Goal: Information Seeking & Learning: Learn about a topic

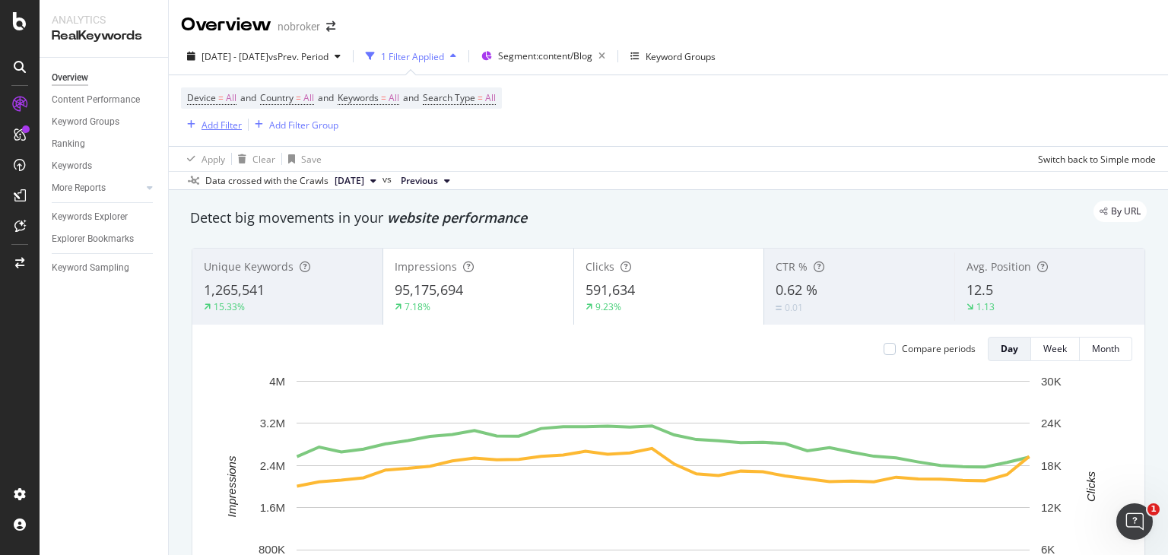
click at [212, 129] on div "Add Filter" at bounding box center [222, 125] width 40 height 13
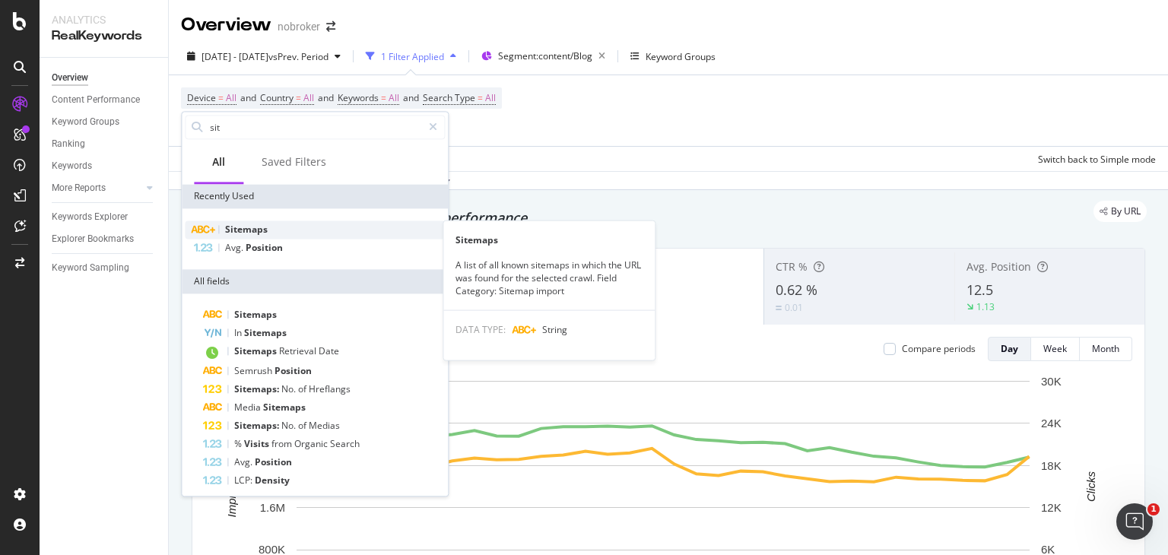
type input "sit"
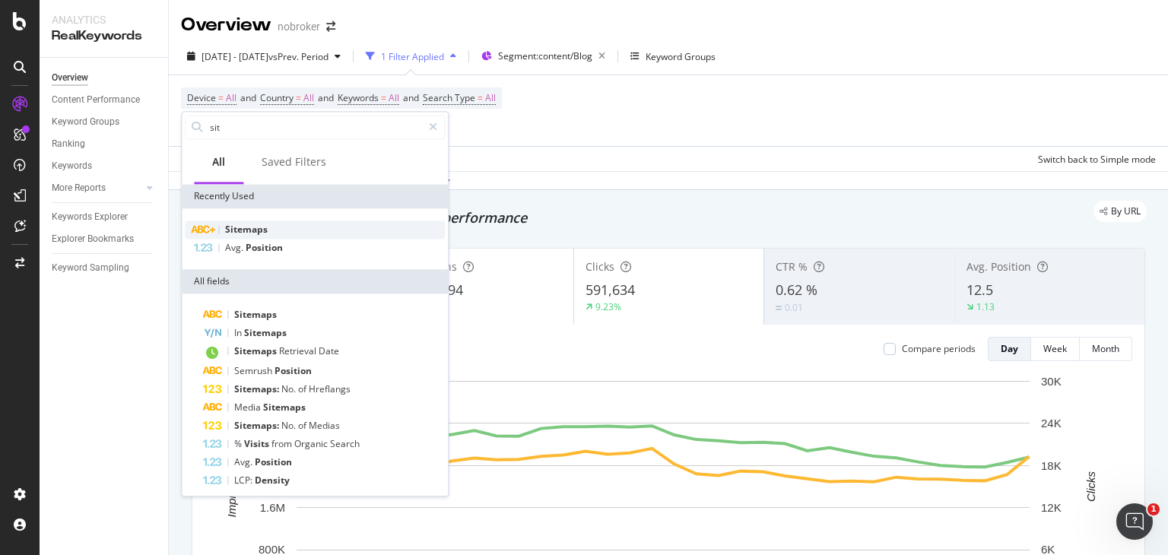
click at [253, 229] on span "Sitemaps" at bounding box center [246, 229] width 43 height 13
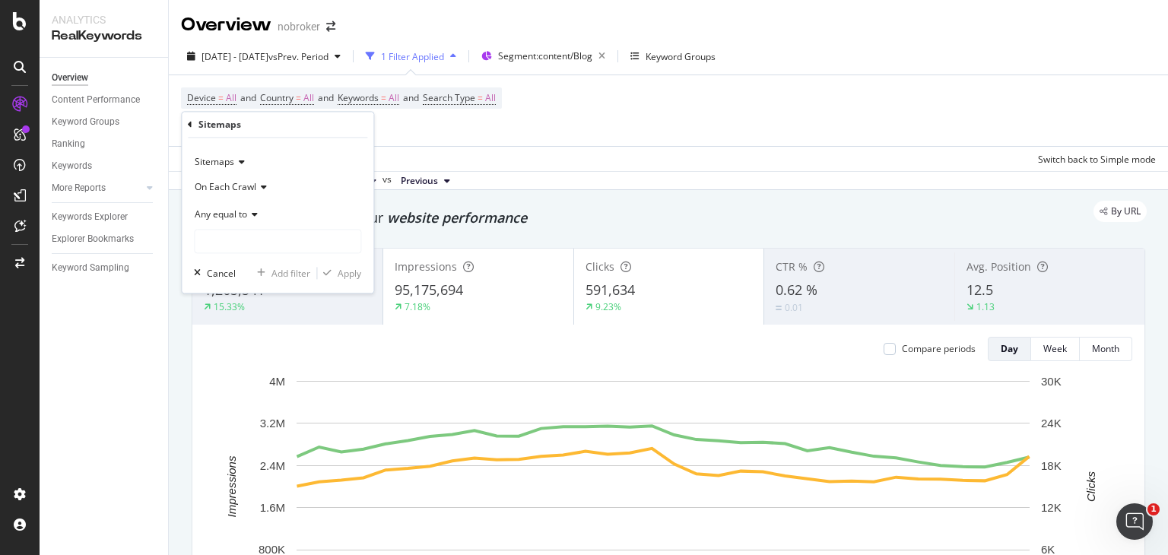
click at [261, 183] on icon at bounding box center [261, 187] width 11 height 9
click at [358, 168] on div "Sitemaps" at bounding box center [277, 163] width 167 height 24
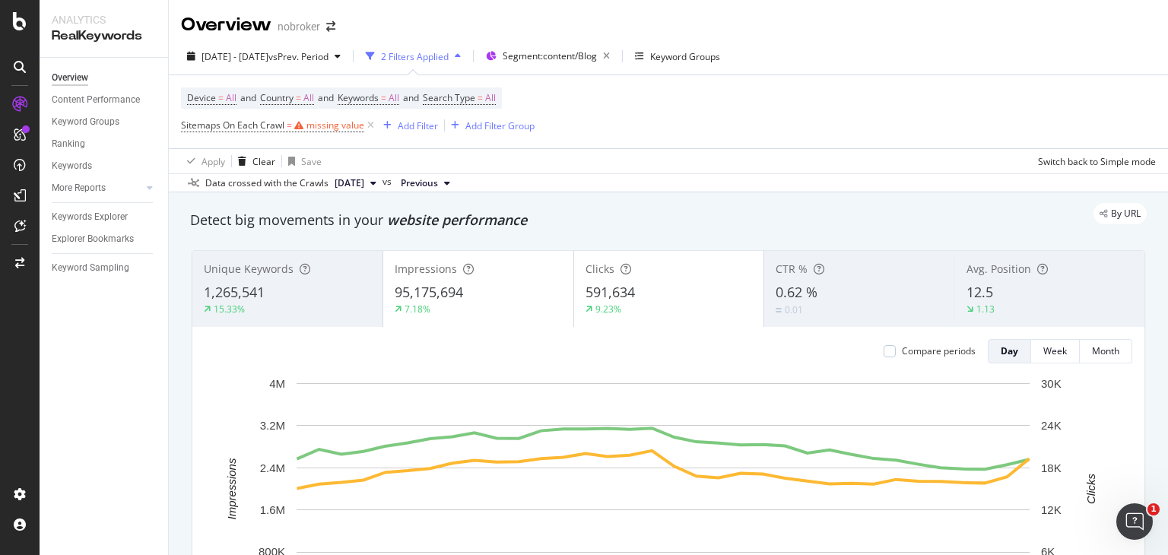
click at [413, 142] on div "Device = All and Country = All and Keywords = All and Search Type = All Sitemap…" at bounding box center [668, 111] width 975 height 73
click at [314, 128] on div "missing value" at bounding box center [336, 125] width 58 height 13
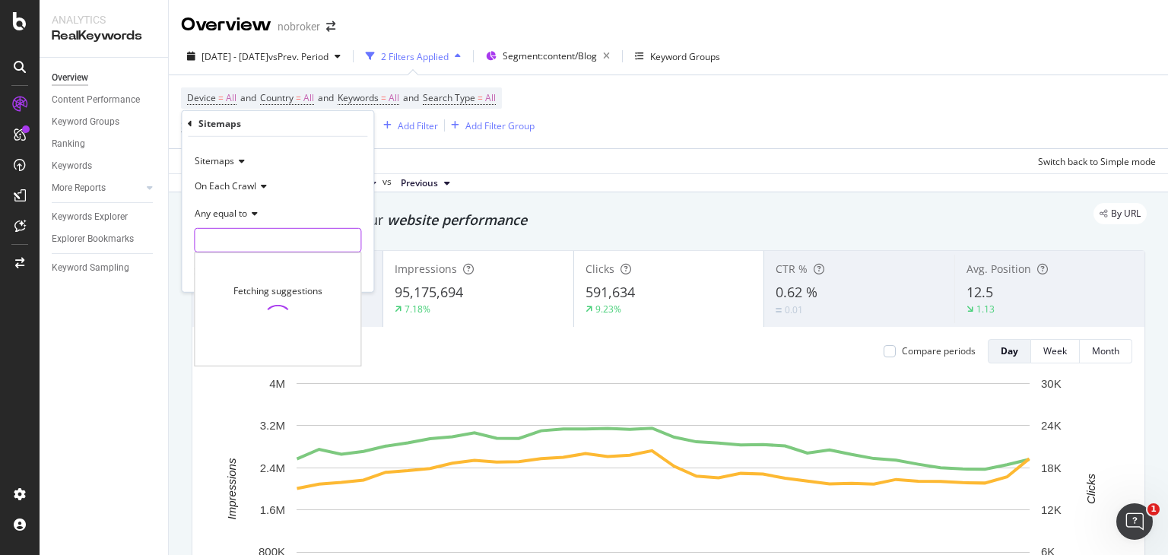
click at [243, 243] on input "text" at bounding box center [278, 240] width 166 height 24
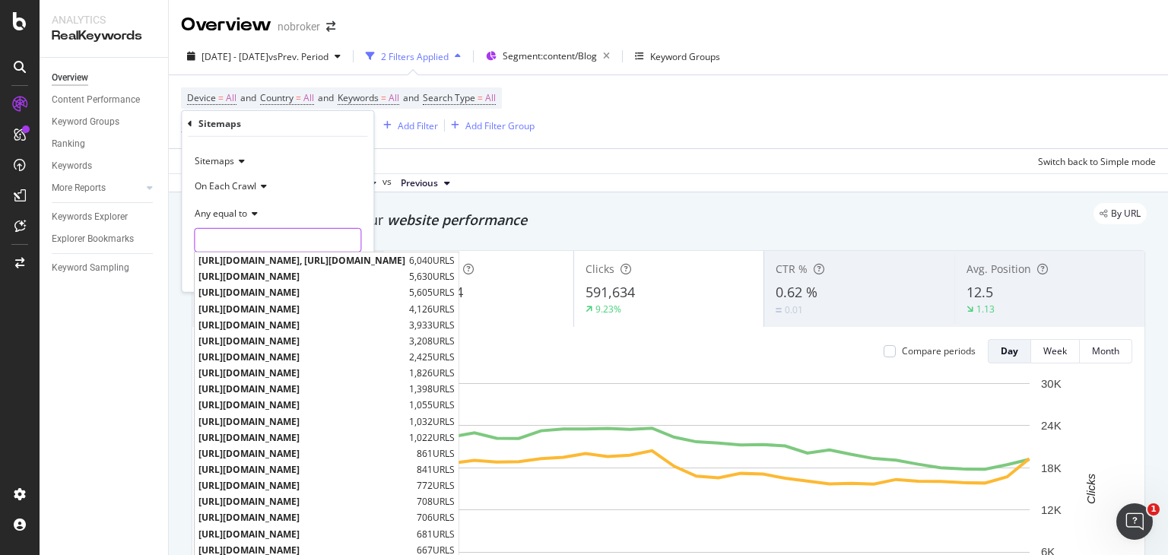
paste input "property-management.xml"
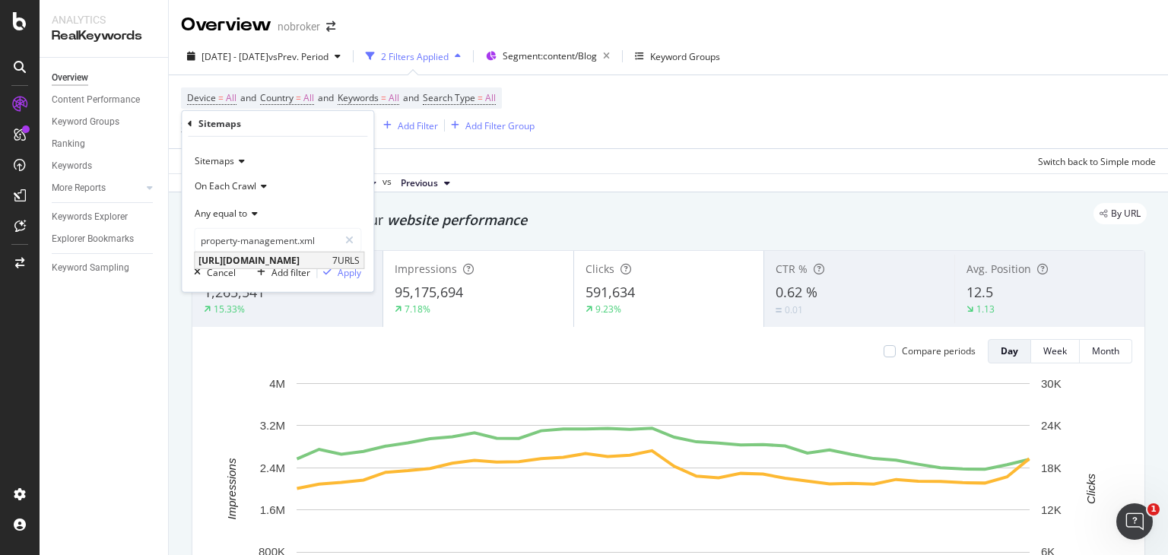
click at [345, 253] on div "https://www.nobroker.in/blog/sitemap_index/?id=property-management.xml 7 URLS" at bounding box center [279, 261] width 169 height 16
type input "https://www.nobroker.in/blog/sitemap_index/?id=property-management.xml"
click at [346, 272] on div "Apply" at bounding box center [350, 271] width 24 height 13
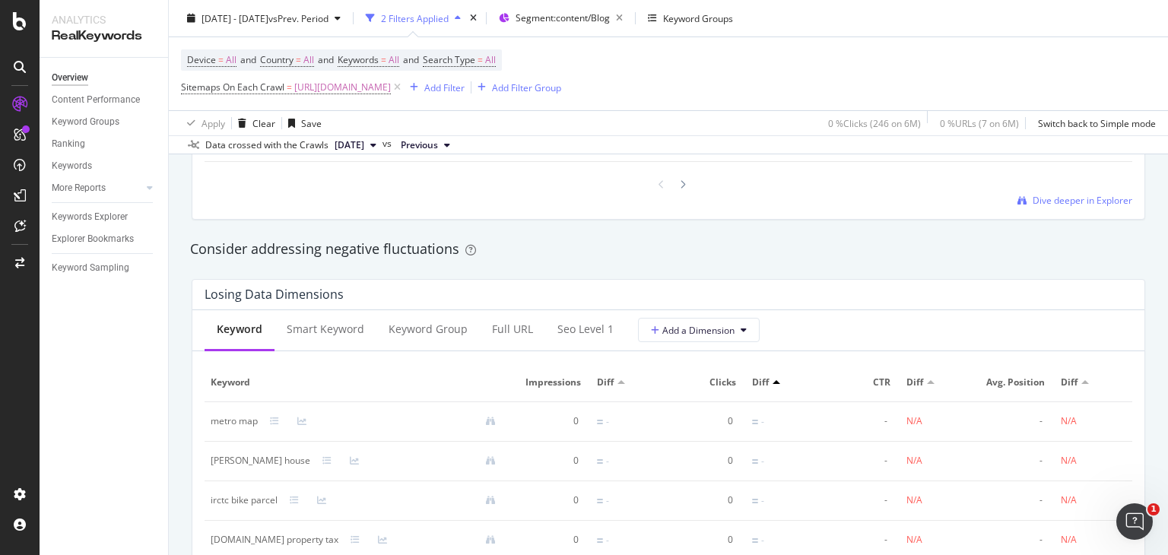
scroll to position [1783, 0]
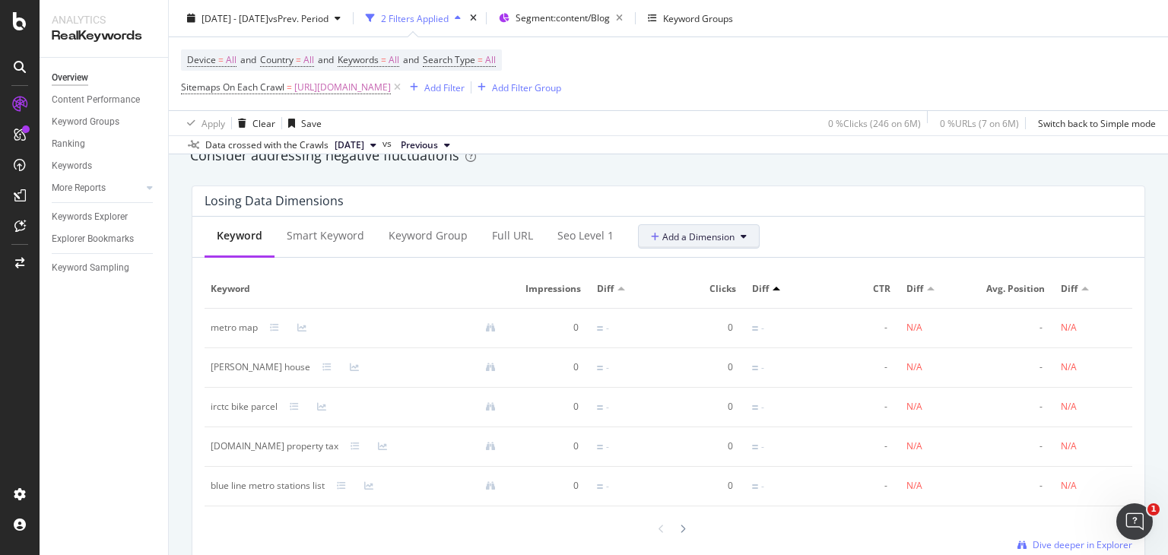
click at [701, 235] on span "Add a Dimension" at bounding box center [693, 236] width 84 height 13
click at [560, 183] on div "Losing Data Dimensions Keyword Smart Keyword Keyword Group Full URL seo Level 1…" at bounding box center [669, 374] width 972 height 403
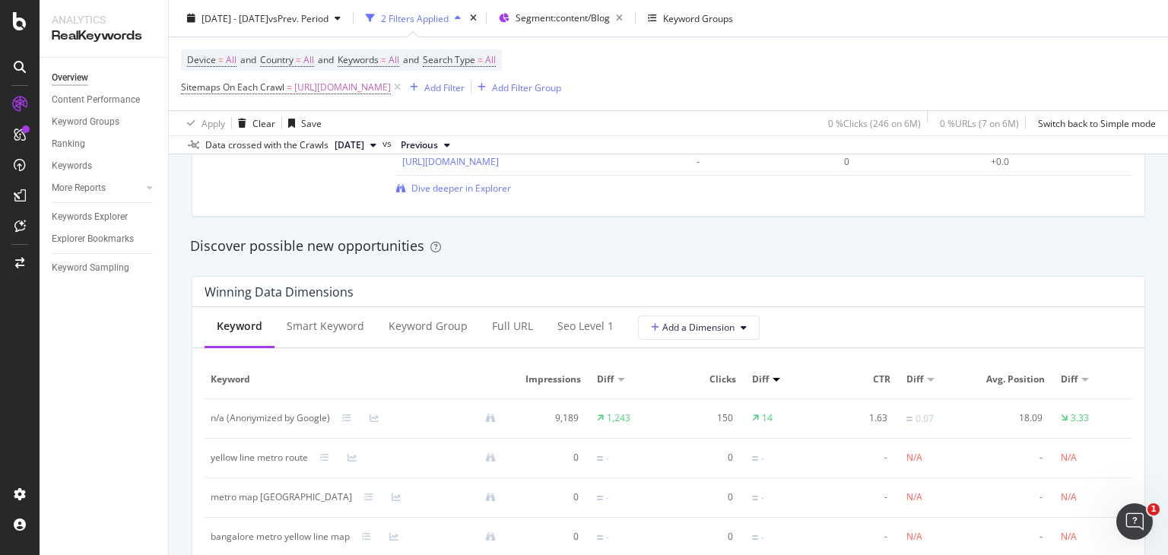
scroll to position [1242, 0]
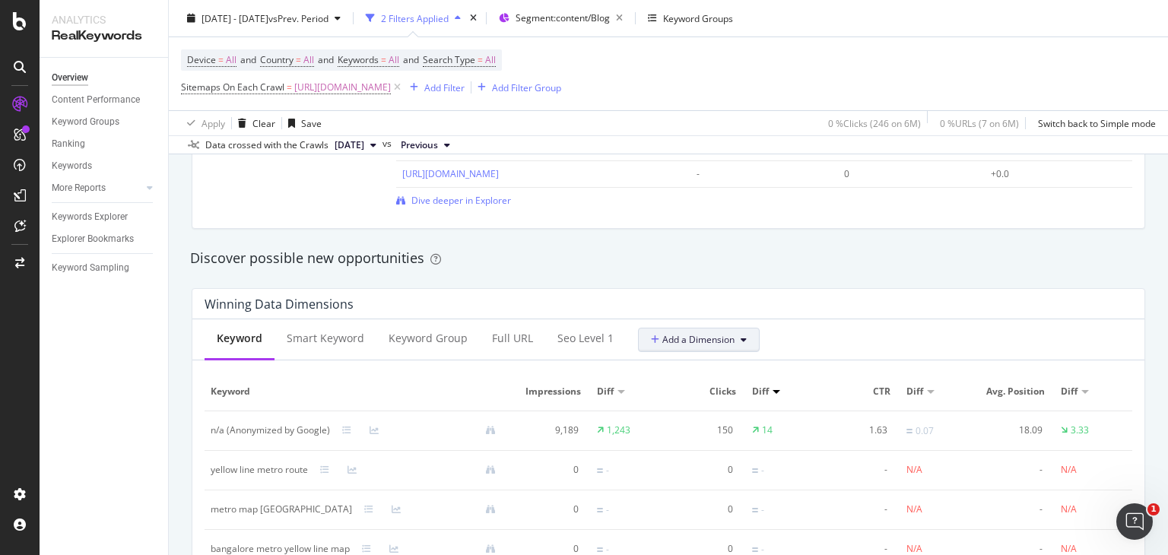
click at [659, 345] on button "Add a Dimension" at bounding box center [699, 340] width 122 height 24
click at [502, 335] on div "Full URL" at bounding box center [512, 338] width 41 height 15
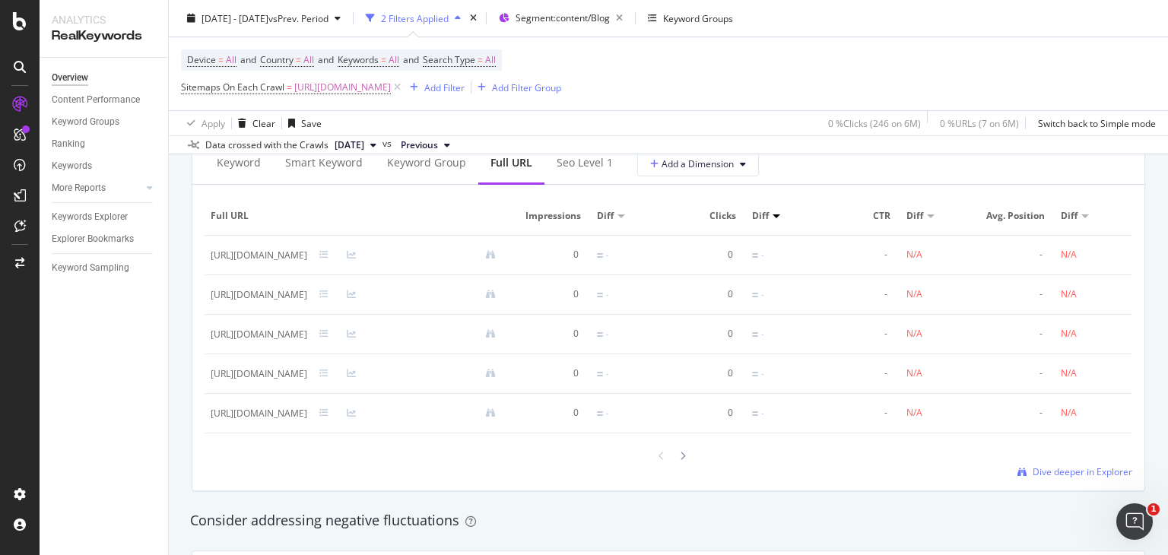
scroll to position [1419, 0]
click at [284, 89] on span "Sitemaps On Each Crawl = https://www.nobroker.in/blog/sitemap_index/?id=propert…" at bounding box center [286, 88] width 210 height 14
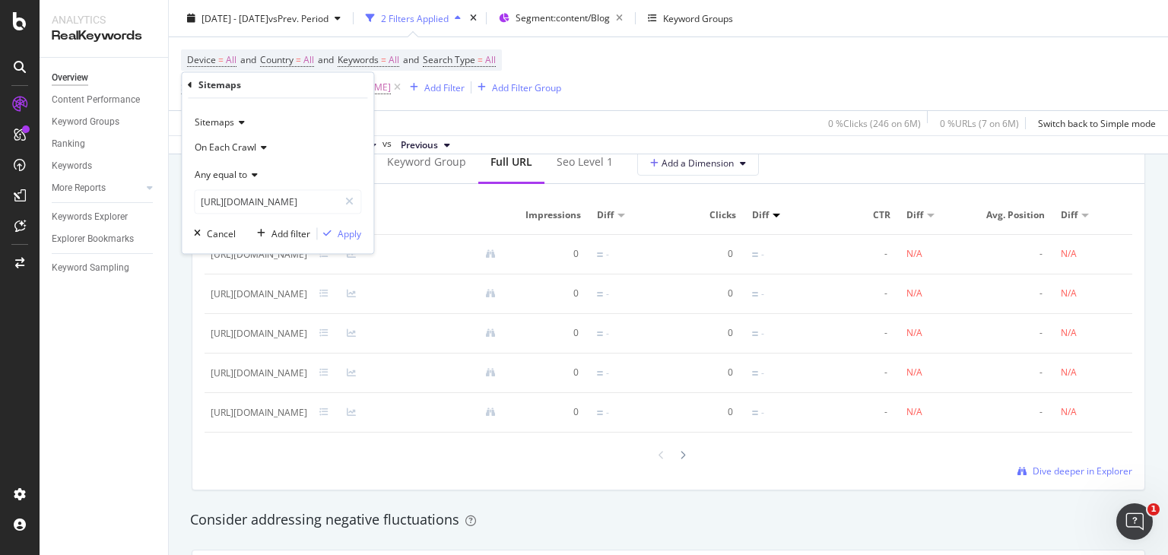
click at [243, 149] on span "On Each Crawl" at bounding box center [226, 147] width 62 height 13
click at [256, 92] on div "Sitemaps" at bounding box center [277, 85] width 179 height 26
click at [243, 176] on span "Any equal to" at bounding box center [221, 174] width 52 height 13
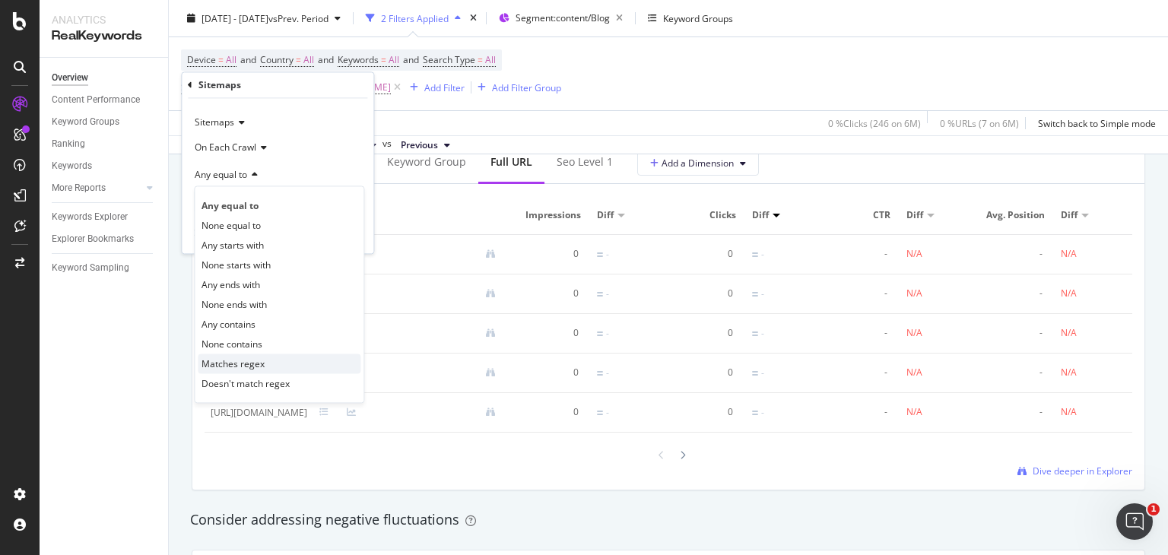
click at [249, 363] on span "Matches regex" at bounding box center [233, 363] width 63 height 13
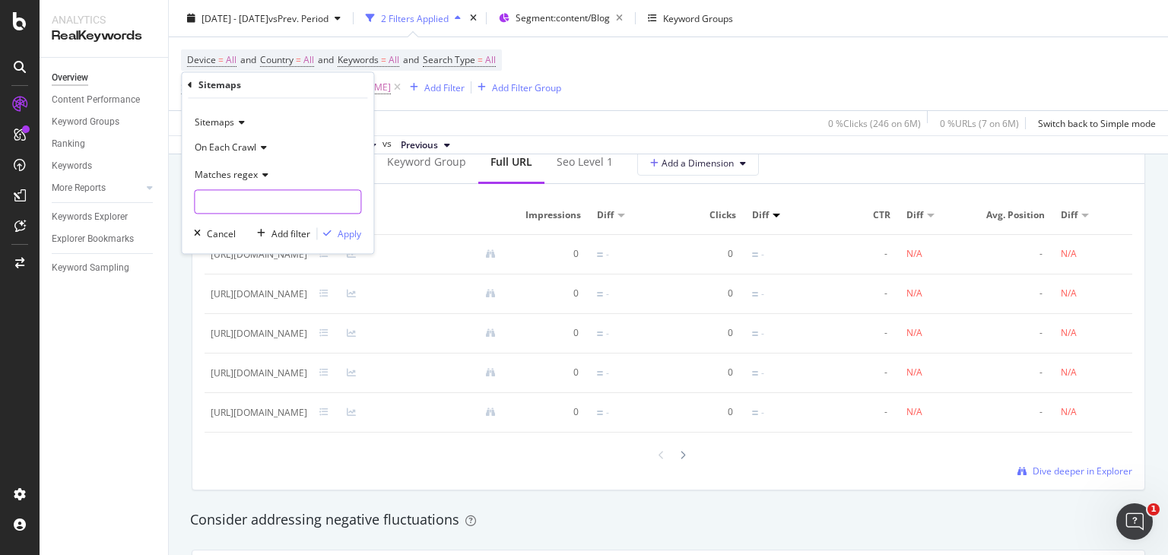
click at [243, 200] on input "text" at bounding box center [278, 202] width 166 height 24
paste input "property-management.xml"
type input "property-management.xml"
click at [348, 238] on div "Apply" at bounding box center [350, 233] width 24 height 13
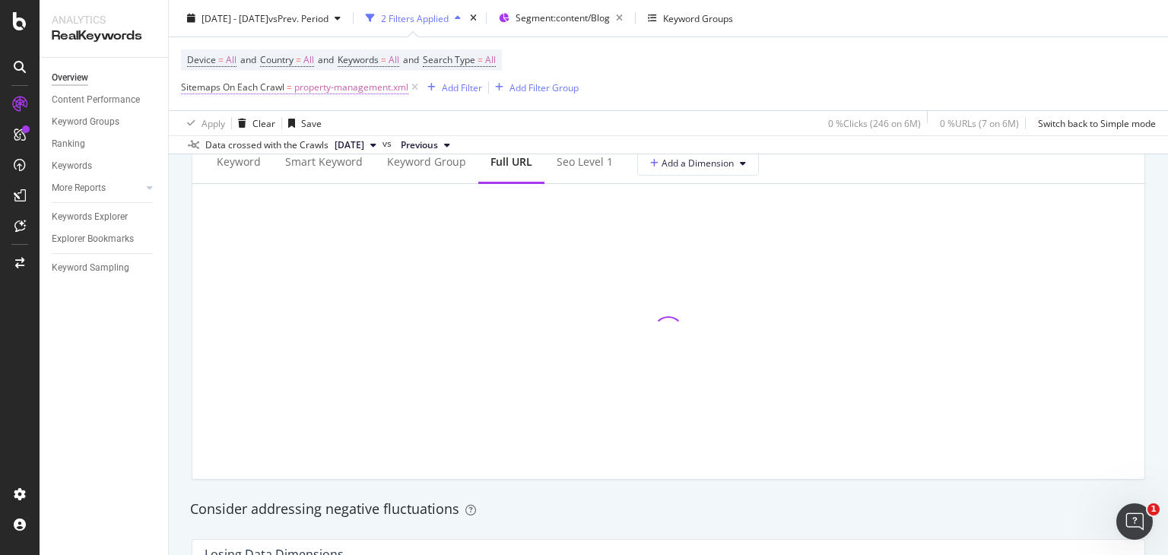
click at [239, 91] on span "Sitemaps On Each Crawl" at bounding box center [232, 87] width 103 height 13
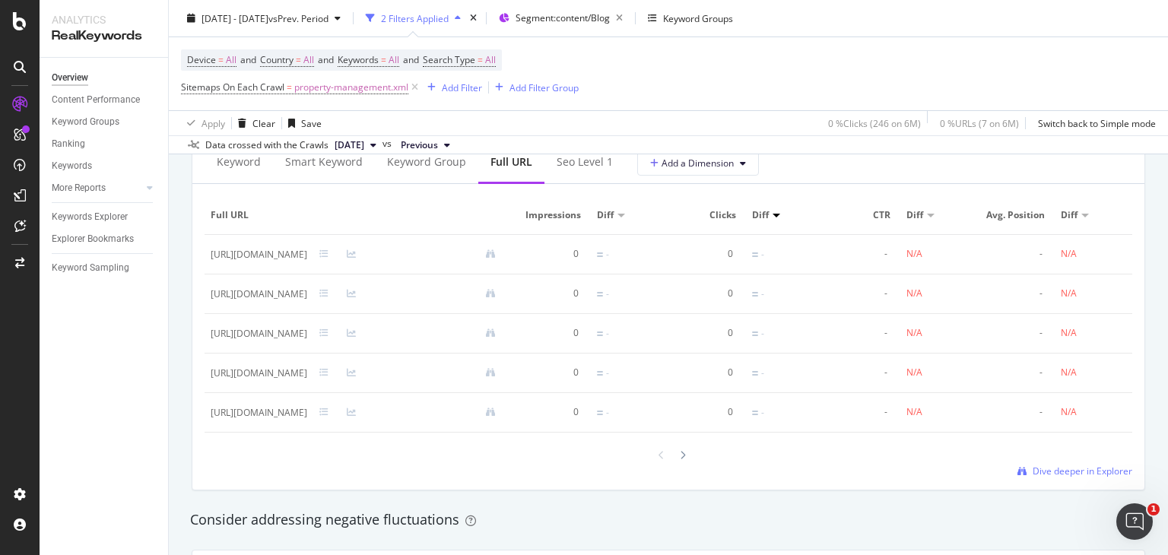
click at [507, 104] on div "Device = All and Country = All and Keywords = All and Search Type = All Sitemap…" at bounding box center [668, 73] width 975 height 73
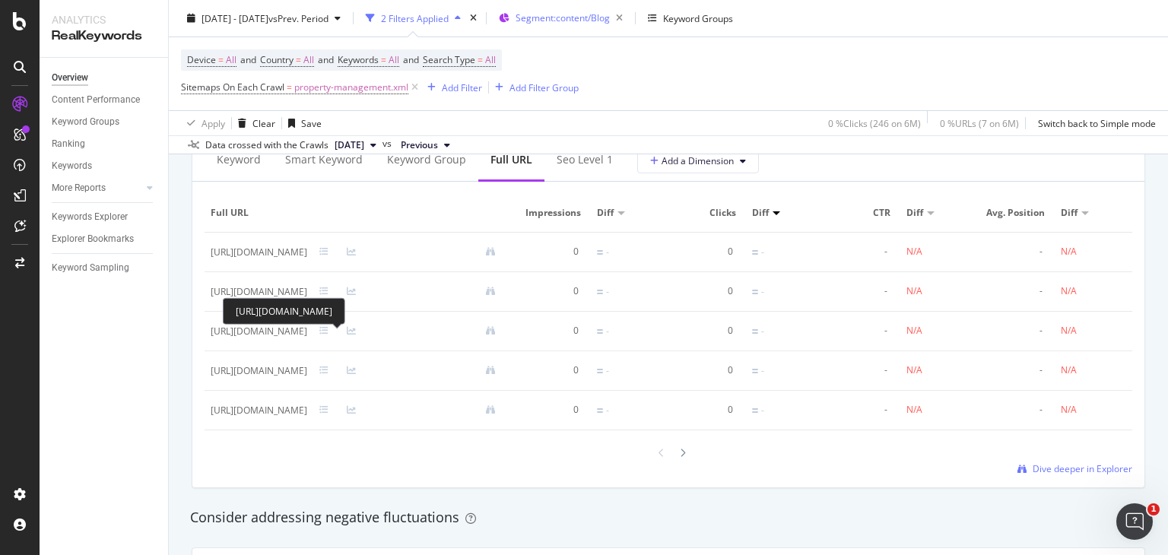
scroll to position [1415, 0]
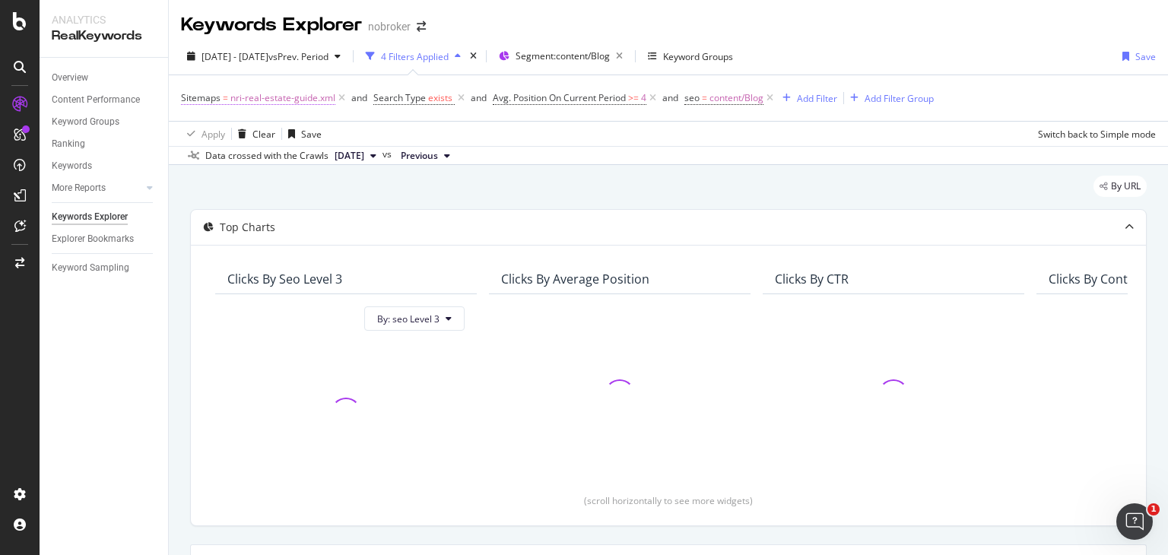
click at [268, 97] on span "nri-real-estate-guide.xml" at bounding box center [282, 97] width 105 height 21
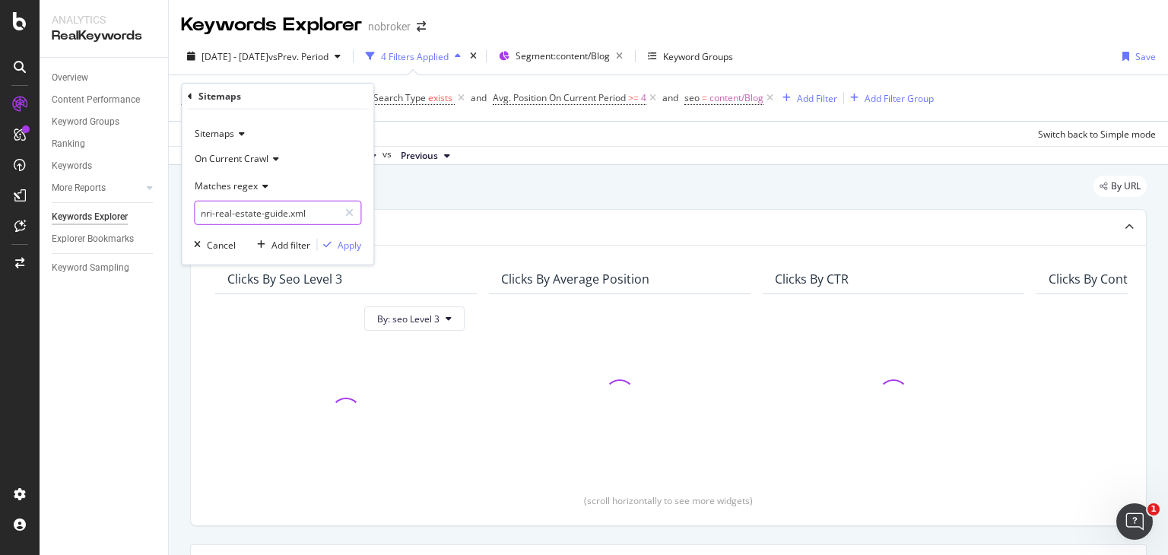
click at [274, 209] on input "nri-real-estate-guide.xml" at bounding box center [267, 213] width 144 height 24
paste input "property-management.xml"
type input "property-management.xml"
click at [347, 247] on div "Apply" at bounding box center [350, 244] width 24 height 13
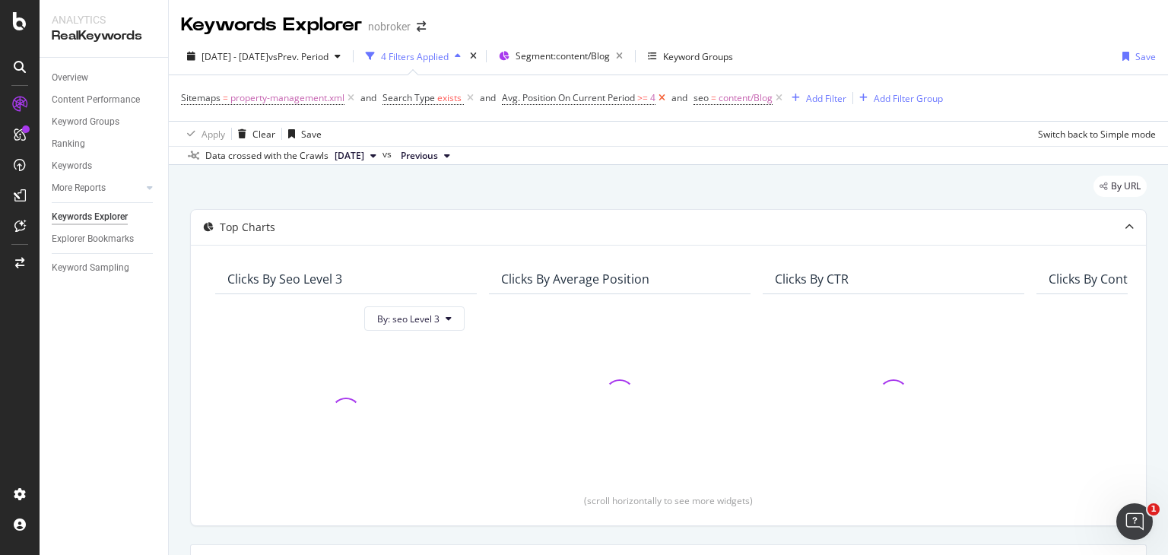
click at [663, 99] on icon at bounding box center [662, 98] width 13 height 15
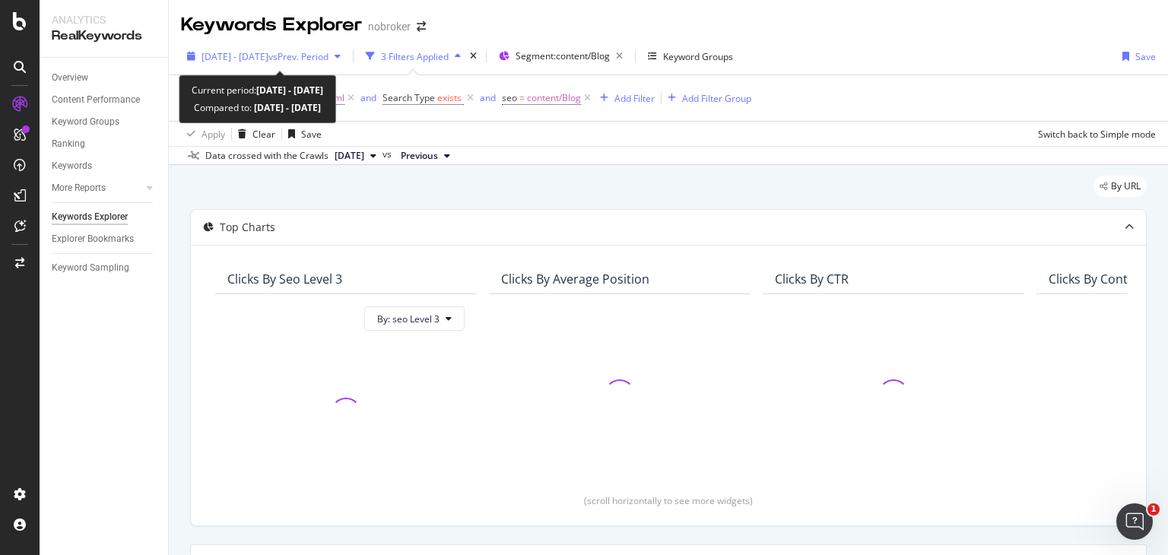
click at [329, 53] on span "vs Prev. Period" at bounding box center [298, 56] width 60 height 13
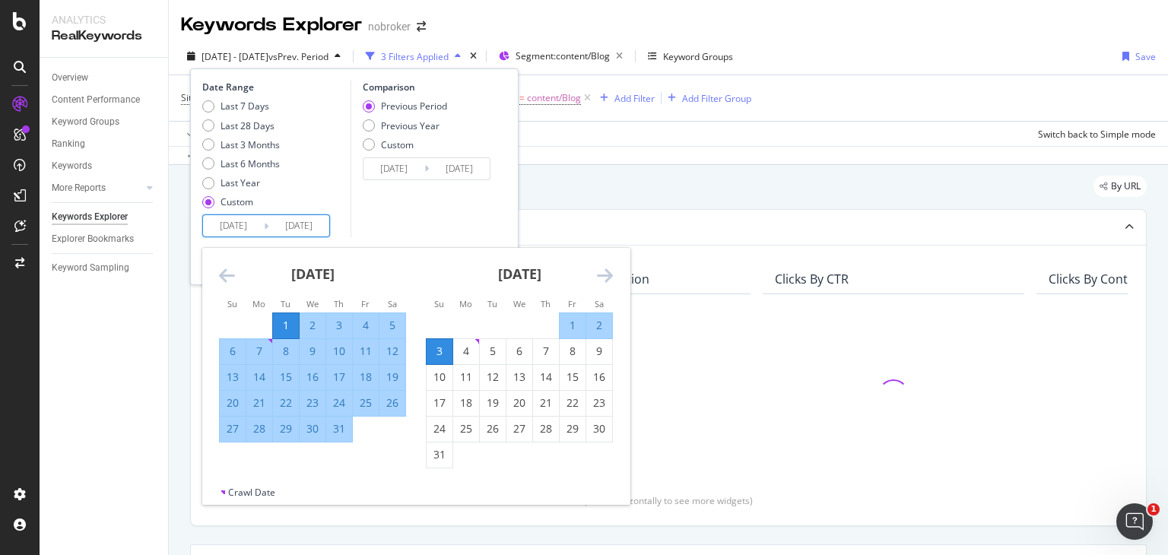
click at [225, 221] on input "2025/07/01" at bounding box center [233, 225] width 61 height 21
click at [339, 426] on div "31" at bounding box center [339, 428] width 26 height 15
type input "2025/07/31"
type input "2025/07/27"
type input "2025/07/30"
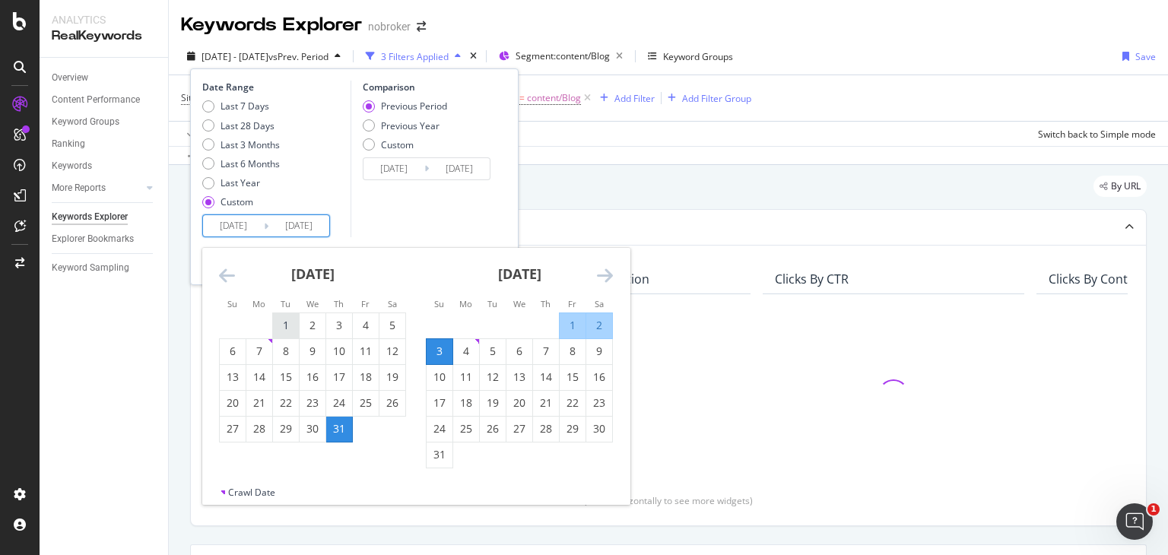
click at [284, 329] on div "1" at bounding box center [286, 325] width 26 height 15
type input "2025/07/01"
type input "2025/05/28"
type input "2025/06/30"
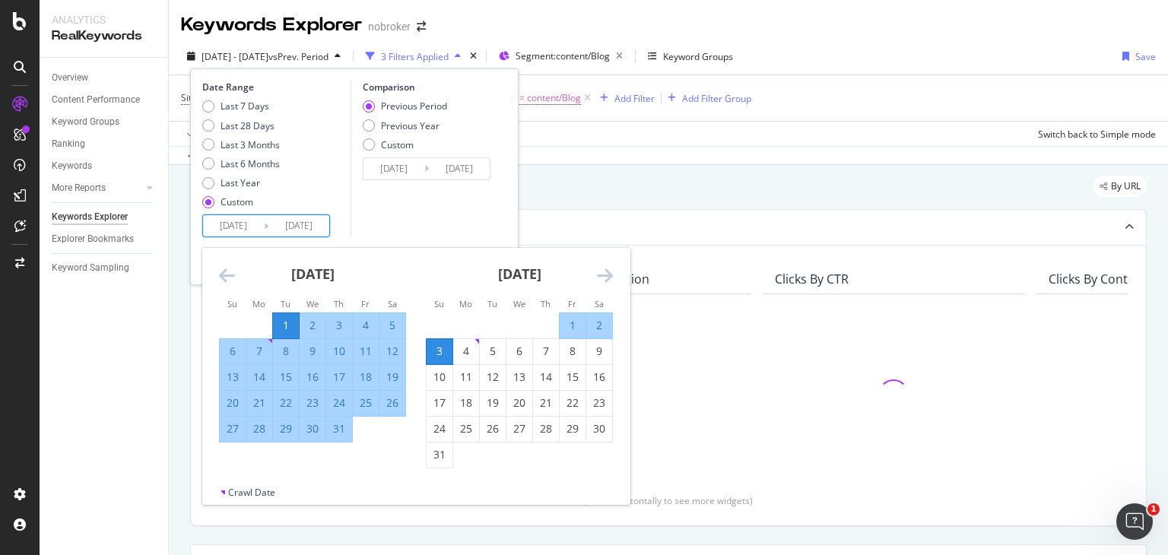
click at [342, 421] on div "31" at bounding box center [339, 428] width 26 height 15
type input "2025/07/31"
type input "2025/05/31"
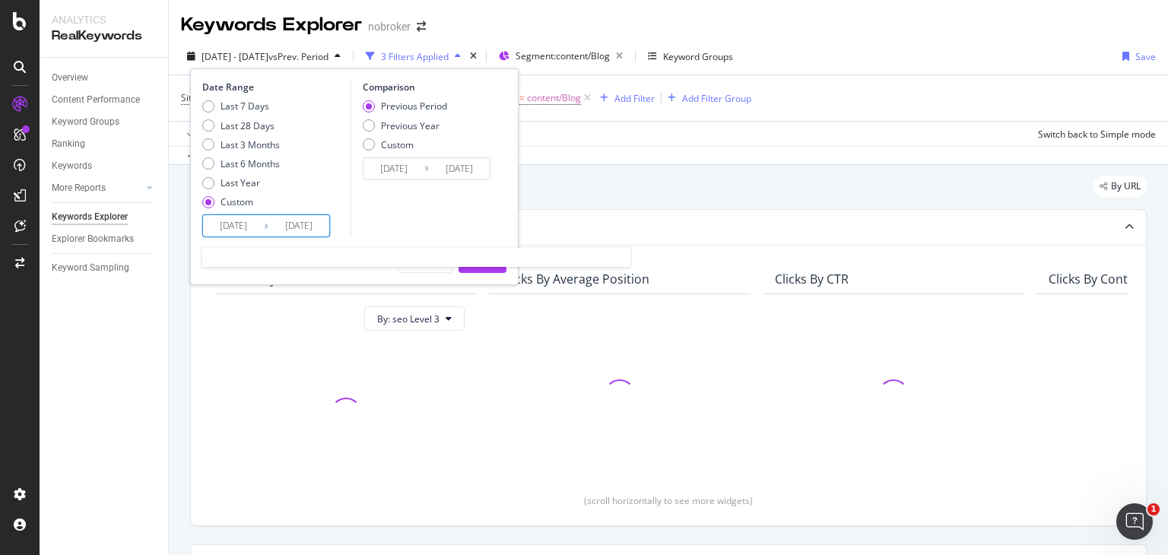
click at [219, 227] on input "2025/07/01" at bounding box center [233, 225] width 61 height 21
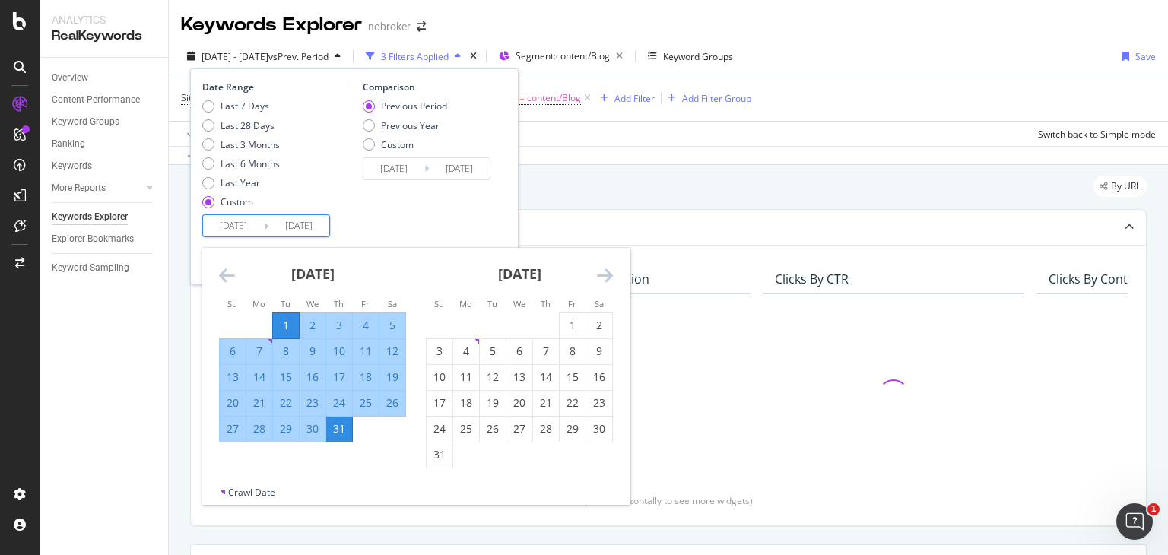
click at [317, 177] on div "Last 7 Days Last 28 Days Last 3 Months Last 6 Months Last Year Custom" at bounding box center [274, 157] width 145 height 115
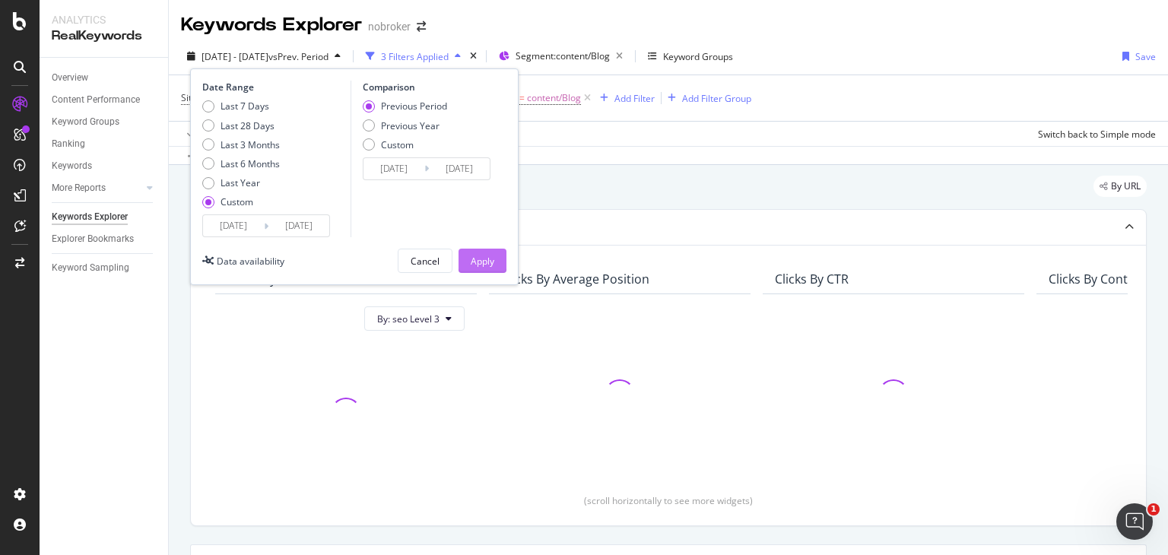
click at [482, 257] on div "Apply" at bounding box center [483, 261] width 24 height 13
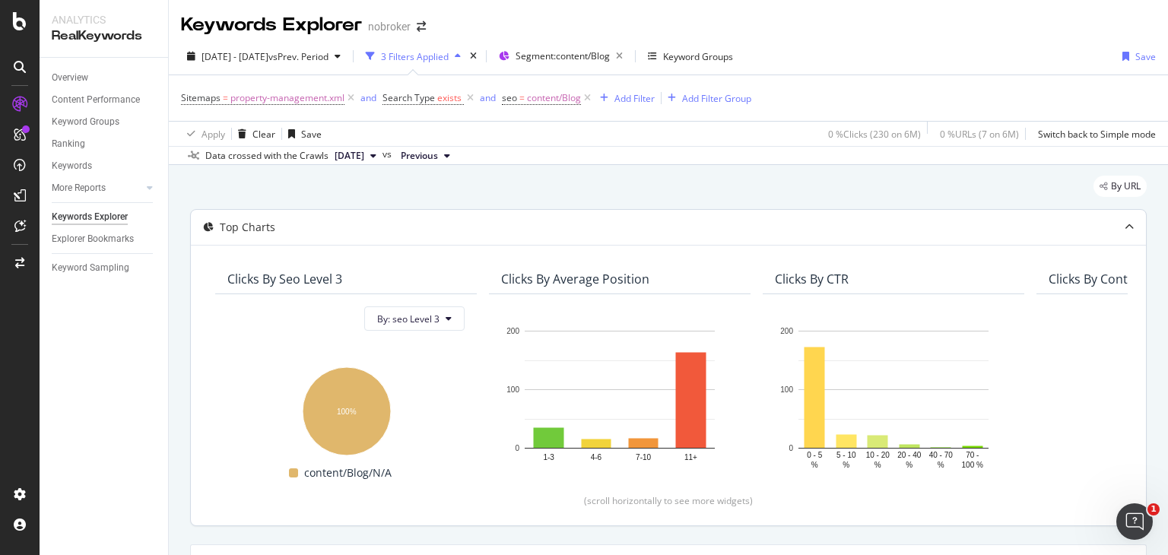
click at [461, 211] on div "Top Charts" at bounding box center [668, 227] width 955 height 35
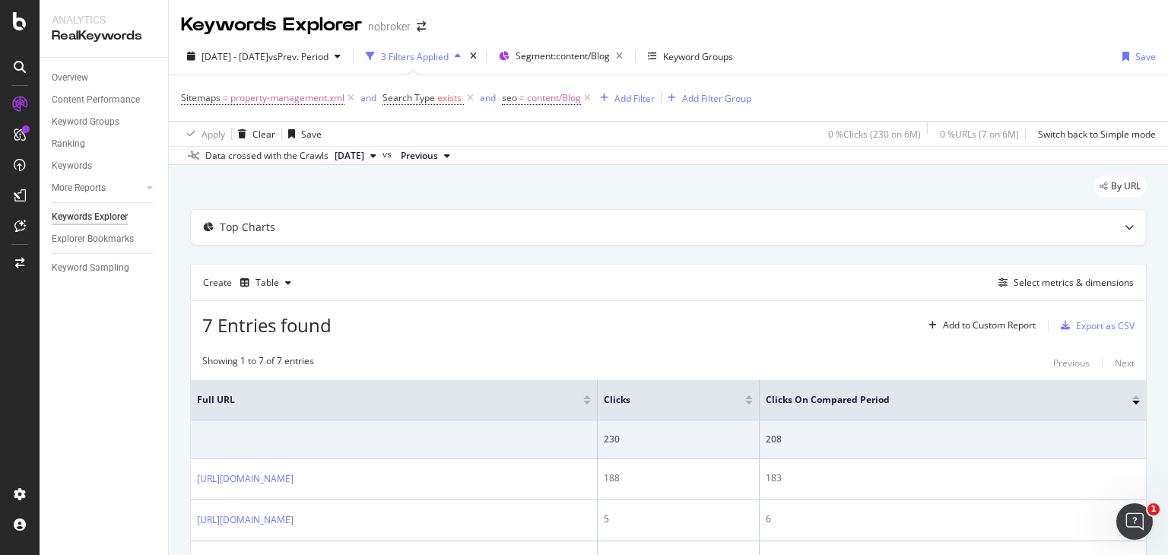
click at [848, 171] on div "By URL Top Charts Create Table Select metrics & dimensions 7 Entries found Add …" at bounding box center [668, 499] width 999 height 669
click at [1125, 226] on icon at bounding box center [1129, 227] width 9 height 9
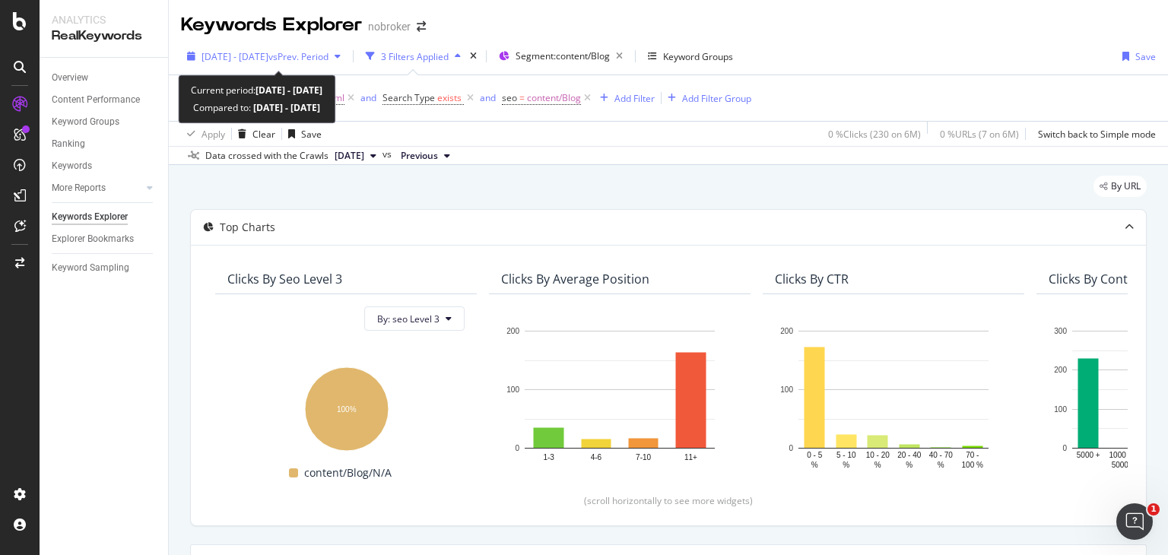
click at [268, 62] on span "2025 Jul. 1st - Jul. 31st" at bounding box center [235, 56] width 67 height 13
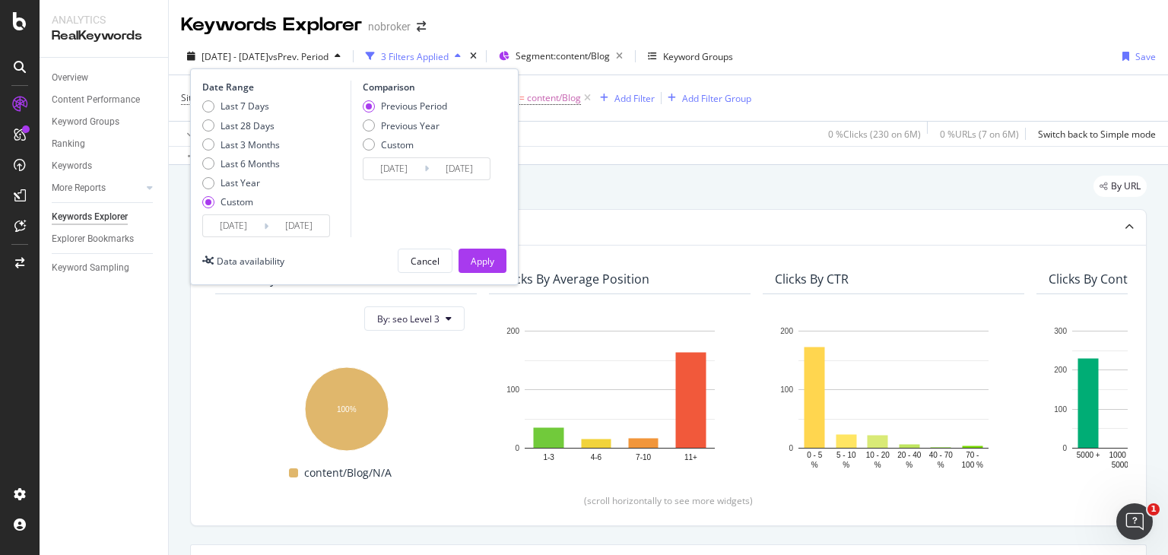
click at [225, 229] on input "2025/07/01" at bounding box center [233, 225] width 61 height 21
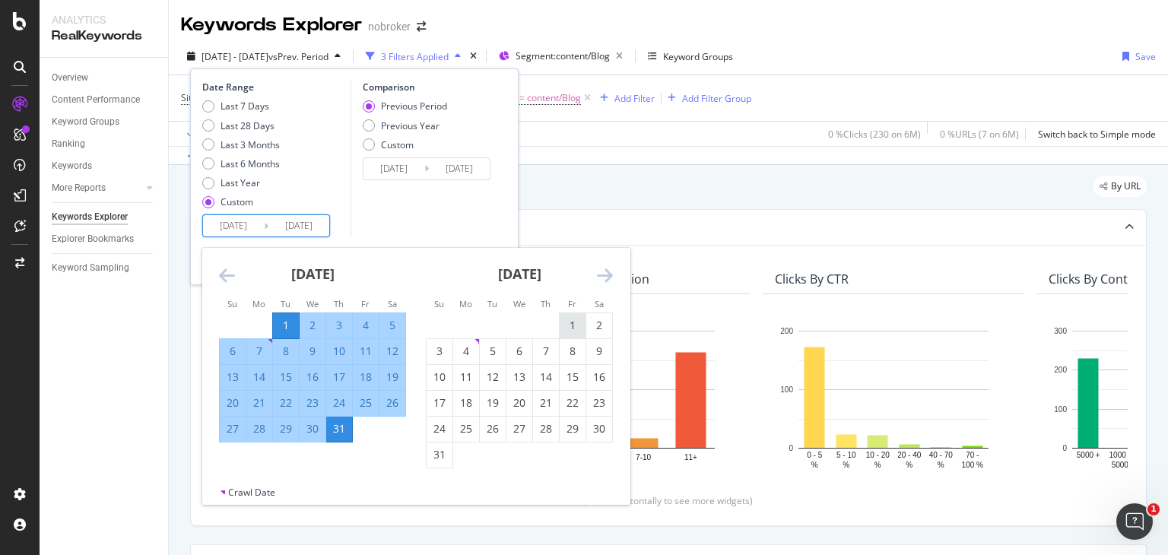
click at [564, 315] on div "1" at bounding box center [573, 325] width 26 height 25
type input "2025/08/01"
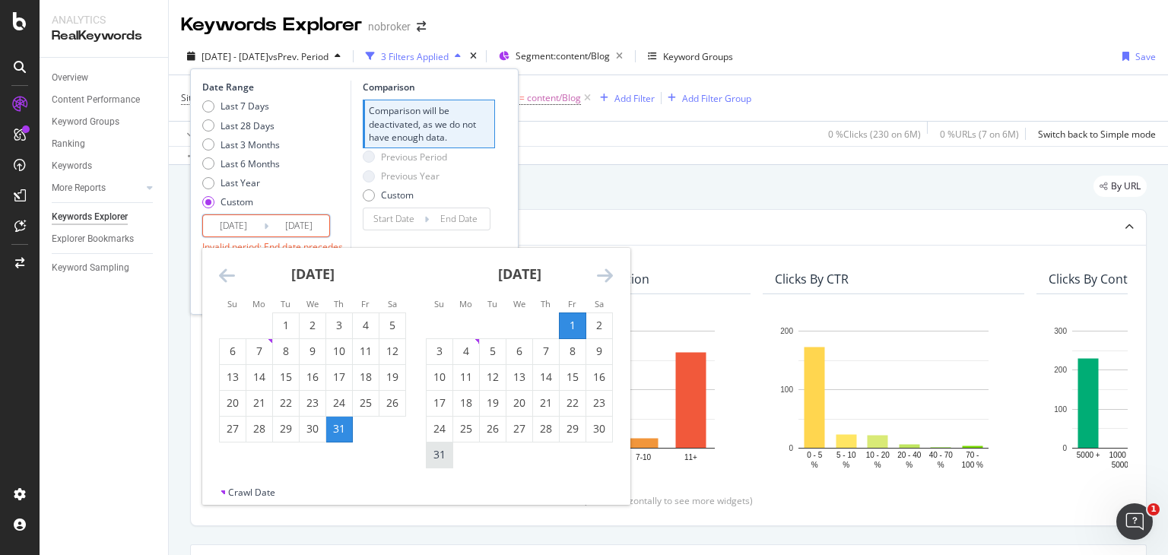
click at [432, 458] on div "31" at bounding box center [440, 454] width 26 height 15
type input "2025/08/31"
type input "2025/07/01"
type input "2025/07/31"
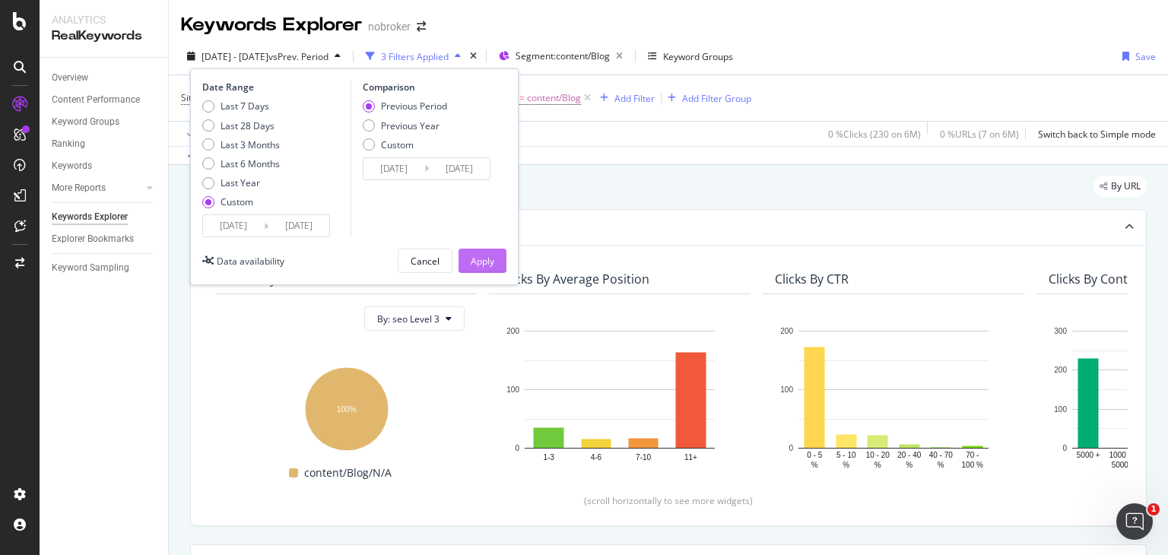
click at [481, 257] on div "Apply" at bounding box center [483, 261] width 24 height 13
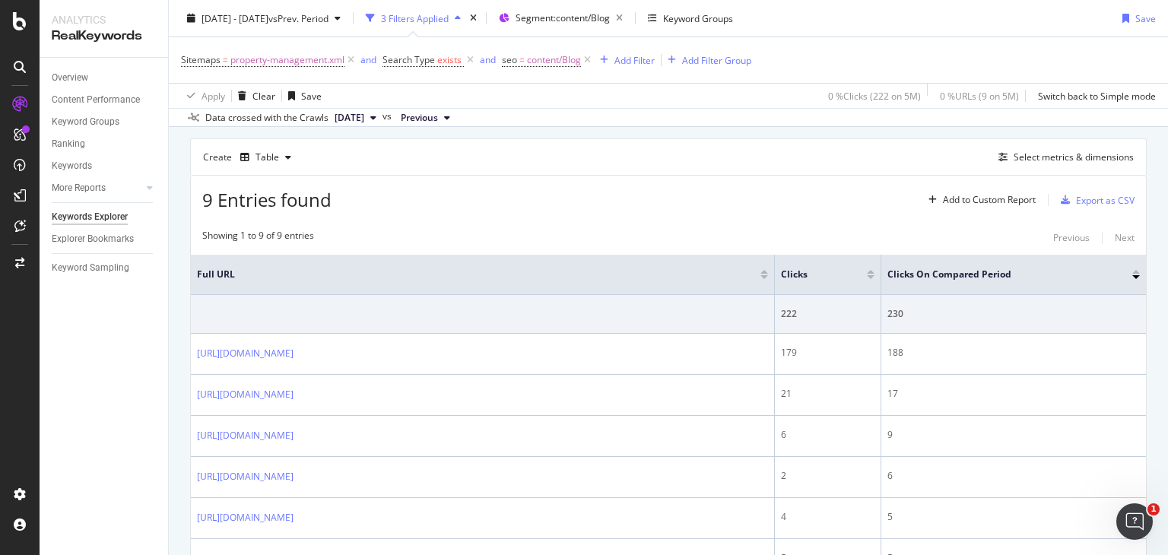
scroll to position [405, 0]
click at [1014, 154] on div "Select metrics & dimensions" at bounding box center [1074, 157] width 120 height 13
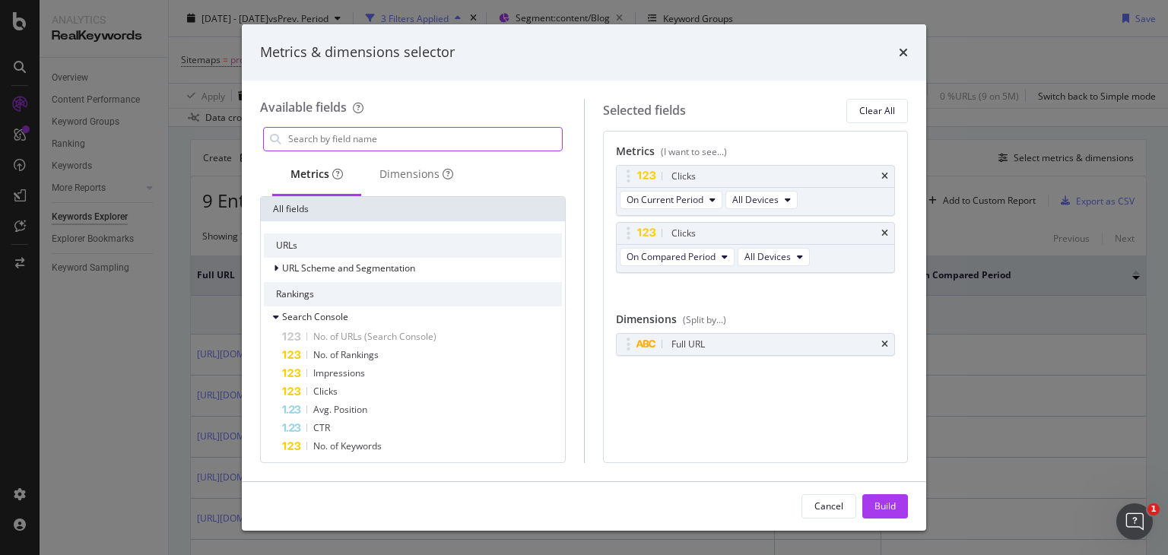
click at [383, 143] on input "modal" at bounding box center [424, 139] width 275 height 23
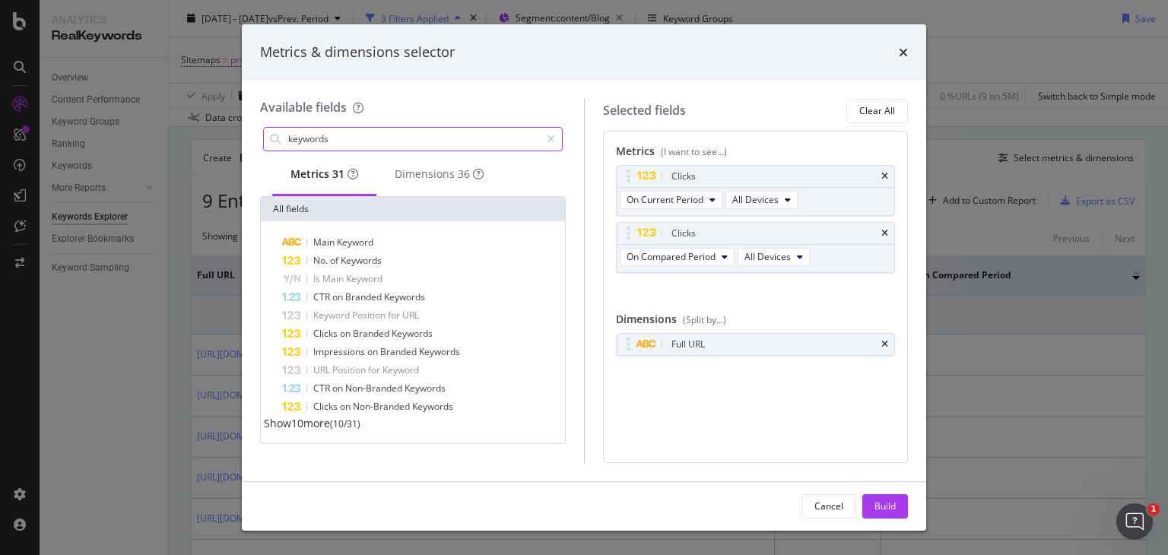
type input "keywords"
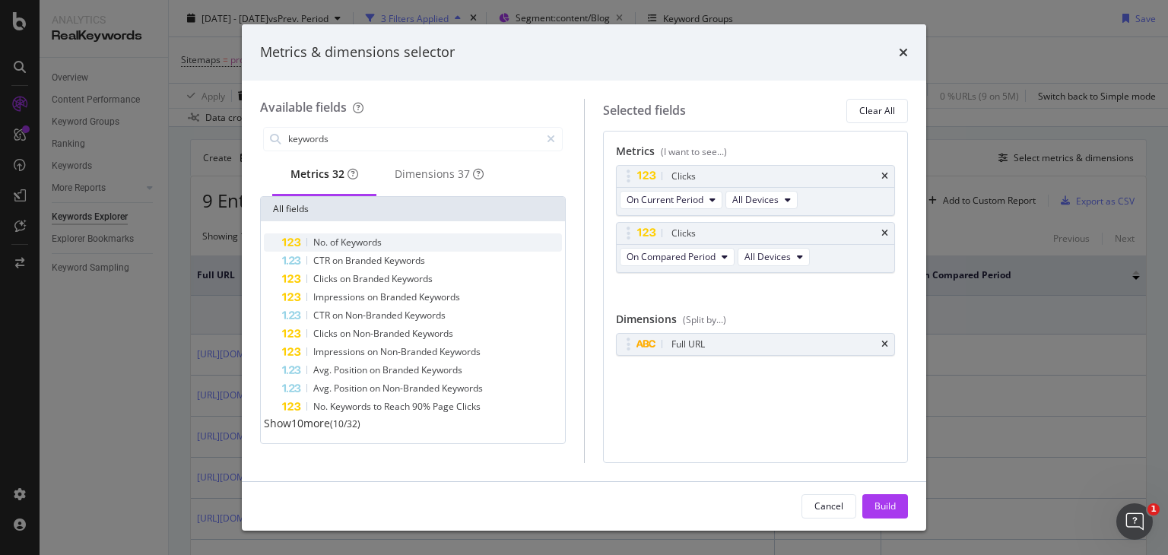
click at [369, 241] on span "Keywords" at bounding box center [361, 242] width 41 height 13
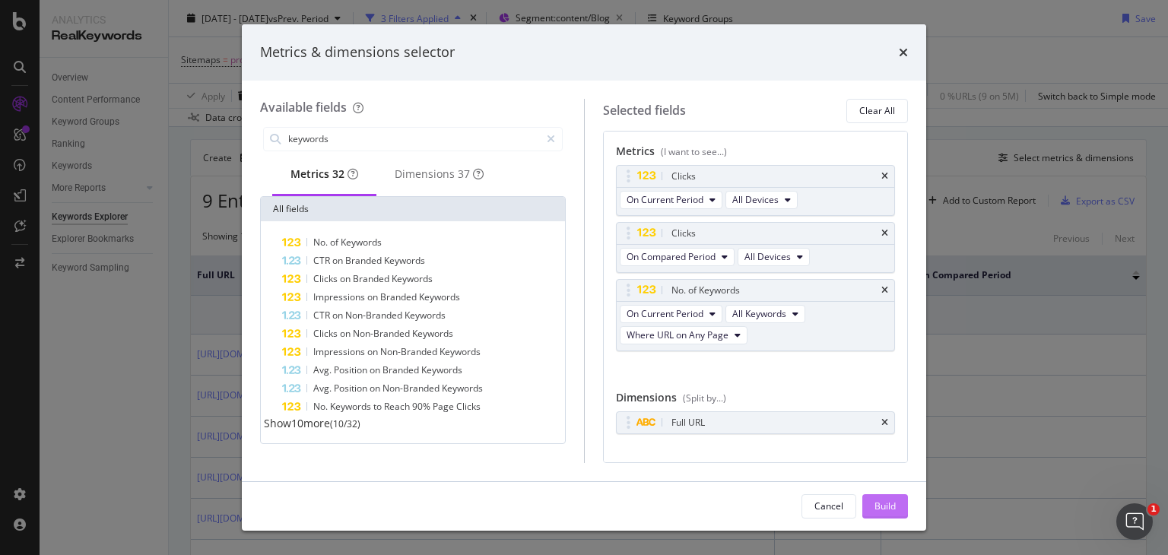
click at [877, 509] on div "Build" at bounding box center [885, 506] width 21 height 13
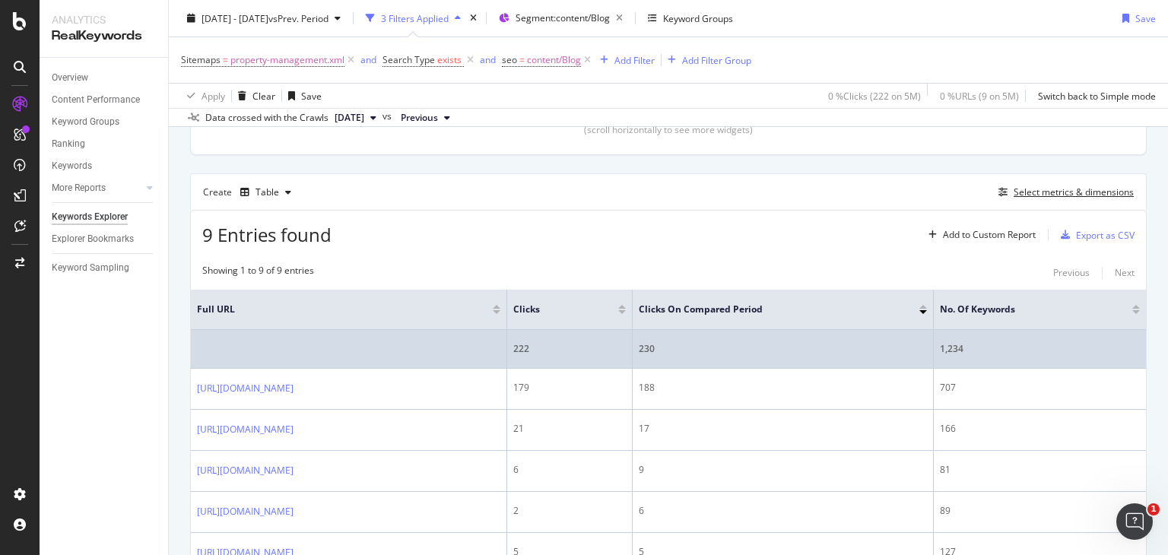
scroll to position [371, 0]
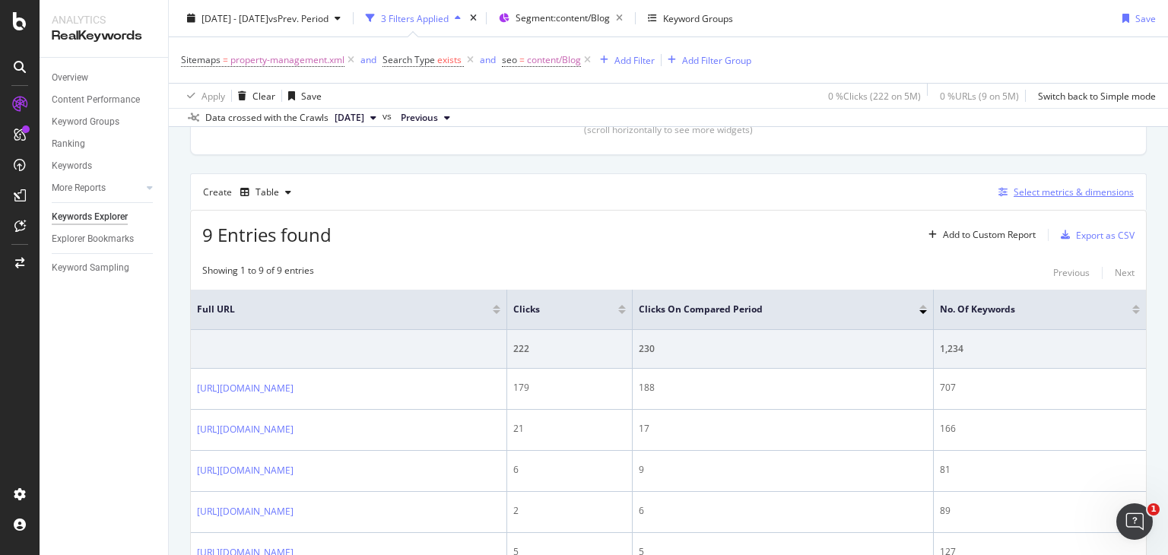
click at [1030, 189] on div "Select metrics & dimensions" at bounding box center [1074, 192] width 120 height 13
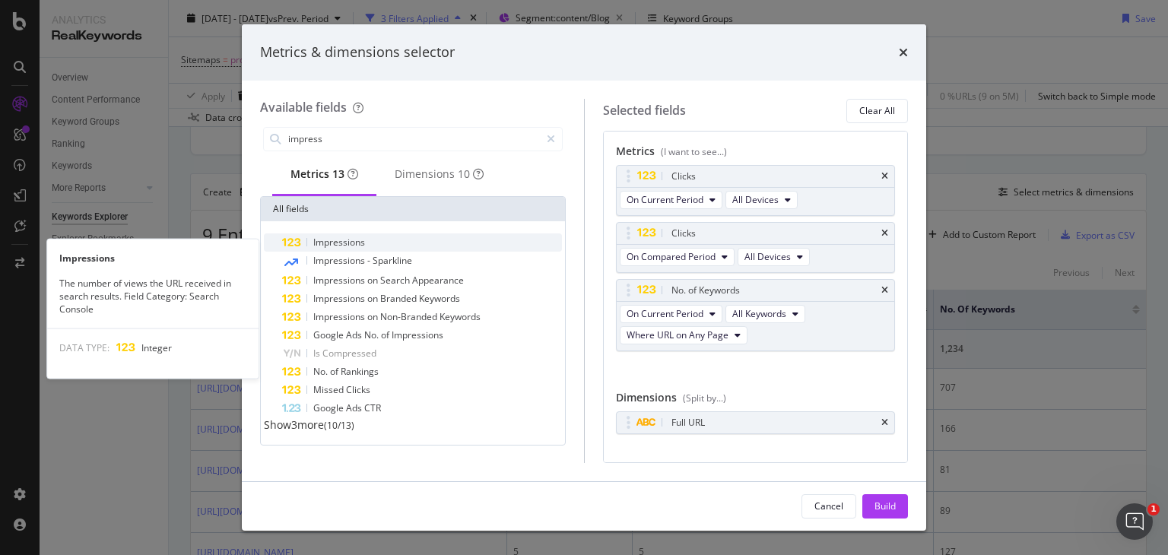
type input "impress"
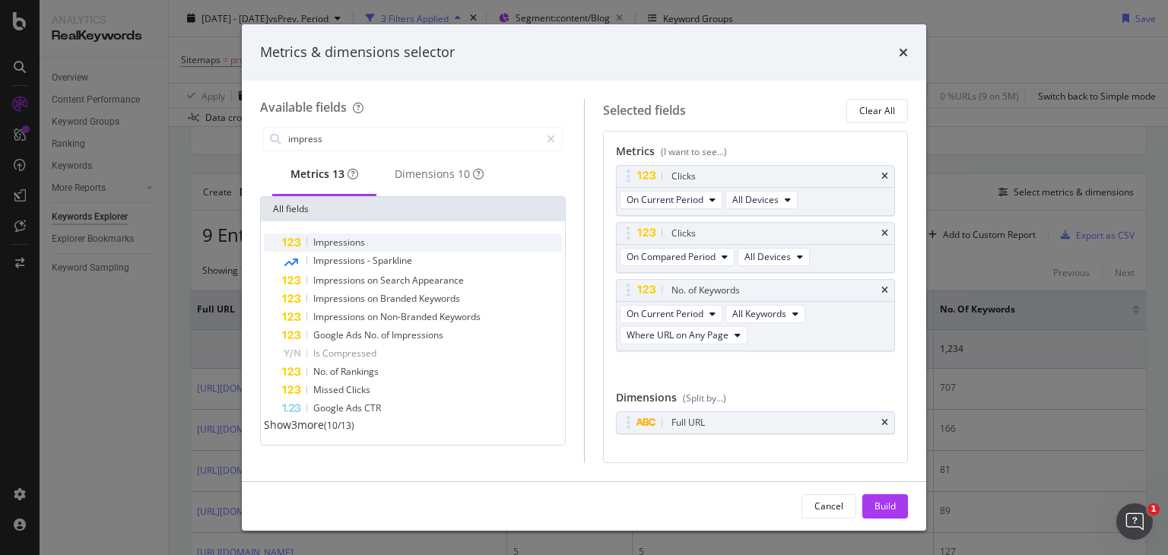
click at [335, 245] on span "Impressions" at bounding box center [339, 242] width 52 height 13
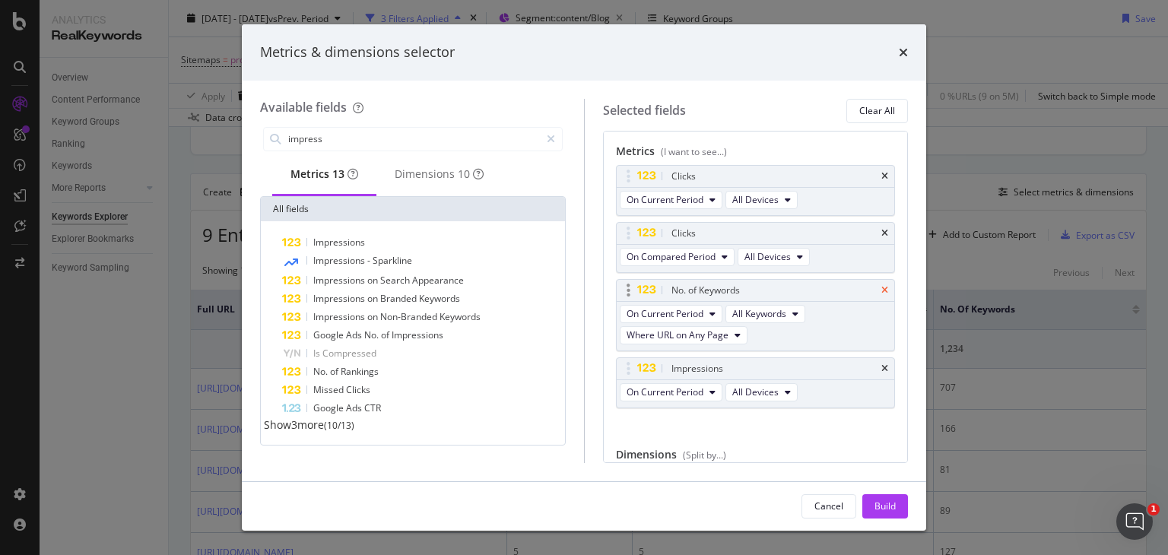
click at [882, 288] on icon "times" at bounding box center [885, 290] width 7 height 9
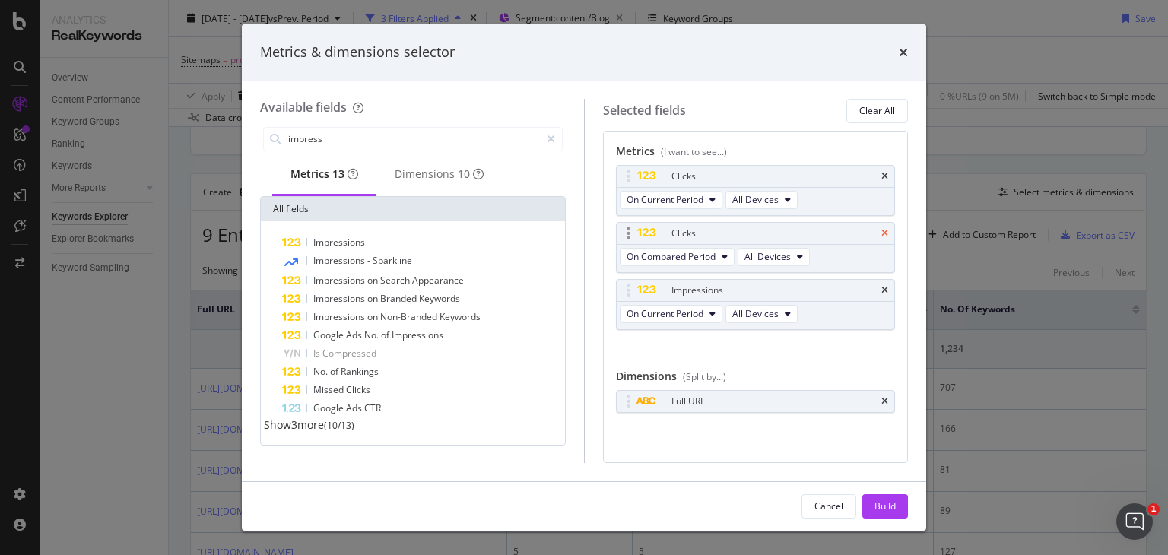
click at [882, 233] on icon "times" at bounding box center [885, 233] width 7 height 9
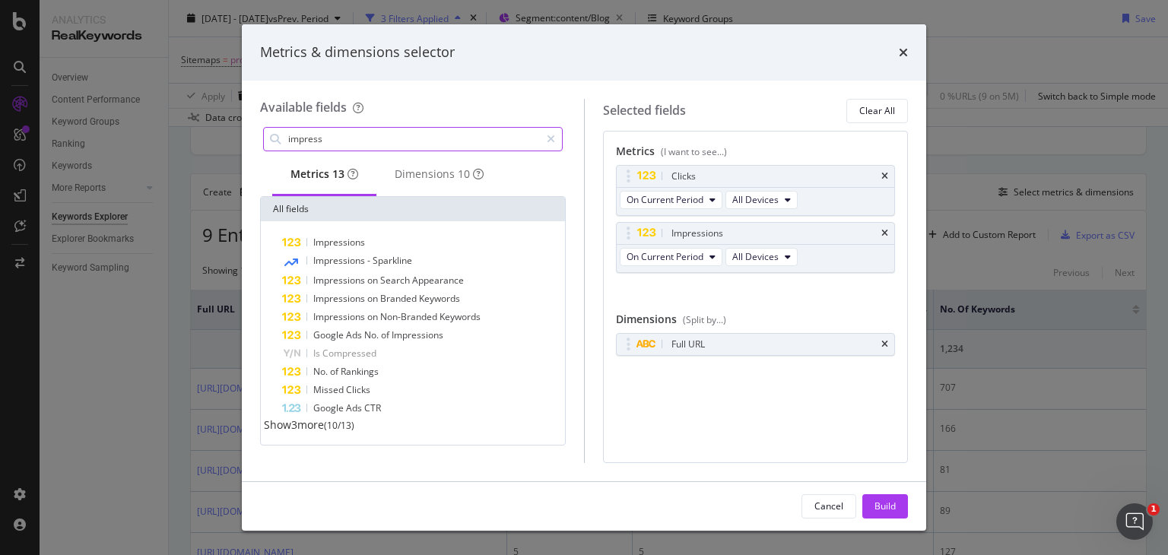
click at [361, 145] on input "impress" at bounding box center [413, 139] width 253 height 23
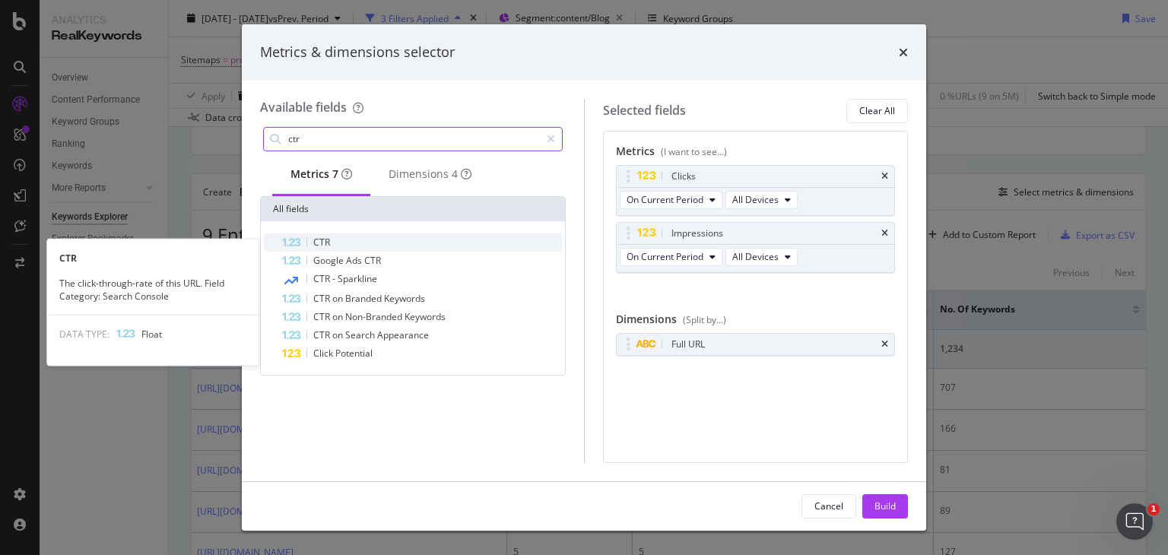
type input "ctr"
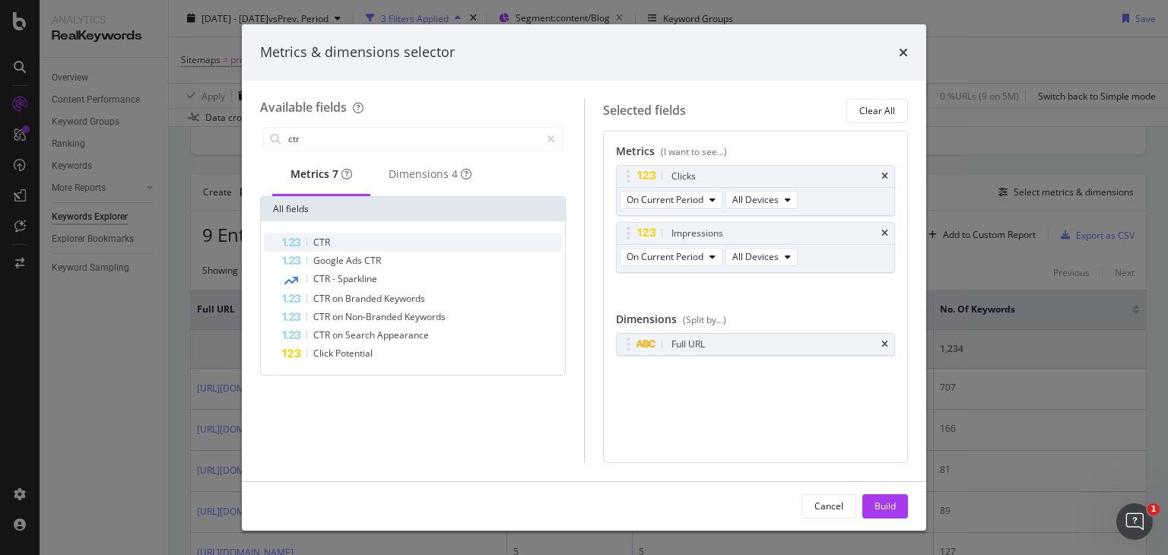
click at [331, 245] on div "CTR" at bounding box center [422, 243] width 280 height 18
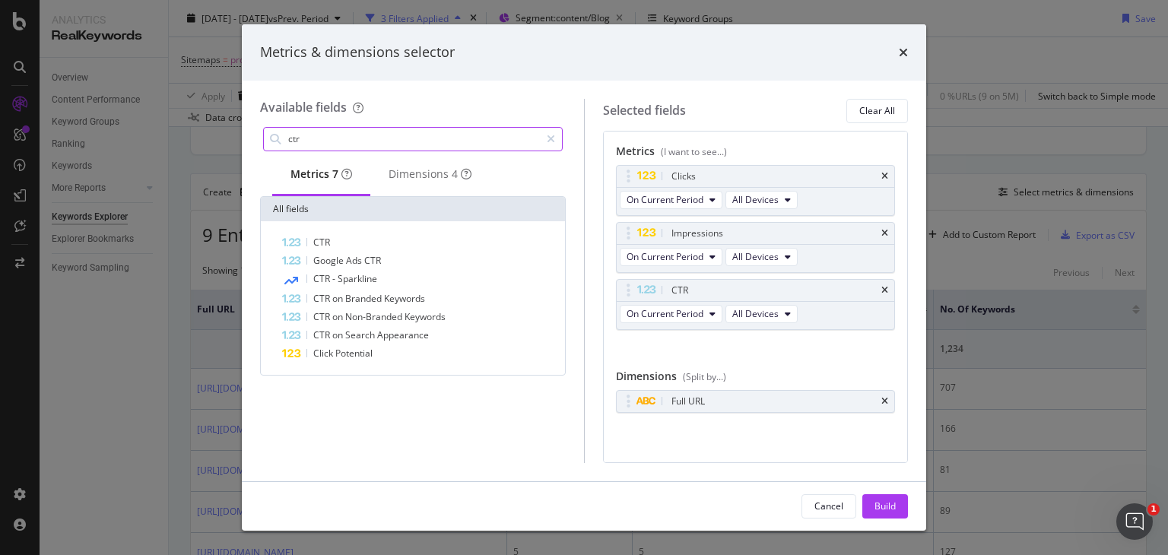
click at [404, 129] on input "ctr" at bounding box center [413, 139] width 253 height 23
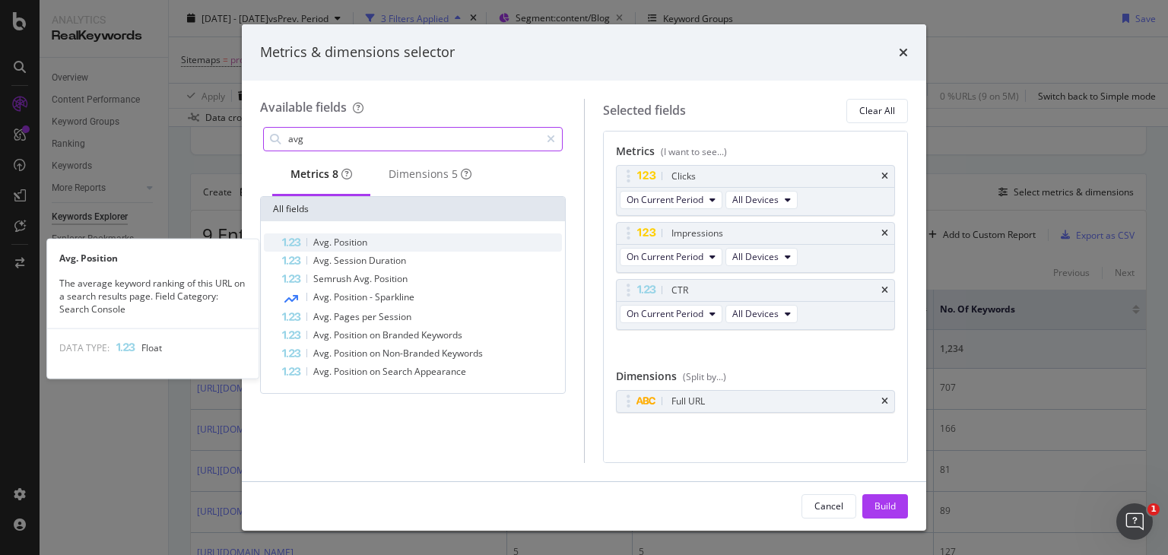
type input "avg"
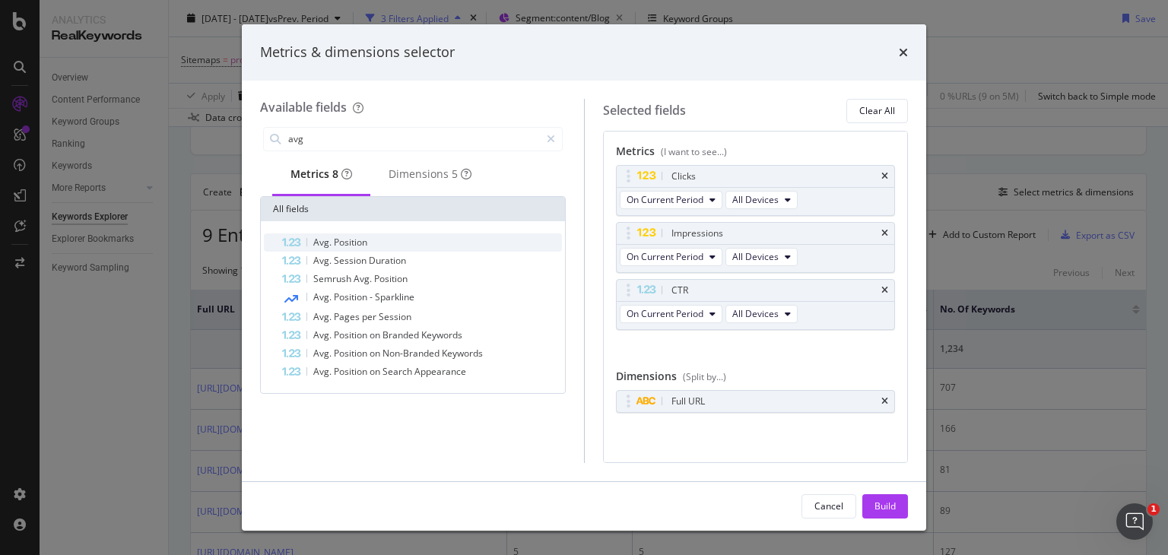
click at [345, 244] on span "Position" at bounding box center [350, 242] width 33 height 13
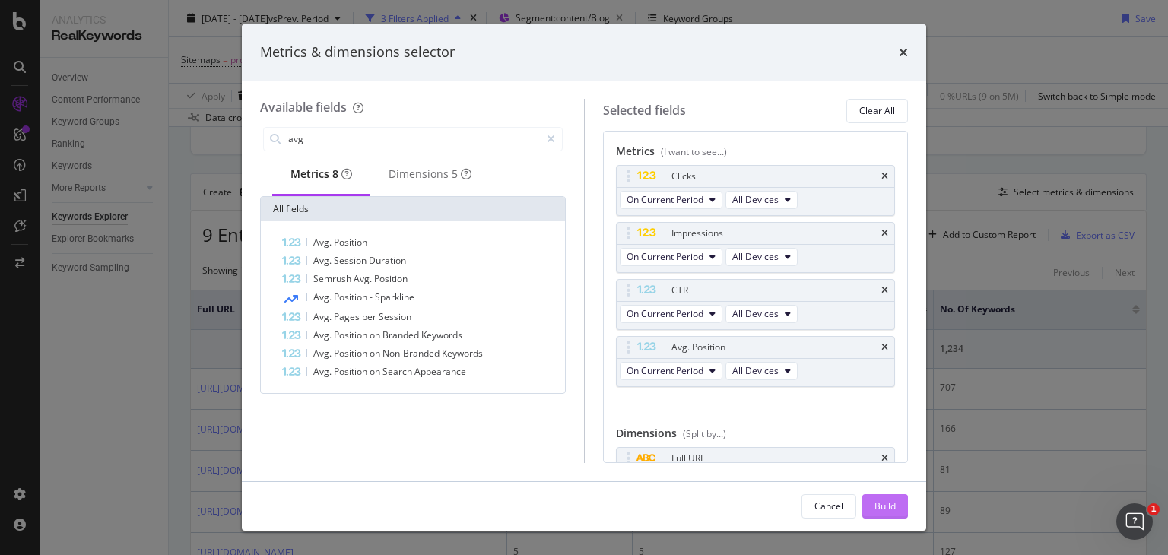
click at [893, 513] on div "Build" at bounding box center [885, 506] width 21 height 23
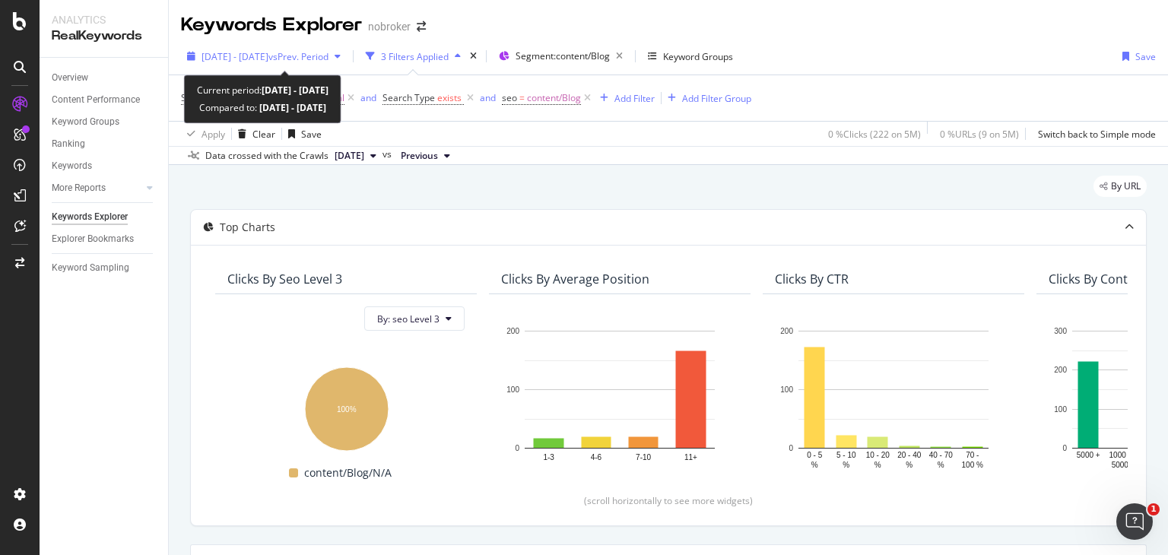
click at [326, 62] on span "vs Prev. Period" at bounding box center [298, 56] width 60 height 13
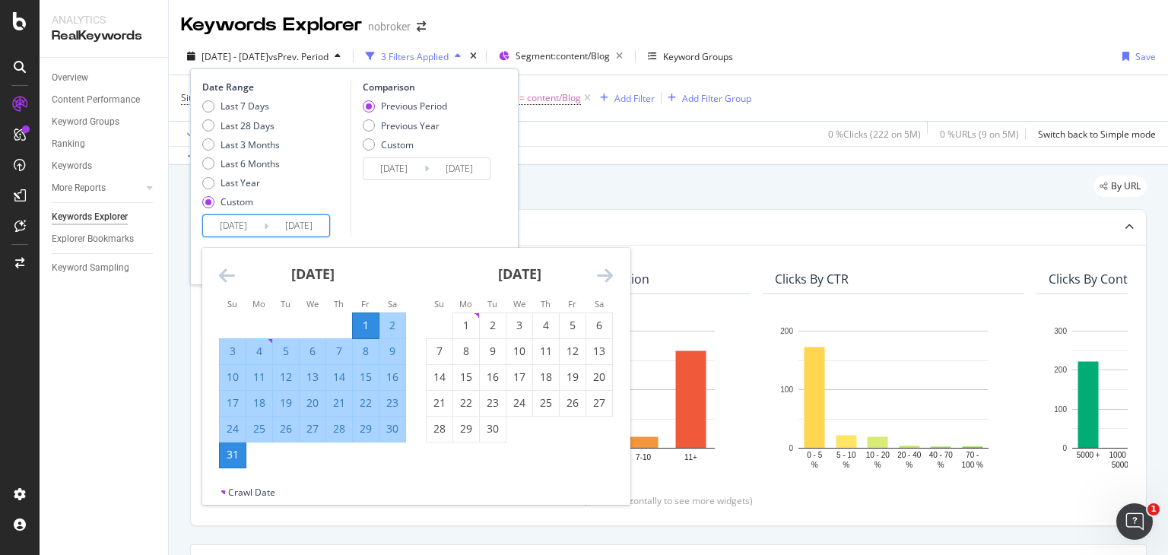
click at [228, 231] on input "2025/08/01" at bounding box center [233, 225] width 61 height 21
click at [219, 280] on icon "Move backward to switch to the previous month." at bounding box center [227, 275] width 16 height 18
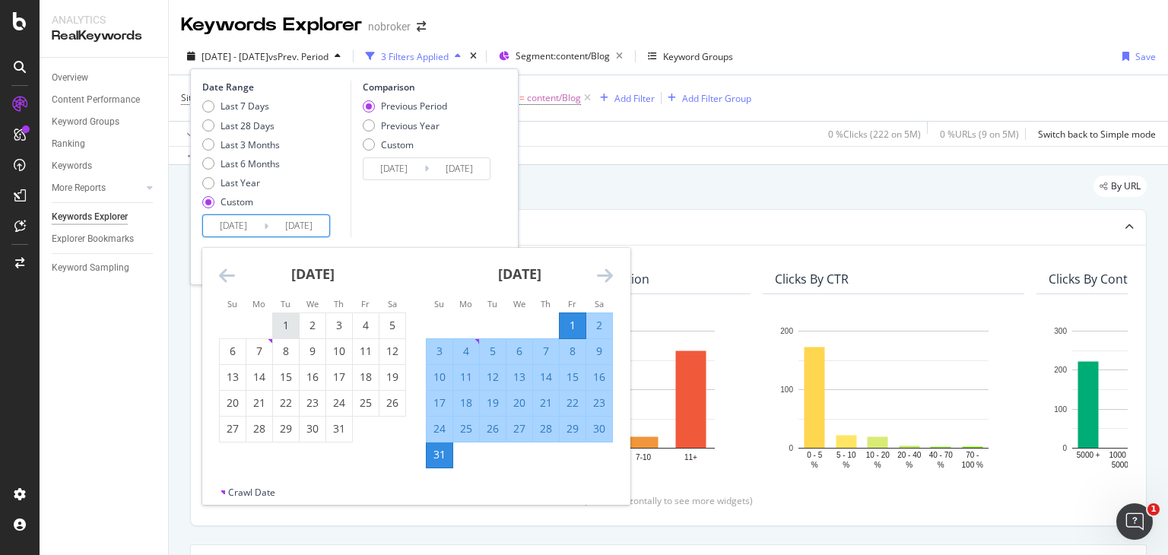
click at [281, 326] on div "1" at bounding box center [286, 325] width 26 height 15
type input "2025/07/01"
type input "2025/04/30"
type input "2025/06/30"
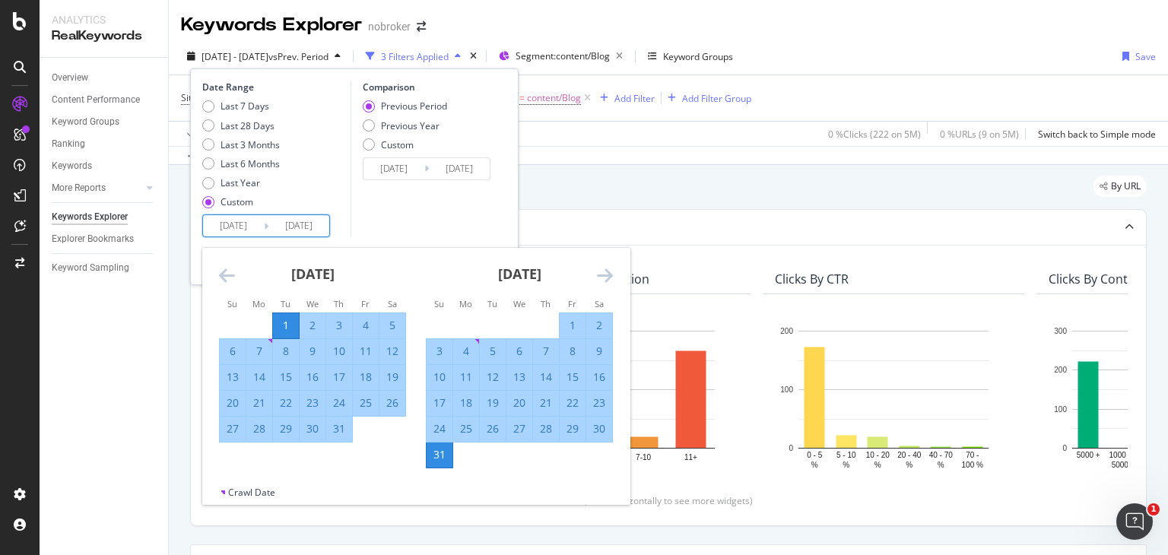
click at [335, 433] on div "31" at bounding box center [339, 428] width 26 height 15
type input "2025/07/31"
type input "2025/05/31"
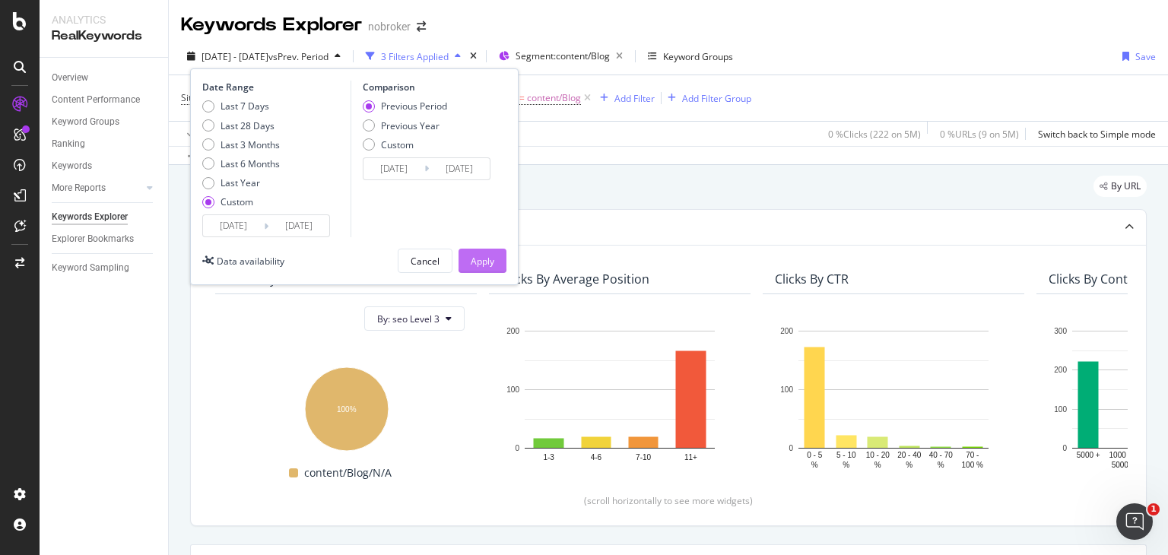
click at [487, 255] on div "Apply" at bounding box center [483, 261] width 24 height 13
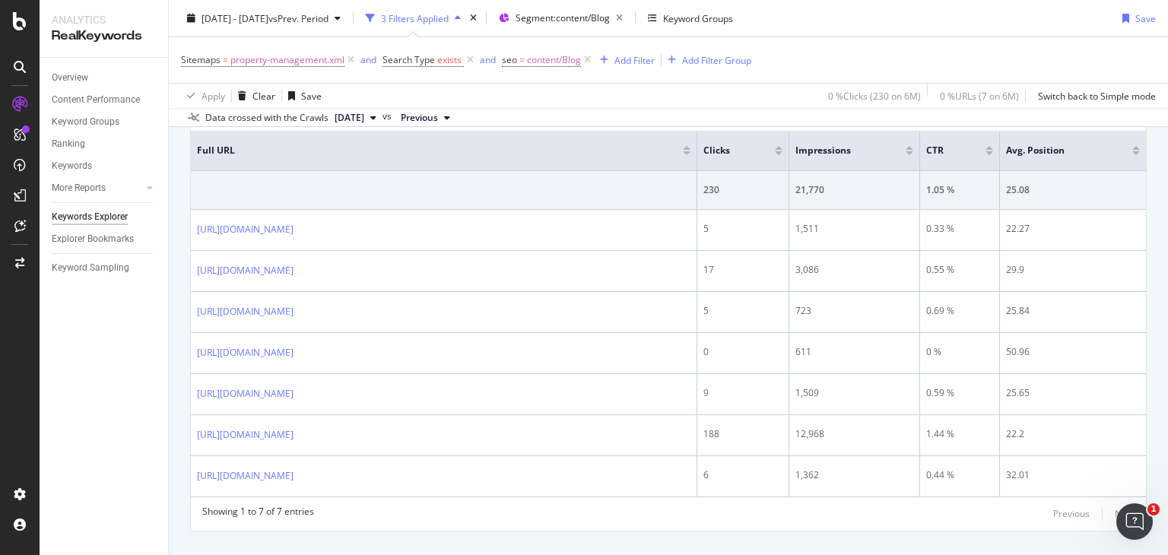
scroll to position [529, 0]
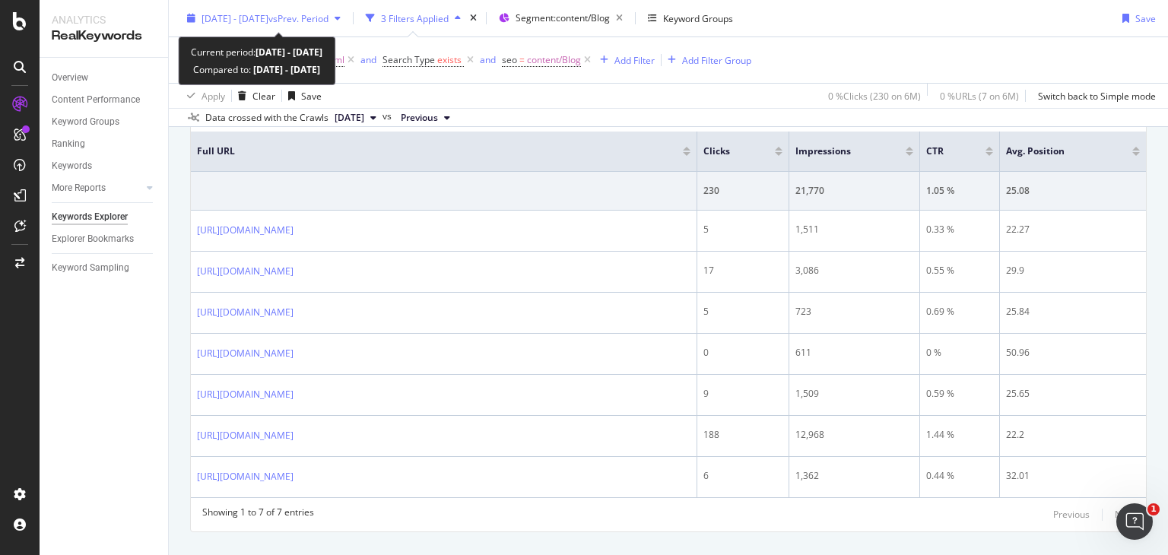
click at [268, 16] on span "2025 Jul. 1st - Jul. 31st" at bounding box center [235, 17] width 67 height 13
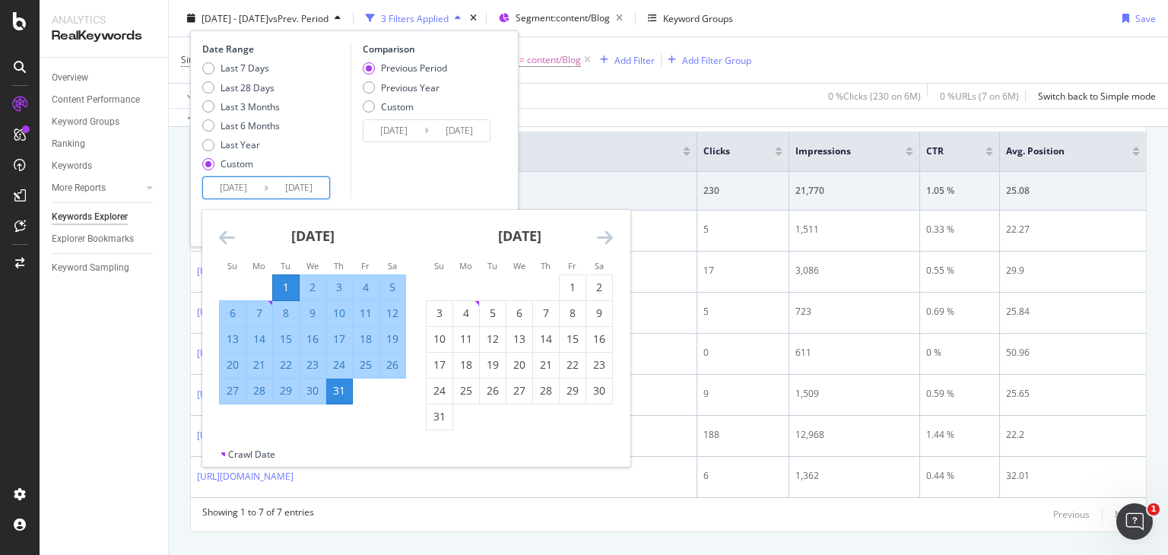
click at [225, 195] on input "2025/07/01" at bounding box center [233, 187] width 61 height 21
click at [567, 290] on div "1" at bounding box center [573, 287] width 26 height 15
type input "2025/08/01"
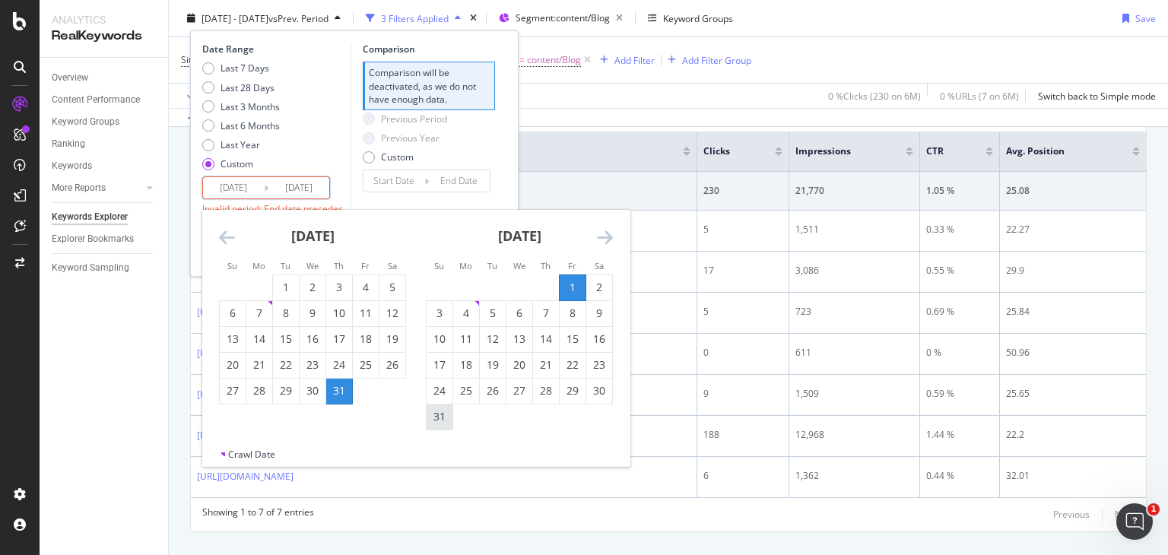
click at [438, 418] on div "31" at bounding box center [440, 416] width 26 height 15
type input "2025/08/31"
type input "2025/07/01"
type input "2025/07/31"
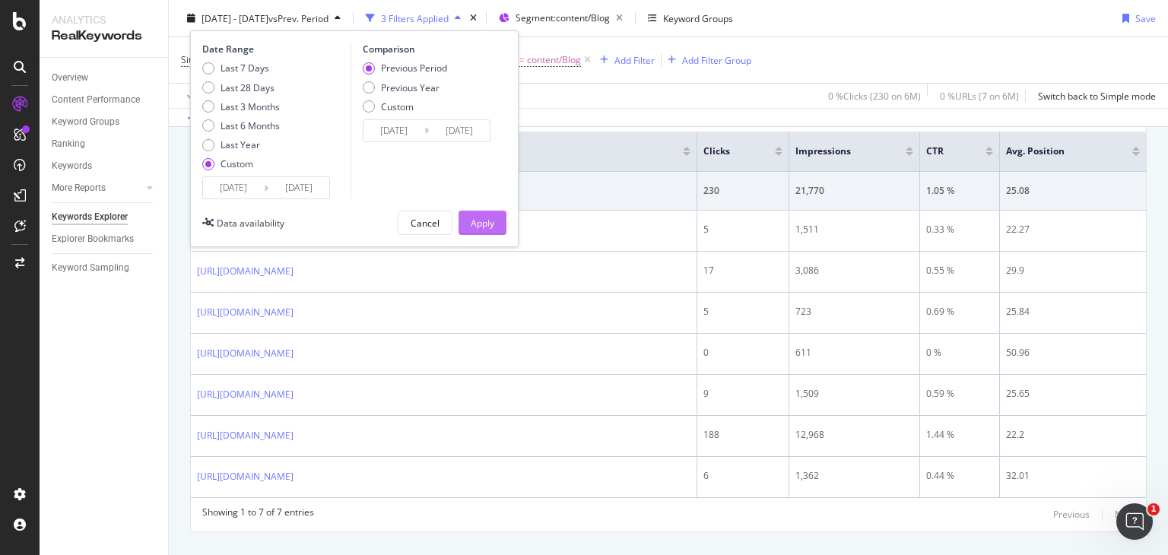
click at [469, 214] on button "Apply" at bounding box center [483, 223] width 48 height 24
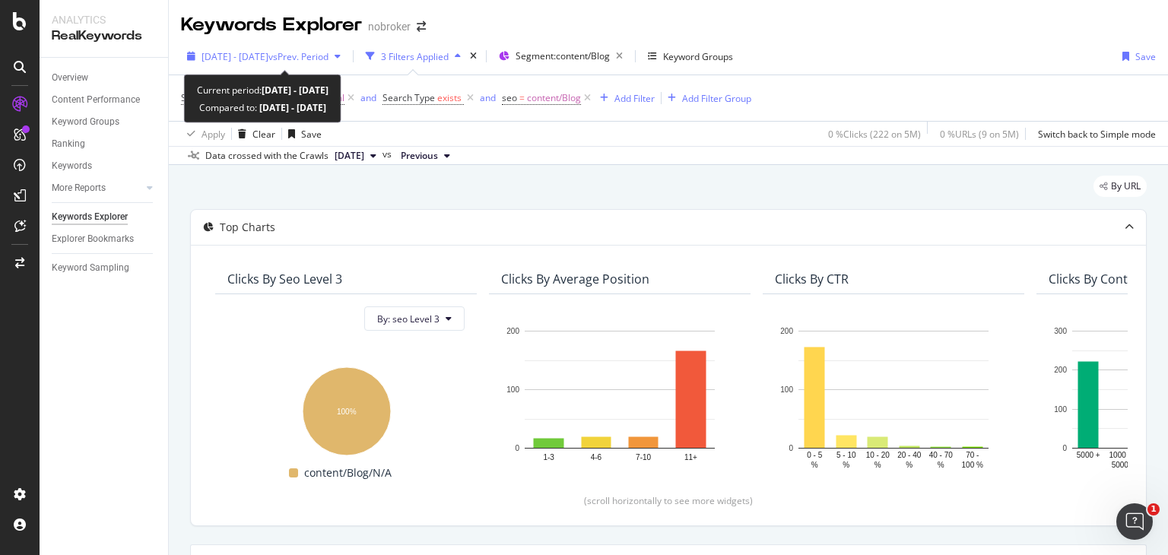
click at [320, 52] on span "vs Prev. Period" at bounding box center [298, 56] width 60 height 13
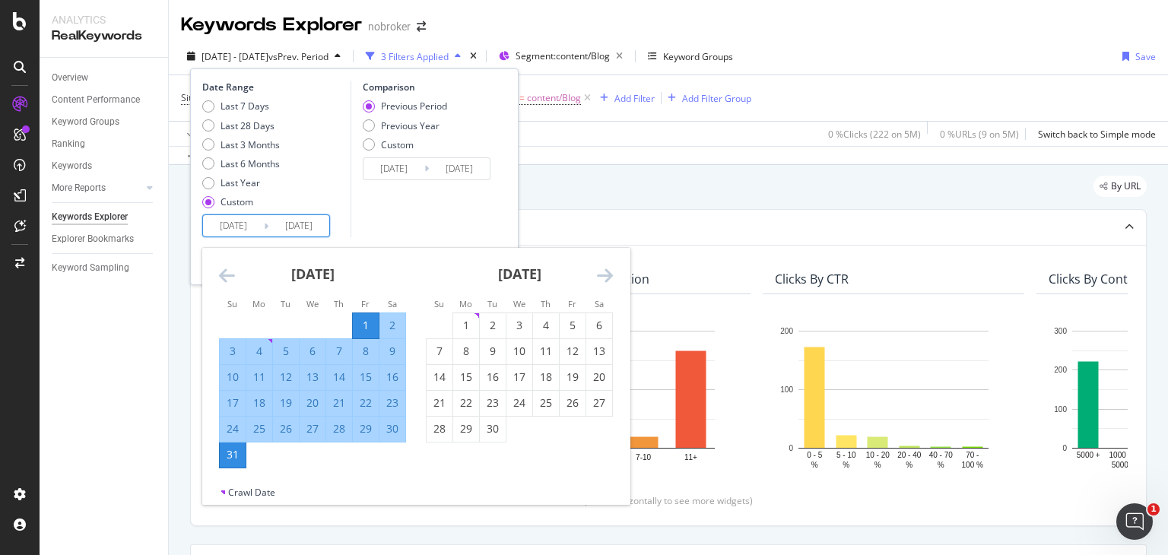
click at [231, 231] on input "2025/08/01" at bounding box center [233, 225] width 61 height 21
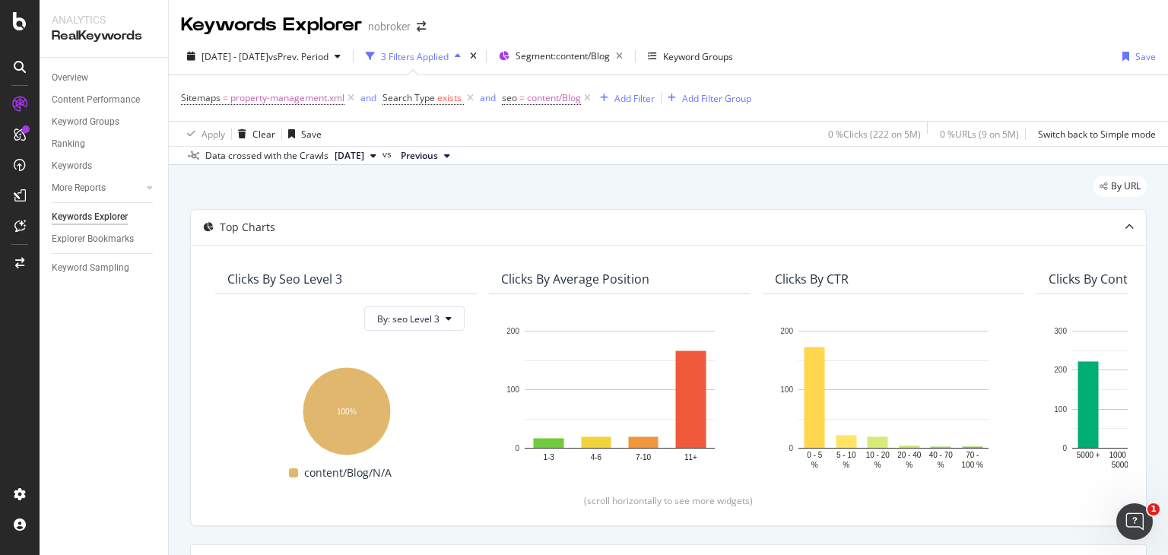
click at [619, 162] on div "Data crossed with the Crawls 2025 Aug. 4th vs Previous" at bounding box center [668, 155] width 999 height 18
click at [287, 100] on span "property-management.xml" at bounding box center [287, 97] width 114 height 21
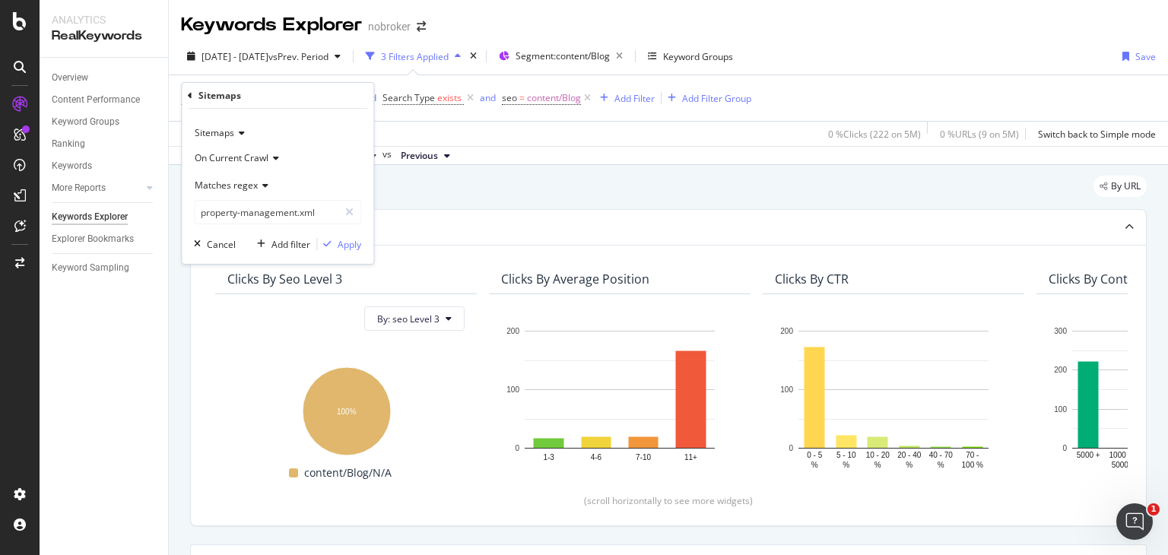
click at [256, 152] on span "On Current Crawl" at bounding box center [232, 157] width 74 height 13
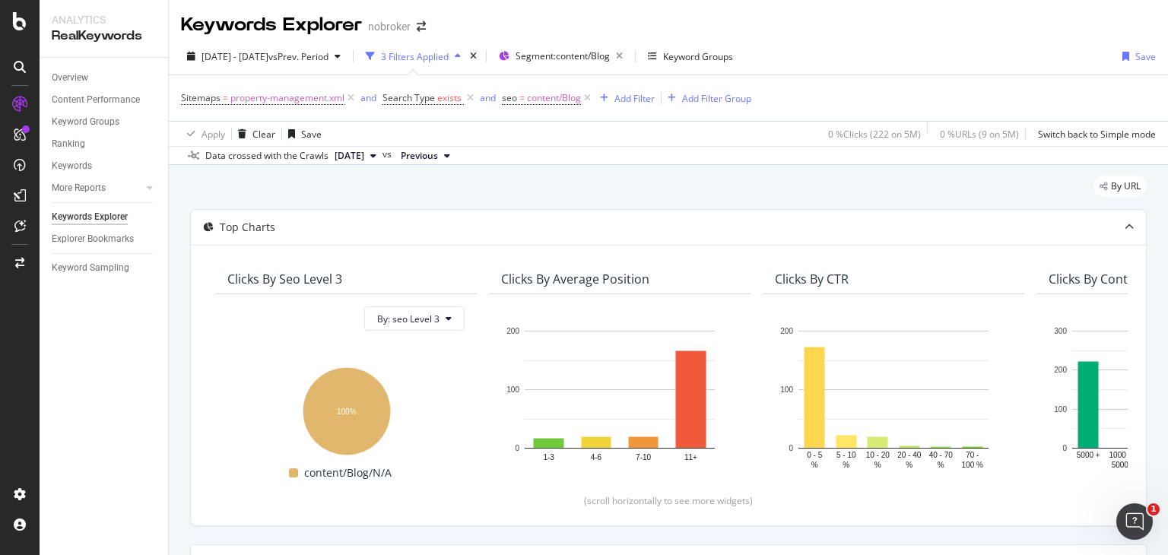
click at [582, 187] on div "By URL" at bounding box center [668, 192] width 957 height 33
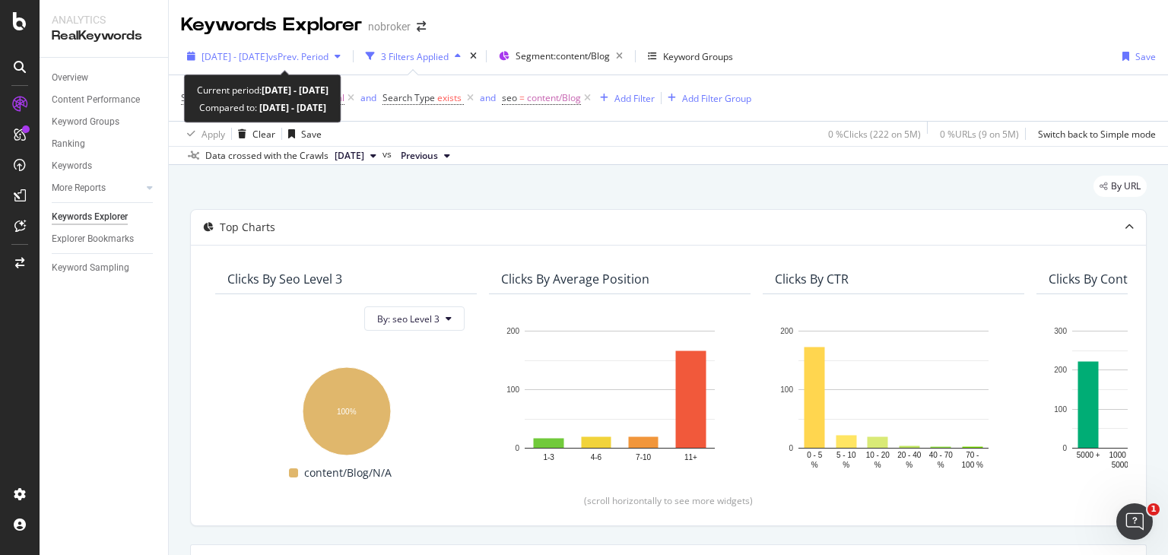
click at [316, 58] on span "vs Prev. Period" at bounding box center [298, 56] width 60 height 13
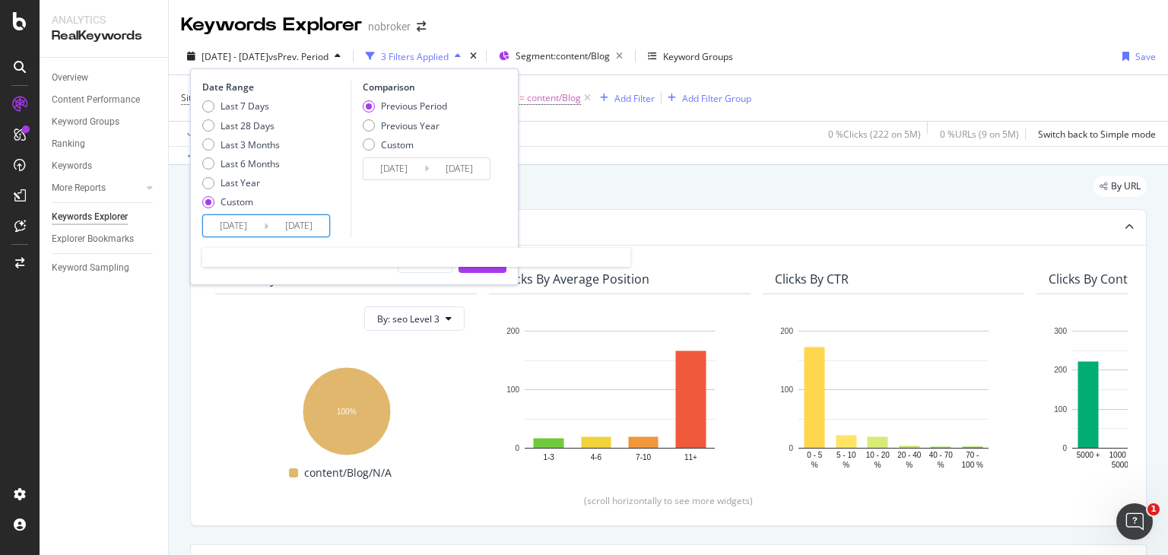
click at [231, 229] on input "2025/08/01" at bounding box center [233, 225] width 61 height 21
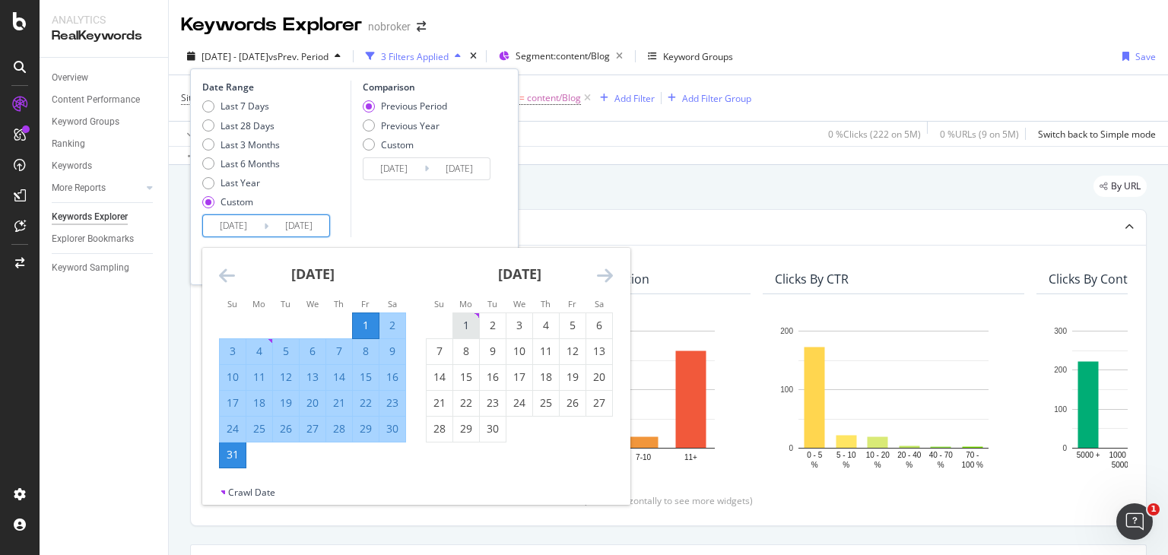
click at [461, 335] on div "1" at bounding box center [466, 325] width 26 height 25
type input "2025/09/01"
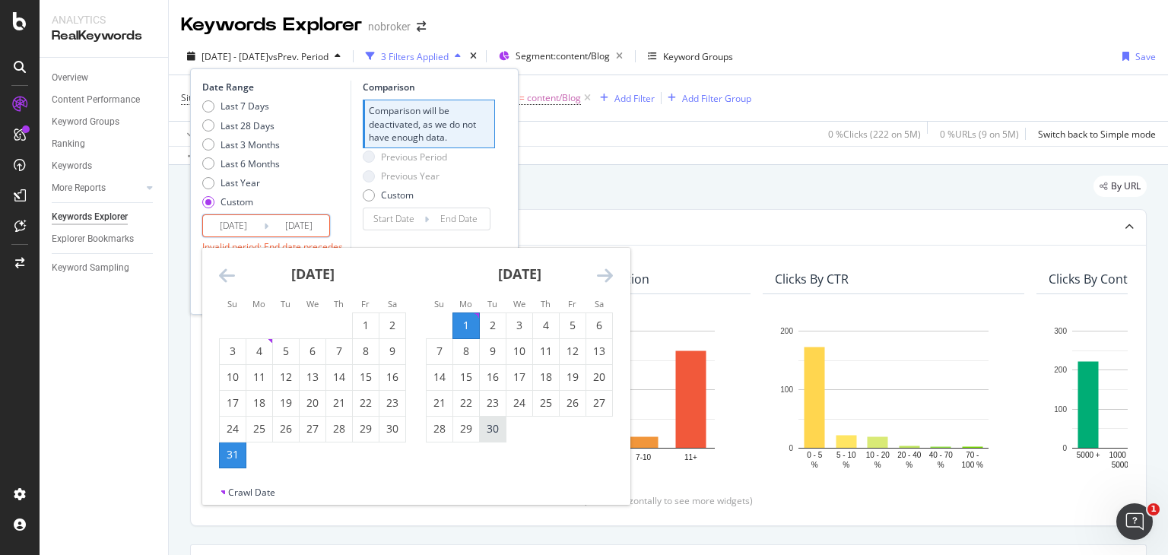
click at [491, 429] on div "30" at bounding box center [493, 428] width 26 height 15
type input "2025/09/30"
type input "2025/08/02"
type input "2025/08/31"
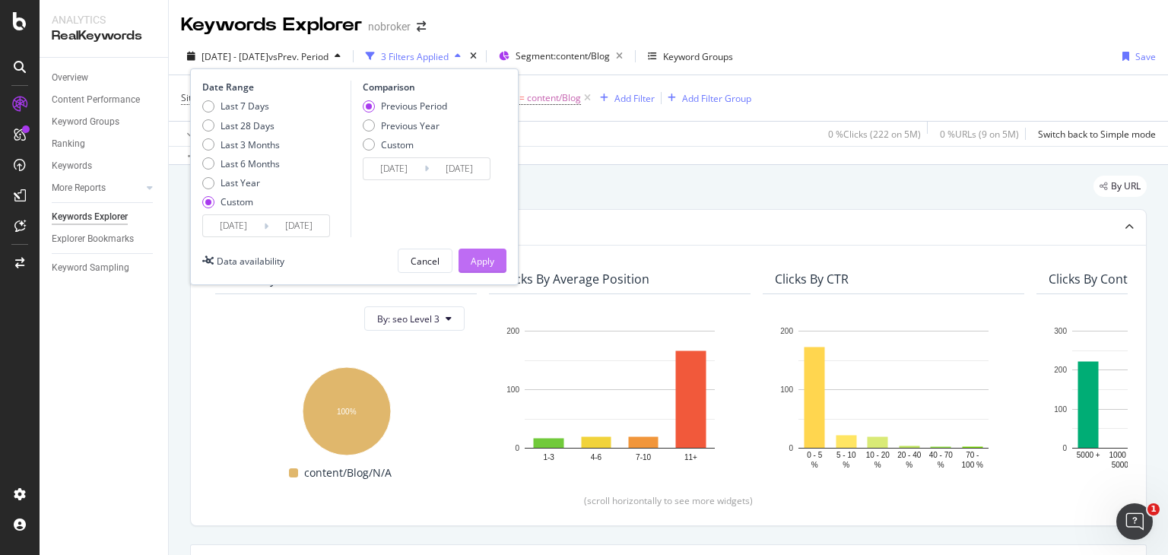
click at [484, 253] on div "Apply" at bounding box center [483, 260] width 24 height 23
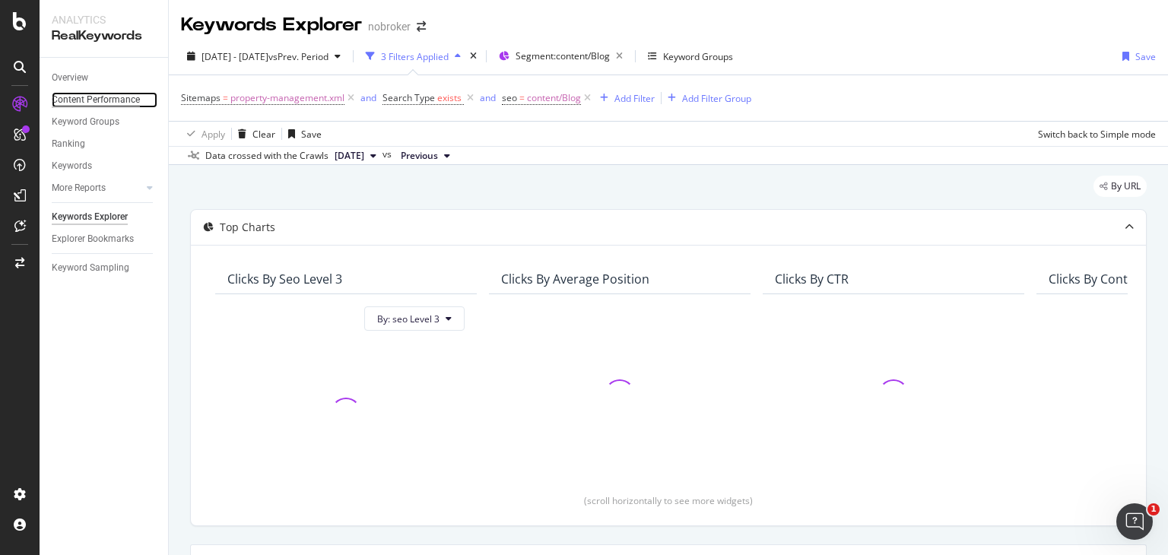
click at [91, 98] on div "Content Performance" at bounding box center [96, 100] width 88 height 16
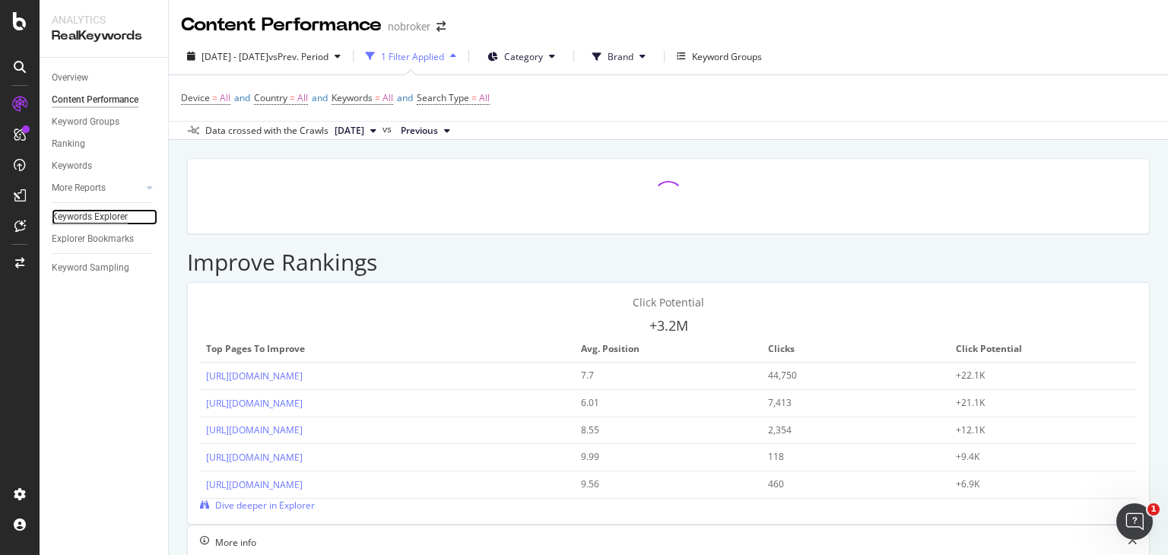
click at [90, 212] on div "Keywords Explorer" at bounding box center [90, 217] width 76 height 16
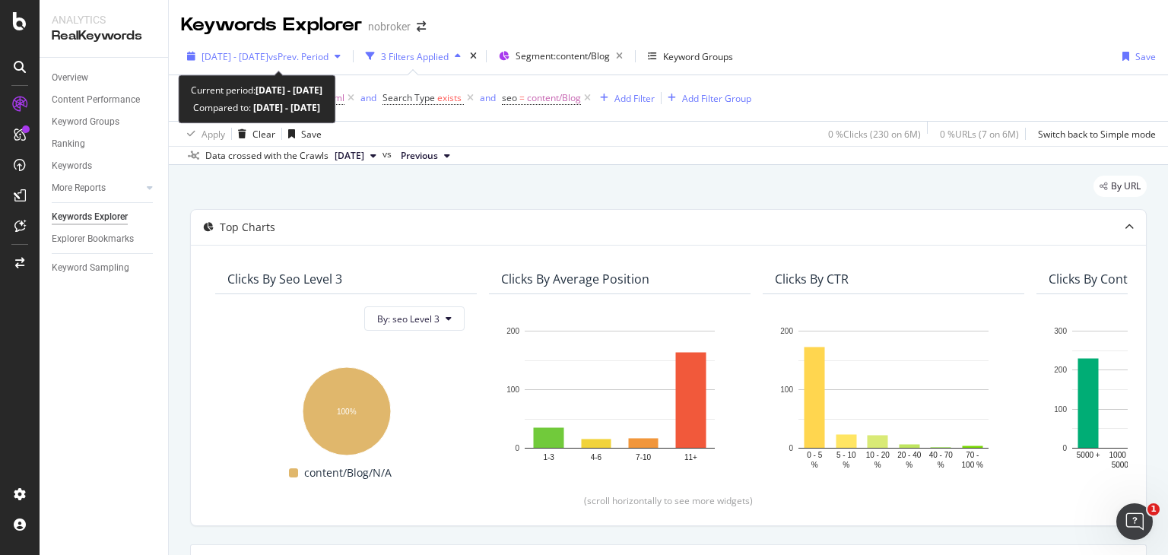
click at [303, 56] on span "vs Prev. Period" at bounding box center [298, 56] width 60 height 13
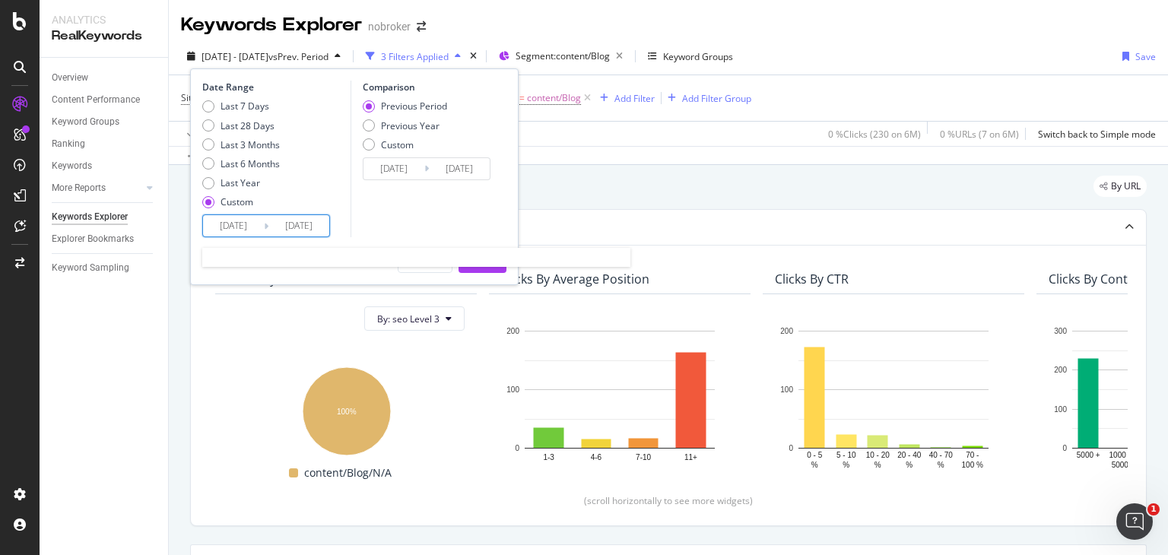
click at [227, 232] on input "2025/07/01" at bounding box center [233, 225] width 61 height 21
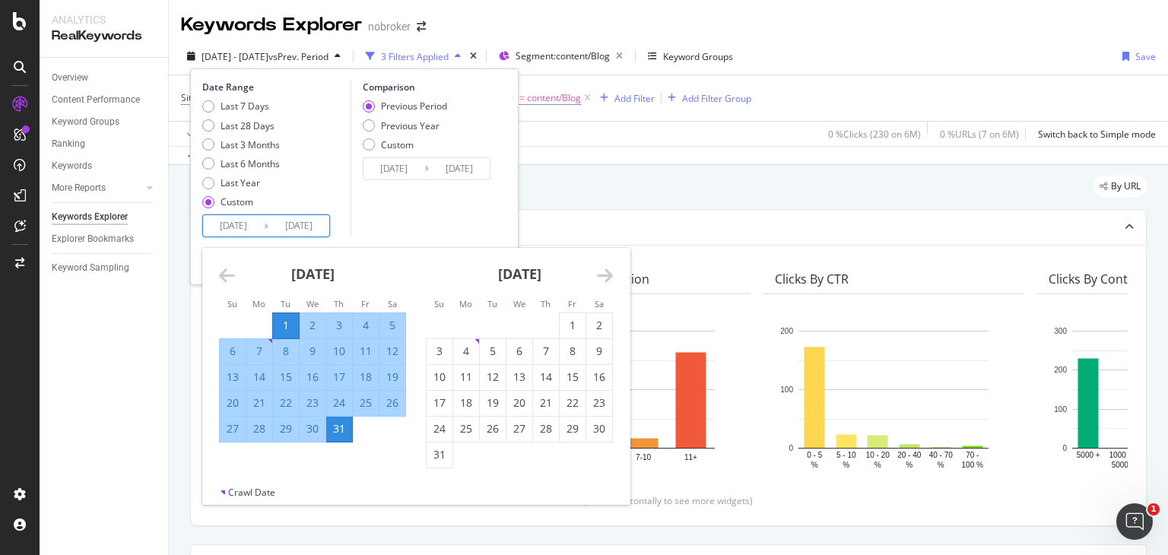
click at [602, 277] on icon "Move forward to switch to the next month." at bounding box center [605, 275] width 16 height 18
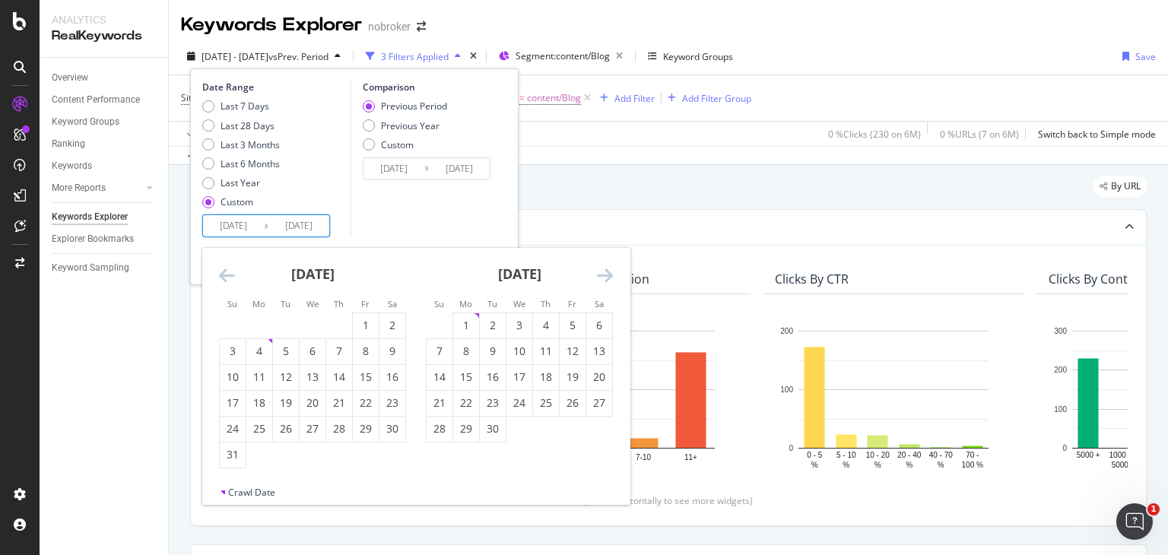
click at [451, 324] on td "Calendar" at bounding box center [440, 326] width 27 height 26
click at [465, 325] on div "1" at bounding box center [466, 325] width 26 height 15
type input "2025/09/01"
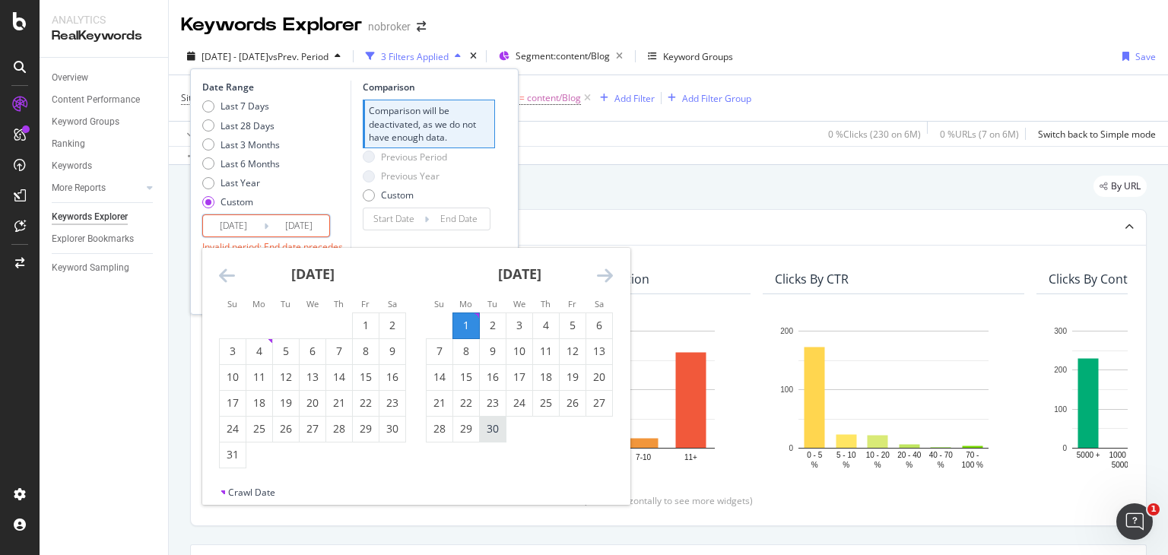
click at [490, 425] on div "30" at bounding box center [493, 428] width 26 height 15
type input "2025/09/30"
type input "2025/08/02"
type input "2025/08/31"
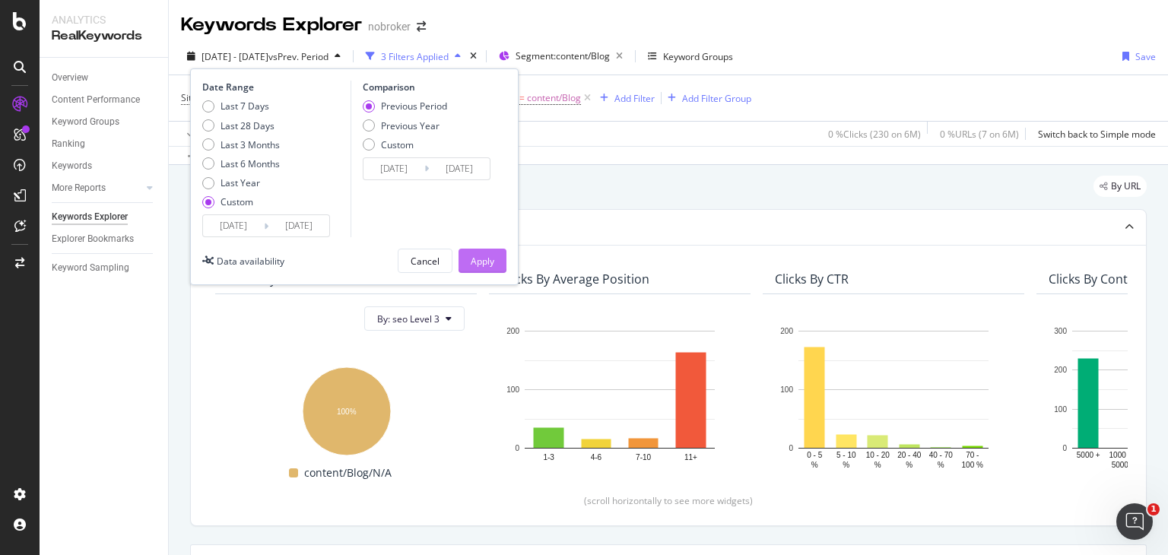
click at [485, 262] on div "Apply" at bounding box center [483, 261] width 24 height 13
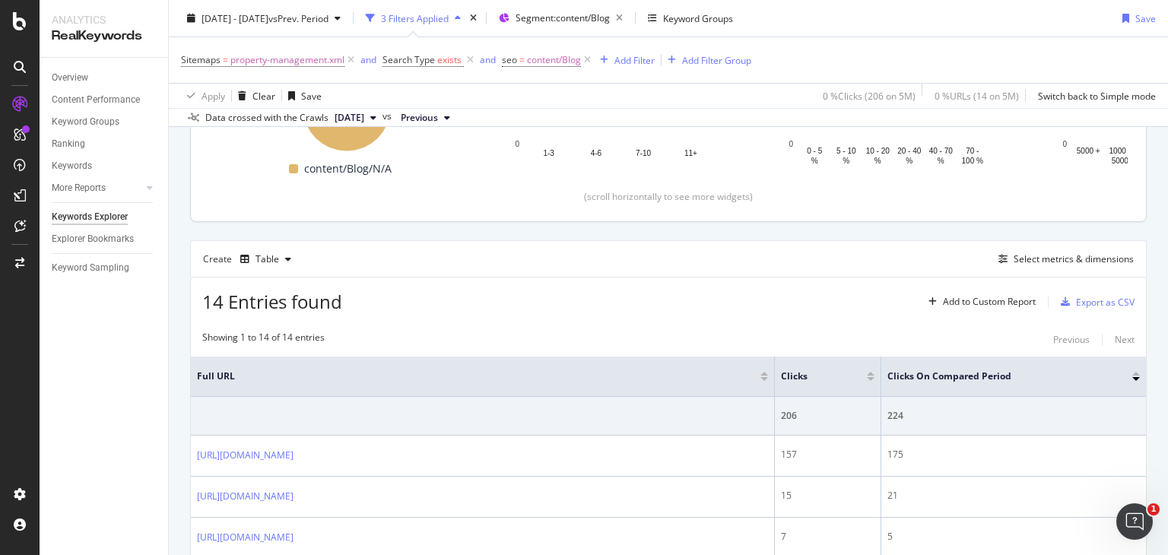
scroll to position [302, 0]
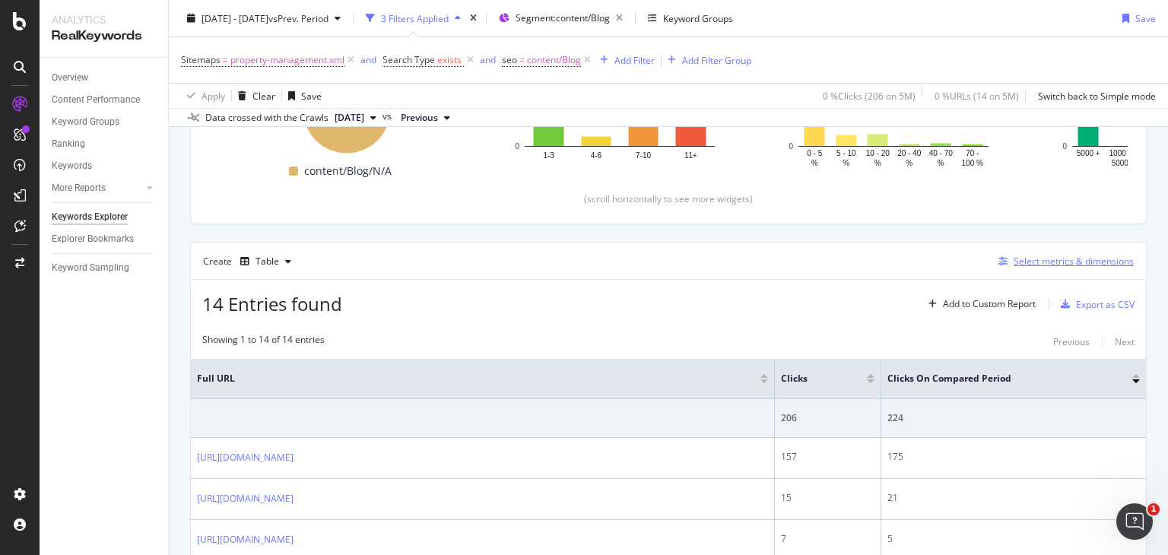
click at [1044, 253] on div "Select metrics & dimensions" at bounding box center [1063, 261] width 141 height 17
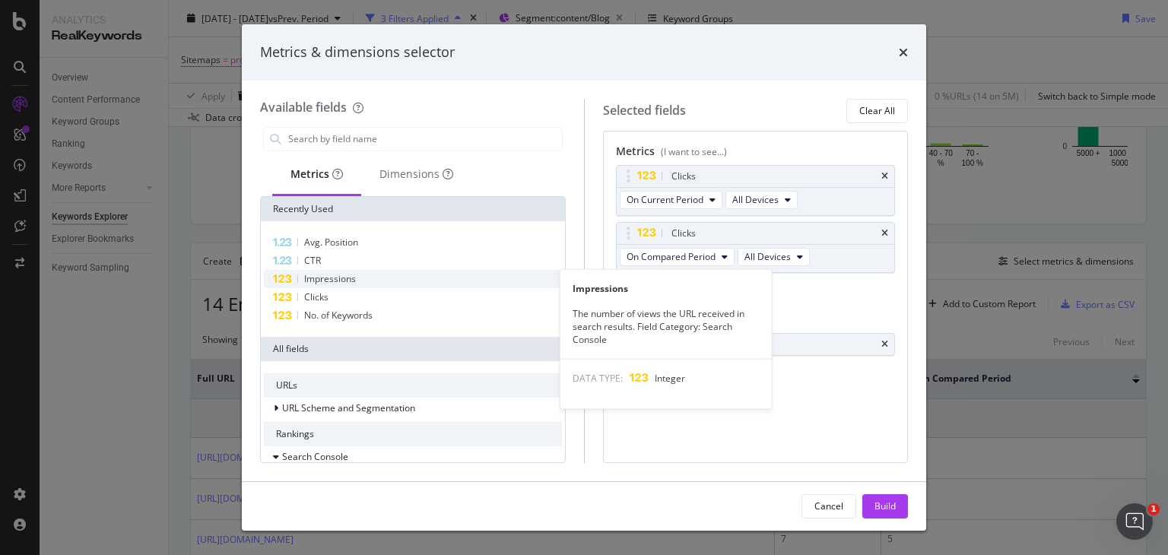
click at [335, 277] on span "Impressions" at bounding box center [330, 278] width 52 height 13
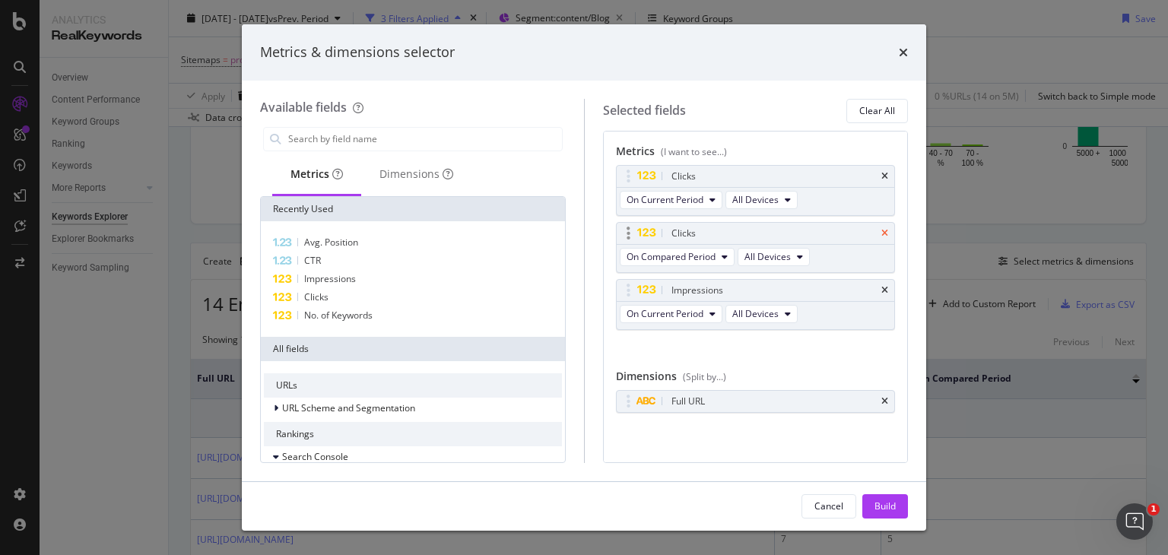
click at [886, 229] on icon "times" at bounding box center [885, 233] width 7 height 9
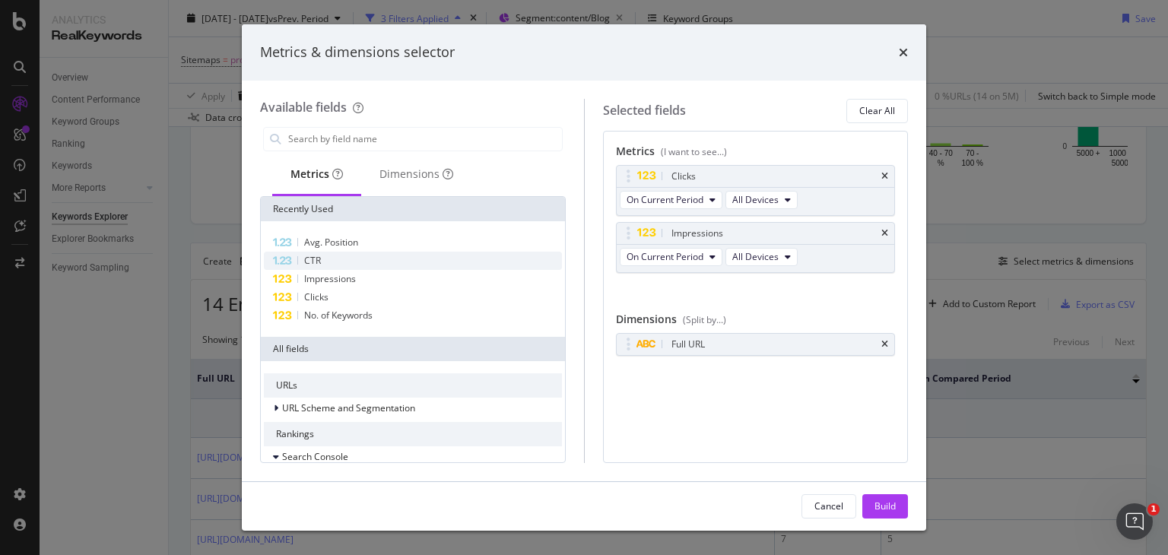
click at [326, 256] on div "CTR" at bounding box center [413, 261] width 298 height 18
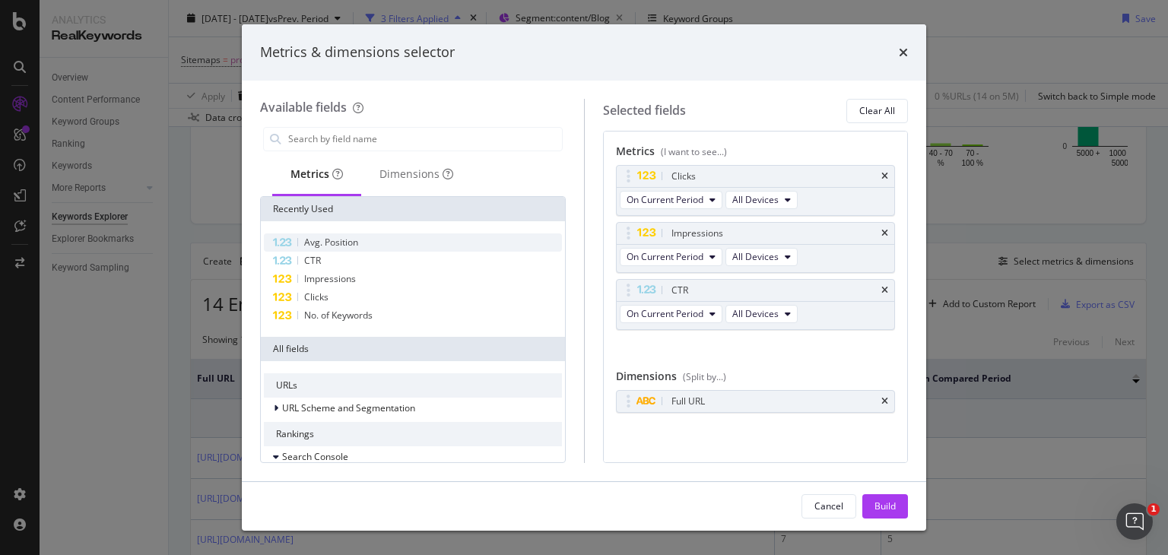
click at [350, 240] on span "Avg. Position" at bounding box center [331, 242] width 54 height 13
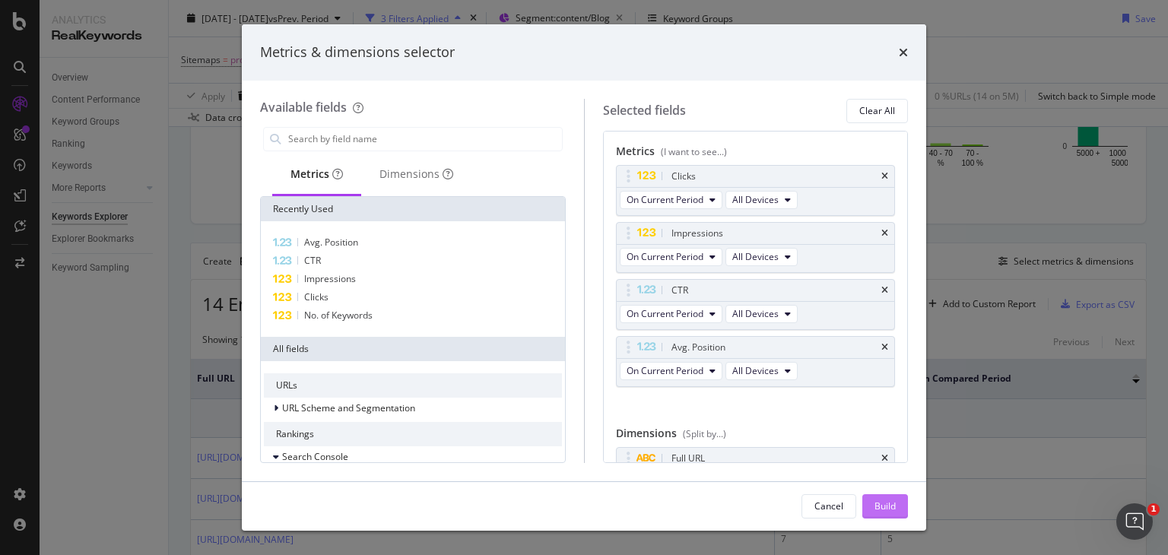
click at [881, 500] on div "Build" at bounding box center [885, 506] width 21 height 13
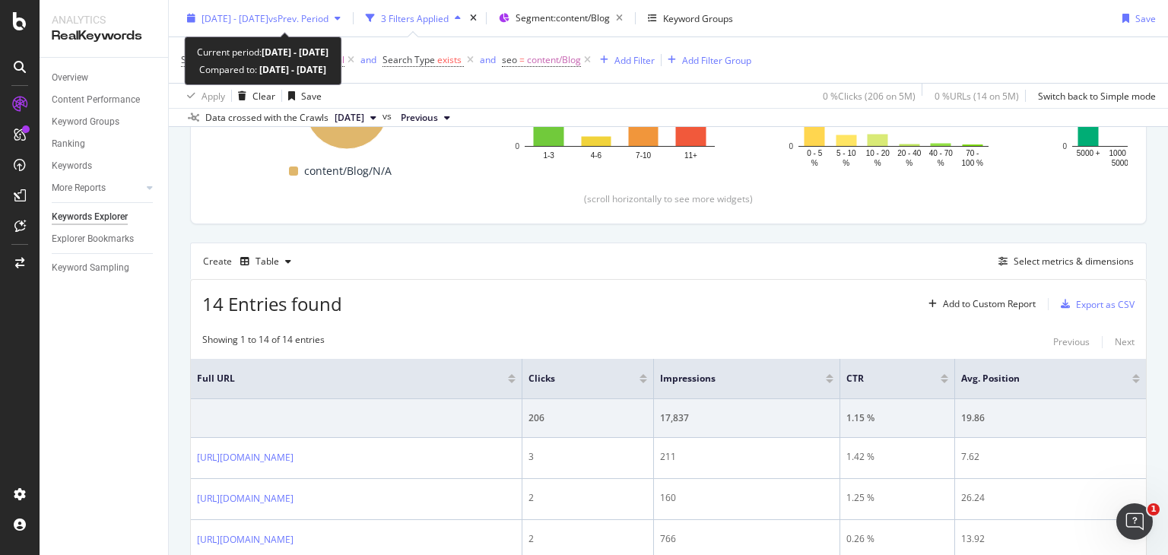
click at [268, 11] on span "2025 Sep. 1st - Sep. 30th" at bounding box center [235, 17] width 67 height 13
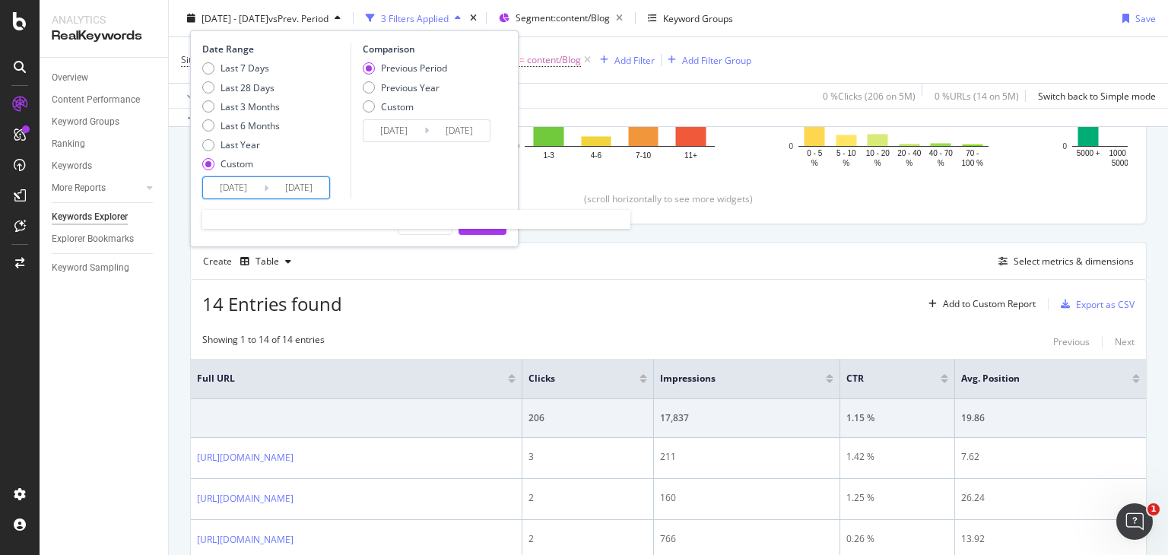
click at [237, 182] on input "2025/09/01" at bounding box center [233, 187] width 61 height 21
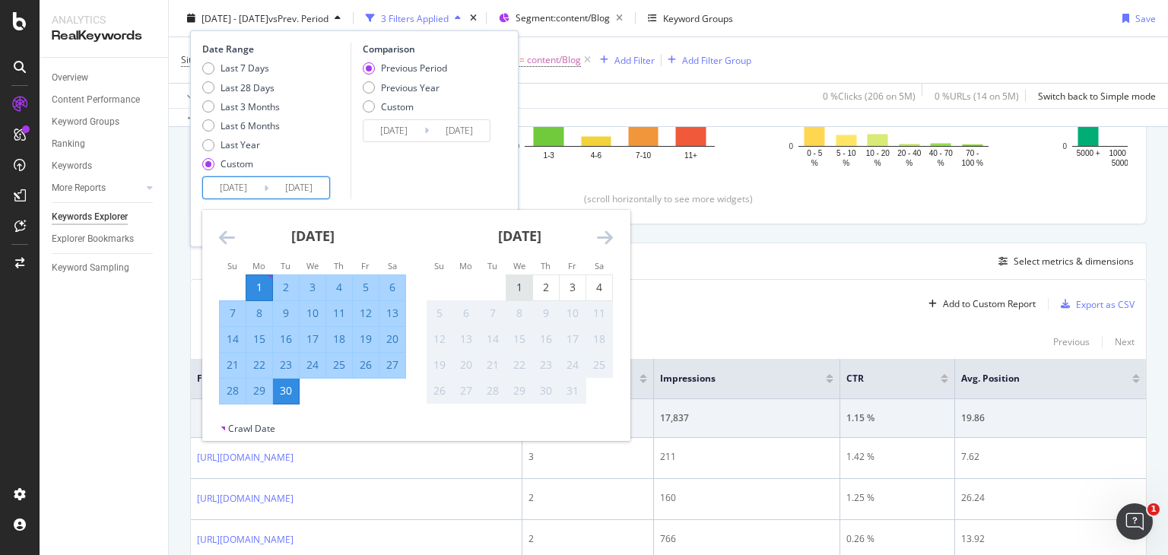
click at [516, 290] on div "1" at bounding box center [520, 287] width 26 height 15
type input "2025/10/01"
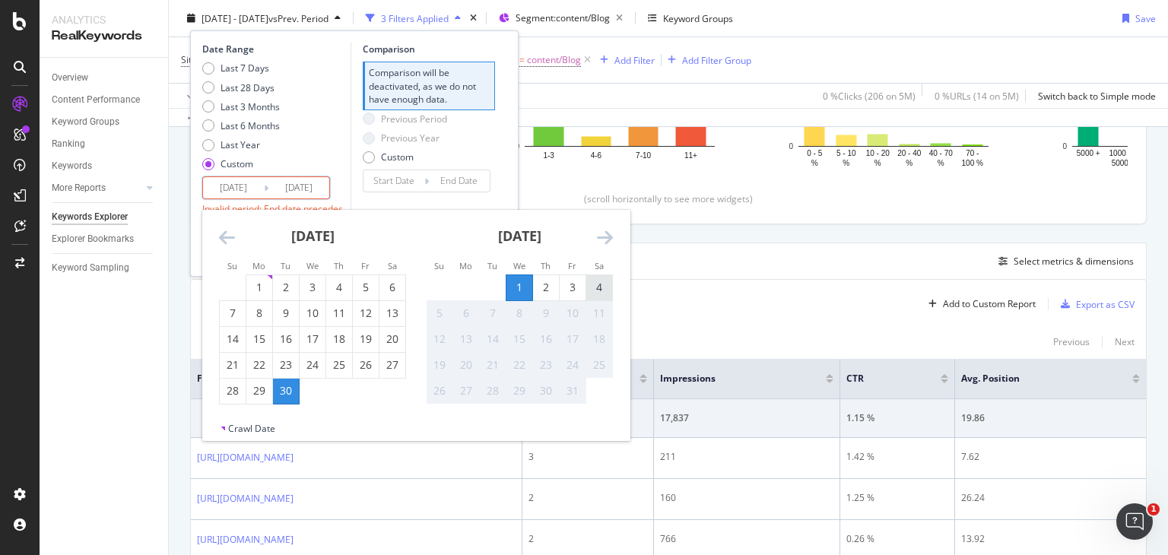
click at [605, 284] on div "4" at bounding box center [599, 287] width 26 height 15
type input "[DATE]"
type input "2025/09/27"
type input "2025/09/30"
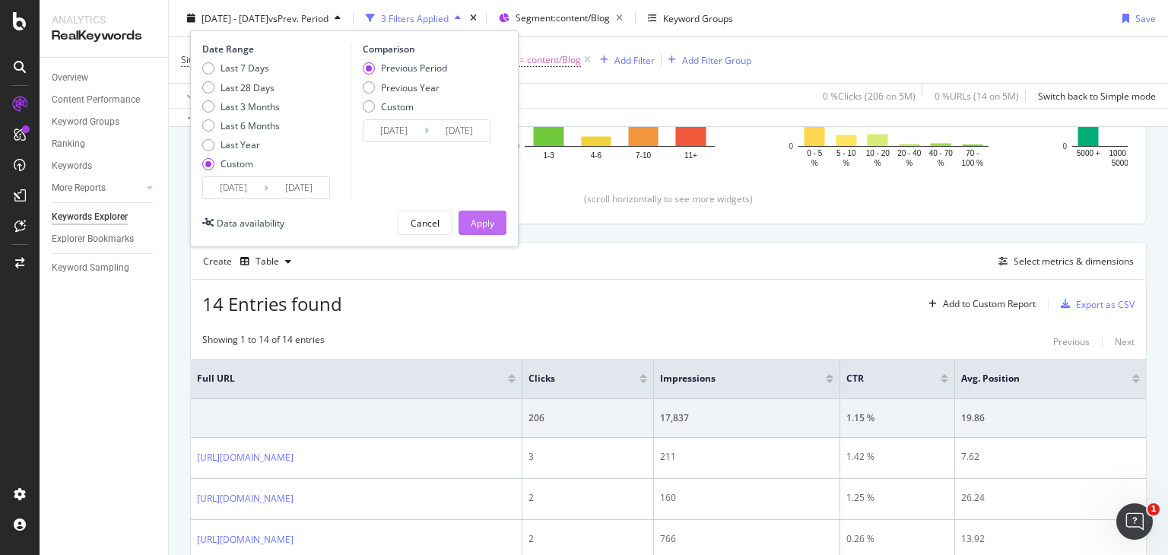
click at [497, 220] on button "Apply" at bounding box center [483, 223] width 48 height 24
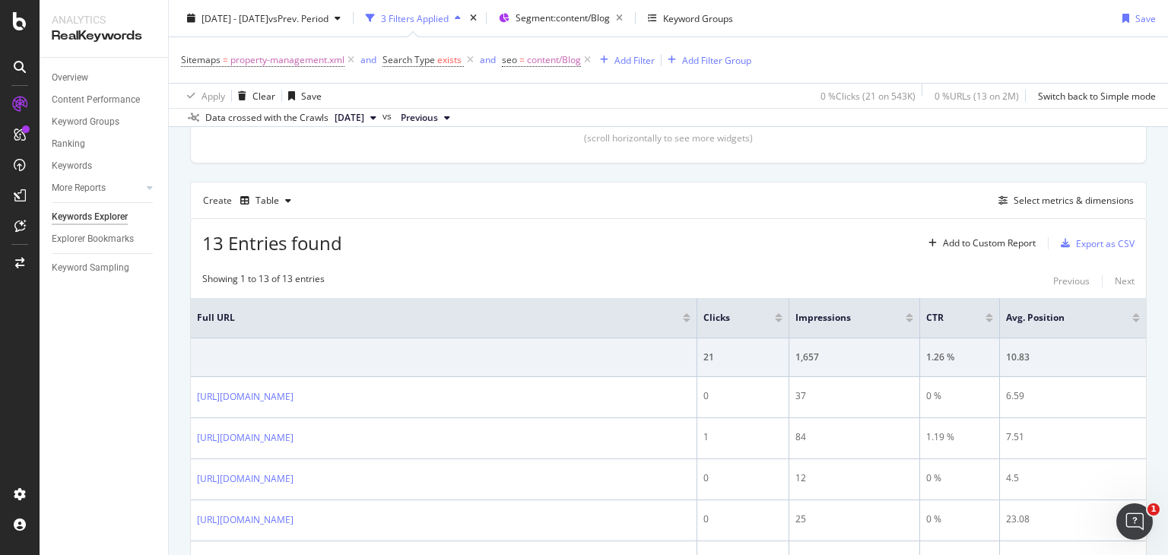
scroll to position [364, 0]
click at [612, 218] on div "13 Entries found Add to Custom Report Export as CSV" at bounding box center [668, 236] width 955 height 37
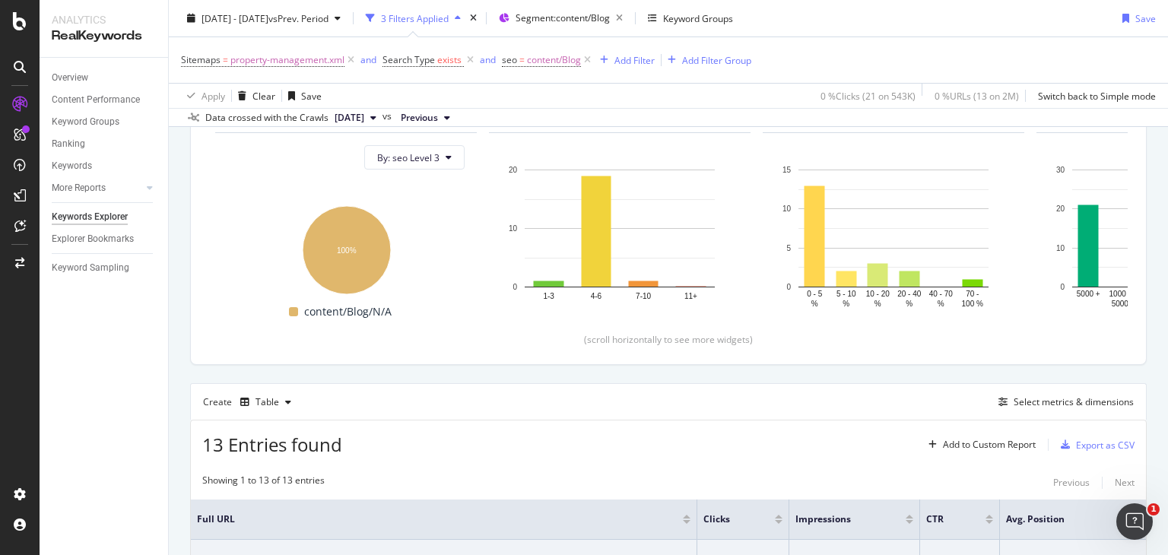
scroll to position [0, 0]
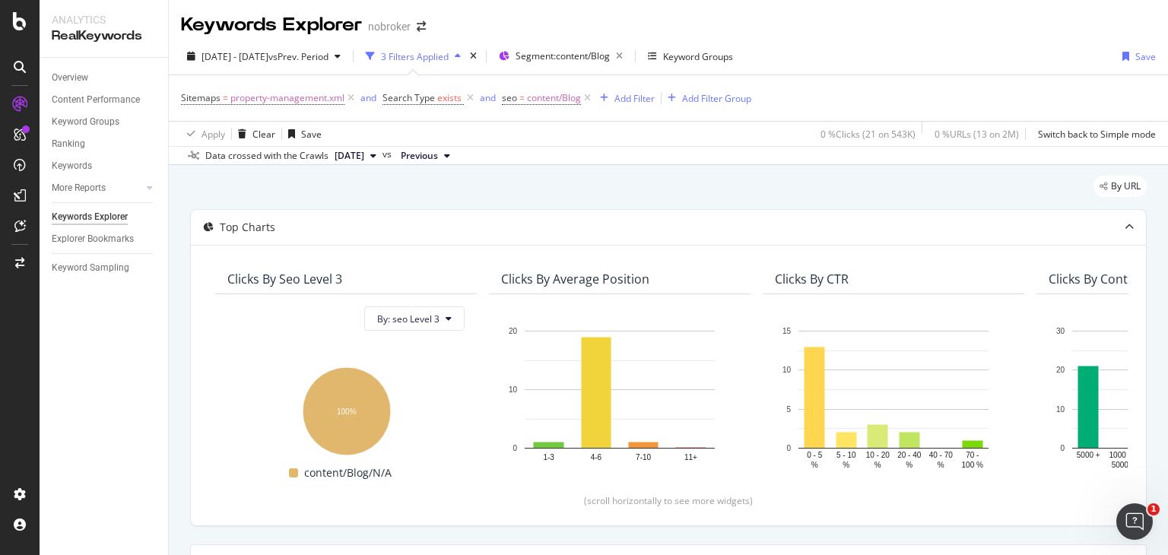
click at [566, 13] on div "Keywords Explorer nobroker" at bounding box center [668, 19] width 999 height 38
click at [274, 98] on span "property-management.xml" at bounding box center [287, 97] width 114 height 21
click at [523, 195] on div "By URL" at bounding box center [668, 192] width 957 height 33
click at [408, 214] on div "Top Charts" at bounding box center [668, 227] width 955 height 35
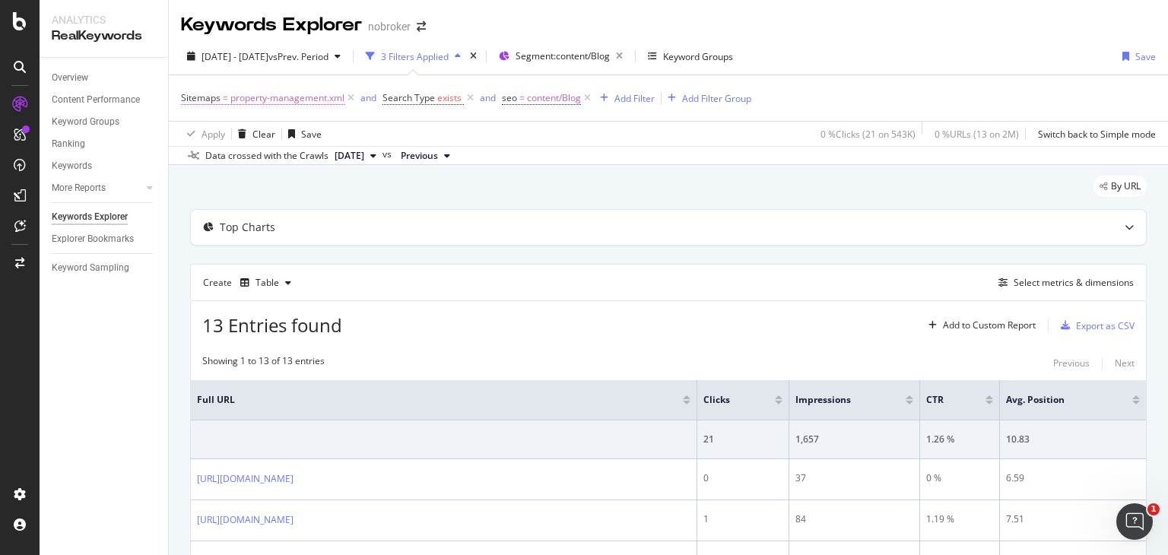
click at [294, 95] on span "property-management.xml" at bounding box center [287, 97] width 114 height 21
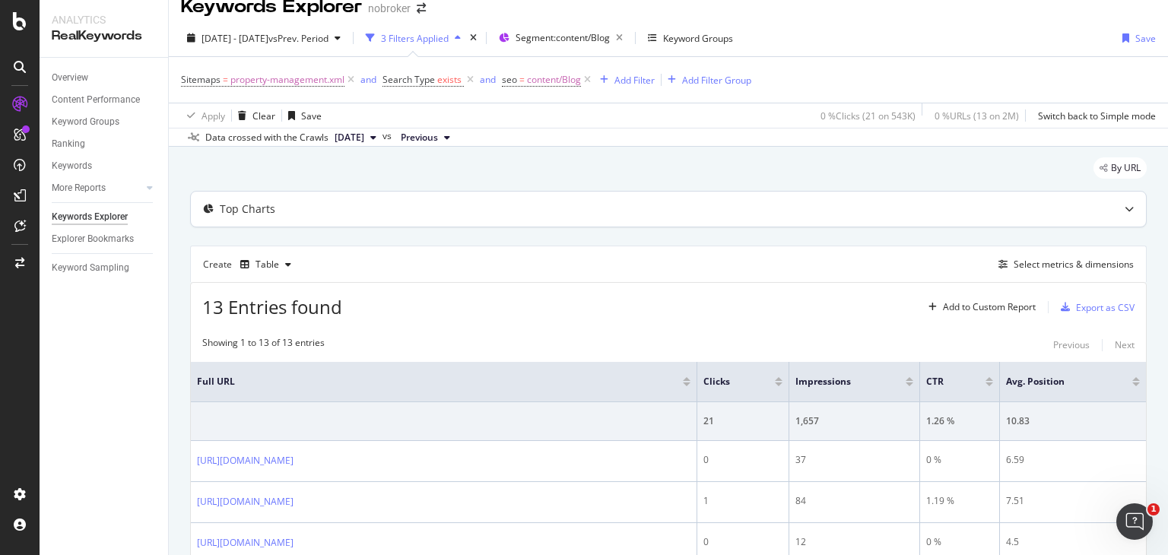
scroll to position [5, 0]
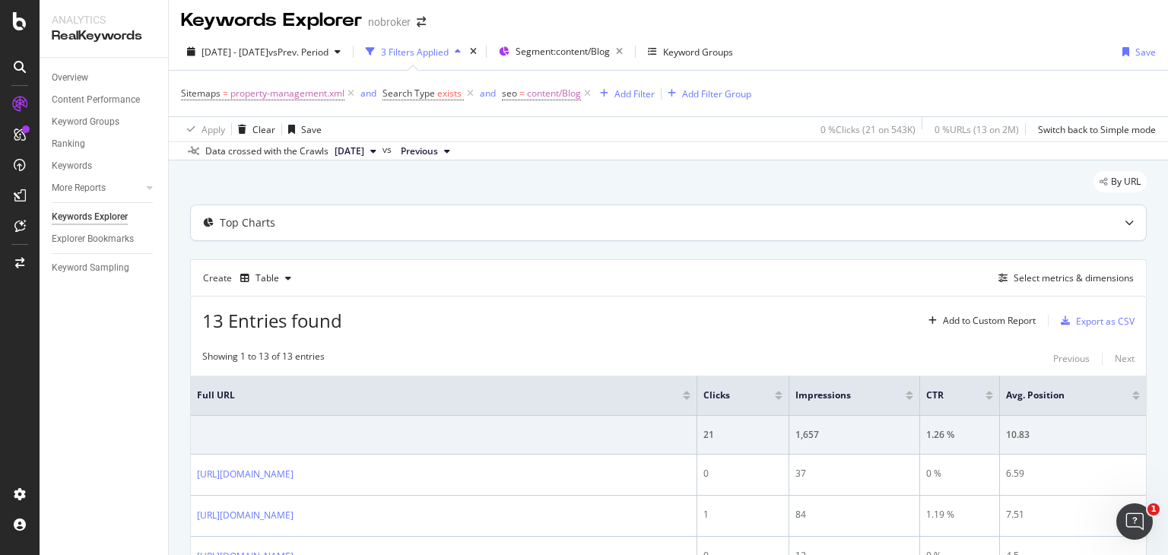
click at [846, 220] on div "Top Charts" at bounding box center [638, 222] width 895 height 15
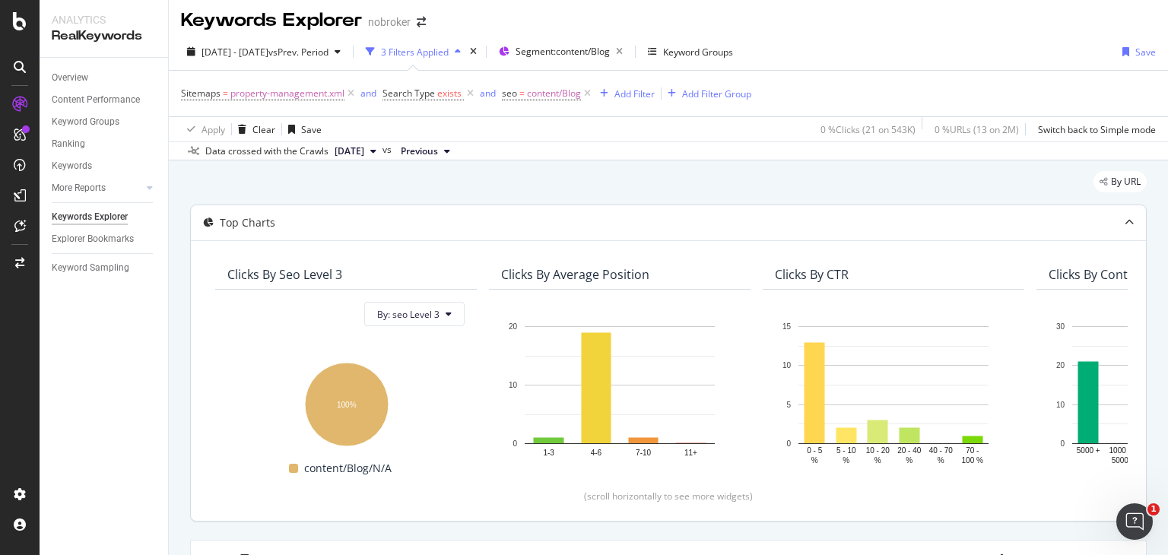
click at [846, 220] on div "Top Charts" at bounding box center [638, 222] width 895 height 15
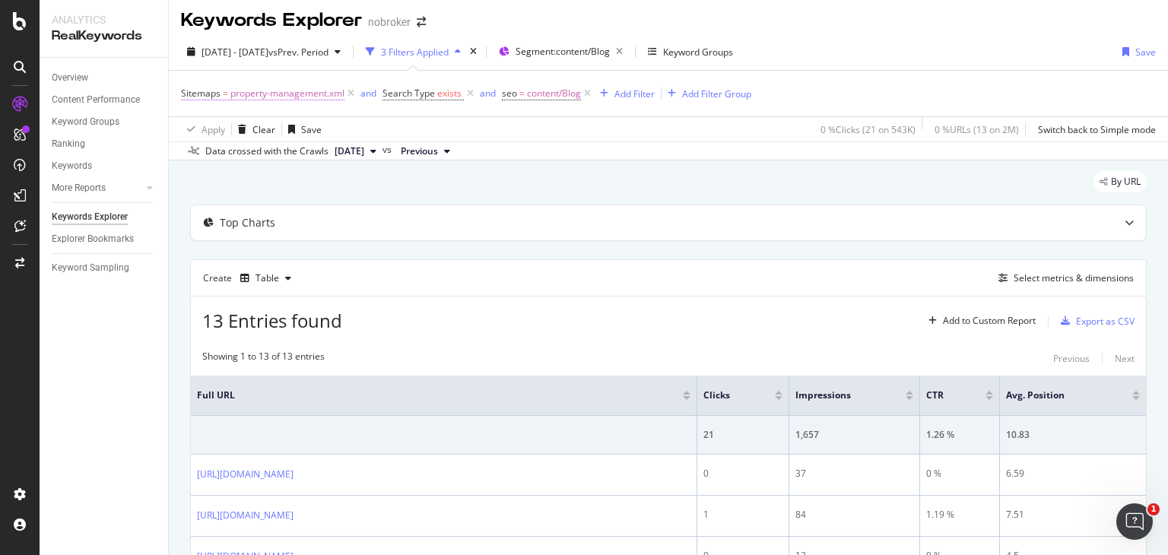
click at [266, 95] on span "property-management.xml" at bounding box center [287, 93] width 114 height 21
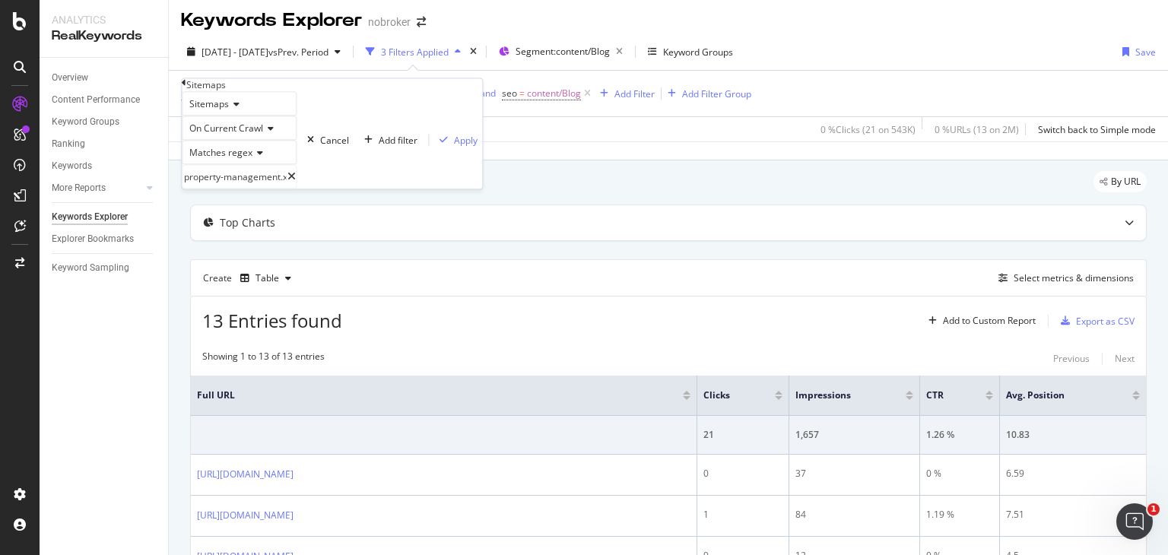
click at [242, 160] on span "Matches regex" at bounding box center [220, 153] width 63 height 13
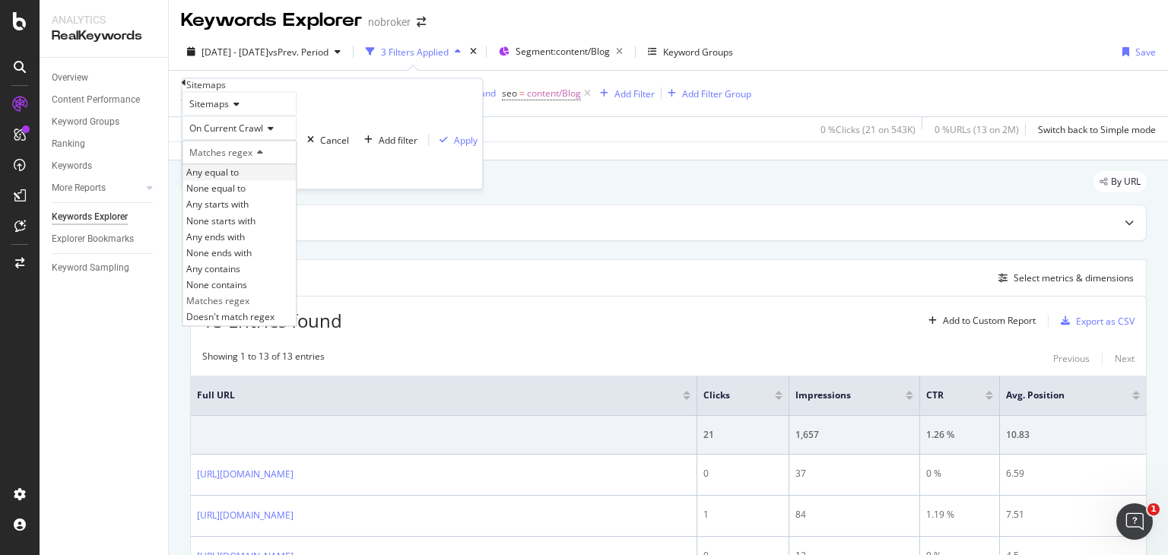
scroll to position [0, 0]
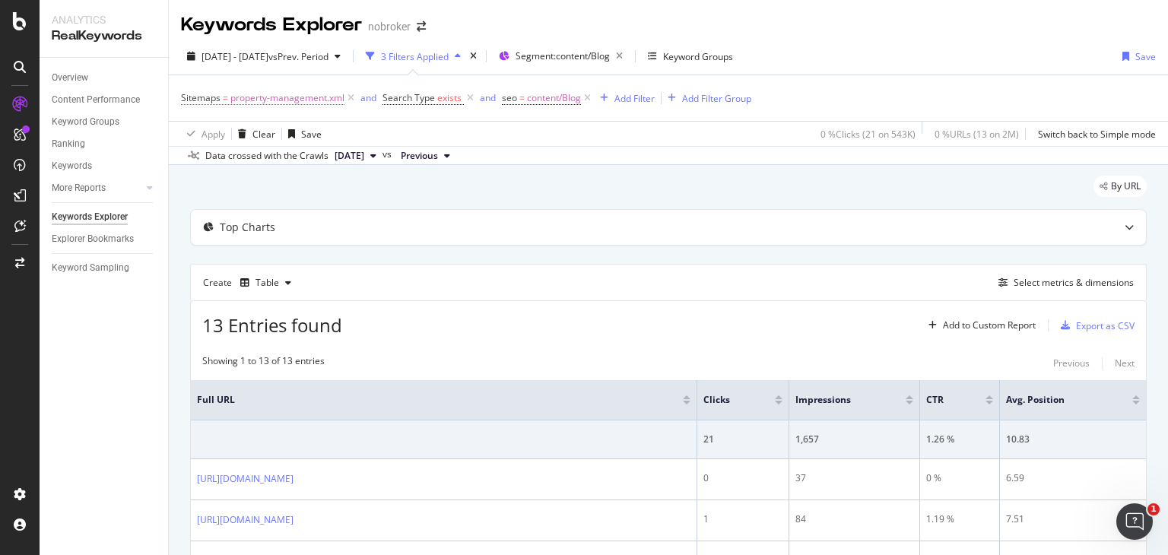
click at [256, 100] on span "property-management.xml" at bounding box center [287, 97] width 114 height 21
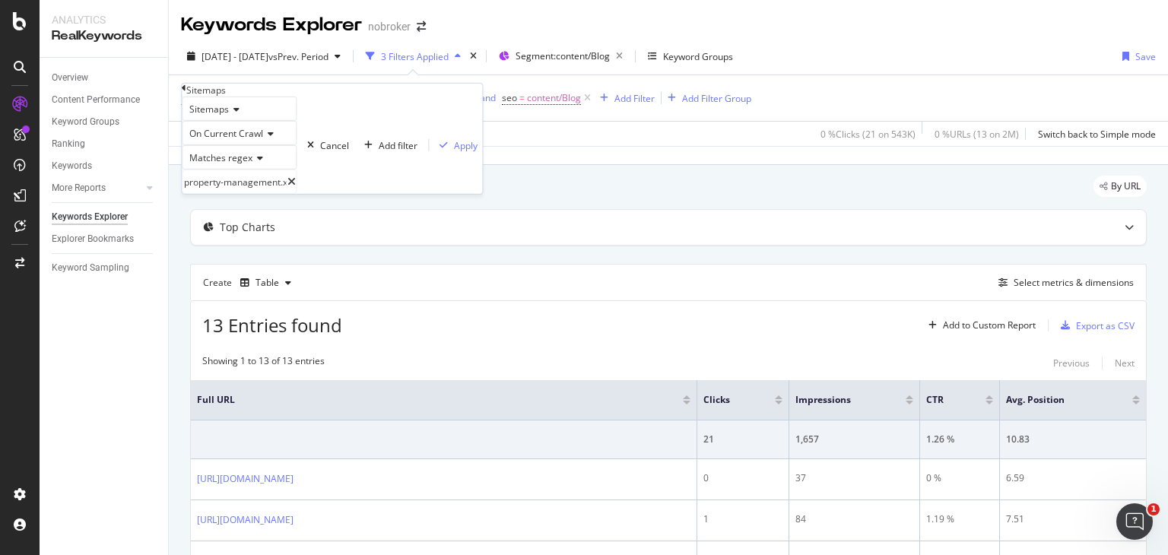
click at [237, 164] on span "Matches regex" at bounding box center [220, 157] width 63 height 13
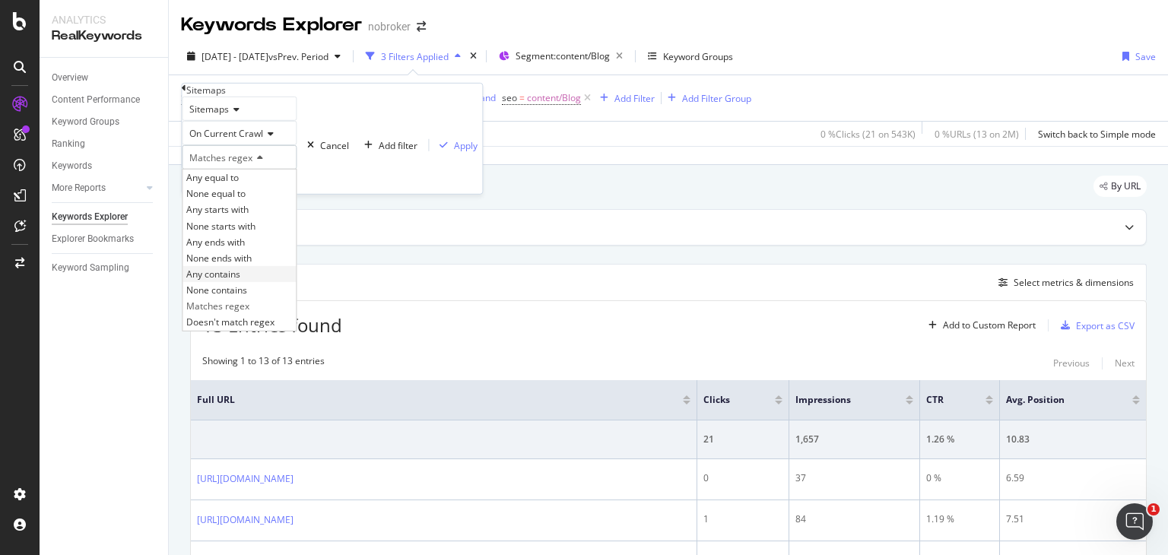
click at [220, 281] on span "Any contains" at bounding box center [213, 274] width 54 height 13
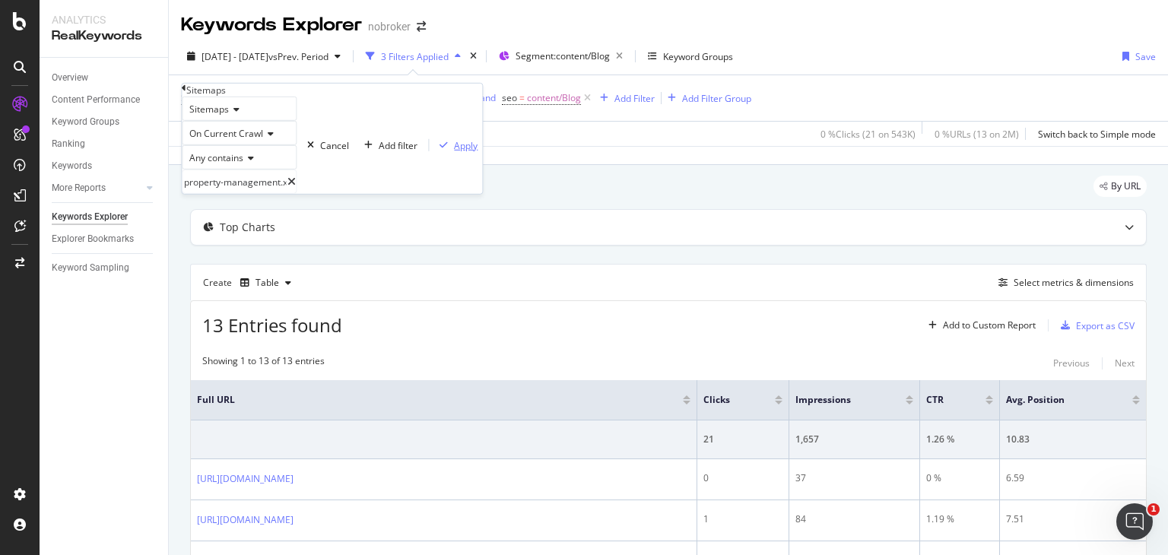
click at [454, 151] on div "Apply" at bounding box center [466, 144] width 24 height 13
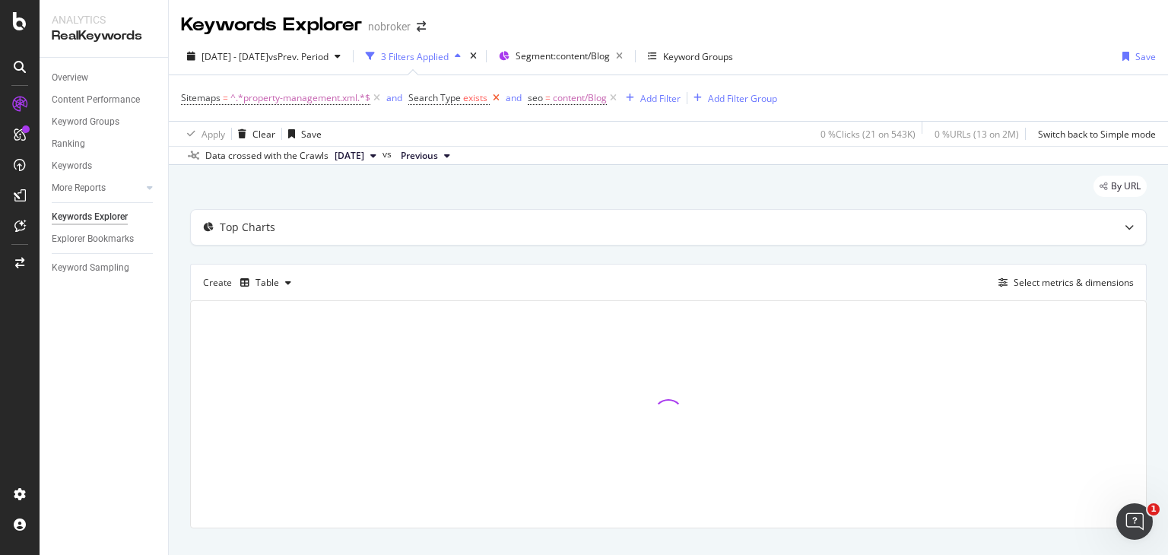
click at [493, 98] on icon at bounding box center [496, 98] width 13 height 15
click at [462, 100] on span "content/Blog" at bounding box center [461, 97] width 54 height 21
click at [440, 116] on span "Equal" at bounding box center [429, 109] width 24 height 13
click at [638, 141] on div "Apply Clear Save 0 % Clicks ( 21 on 543K ) 0 % URLs ( 13 on 2M ) Switch back to…" at bounding box center [668, 133] width 999 height 25
click at [464, 101] on span "content/Blog" at bounding box center [461, 97] width 54 height 21
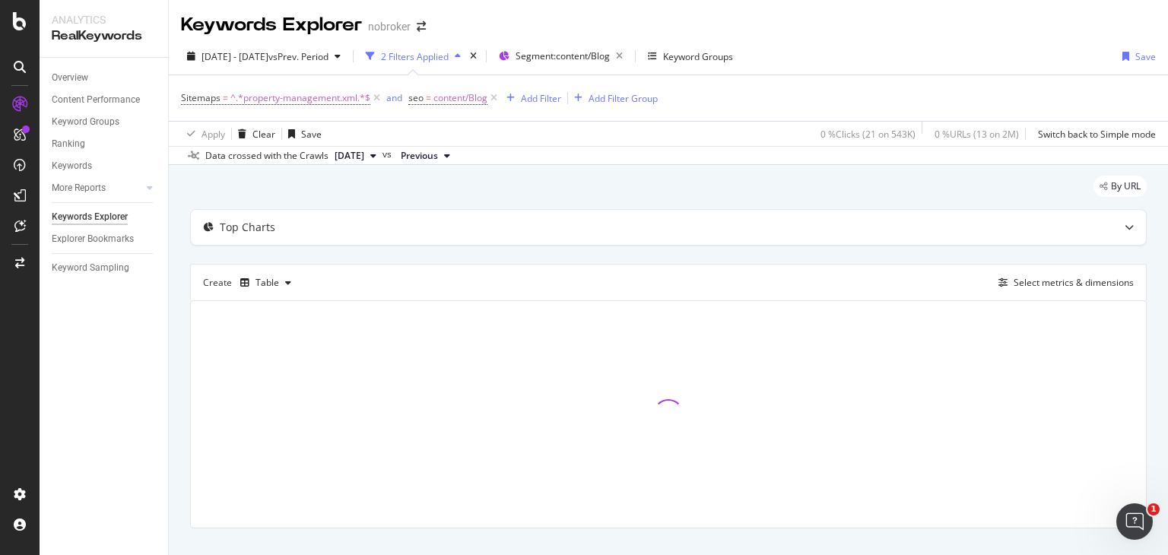
click at [648, 171] on div "By URL Top Charts Create Table Select metrics & dimensions" at bounding box center [668, 373] width 999 height 417
click at [570, 62] on span "Segment: content/Blog" at bounding box center [563, 55] width 94 height 13
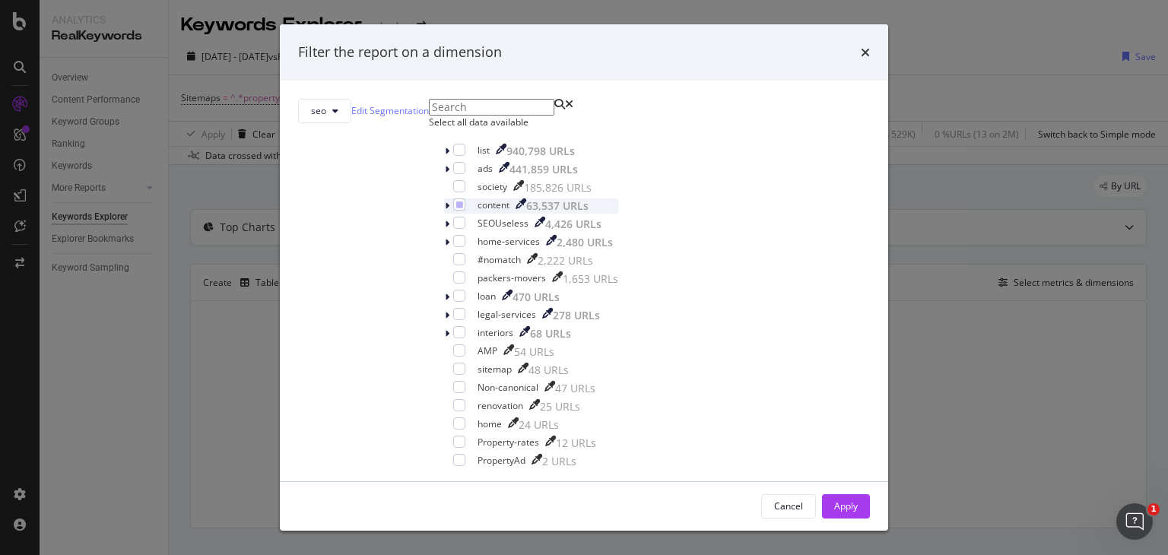
click at [445, 211] on icon "modal" at bounding box center [447, 206] width 5 height 9
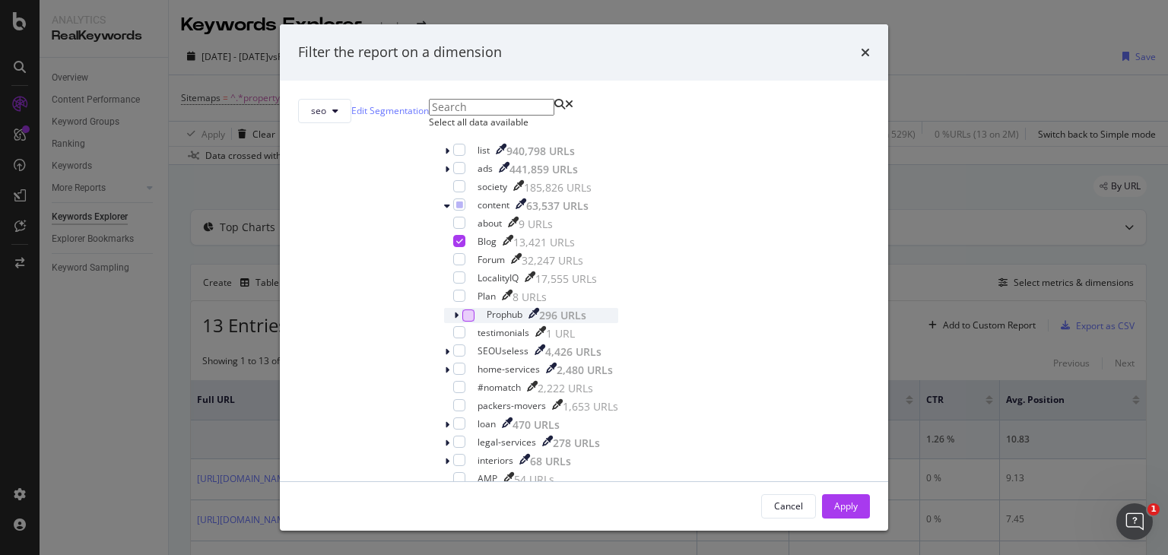
click at [462, 322] on div "modal" at bounding box center [468, 316] width 12 height 12
click at [454, 320] on icon "modal" at bounding box center [456, 315] width 5 height 9
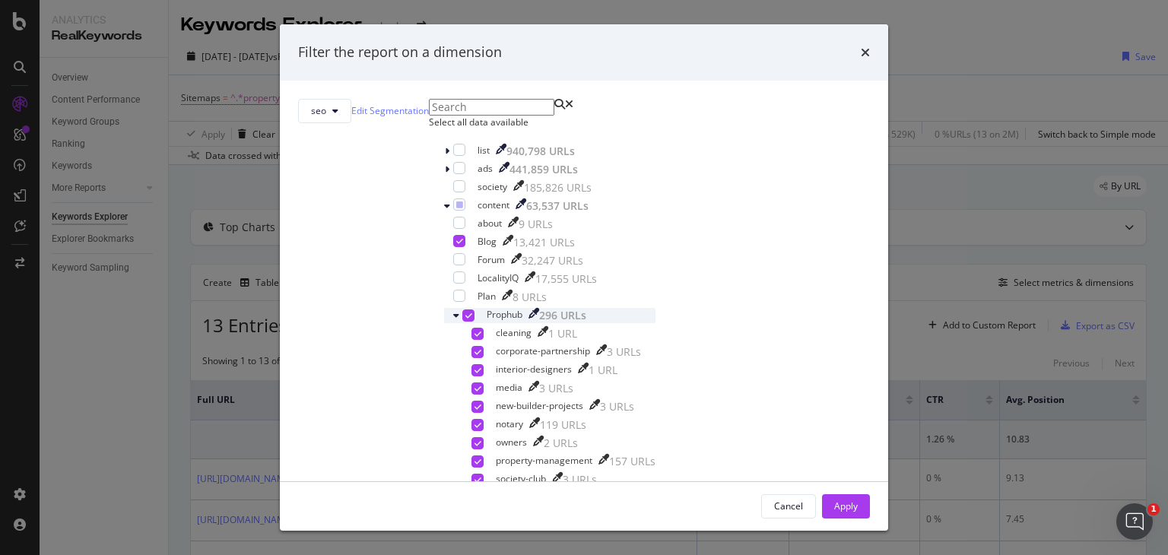
click at [465, 319] on icon "modal" at bounding box center [468, 316] width 7 height 8
click at [834, 504] on div "Apply" at bounding box center [846, 506] width 24 height 13
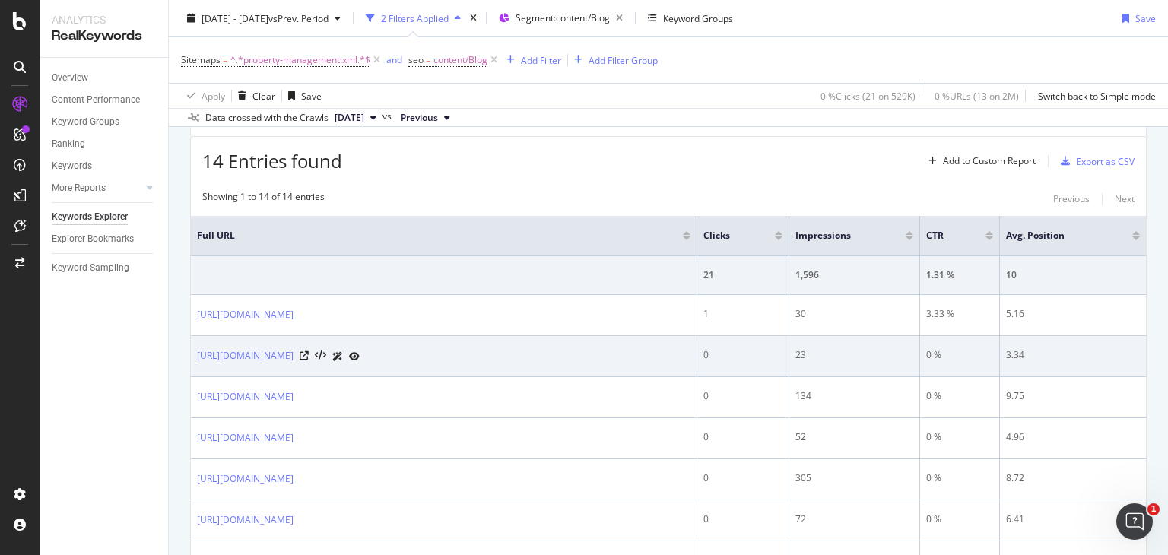
scroll to position [106, 0]
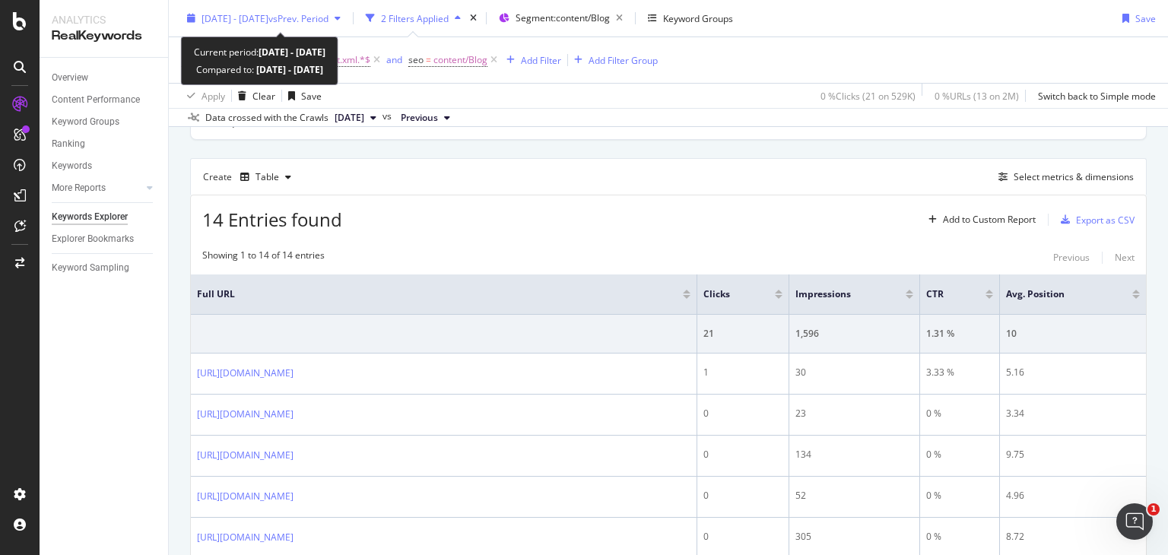
click at [228, 16] on span "2025 Oct. 1st - Oct. 4th" at bounding box center [235, 17] width 67 height 13
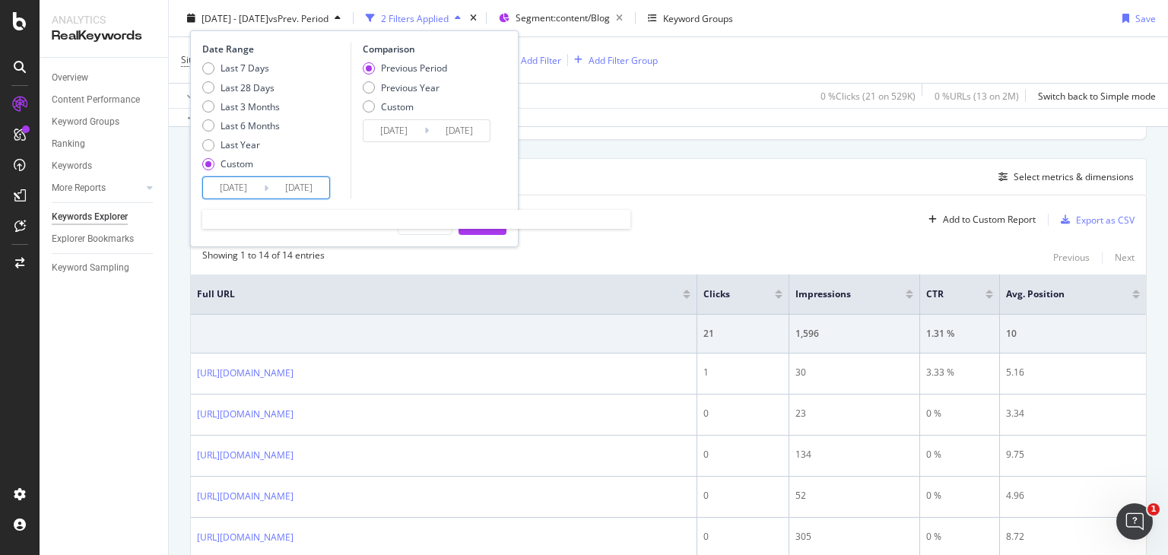
click at [242, 189] on input "2025/10/01" at bounding box center [233, 187] width 61 height 21
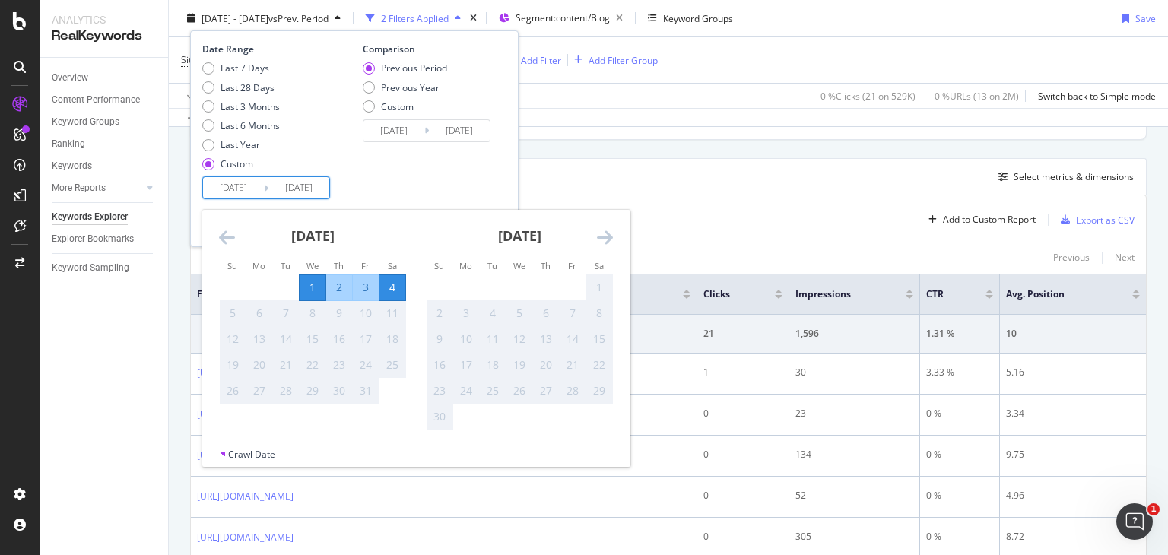
click at [221, 229] on icon "Move backward to switch to the previous month." at bounding box center [227, 237] width 16 height 18
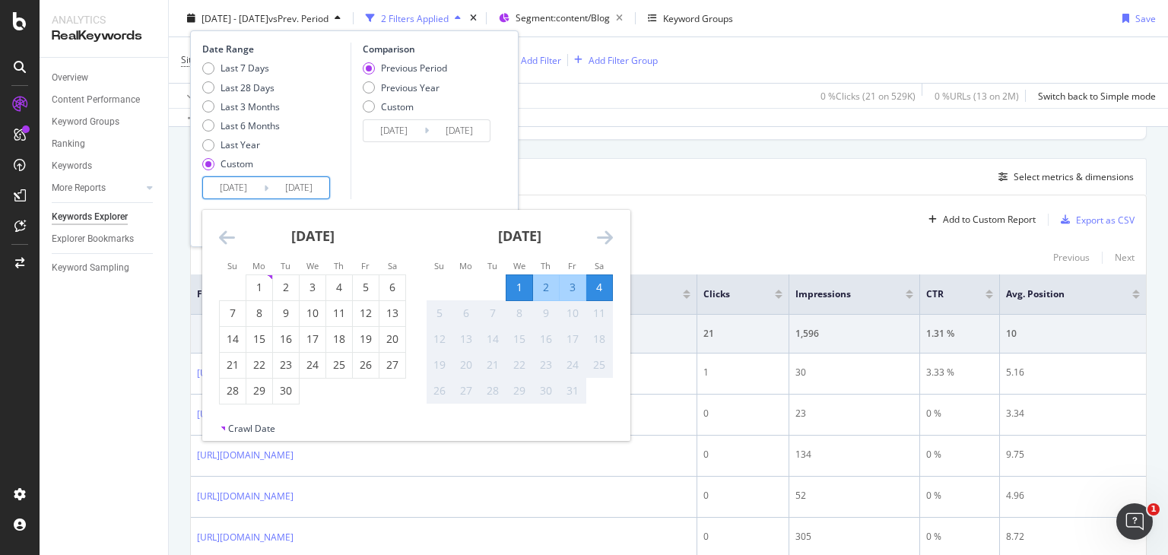
click at [681, 72] on div "Sitemaps = ^.*property-management.xml.*$ and seo = content/Blog Add Filter Add …" at bounding box center [668, 60] width 975 height 46
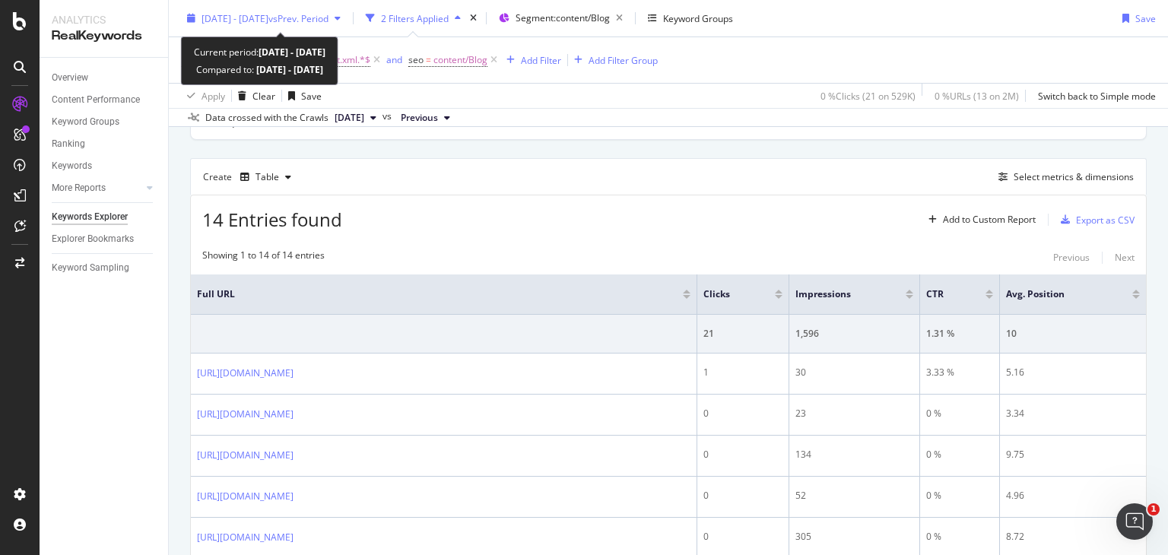
click at [298, 18] on span "vs Prev. Period" at bounding box center [298, 17] width 60 height 13
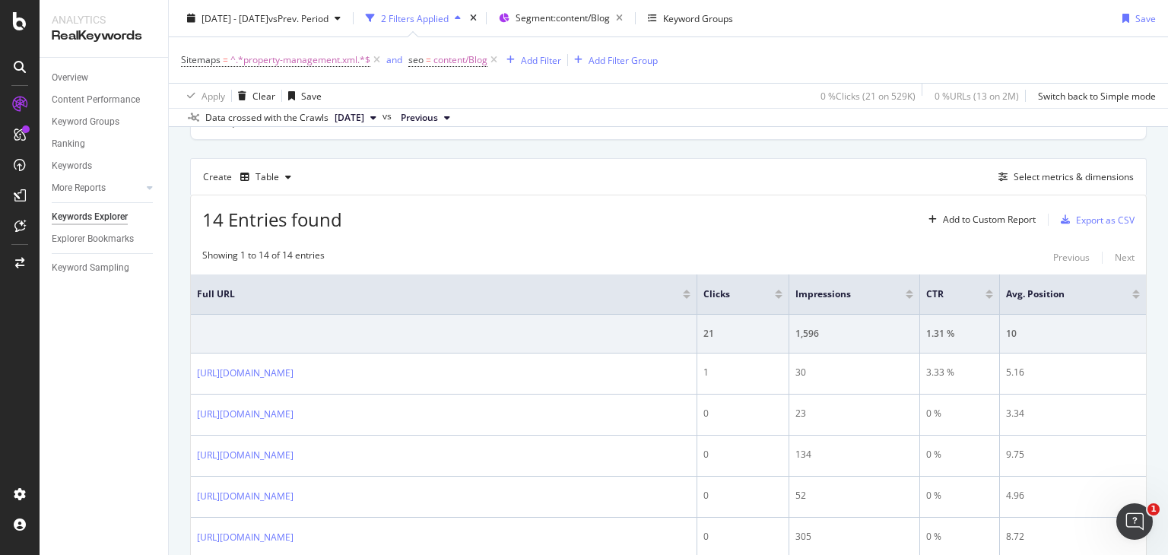
click at [665, 125] on div "2025 Oct. 1st - Oct. 4th vs Prev. Period 2 Filters Applied Segment: content/Blo…" at bounding box center [668, 63] width 999 height 127
click at [319, 62] on span "^.*property-management.xml.*$" at bounding box center [300, 59] width 140 height 21
click at [411, 83] on div "Apply Clear Save 0 % Clicks ( 21 on 529K ) 0 % URLs ( 13 on 2M ) Switch back to…" at bounding box center [668, 95] width 999 height 25
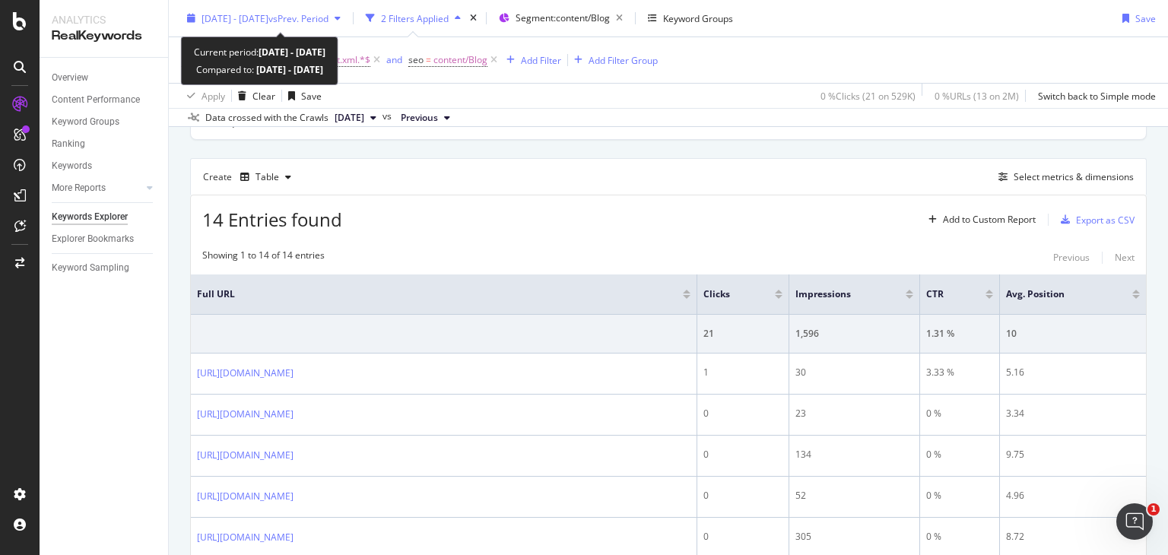
click at [268, 22] on span "2025 Oct. 1st - Oct. 4th" at bounding box center [235, 17] width 67 height 13
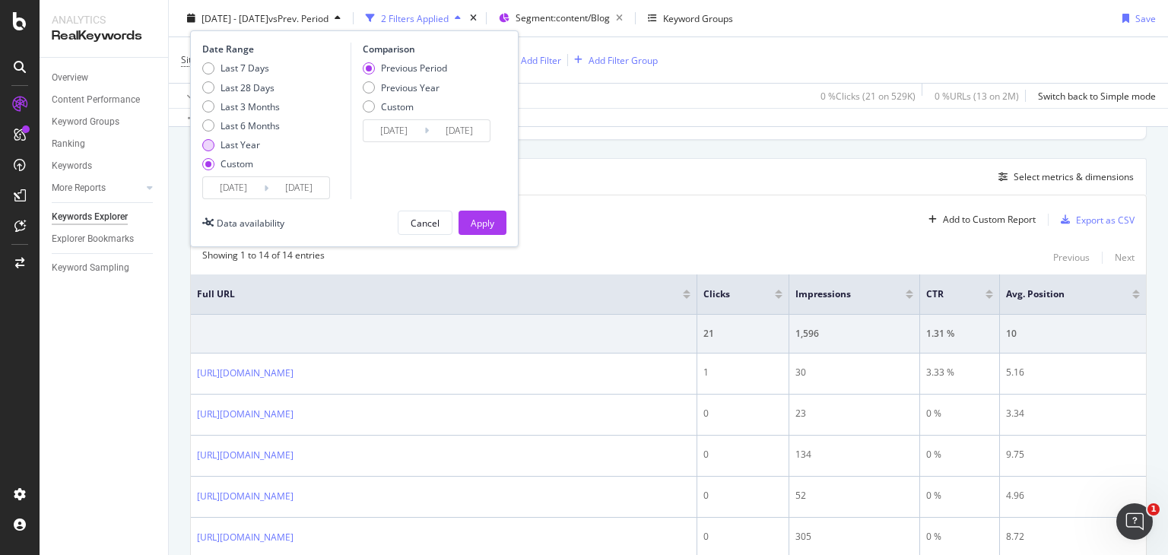
click at [240, 147] on div "Last Year" at bounding box center [241, 144] width 40 height 13
type input "2024/10/05"
type input "2023/10/06"
type input "2024/10/04"
click at [300, 199] on div "2024/10/05 Navigate forward to interact with the calendar and select a date. Pr…" at bounding box center [266, 187] width 128 height 23
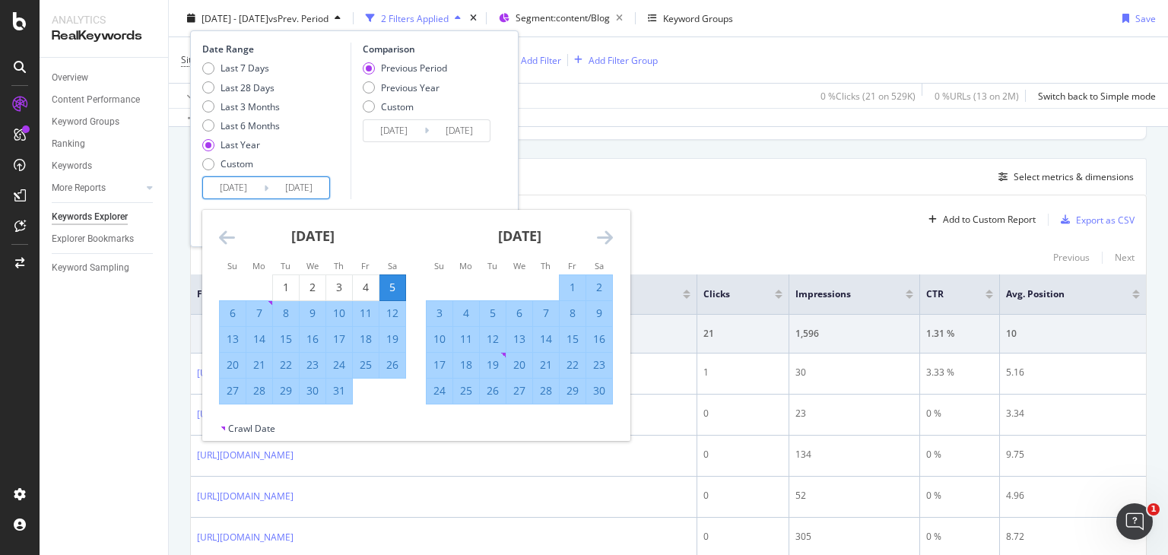
click at [300, 190] on input "2025/10/04" at bounding box center [298, 187] width 61 height 21
click at [386, 195] on div "Comparison Previous Period Previous Year Custom 2023/10/06 Navigate forward to …" at bounding box center [423, 121] width 145 height 157
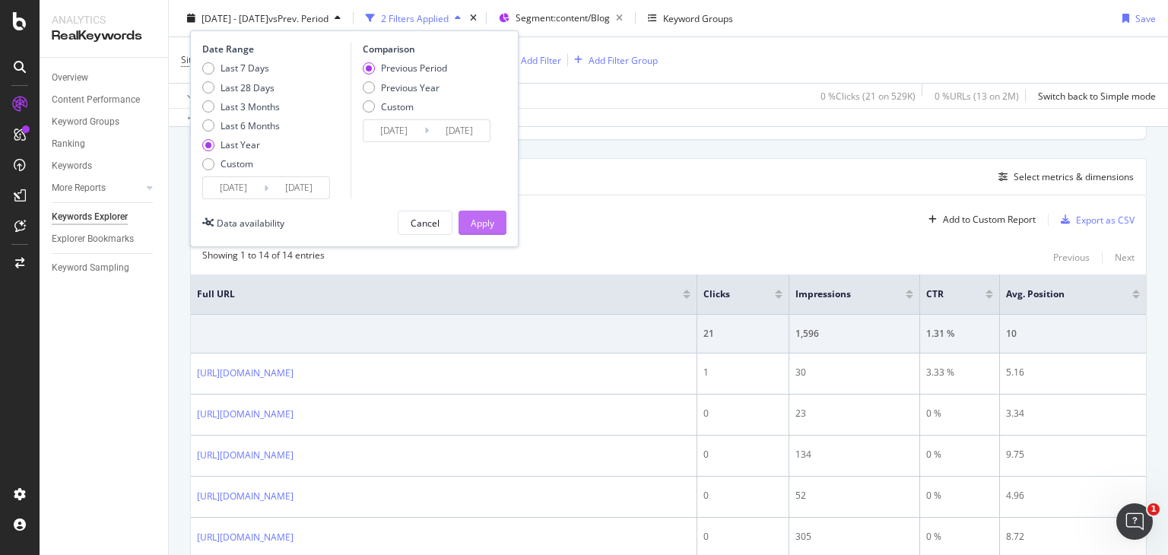
click at [486, 219] on div "Apply" at bounding box center [483, 222] width 24 height 13
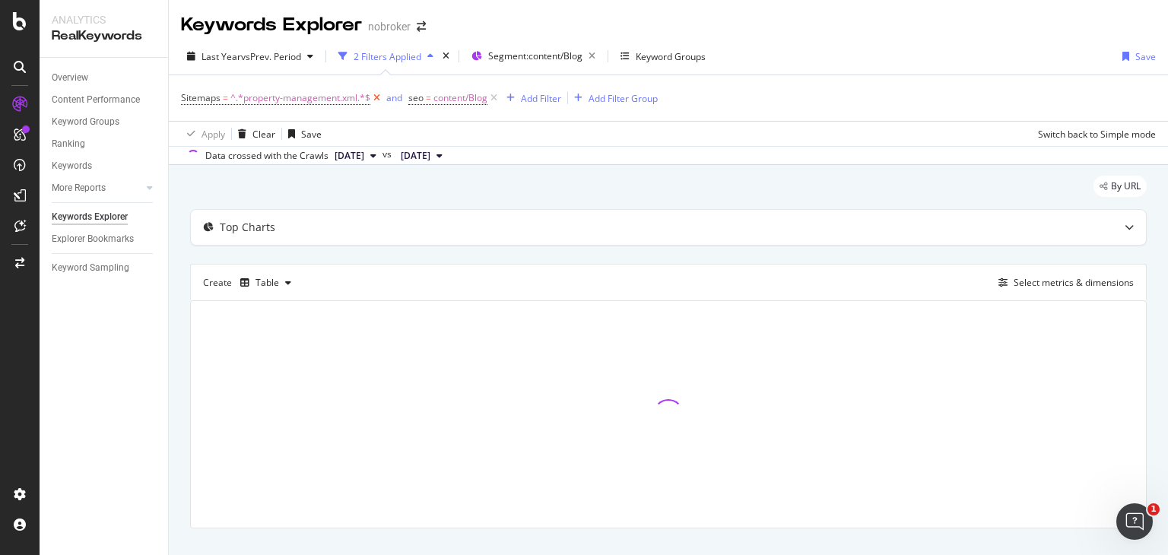
click at [373, 100] on icon at bounding box center [376, 98] width 13 height 15
click at [265, 101] on icon at bounding box center [266, 98] width 13 height 15
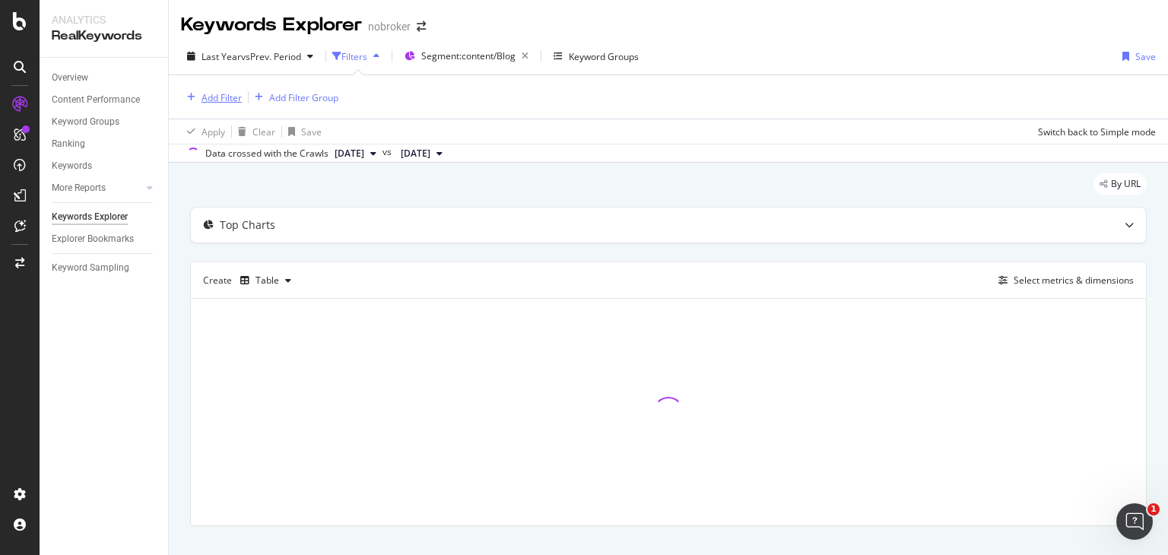
click at [222, 101] on div "Add Filter" at bounding box center [222, 97] width 40 height 13
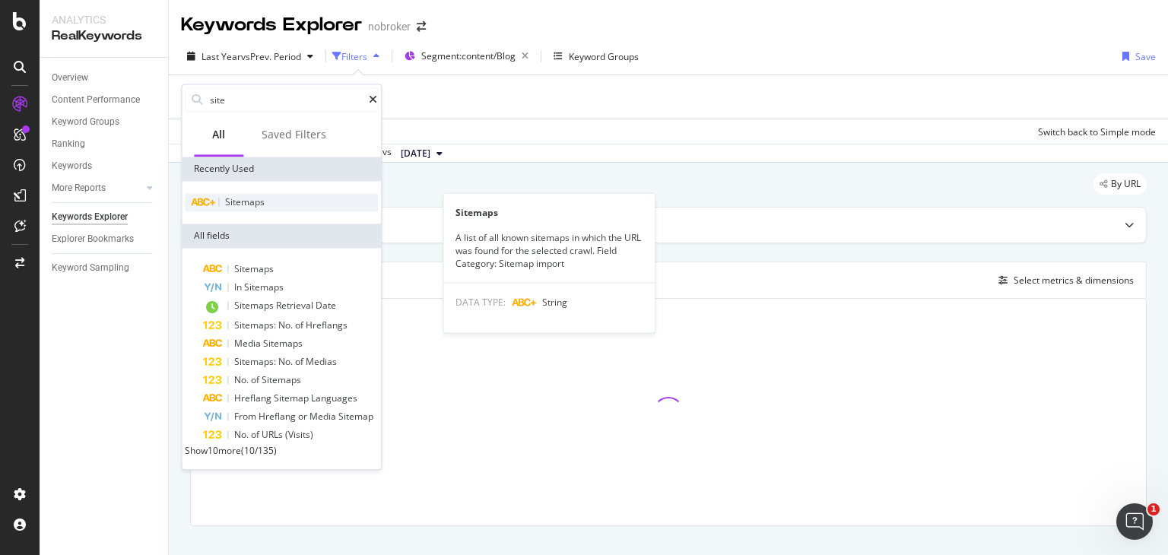
type input "site"
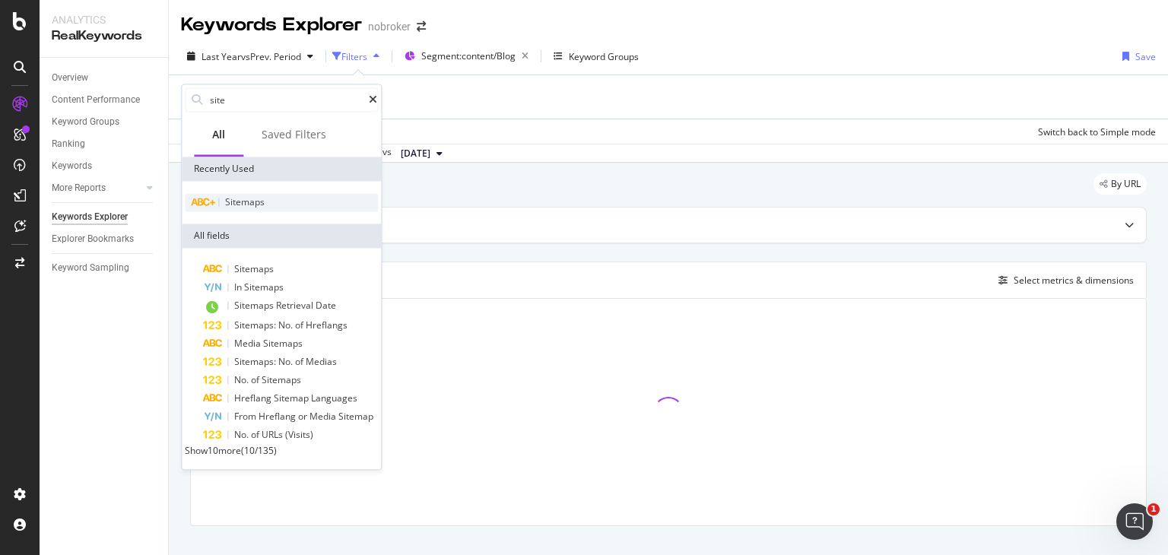
click at [253, 202] on span "Sitemaps" at bounding box center [245, 201] width 40 height 13
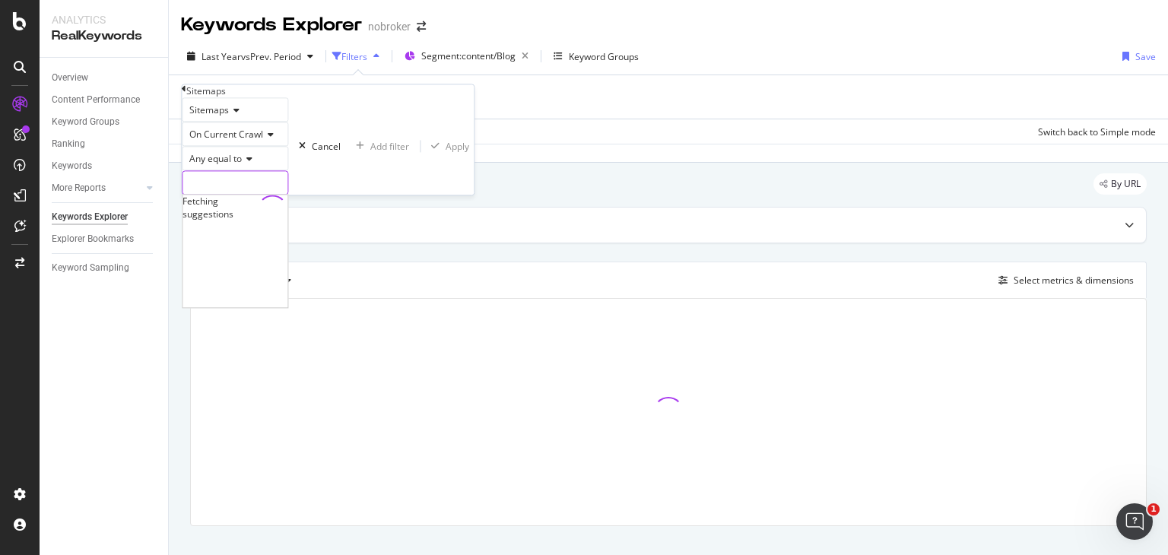
click at [242, 195] on input "text" at bounding box center [235, 183] width 105 height 23
type input "r"
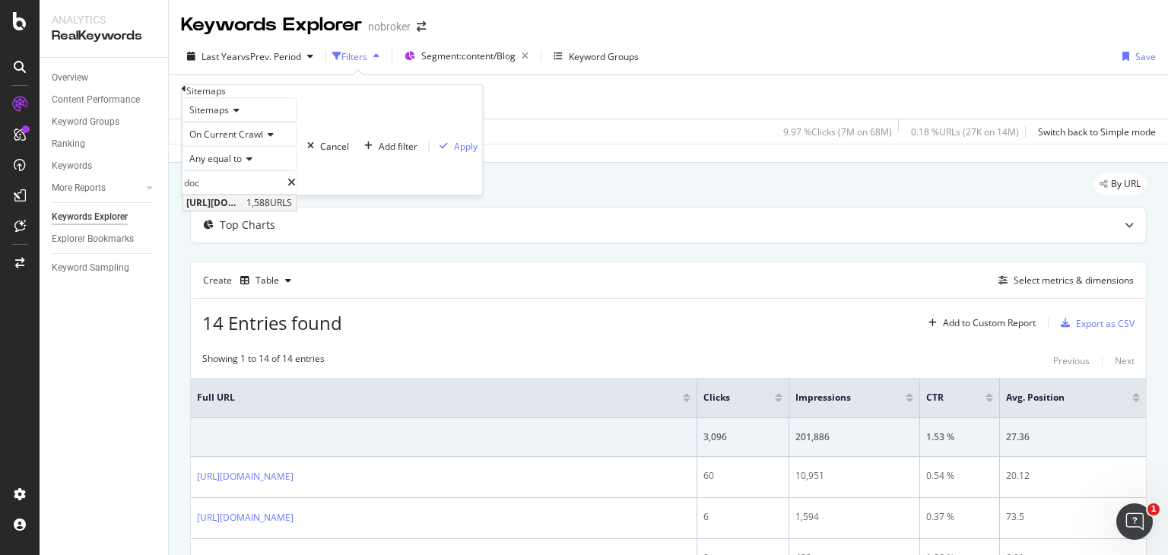
click at [243, 210] on span "https://www.nobroker.in/forum/sitemap-index/?id=documentation.xml" at bounding box center [214, 203] width 56 height 13
type input "https://www.nobroker.in/forum/sitemap-index/?id=documentation.xml"
click at [454, 153] on div "Apply" at bounding box center [466, 146] width 24 height 13
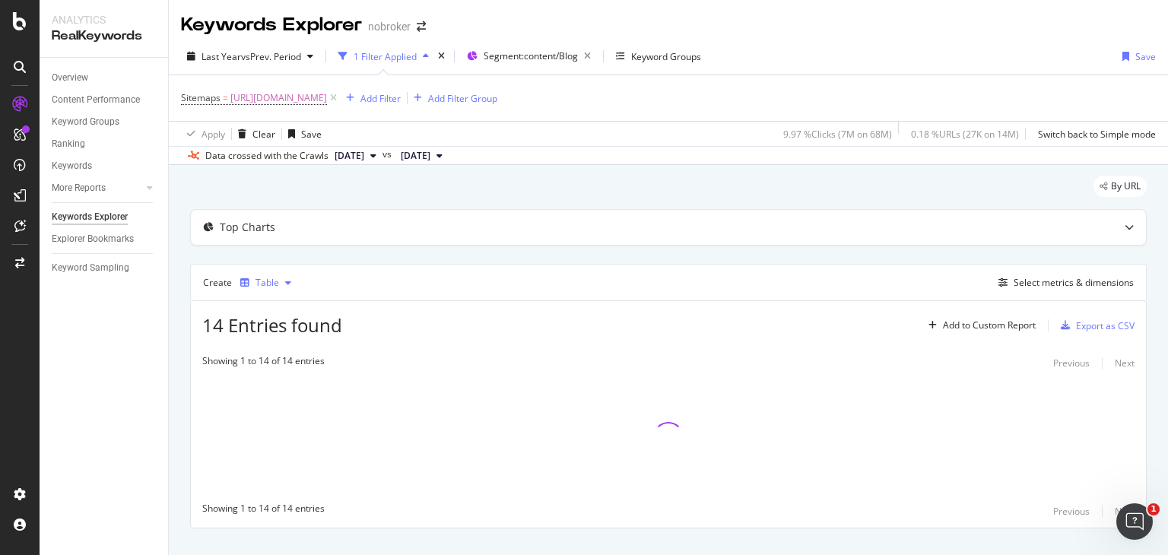
click at [269, 275] on div "Table" at bounding box center [265, 283] width 63 height 23
click at [283, 327] on div "Trend" at bounding box center [283, 332] width 25 height 13
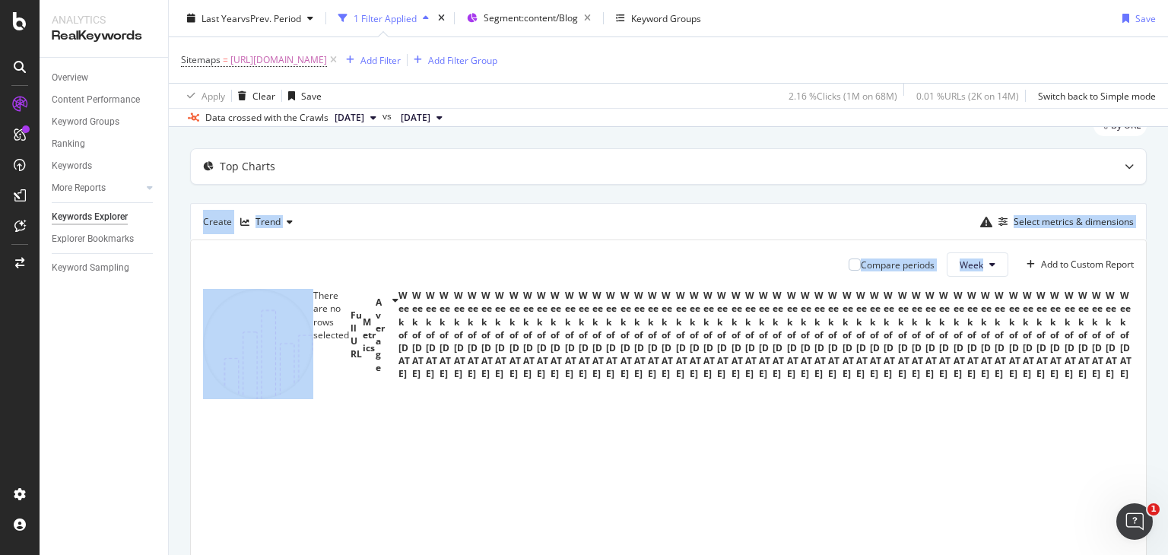
scroll to position [83, 0]
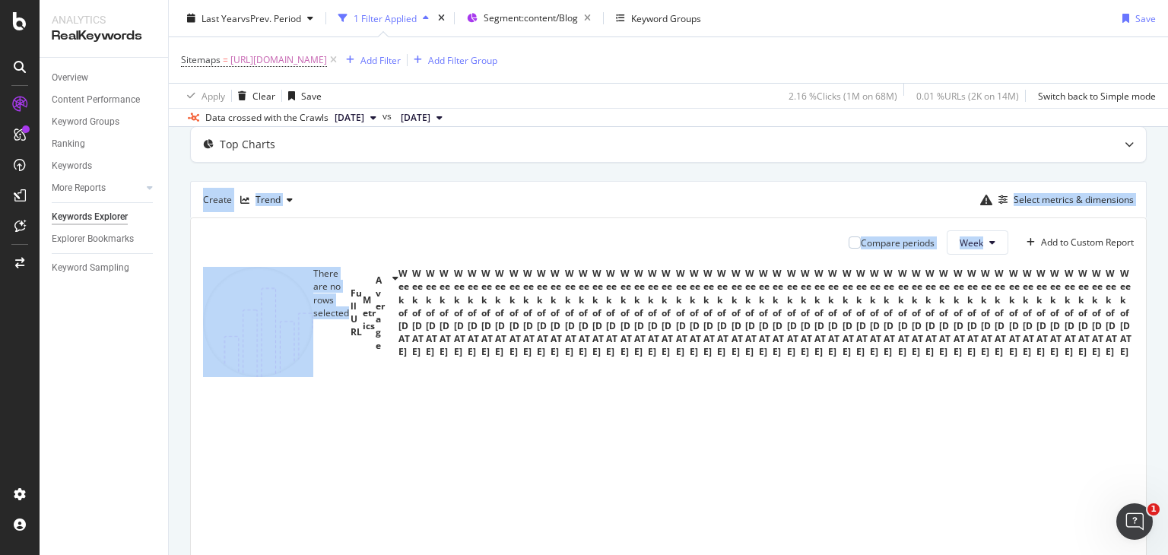
drag, startPoint x: 1168, startPoint y: 208, endPoint x: 1168, endPoint y: 268, distance: 60.1
click at [1168, 268] on div "Keywords Explorer nobroker Last Year vs Prev. Period 1 Filter Applied Segment: …" at bounding box center [668, 277] width 999 height 555
click at [964, 234] on button "Week" at bounding box center [978, 242] width 62 height 24
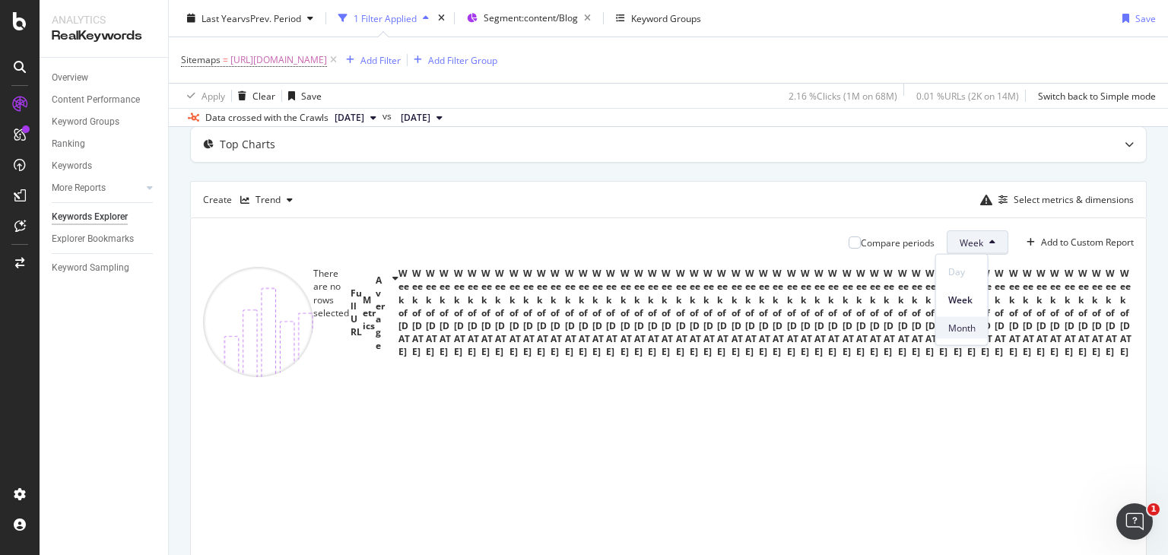
click at [964, 324] on span "Month" at bounding box center [961, 328] width 27 height 14
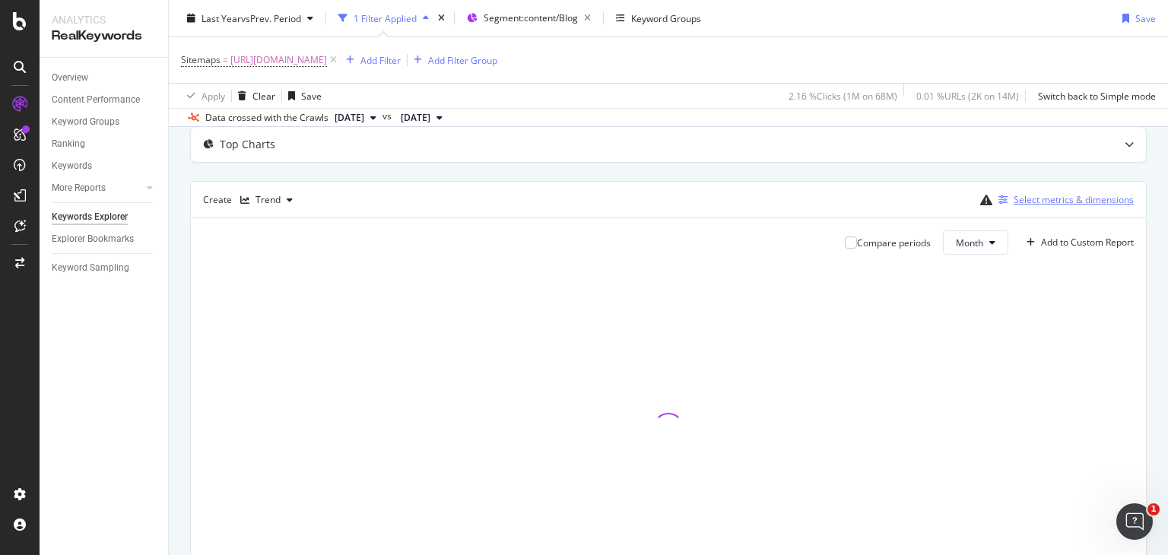
click at [1023, 195] on div "Select metrics & dimensions" at bounding box center [1074, 199] width 120 height 13
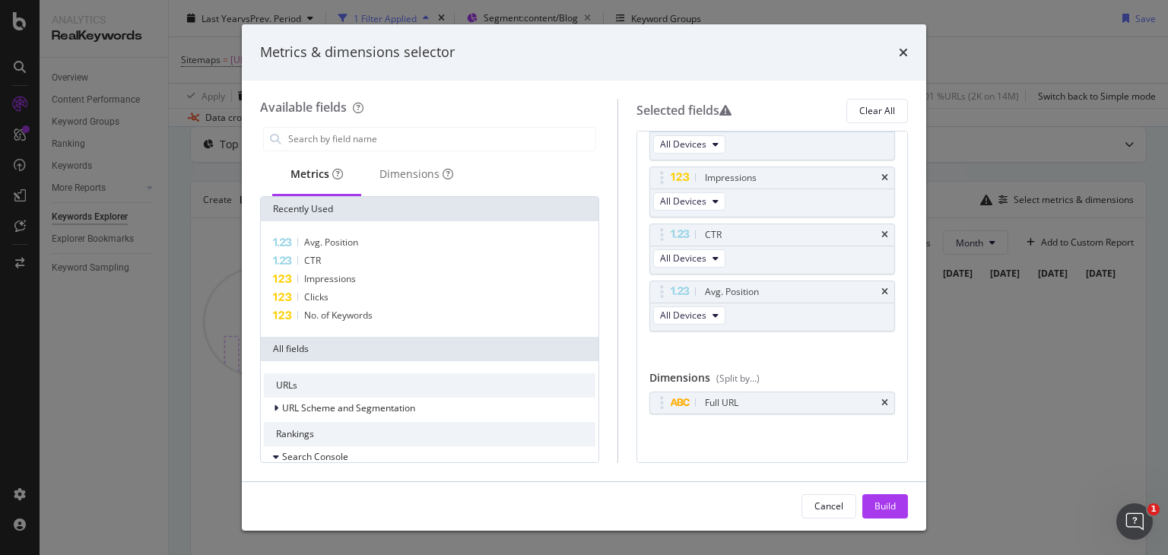
scroll to position [56, 0]
click at [869, 403] on div "Full URL" at bounding box center [772, 402] width 244 height 21
click at [882, 402] on icon "times" at bounding box center [885, 403] width 7 height 9
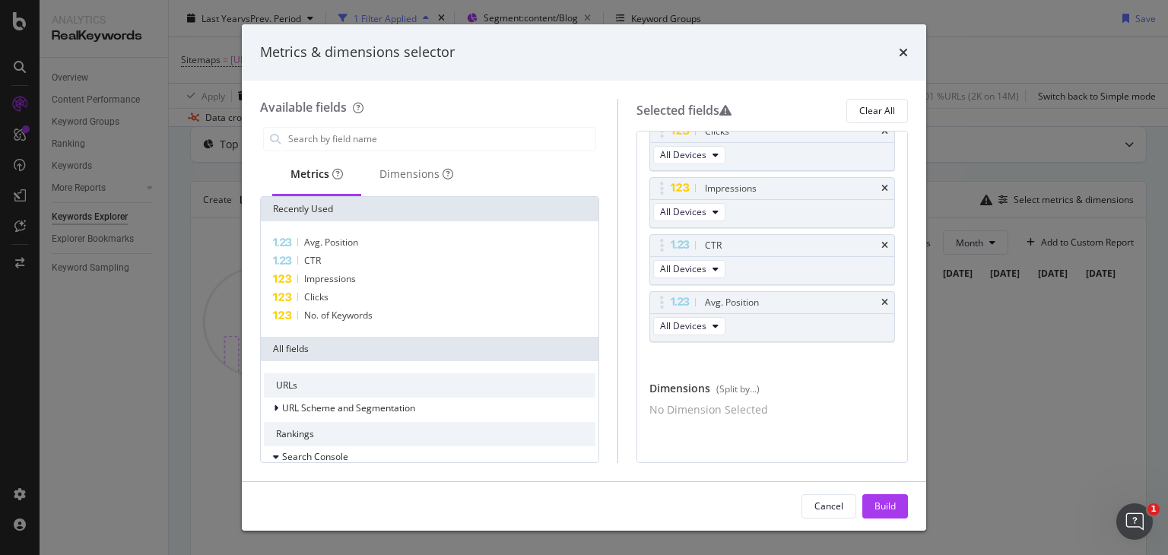
scroll to position [0, 0]
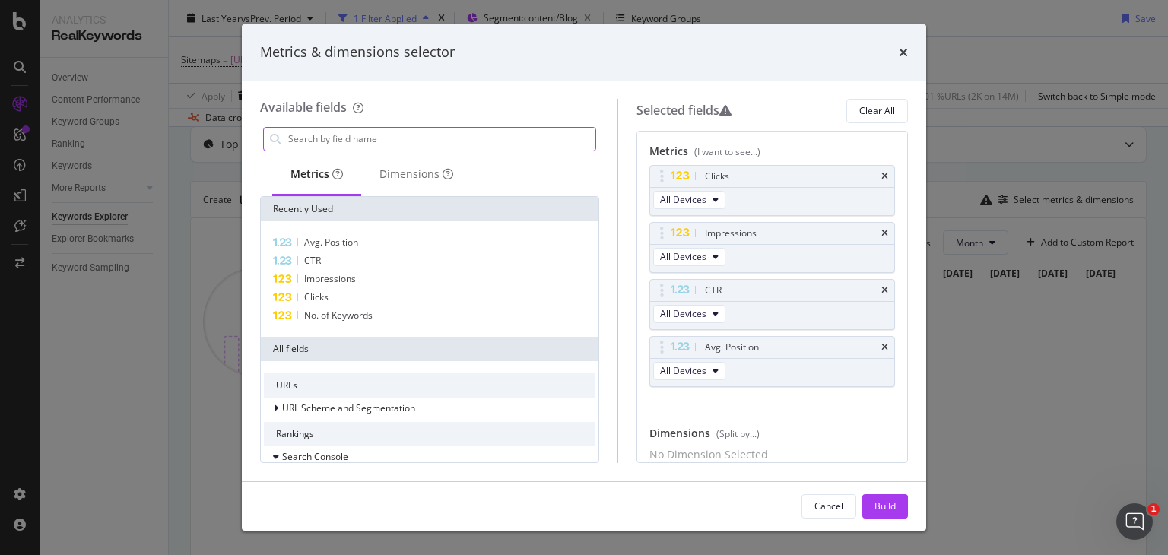
click at [331, 141] on input "modal" at bounding box center [441, 139] width 309 height 23
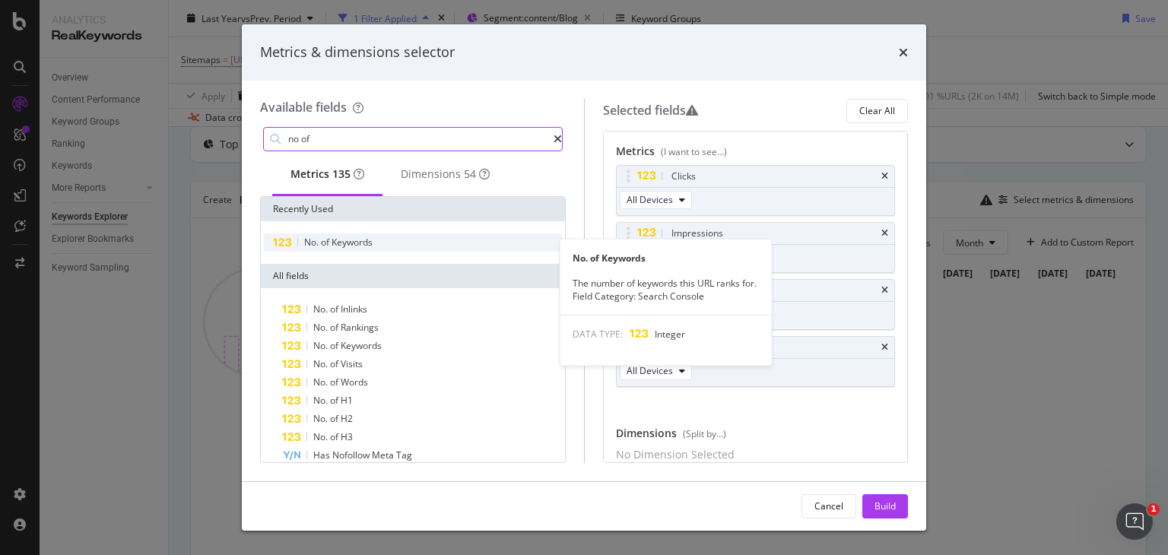
type input "no of"
click at [340, 243] on span "Keywords" at bounding box center [352, 242] width 41 height 13
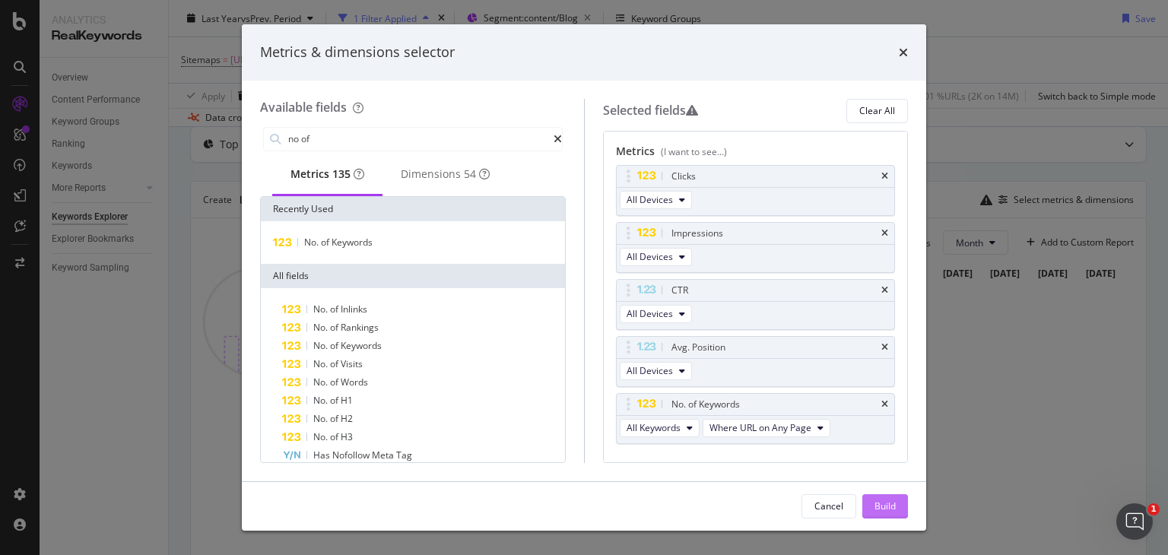
click at [880, 501] on div "Build" at bounding box center [885, 506] width 21 height 13
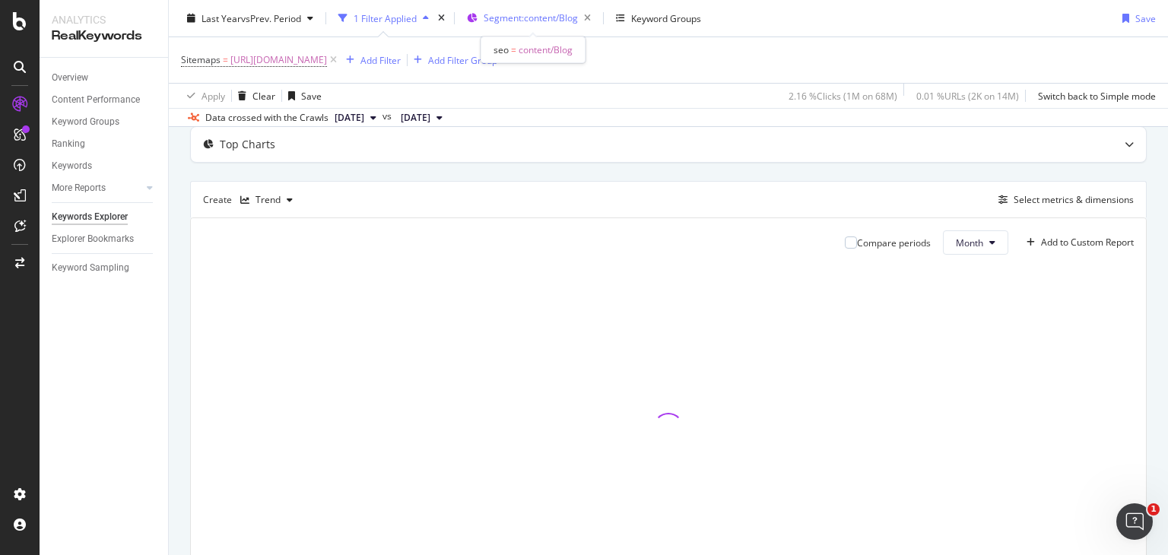
click at [548, 17] on span "Segment: content/Blog" at bounding box center [531, 17] width 94 height 13
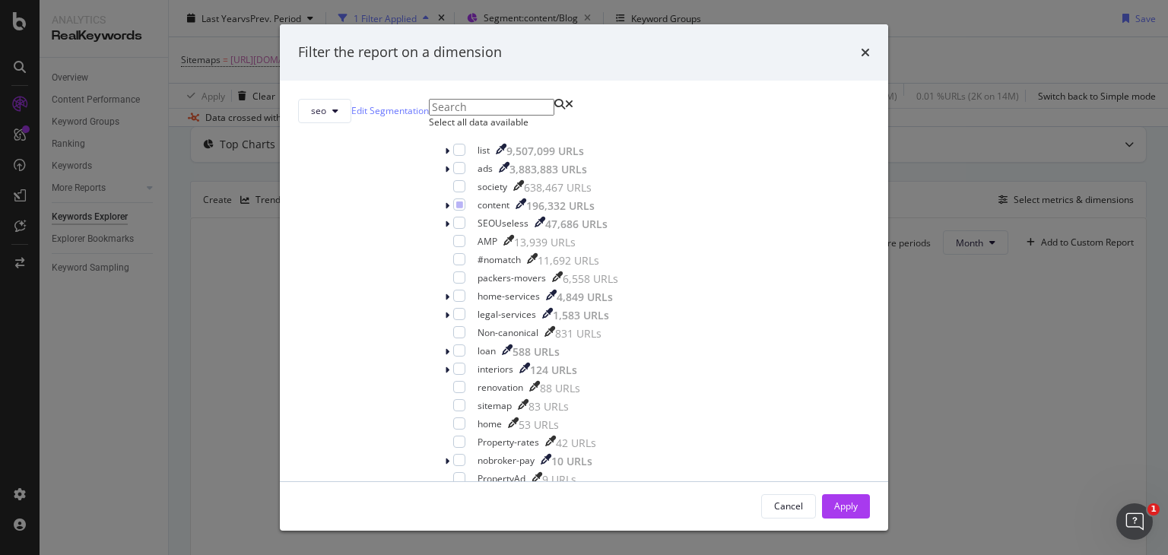
click at [589, 13] on div "Filter the report on a dimension seo Edit Segmentation Select all data availabl…" at bounding box center [584, 277] width 1168 height 555
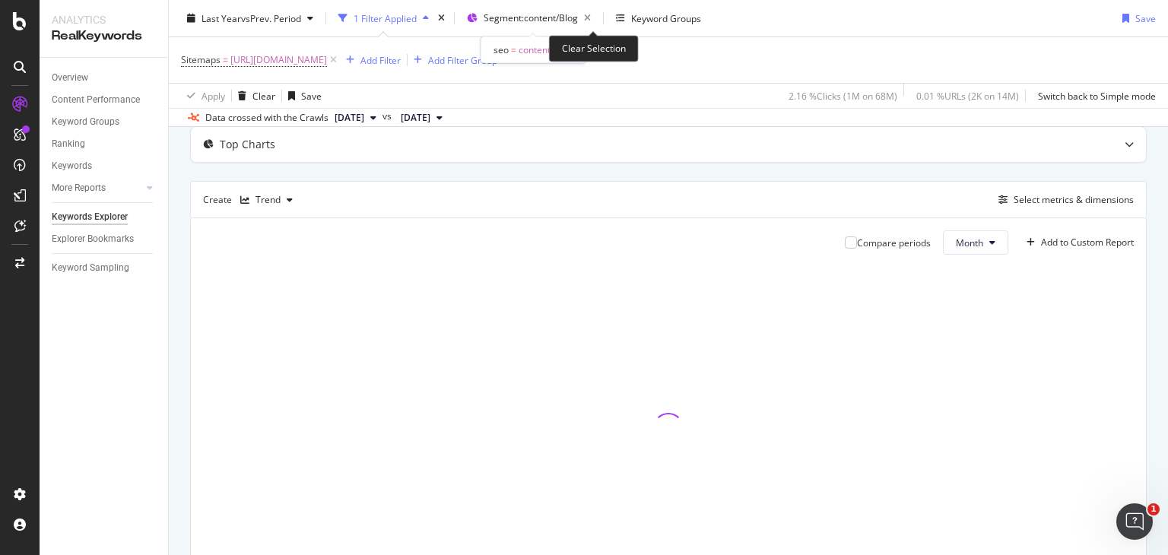
click at [589, 13] on icon "button" at bounding box center [587, 18] width 19 height 21
click at [364, 117] on span "2025 Sep. 1st" at bounding box center [350, 118] width 30 height 14
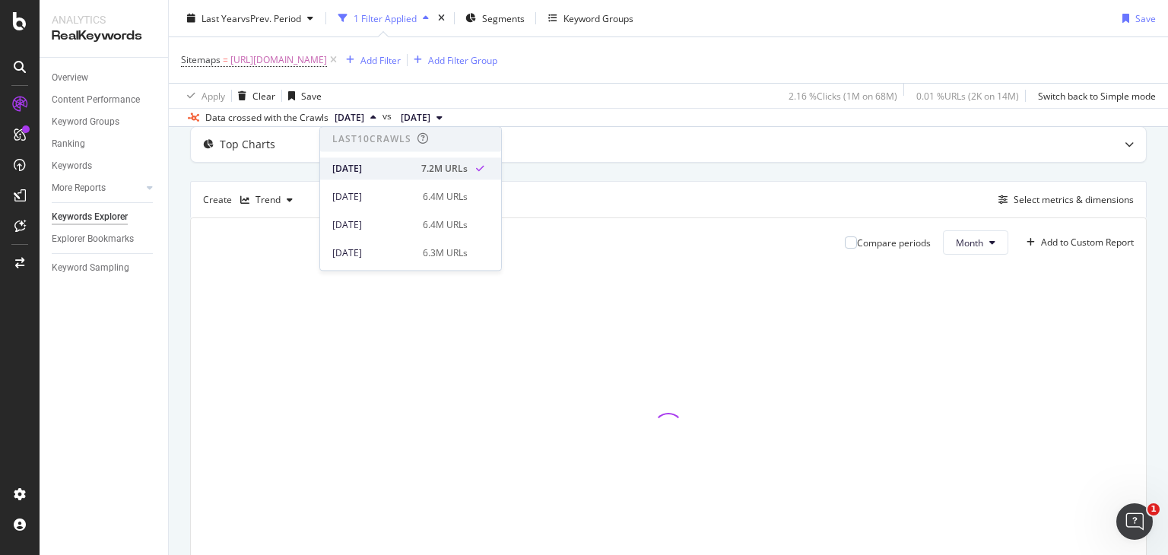
click at [367, 163] on div "2025 Sep. 1st" at bounding box center [372, 169] width 80 height 14
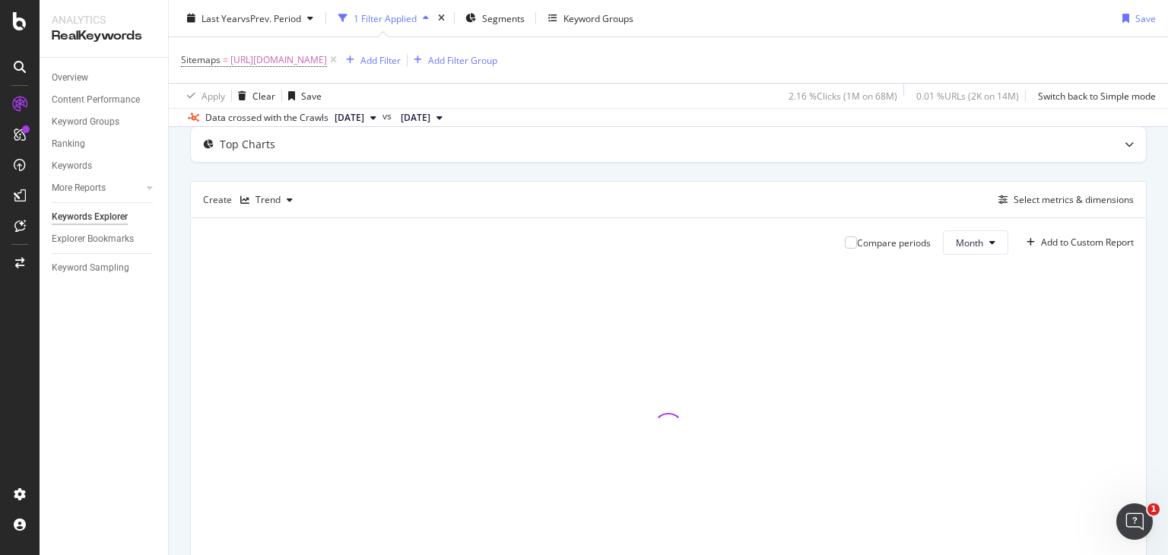
click at [430, 112] on span "2024 Sep. 2nd" at bounding box center [416, 118] width 30 height 14
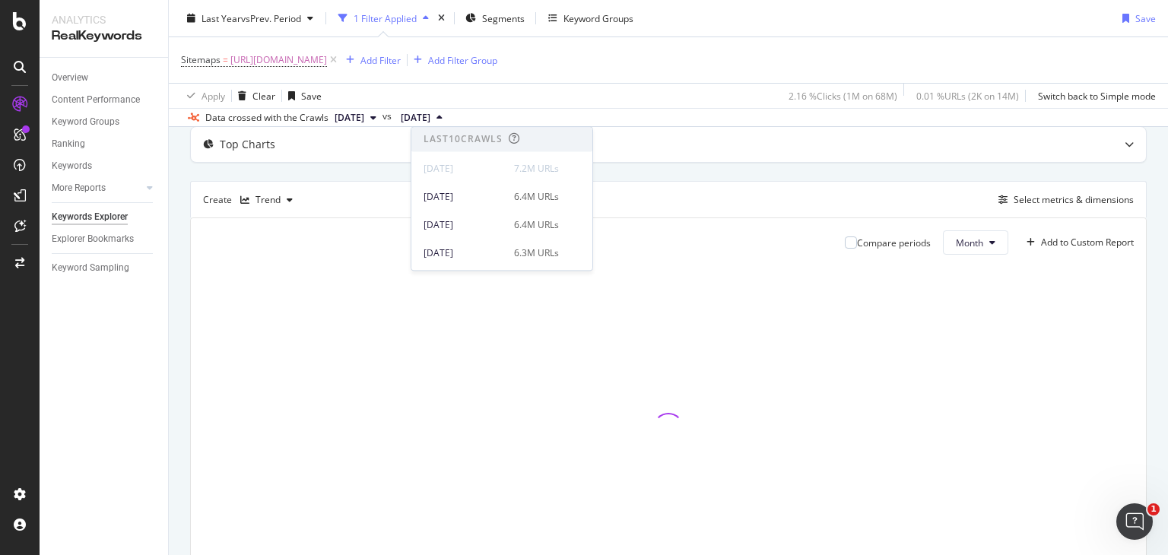
click at [494, 98] on div "Apply Clear Save 2.16 % Clicks ( 1M on 68M ) 0.01 % URLs ( 2K on 14M ) Switch b…" at bounding box center [668, 95] width 999 height 25
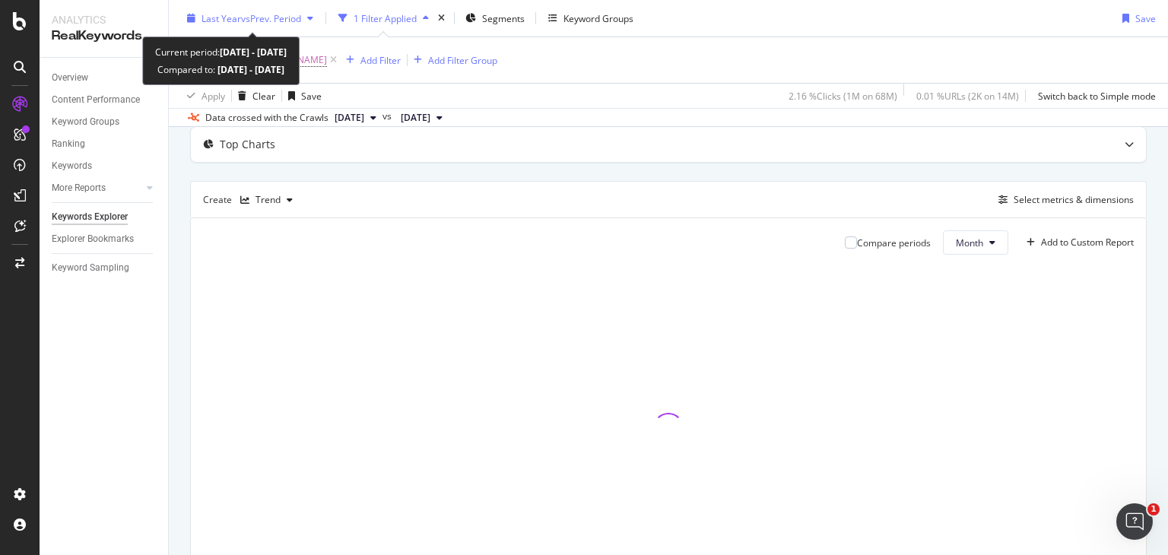
click at [246, 10] on div "Last Year vs Prev. Period" at bounding box center [250, 18] width 138 height 23
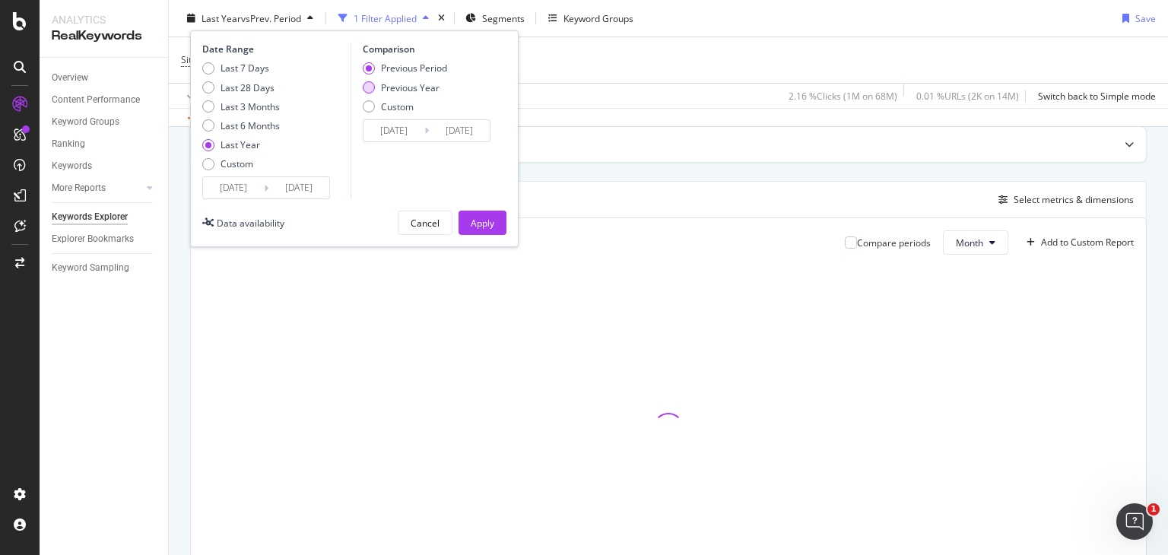
click at [404, 84] on div "Previous Year" at bounding box center [410, 87] width 59 height 13
type input "2023/10/07"
type input "2024/10/05"
click at [389, 62] on div "Previous Period" at bounding box center [414, 68] width 66 height 13
type input "2023/10/06"
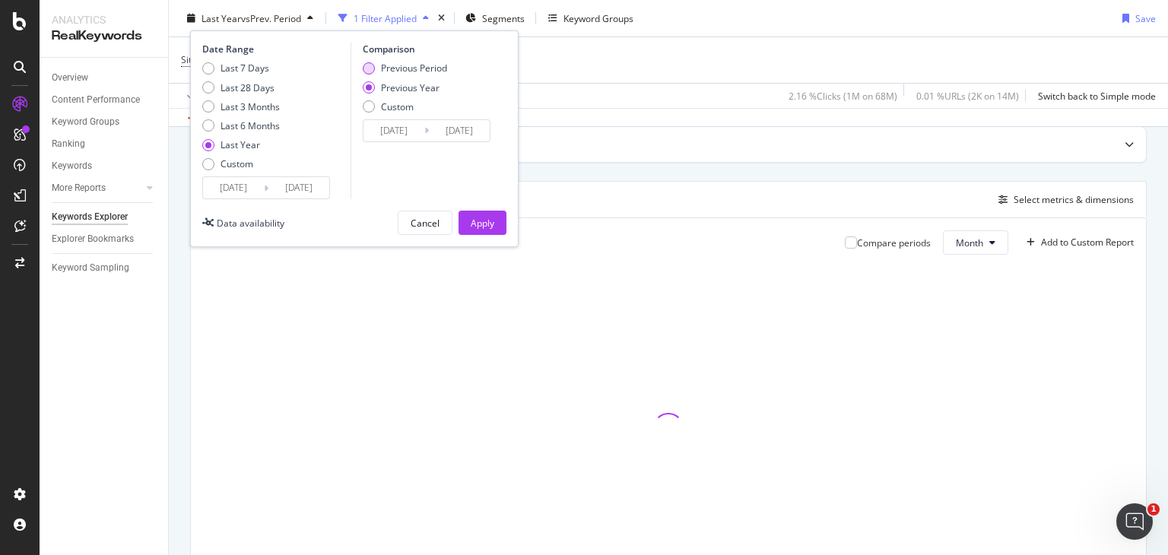
type input "2024/10/04"
click at [389, 129] on input "2023/10/06" at bounding box center [394, 130] width 61 height 21
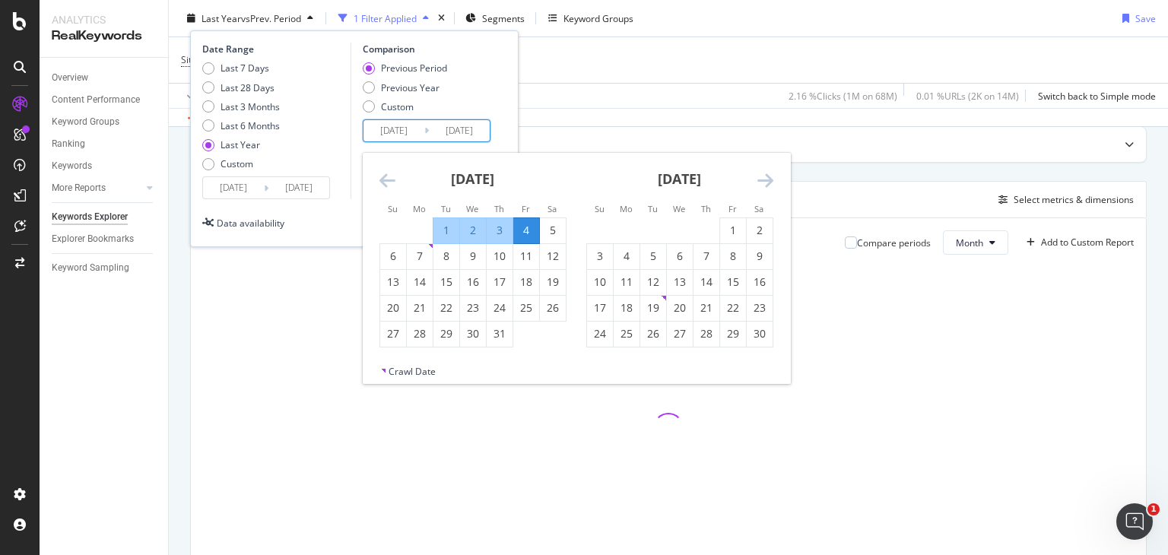
click at [351, 158] on div "Comparison Previous Period Previous Year Custom 2023/10/06 Navigate forward to …" at bounding box center [423, 121] width 145 height 157
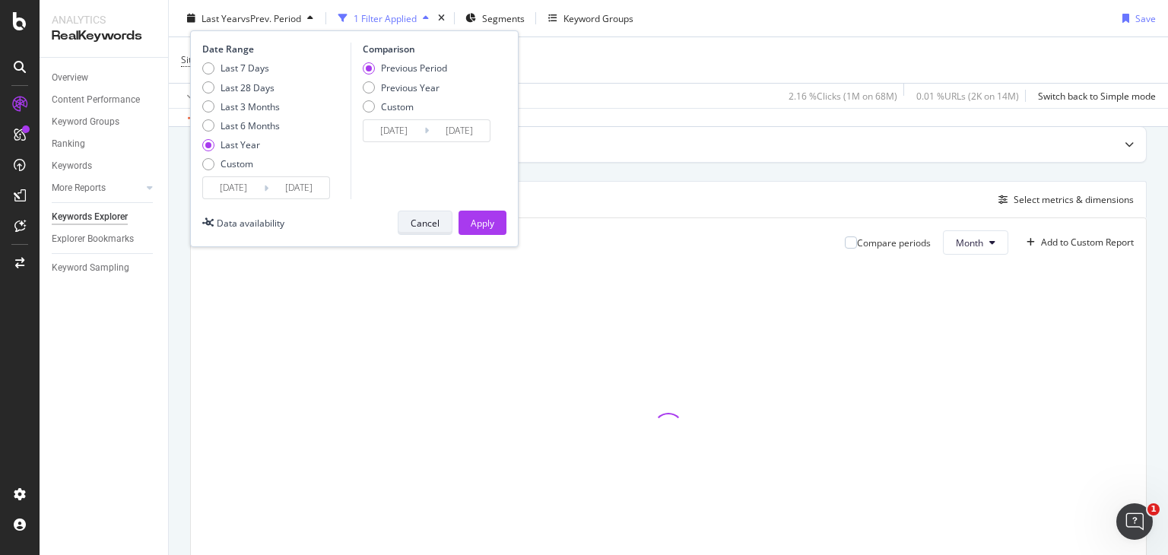
click at [430, 226] on div "Cancel" at bounding box center [425, 222] width 29 height 13
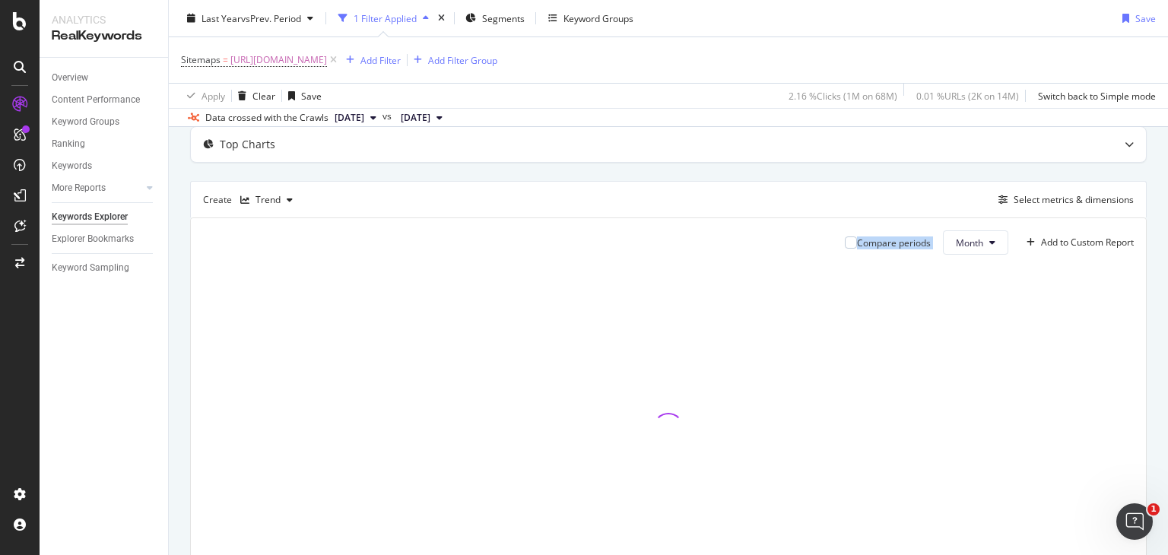
click at [430, 226] on div "Compare periods Month Add to Custom Report" at bounding box center [668, 409] width 955 height 383
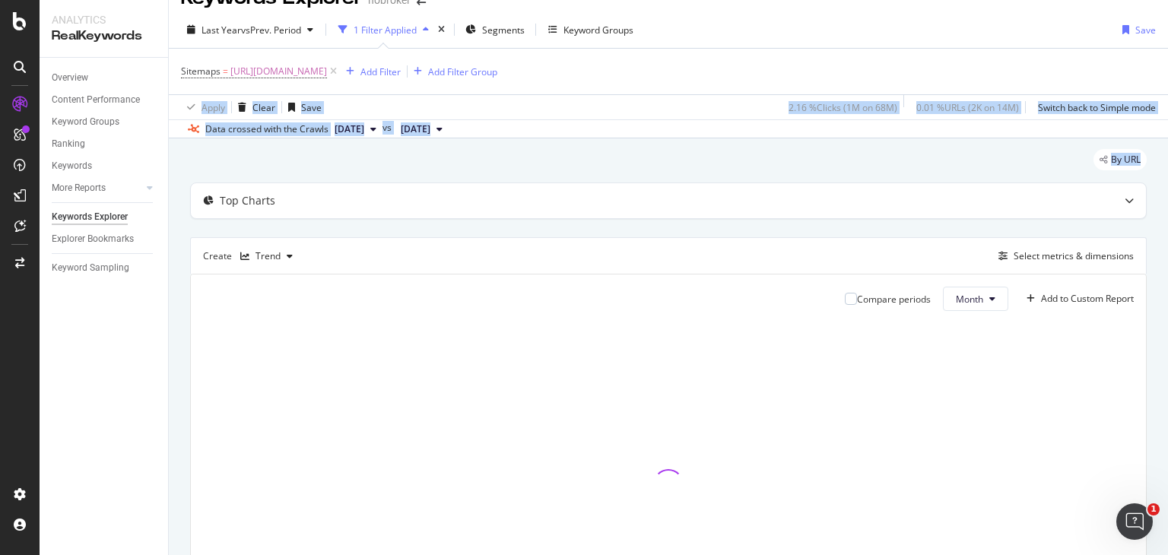
drag, startPoint x: 1168, startPoint y: 105, endPoint x: 1168, endPoint y: 81, distance: 24.3
click at [1168, 81] on div "Keywords Explorer nobroker Last Year vs Prev. Period 1 Filter Applied Segments …" at bounding box center [668, 277] width 999 height 555
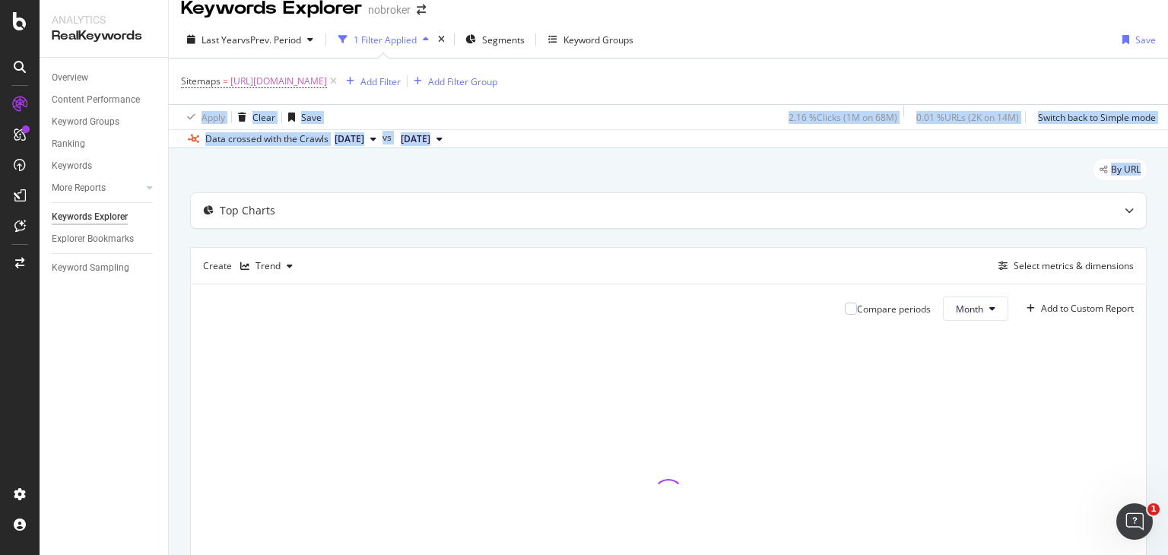
click at [1040, 79] on div "Sitemaps = https://www.nobroker.in/forum/sitemap-index/?id=documentation.xml Ad…" at bounding box center [668, 82] width 975 height 46
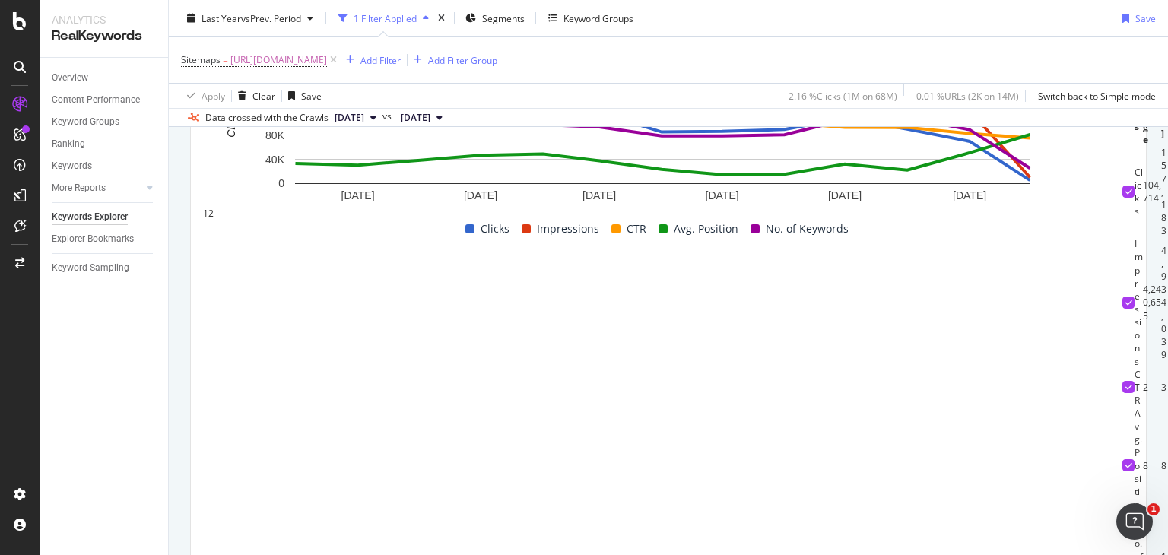
scroll to position [0, 55]
click at [1168, 407] on td "3" at bounding box center [1178, 387] width 7 height 39
drag, startPoint x: 1098, startPoint y: 347, endPoint x: 666, endPoint y: 350, distance: 431.3
click at [1123, 350] on tr "Impressions 4,240,655 4,934,039 6,058,357 5,393,350 5,404,759 4,950,858 4,743,7…" at bounding box center [1187, 302] width 128 height 130
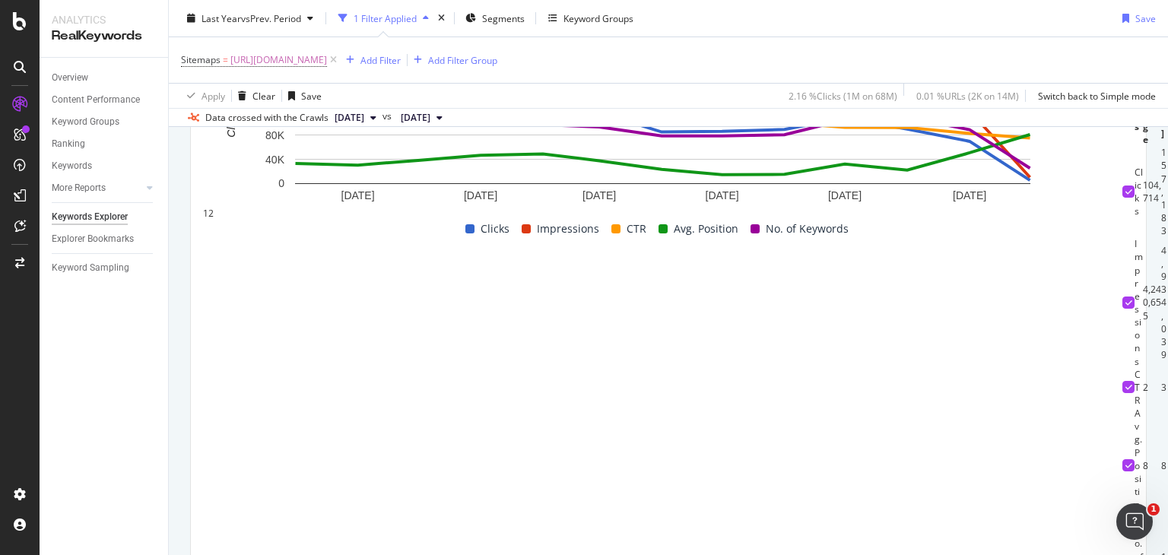
click at [964, 545] on div "Compare periods Month Add to Custom Report 1 Nov. 2024 1 Jan. 2025 1 Mar. 2025 …" at bounding box center [668, 302] width 955 height 593
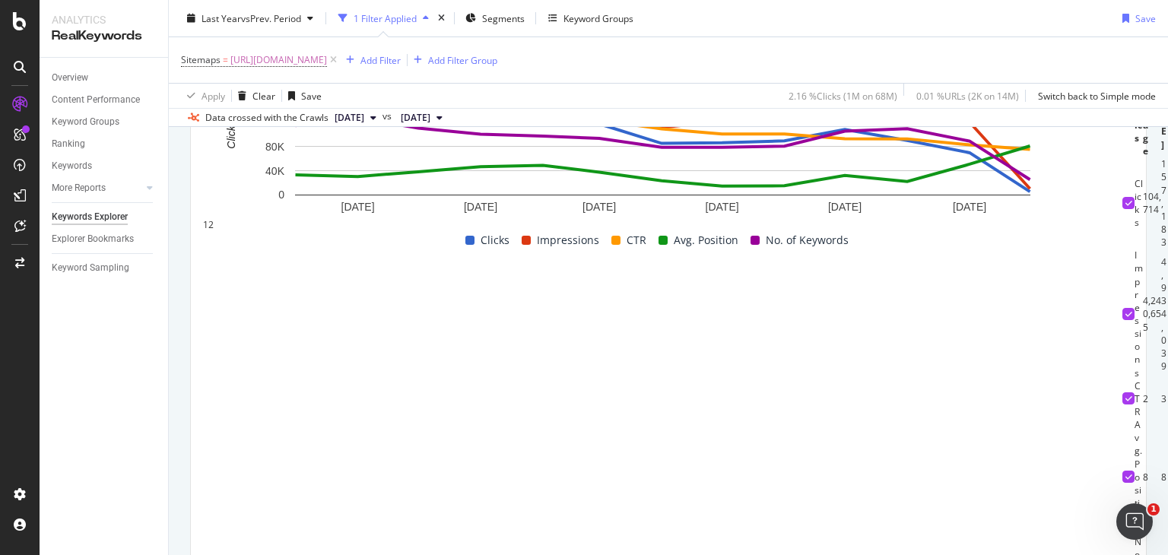
scroll to position [285, 0]
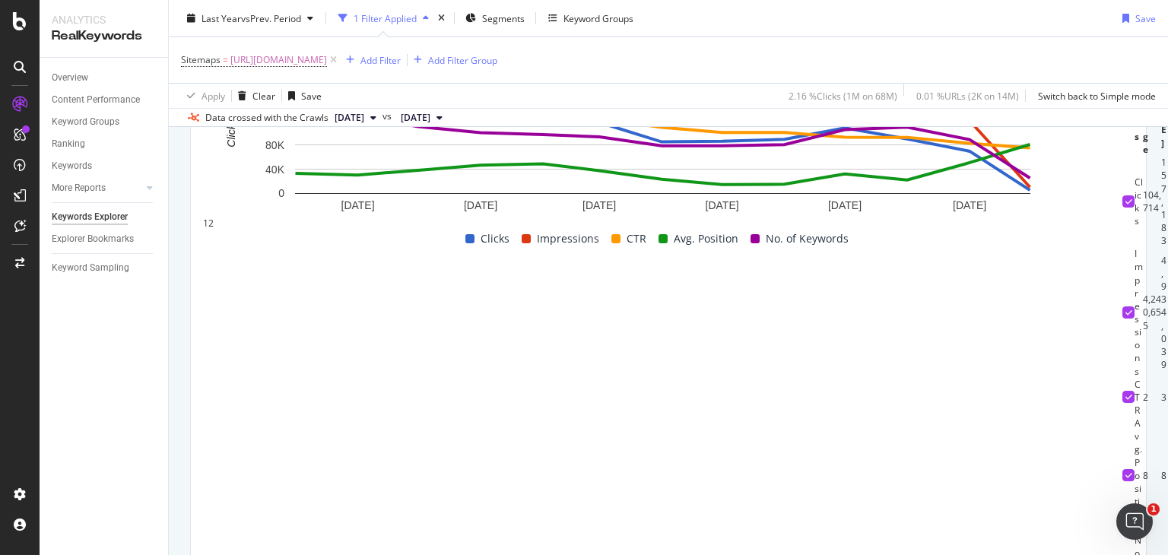
click at [1168, 363] on div "Keywords Explorer nobroker Last Year vs Prev. Period 1 Filter Applied Segments …" at bounding box center [668, 277] width 999 height 555
drag, startPoint x: 490, startPoint y: 369, endPoint x: 545, endPoint y: 360, distance: 55.5
click at [1168, 360] on td "6,058,357" at bounding box center [1171, 312] width 7 height 130
click at [1168, 357] on div "6,058,357" at bounding box center [1171, 312] width 7 height 117
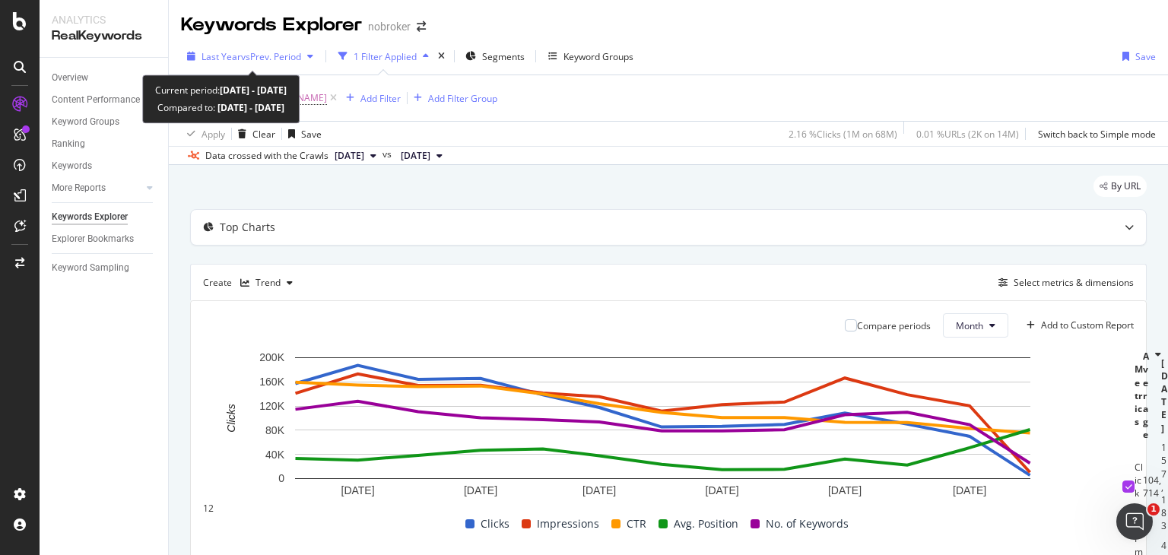
click at [214, 65] on div "Last Year vs Prev. Period" at bounding box center [250, 56] width 138 height 23
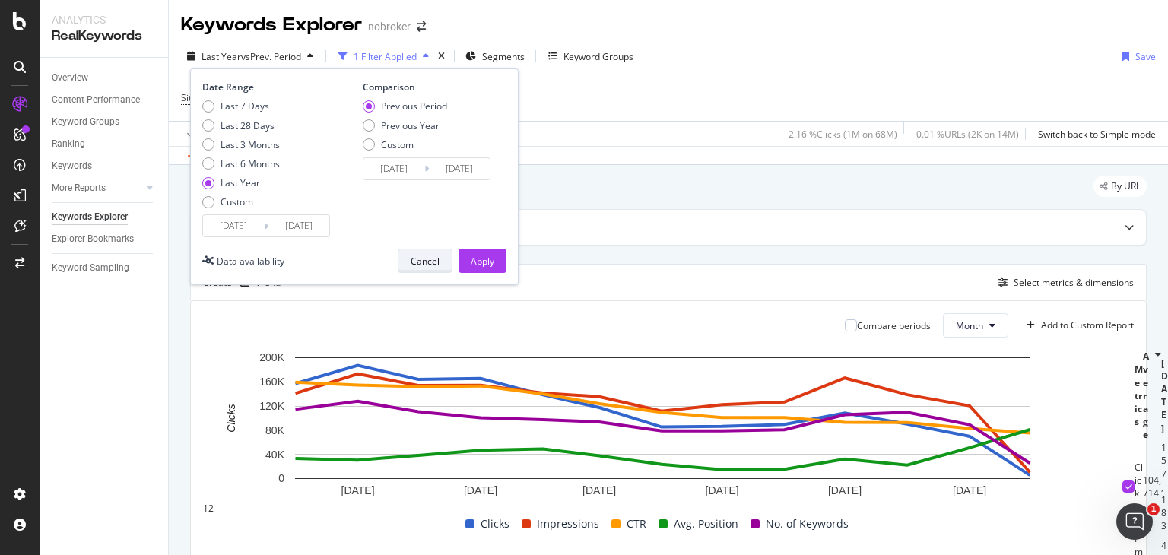
click at [417, 255] on div "Cancel" at bounding box center [425, 261] width 29 height 13
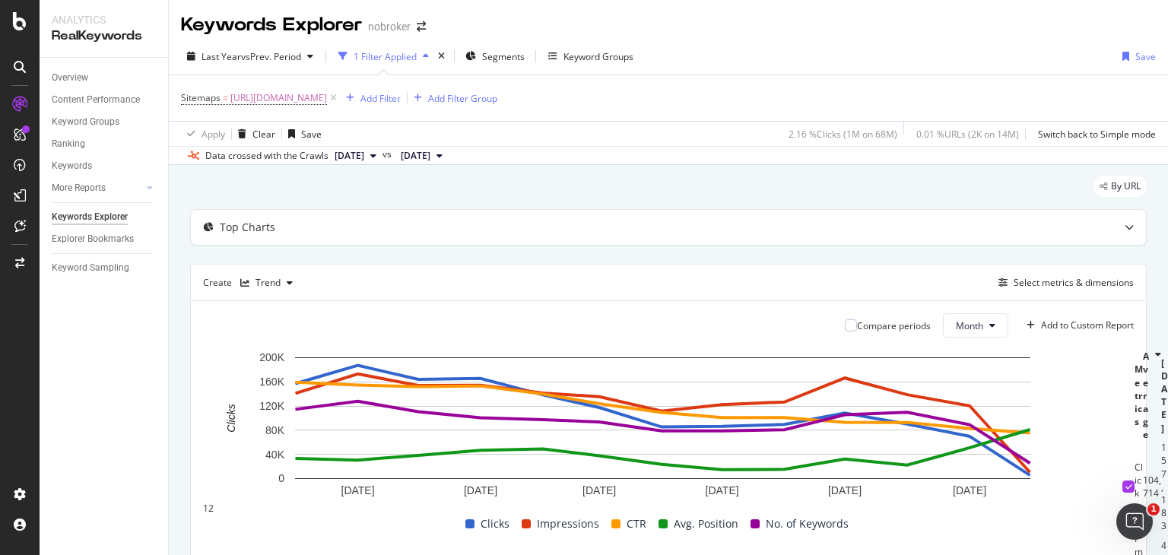
click at [307, 256] on div "Top Charts Create Trend Select metrics & dimensions Compare periods Month Add t…" at bounding box center [668, 552] width 957 height 686
click at [327, 99] on span "https://www.nobroker.in/forum/sitemap-index/?id=documentation.xml" at bounding box center [278, 97] width 97 height 21
click at [478, 270] on div "Create Trend Select metrics & dimensions" at bounding box center [668, 282] width 957 height 37
click at [340, 100] on icon at bounding box center [333, 98] width 13 height 15
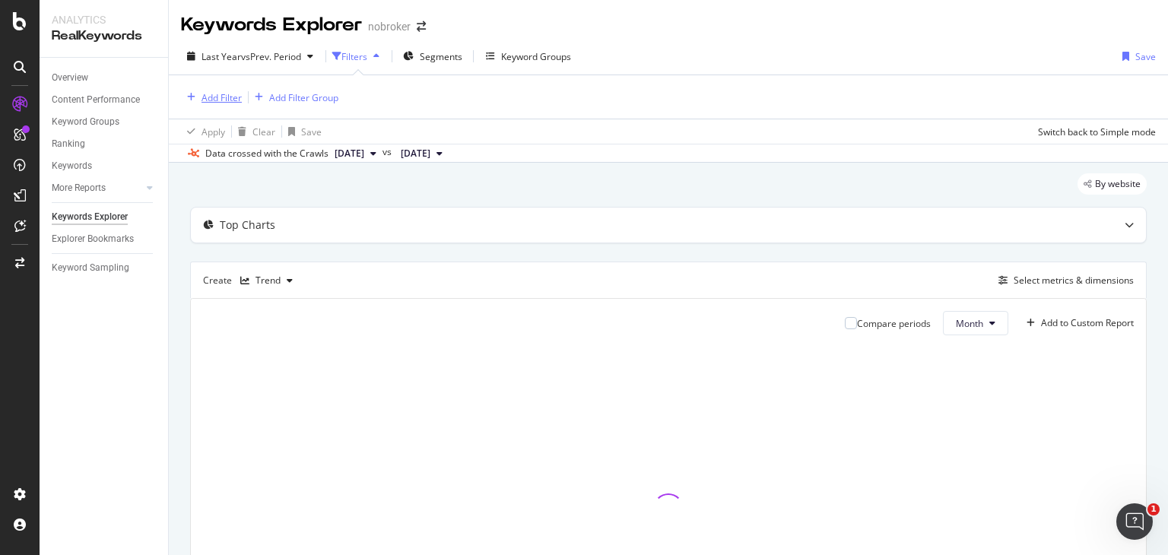
click at [210, 91] on div "Add Filter" at bounding box center [222, 97] width 40 height 13
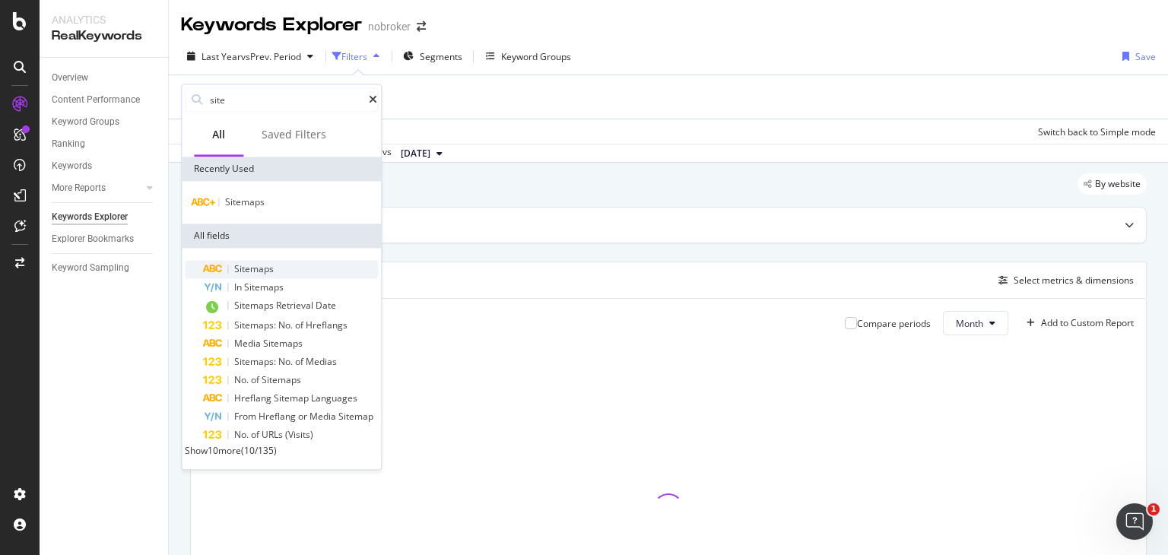
click at [259, 262] on span "Sitemaps" at bounding box center [254, 268] width 40 height 13
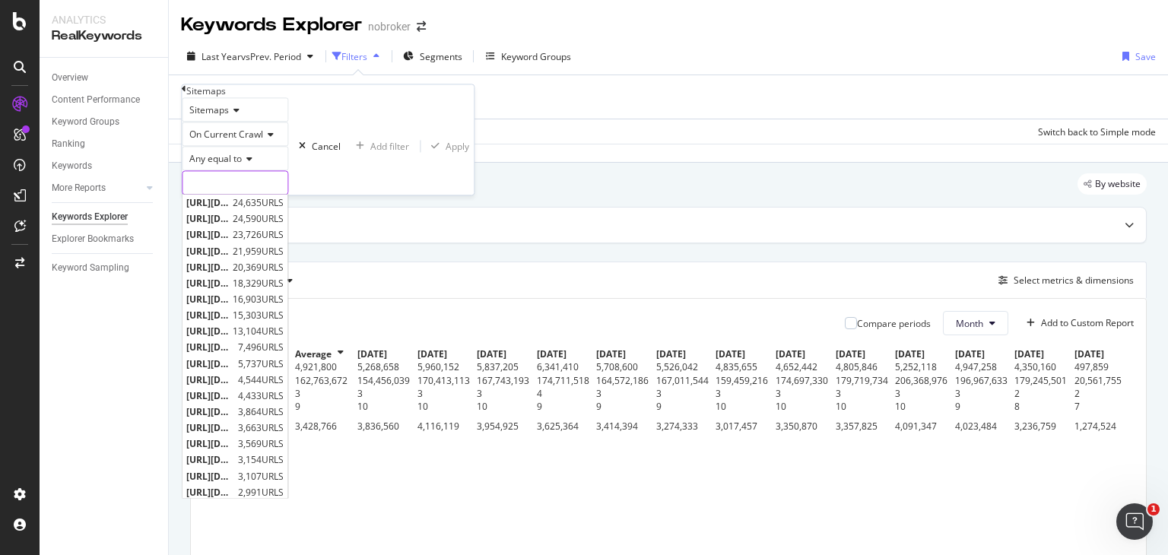
click at [234, 195] on input "text" at bounding box center [235, 183] width 105 height 23
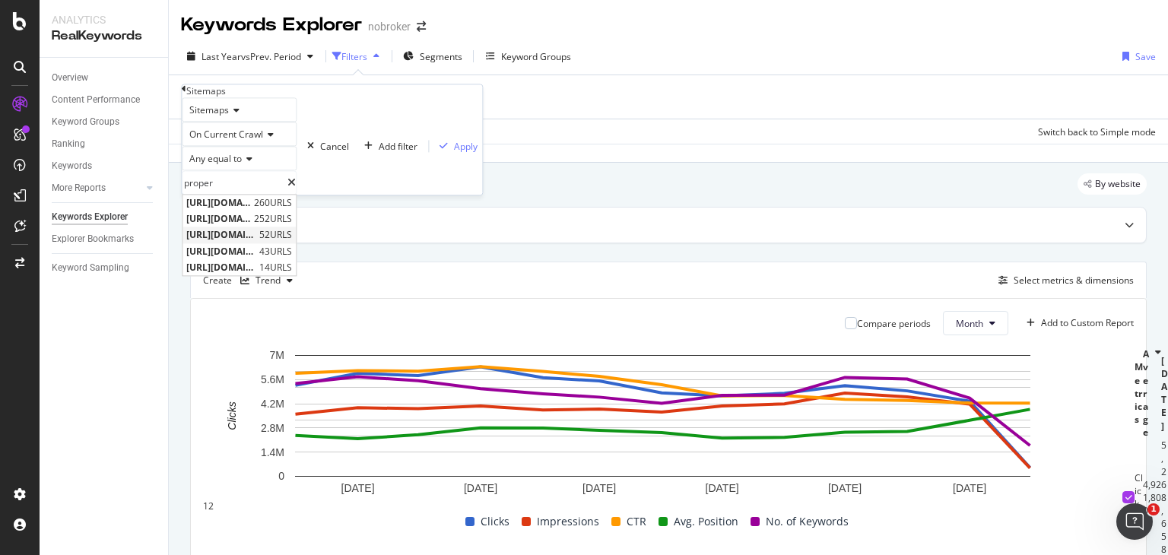
click at [256, 242] on span "https://www.nobroker.in/forum/sitemap-index/?id=property-management-queries.xml" at bounding box center [220, 235] width 69 height 13
type input "https://www.nobroker.in/forum/sitemap-index/?id=property-management-queries.xml"
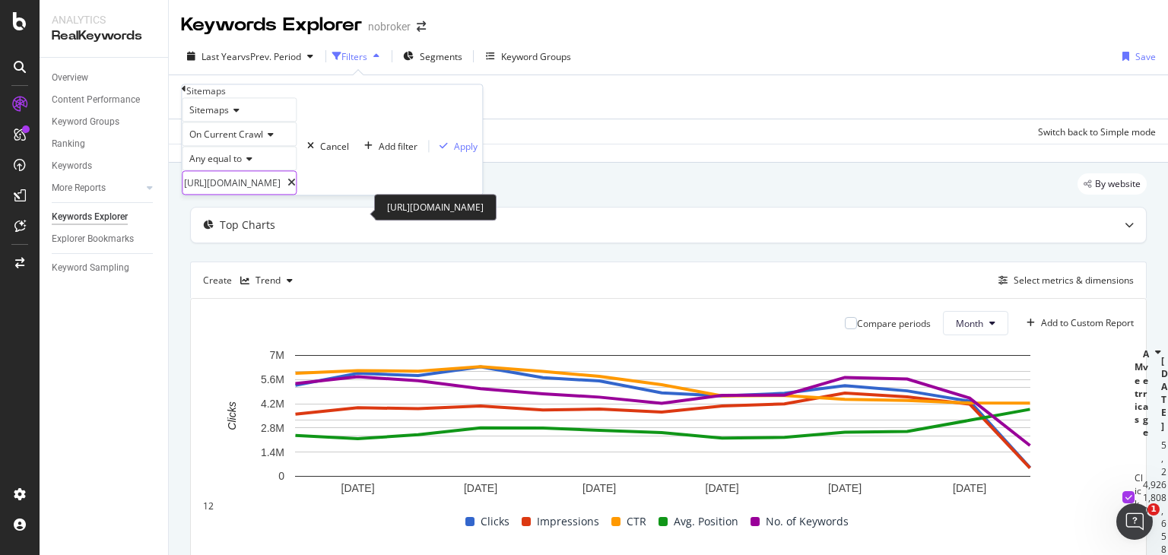
click at [296, 189] on div at bounding box center [292, 183] width 8 height 11
click at [256, 195] on input "https://www.nobroker.in/forum/sitemap-index/?id=property-management-queries.xml" at bounding box center [235, 183] width 105 height 23
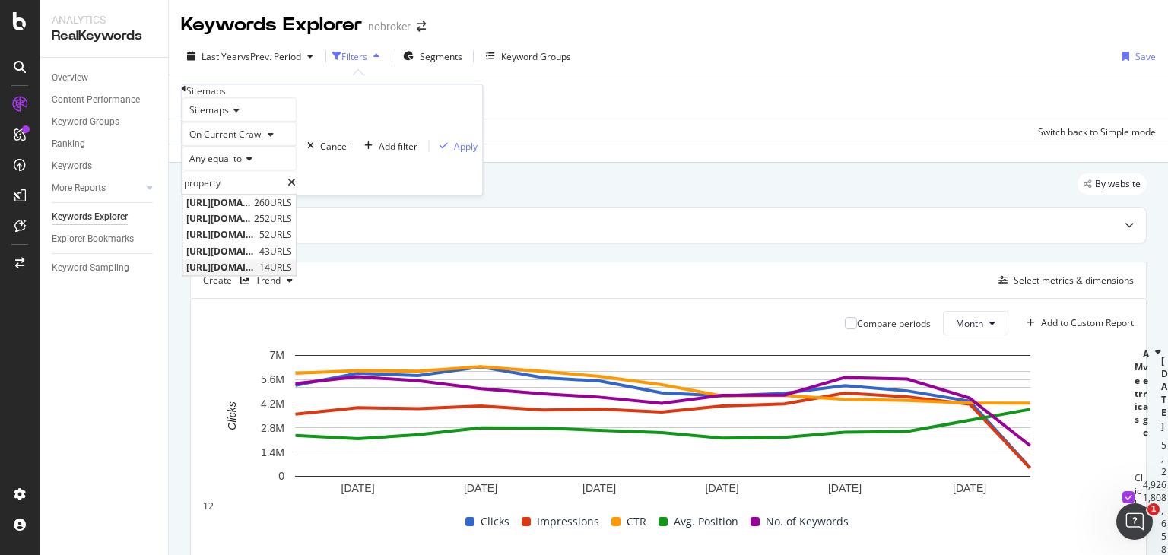
click at [256, 274] on span "[URL][DOMAIN_NAME]" at bounding box center [220, 267] width 69 height 13
type input "[URL][DOMAIN_NAME]"
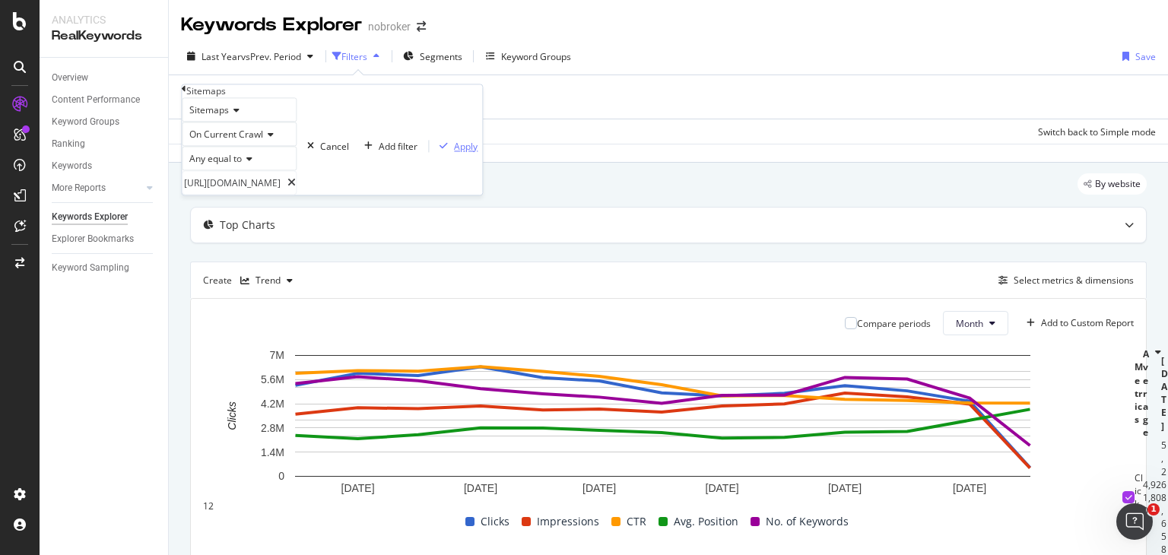
click at [454, 153] on div "Apply" at bounding box center [466, 146] width 24 height 13
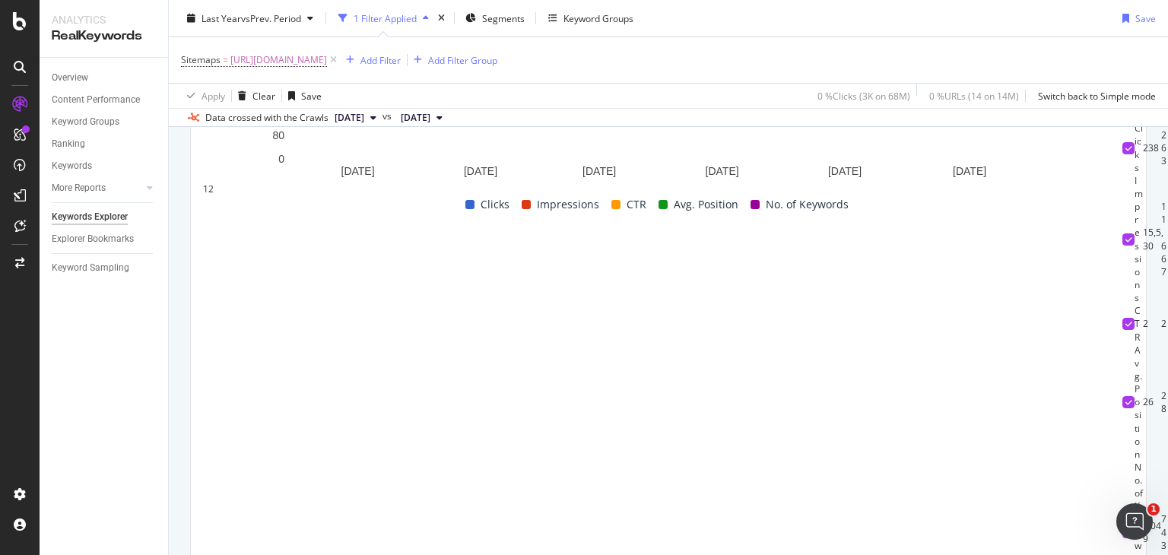
scroll to position [321, 0]
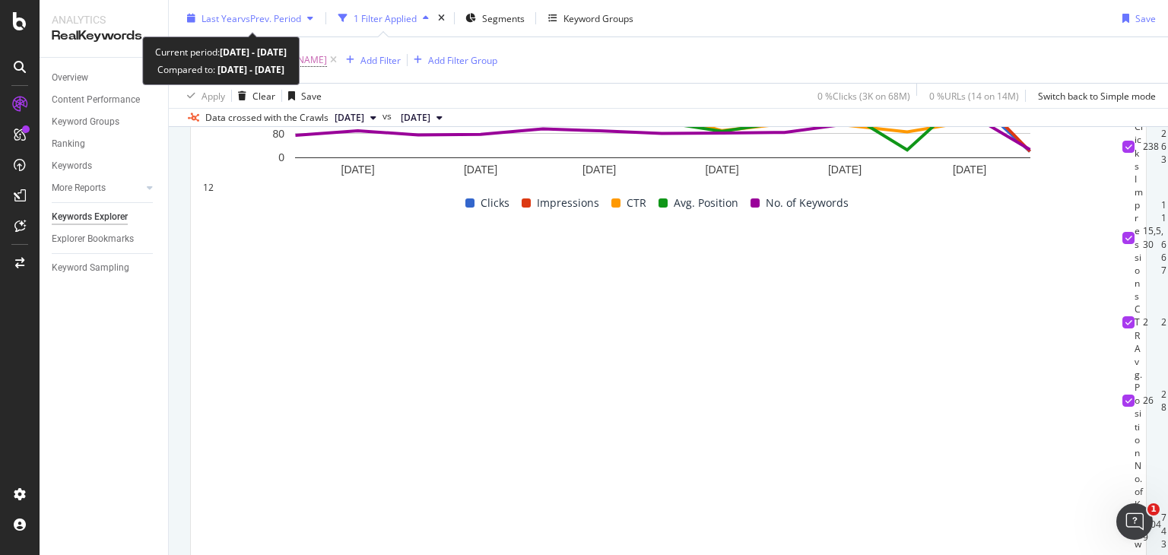
click at [292, 22] on span "vs Prev. Period" at bounding box center [271, 17] width 60 height 13
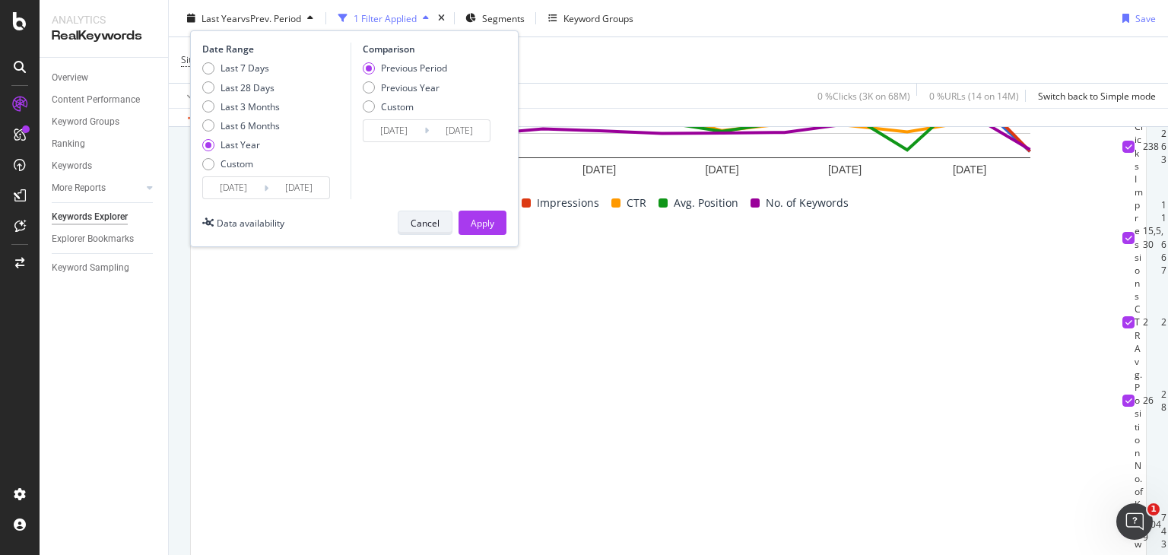
click at [417, 218] on div "Cancel" at bounding box center [425, 222] width 29 height 13
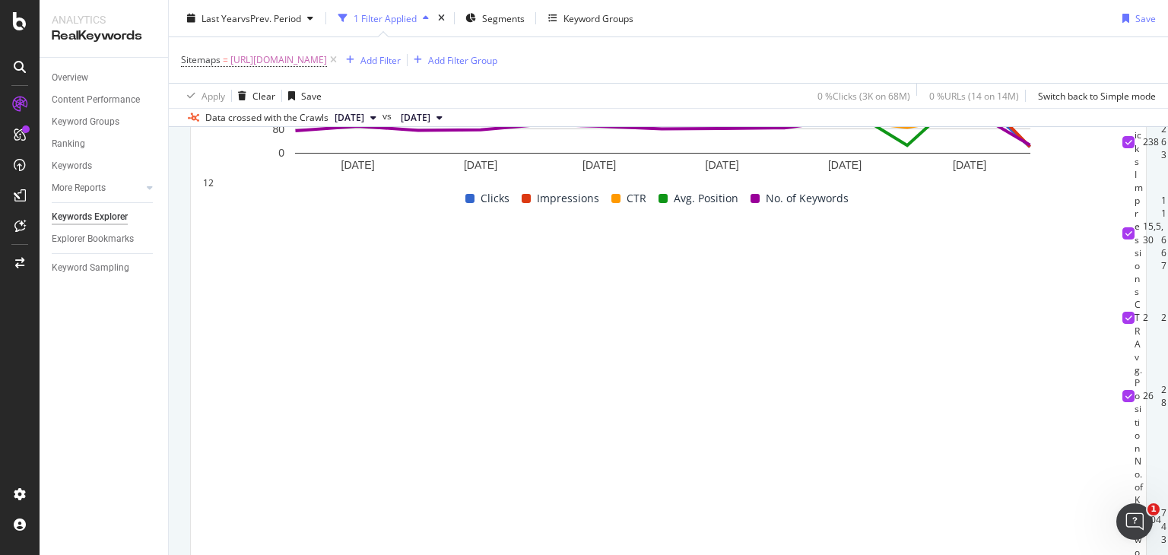
scroll to position [0, 0]
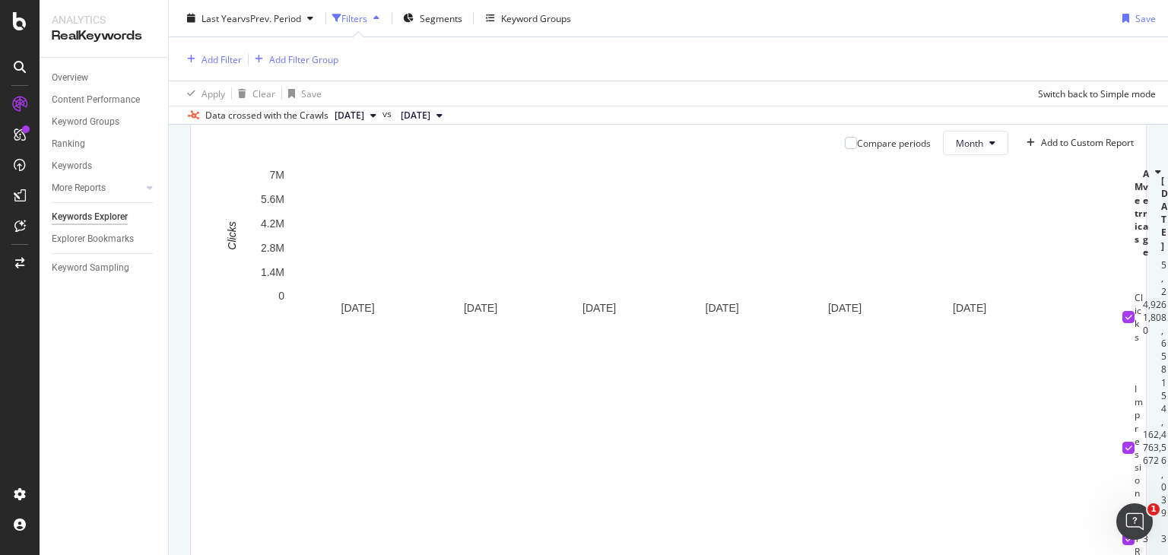
scroll to position [323, 0]
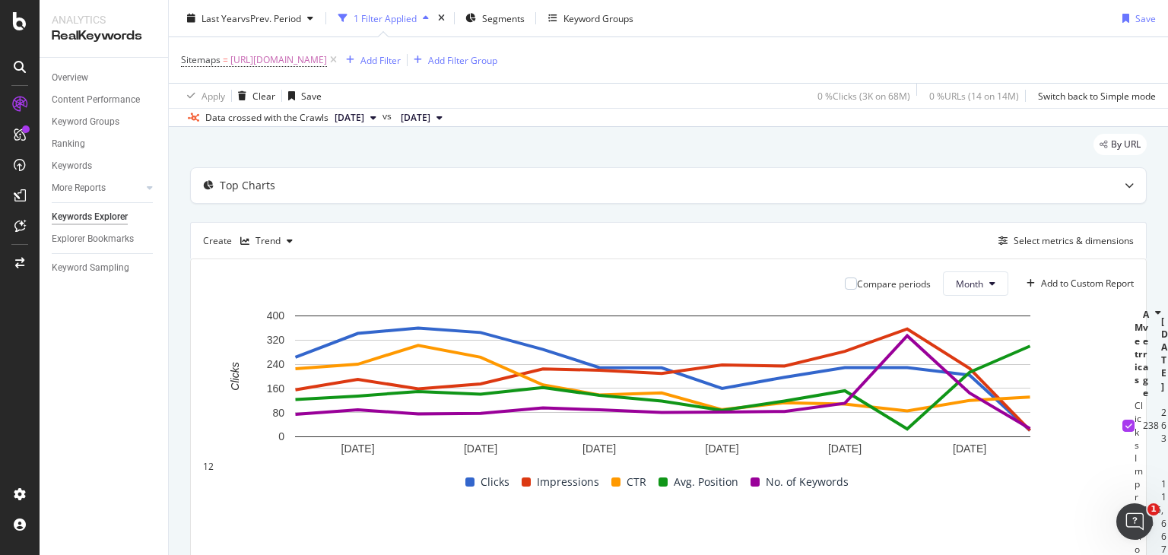
scroll to position [43, 0]
click at [1054, 241] on div "Select metrics & dimensions" at bounding box center [1074, 240] width 120 height 13
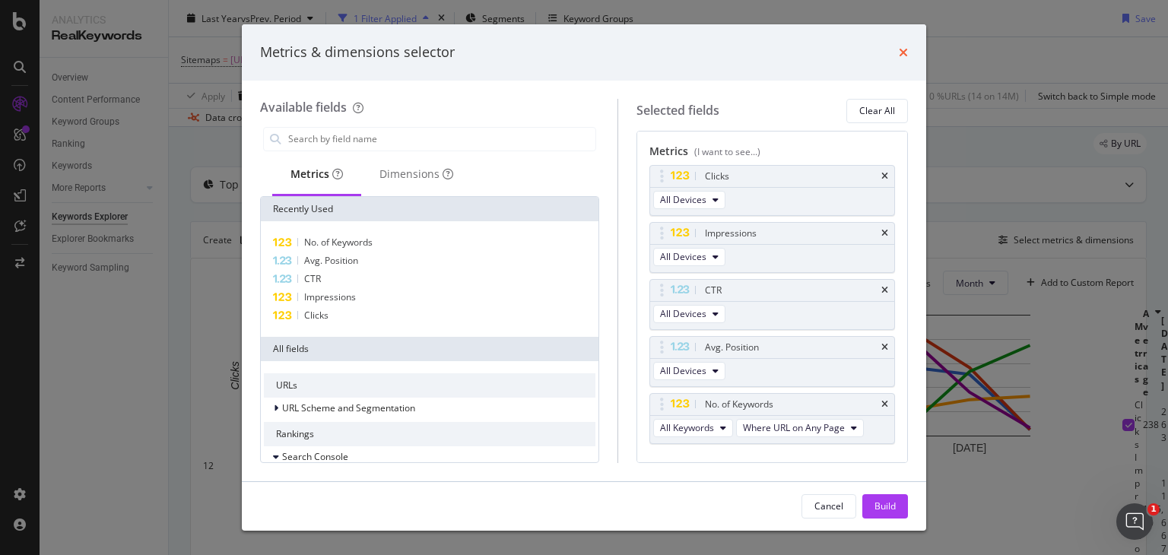
click at [903, 49] on icon "times" at bounding box center [903, 52] width 9 height 12
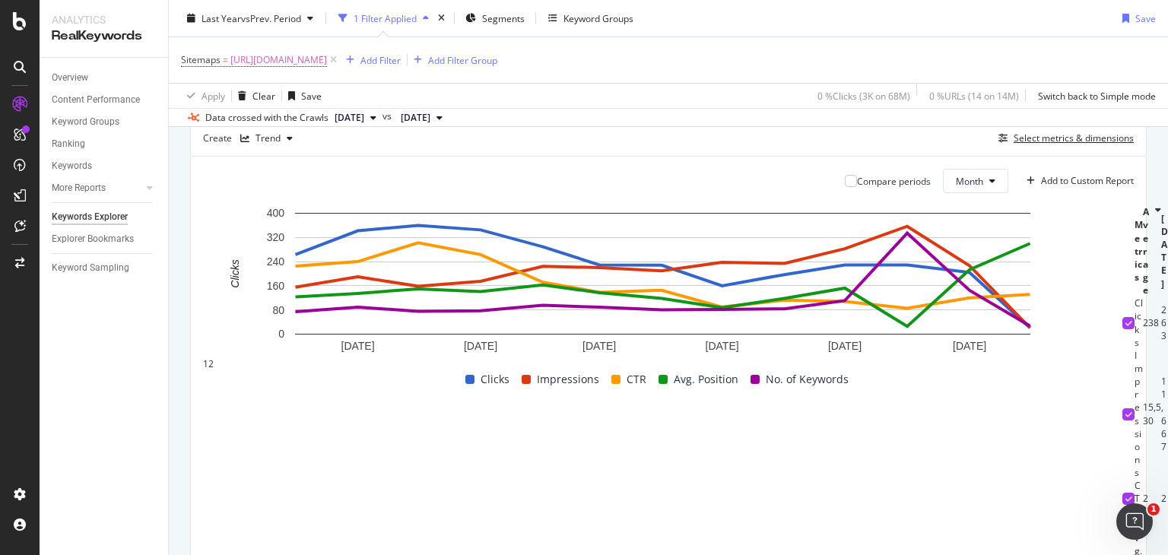
scroll to position [347, 0]
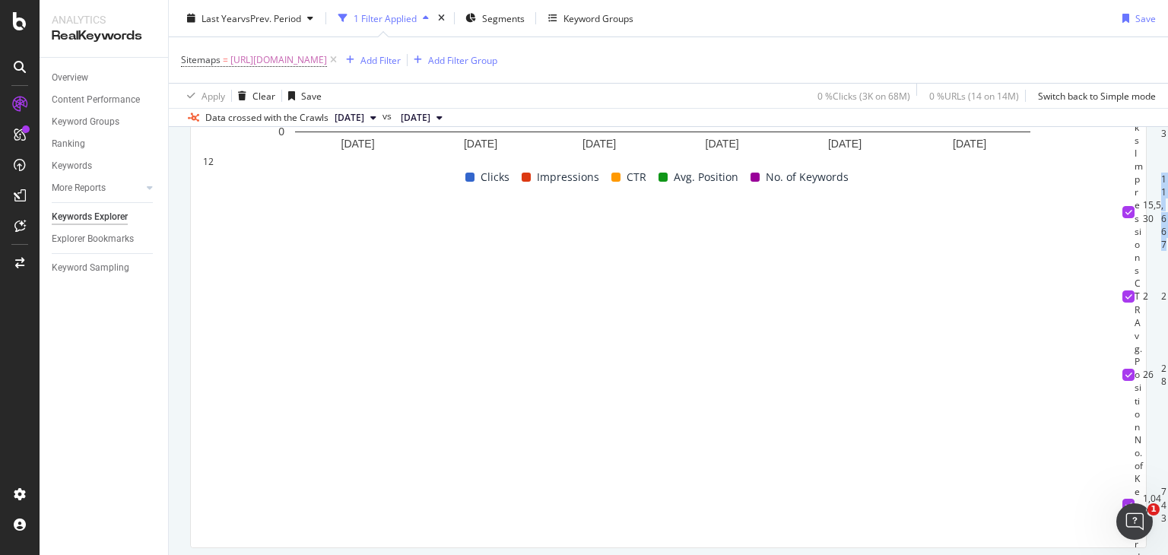
drag, startPoint x: 424, startPoint y: 299, endPoint x: 469, endPoint y: 301, distance: 45.7
click at [1161, 277] on td "11,667" at bounding box center [1164, 212] width 7 height 130
copy div "11,667"
drag, startPoint x: 504, startPoint y: 304, endPoint x: 534, endPoint y: 302, distance: 30.5
click at [1168, 251] on div "14,244" at bounding box center [1171, 212] width 7 height 78
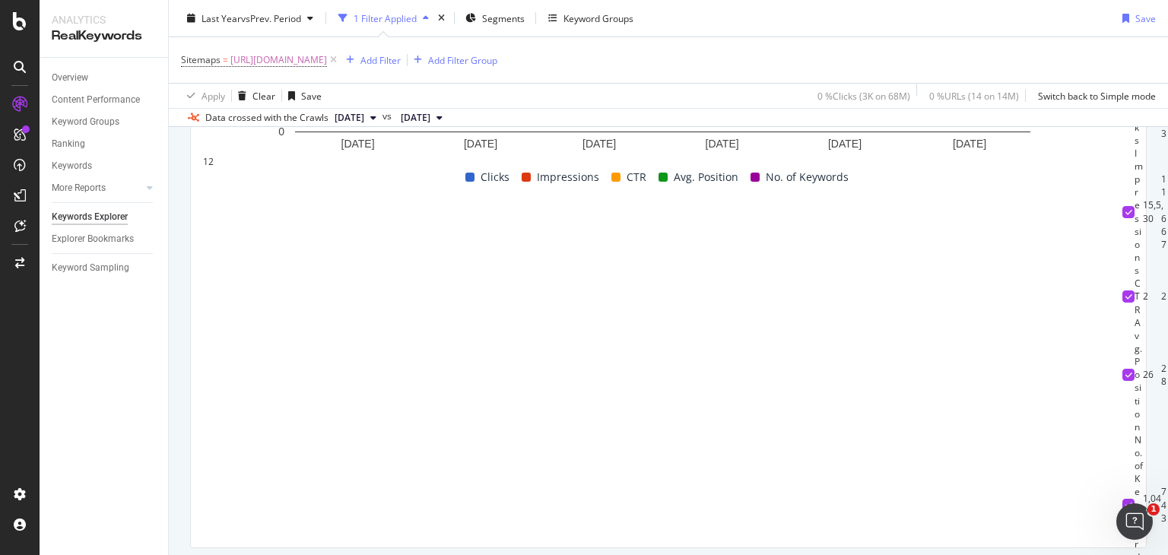
copy div "14,244"
drag, startPoint x: 580, startPoint y: 294, endPoint x: 610, endPoint y: 296, distance: 30.5
click at [1168, 251] on div "11,897" at bounding box center [1178, 212] width 7 height 78
copy div "11,897"
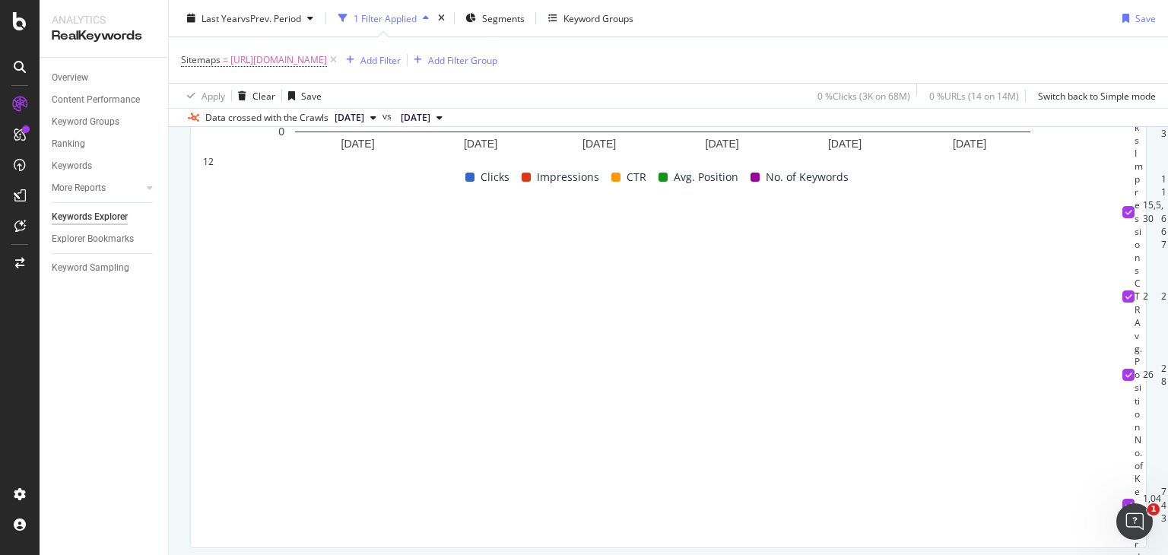
drag, startPoint x: 1006, startPoint y: 300, endPoint x: 1057, endPoint y: 299, distance: 51.7
click at [1123, 277] on tr "Impressions 15,530 11,667 14,244 11,897 13,104 16,840 16,514 15,718 17,842 17,5…" at bounding box center [1187, 212] width 128 height 130
copy div "16,970"
drag, startPoint x: 1015, startPoint y: 264, endPoint x: 1035, endPoint y: 262, distance: 19.9
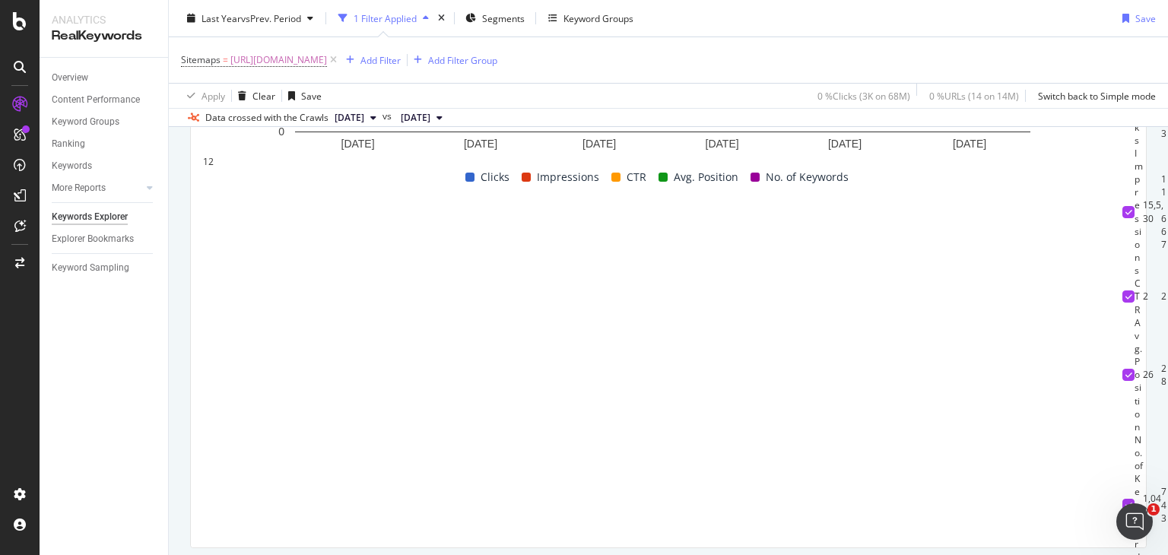
copy div "204"
drag, startPoint x: 440, startPoint y: 260, endPoint x: 468, endPoint y: 260, distance: 28.1
click at [1161, 147] on td "263" at bounding box center [1164, 120] width 7 height 52
copy div "263"
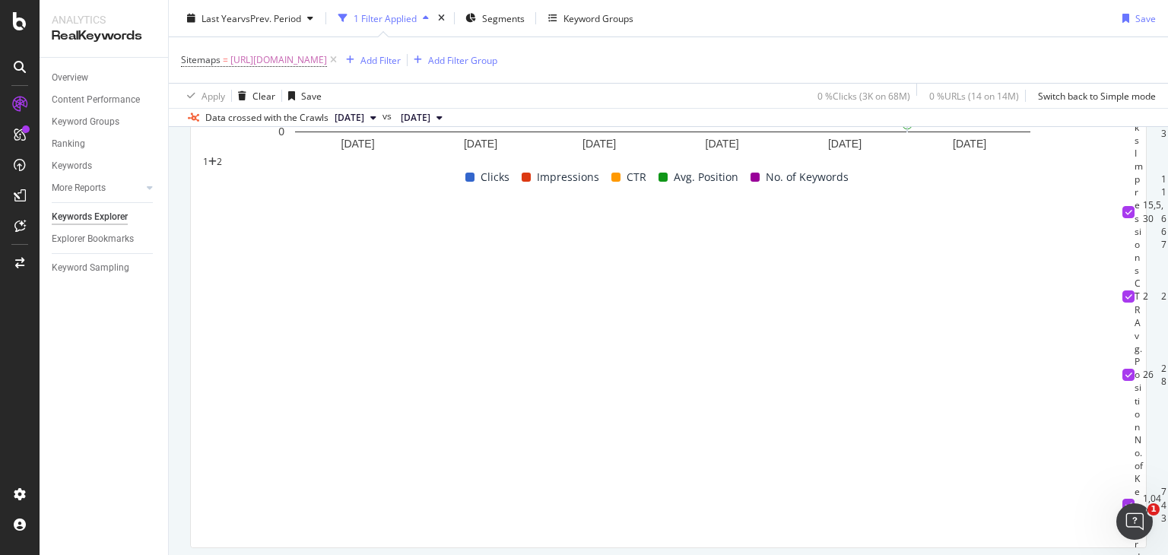
click at [1168, 140] on div "342" at bounding box center [1171, 120] width 7 height 39
drag, startPoint x: 519, startPoint y: 259, endPoint x: 546, endPoint y: 260, distance: 26.7
click at [1168, 147] on td "342" at bounding box center [1171, 120] width 7 height 52
copy div "342"
drag, startPoint x: 592, startPoint y: 262, endPoint x: 612, endPoint y: 261, distance: 19.8
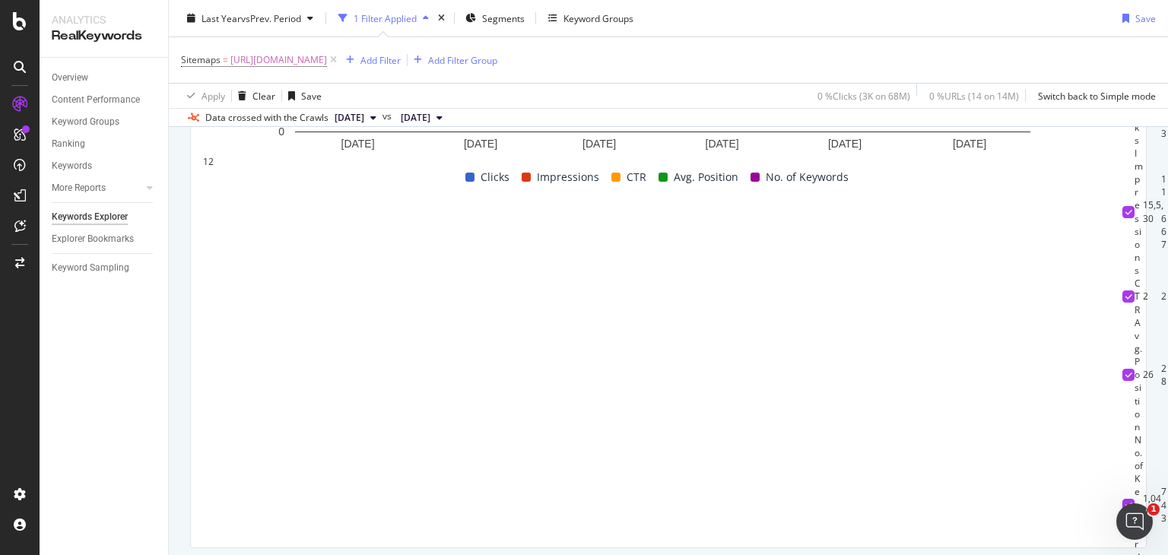
click at [1168, 147] on td "360" at bounding box center [1178, 120] width 7 height 52
copy div "360"
click at [1168, 316] on td "3" at bounding box center [1178, 296] width 7 height 39
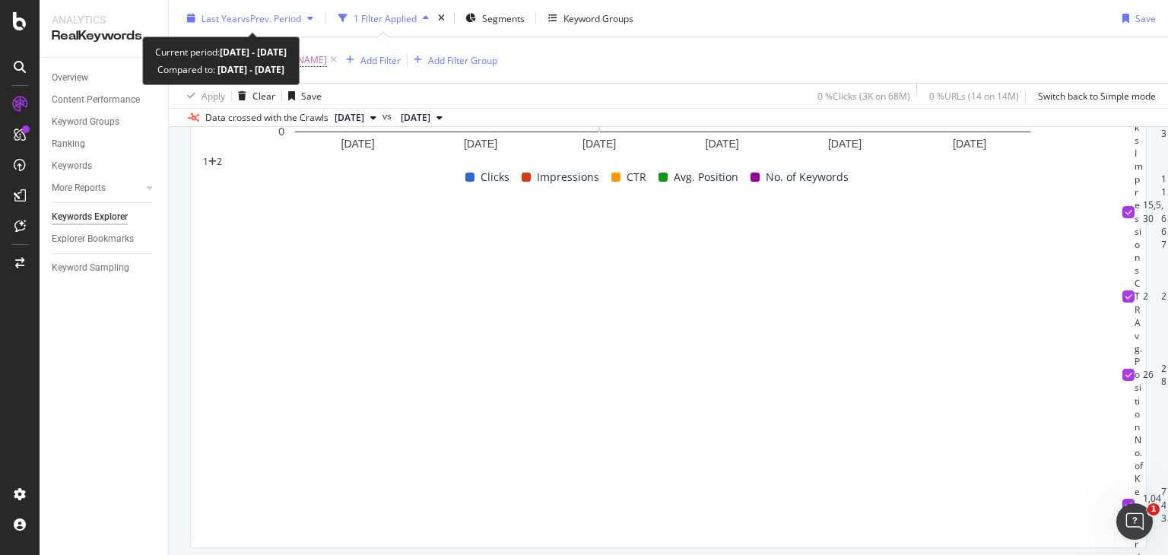
click at [273, 11] on div "Last Year vs Prev. Period" at bounding box center [250, 18] width 138 height 23
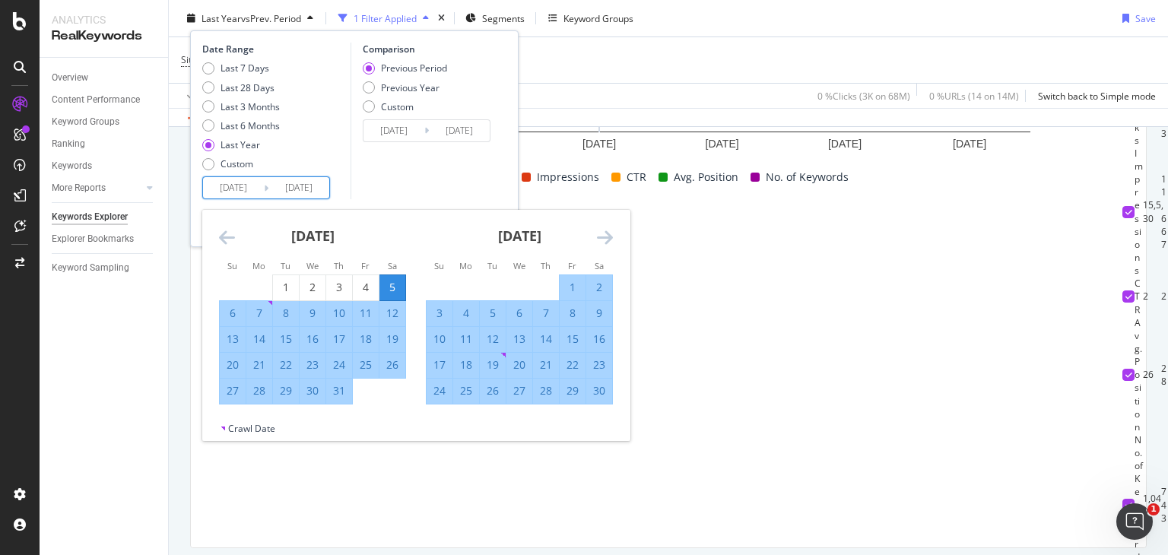
click at [240, 192] on input "2024/10/05" at bounding box center [233, 187] width 61 height 21
click at [232, 232] on icon "Move backward to switch to the previous month." at bounding box center [227, 237] width 16 height 18
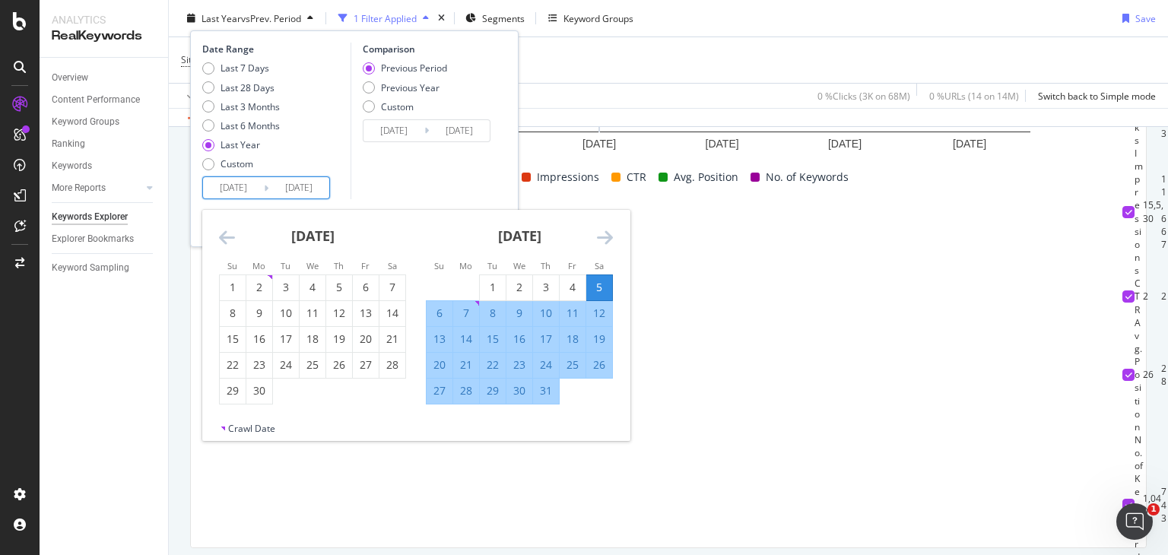
click at [232, 232] on icon "Move backward to switch to the previous month." at bounding box center [227, 237] width 16 height 18
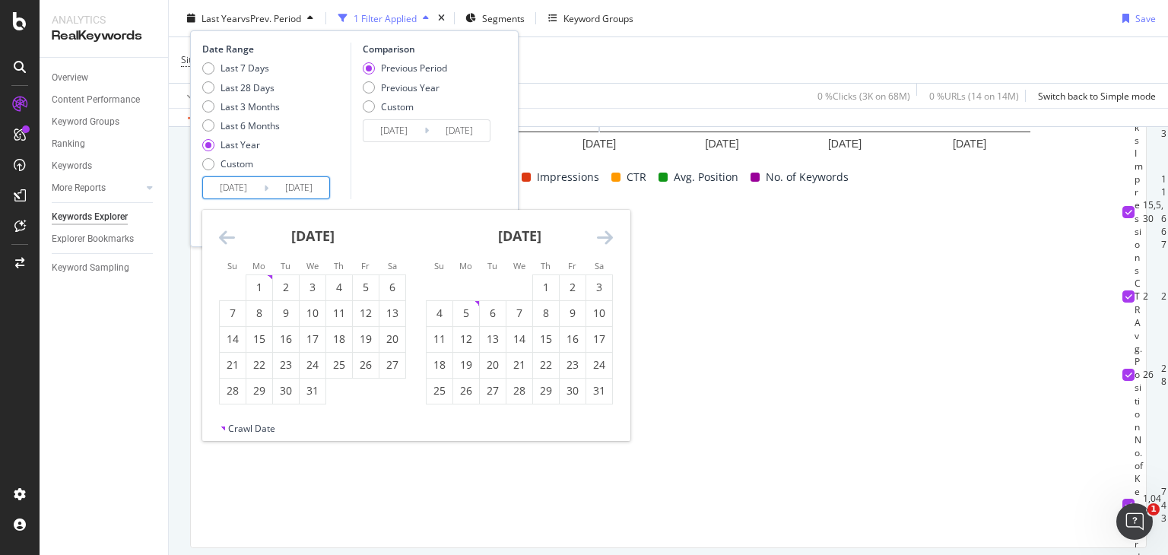
click at [232, 232] on icon "Move backward to switch to the previous month." at bounding box center [227, 237] width 16 height 18
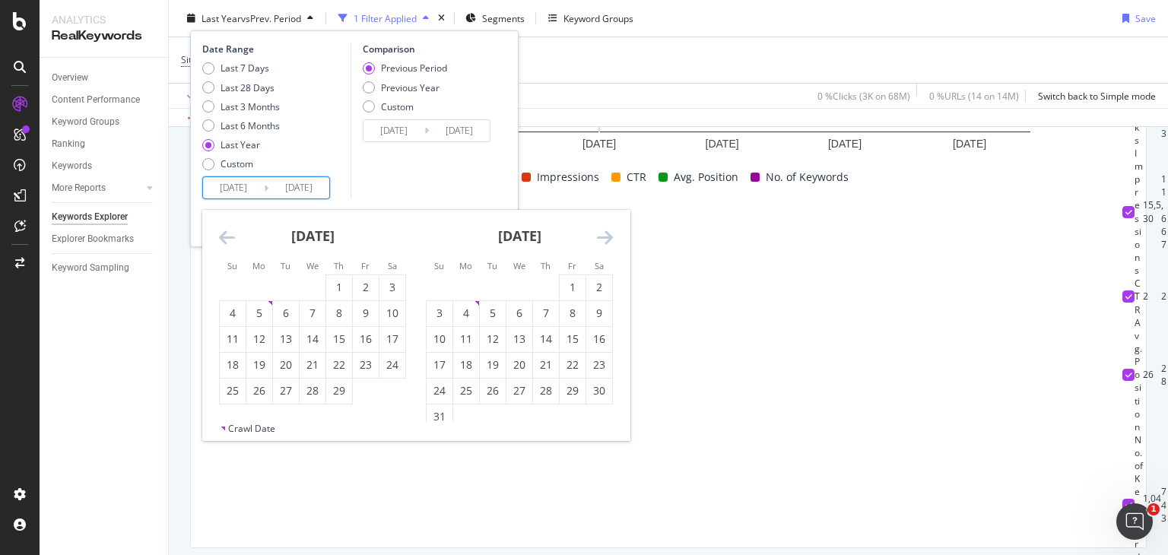
click at [232, 232] on icon "Move backward to switch to the previous month." at bounding box center [227, 237] width 16 height 18
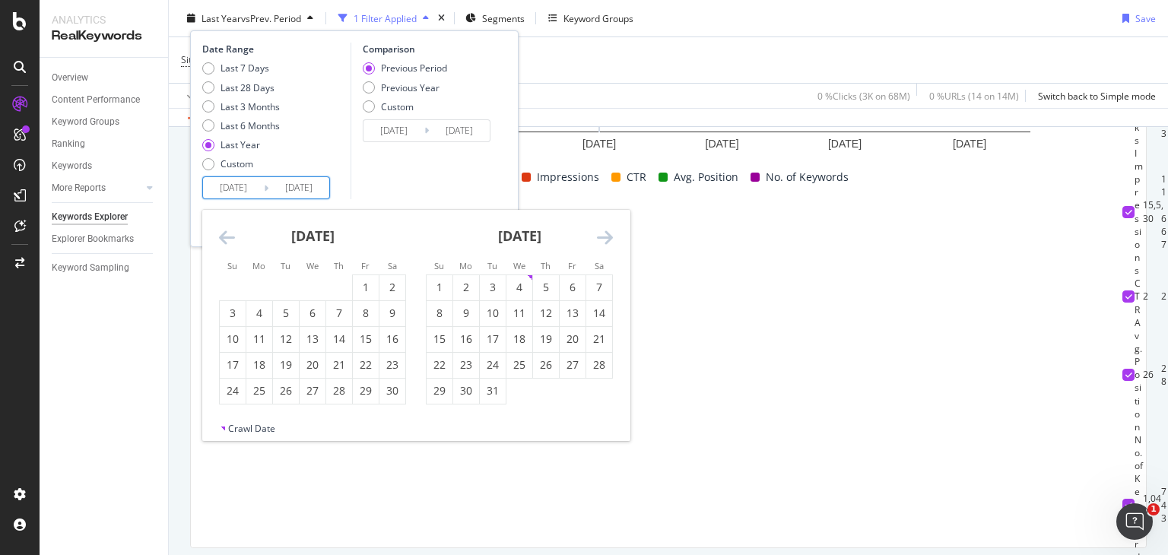
click at [232, 232] on icon "Move backward to switch to the previous month." at bounding box center [227, 237] width 16 height 18
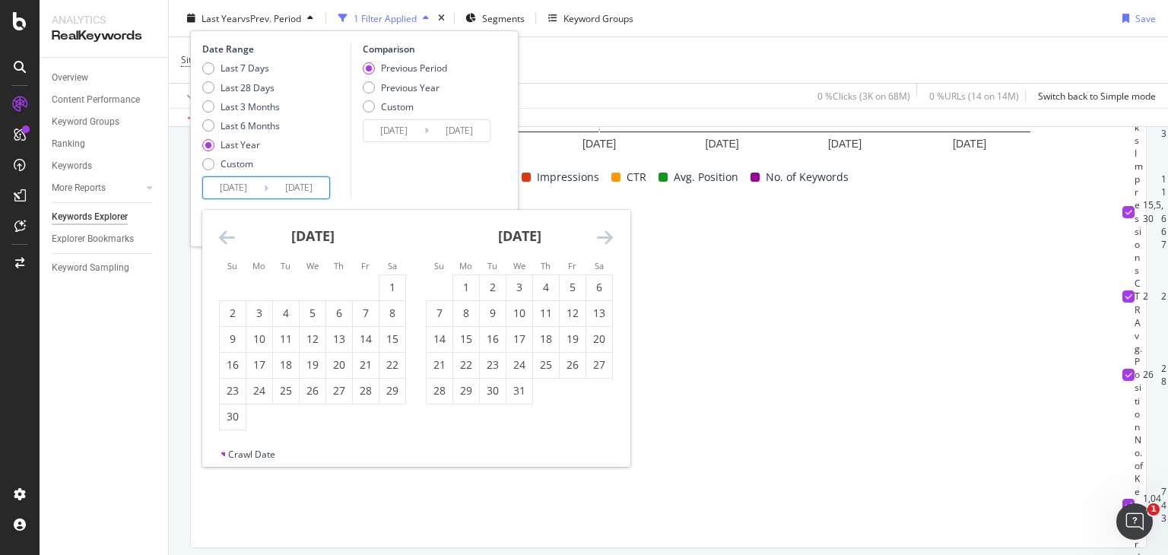
click at [232, 232] on icon "Move backward to switch to the previous month." at bounding box center [227, 237] width 16 height 18
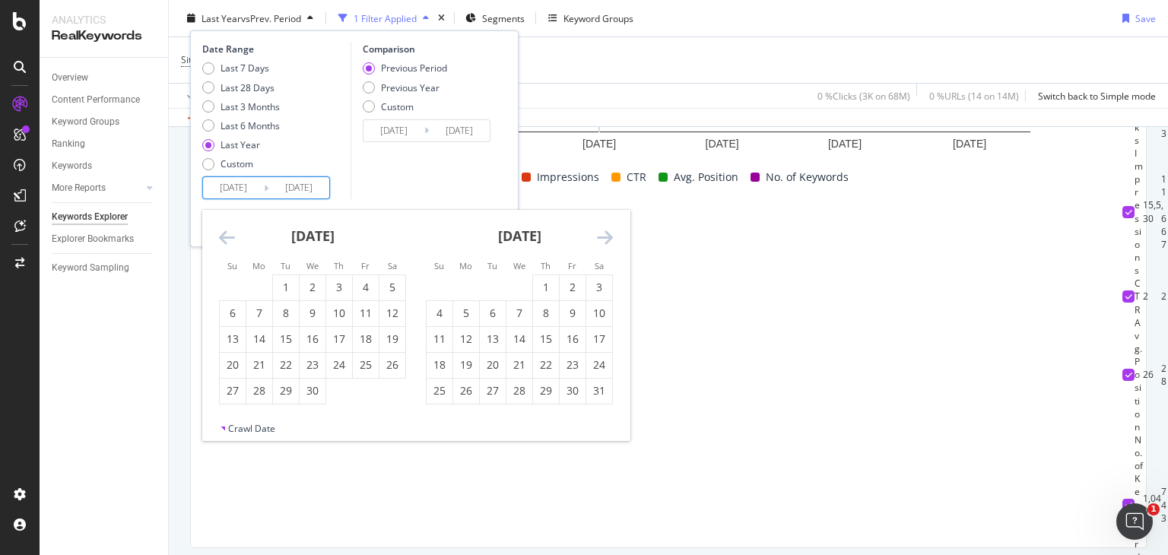
click at [232, 232] on icon "Move backward to switch to the previous month." at bounding box center [227, 237] width 16 height 18
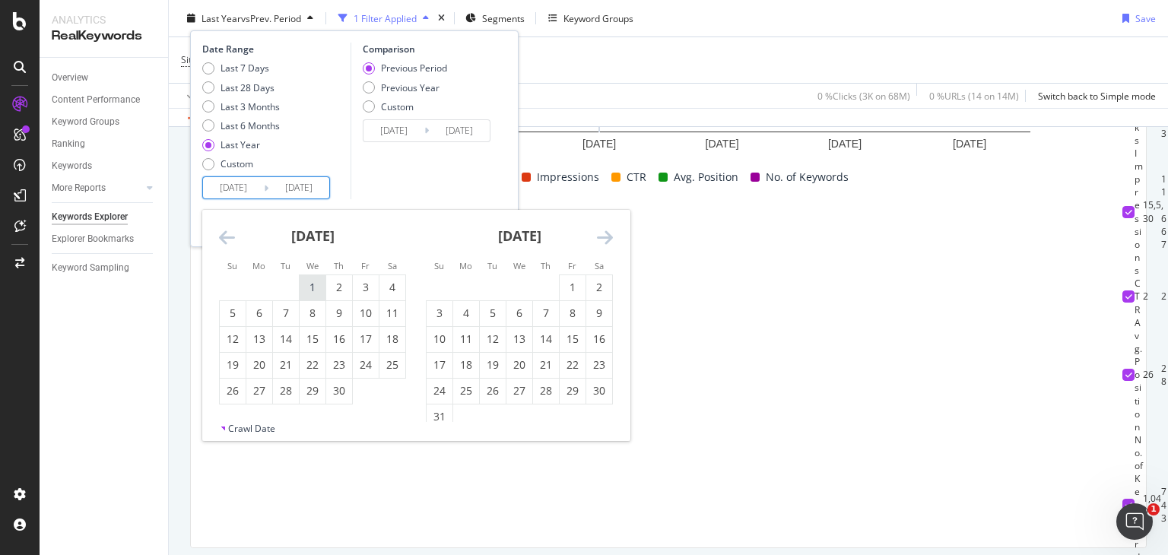
click at [321, 282] on div "1" at bounding box center [313, 287] width 26 height 15
type input "2022/06/01"
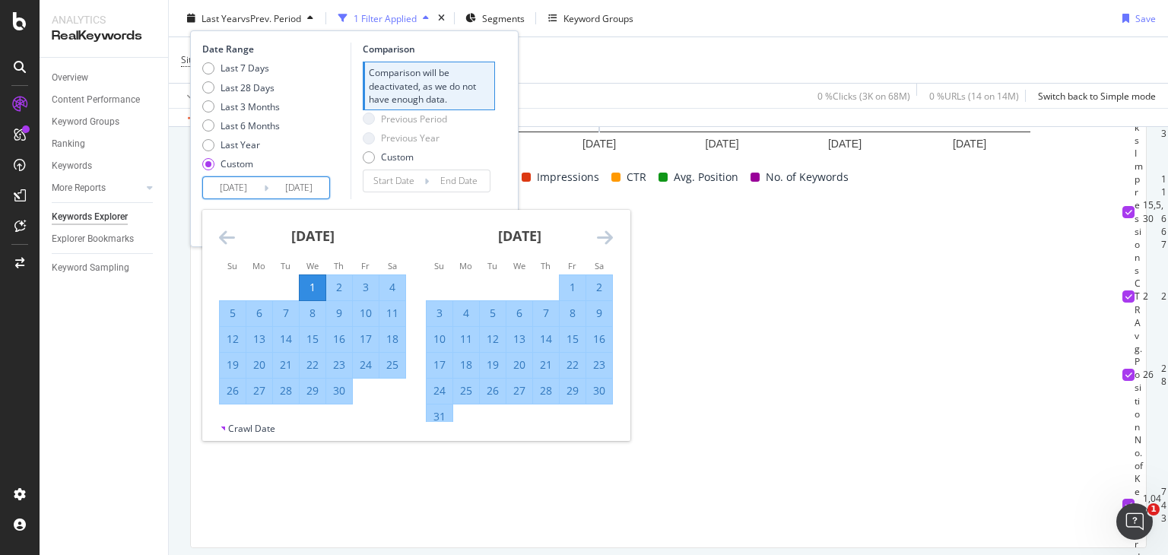
click at [470, 160] on div "Previous Period Previous Year Custom" at bounding box center [429, 141] width 132 height 57
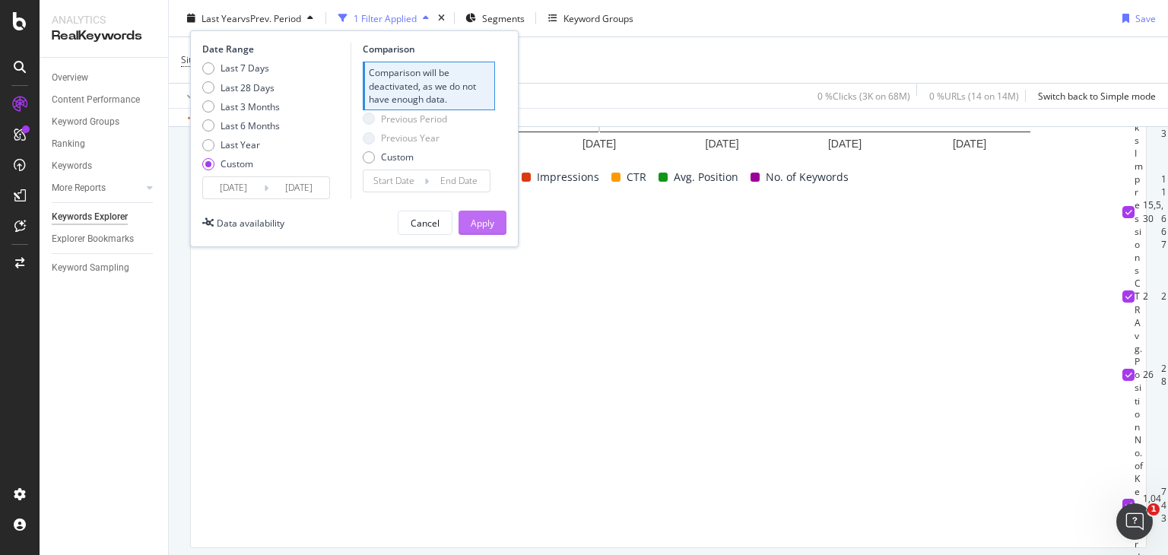
click at [490, 218] on div "Apply" at bounding box center [483, 222] width 24 height 13
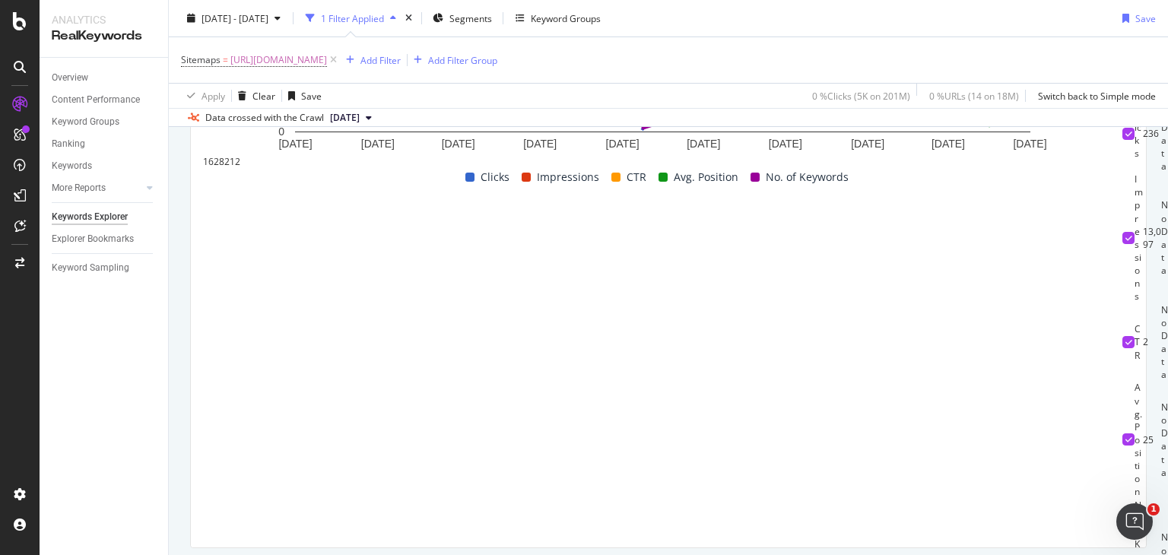
scroll to position [0, 2391]
drag, startPoint x: 707, startPoint y: 476, endPoint x: 1081, endPoint y: 428, distance: 377.3
drag, startPoint x: 567, startPoint y: 357, endPoint x: 1117, endPoint y: 342, distance: 549.4
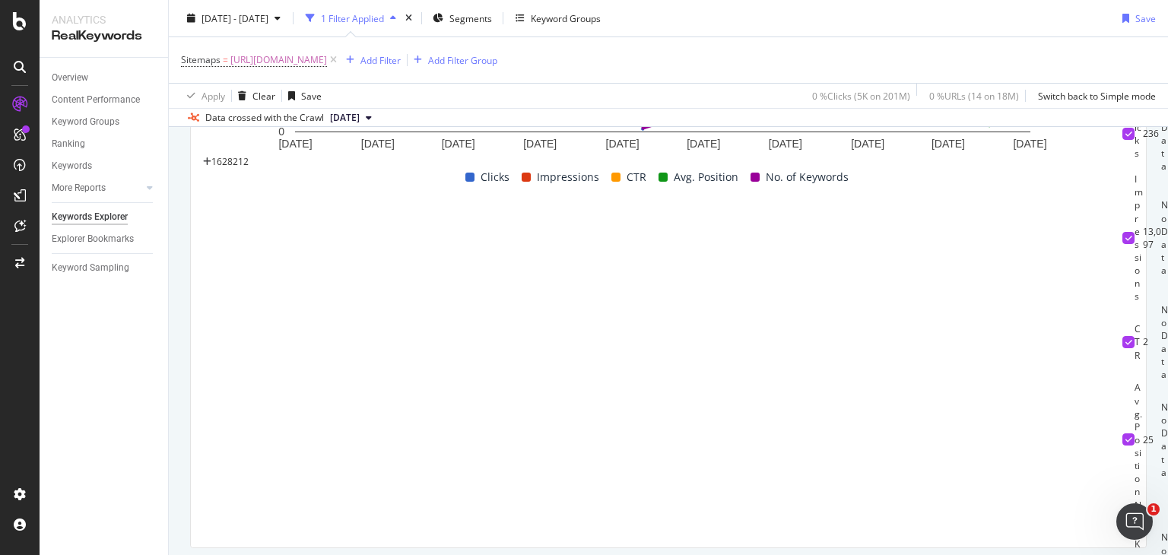
scroll to position [0, 2104]
drag, startPoint x: 629, startPoint y: 256, endPoint x: 649, endPoint y: 259, distance: 20.1
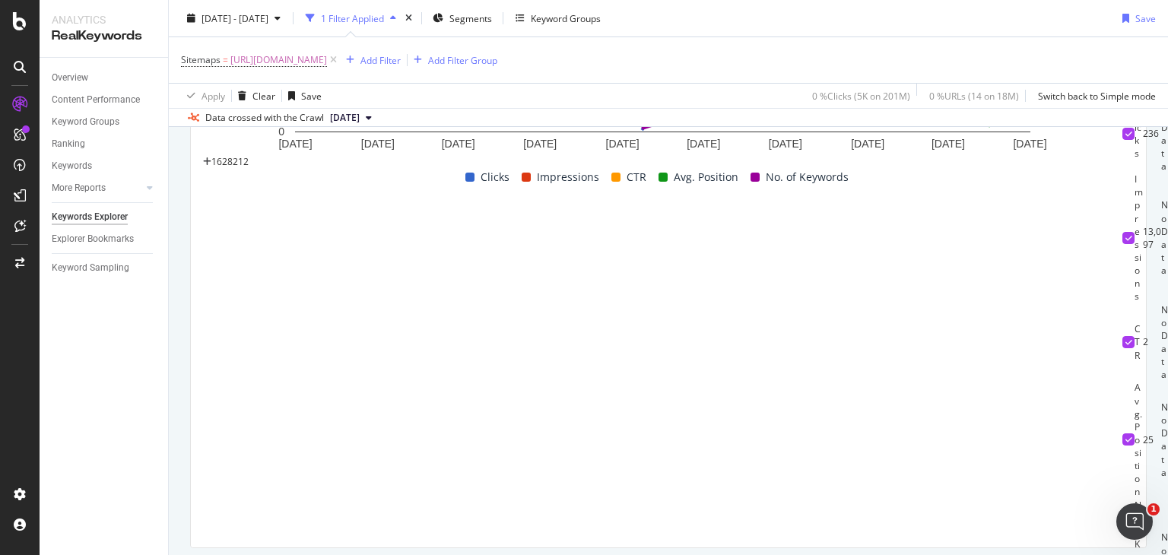
copy div "311"
drag, startPoint x: 617, startPoint y: 297, endPoint x: 648, endPoint y: 296, distance: 31.2
copy div "11,349"
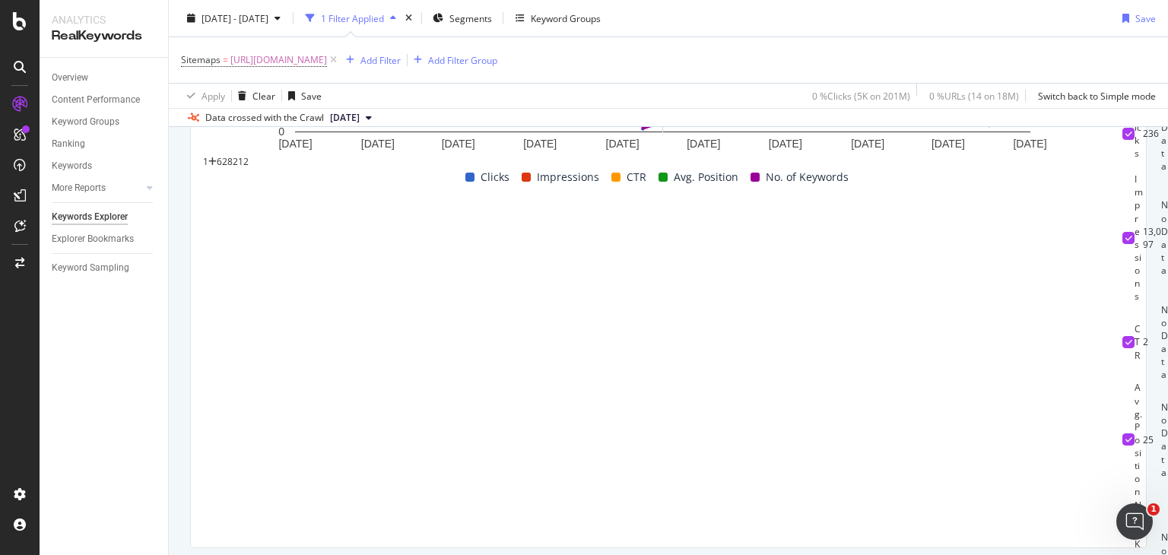
scroll to position [0, 2391]
drag, startPoint x: 565, startPoint y: 349, endPoint x: 744, endPoint y: 351, distance: 178.7
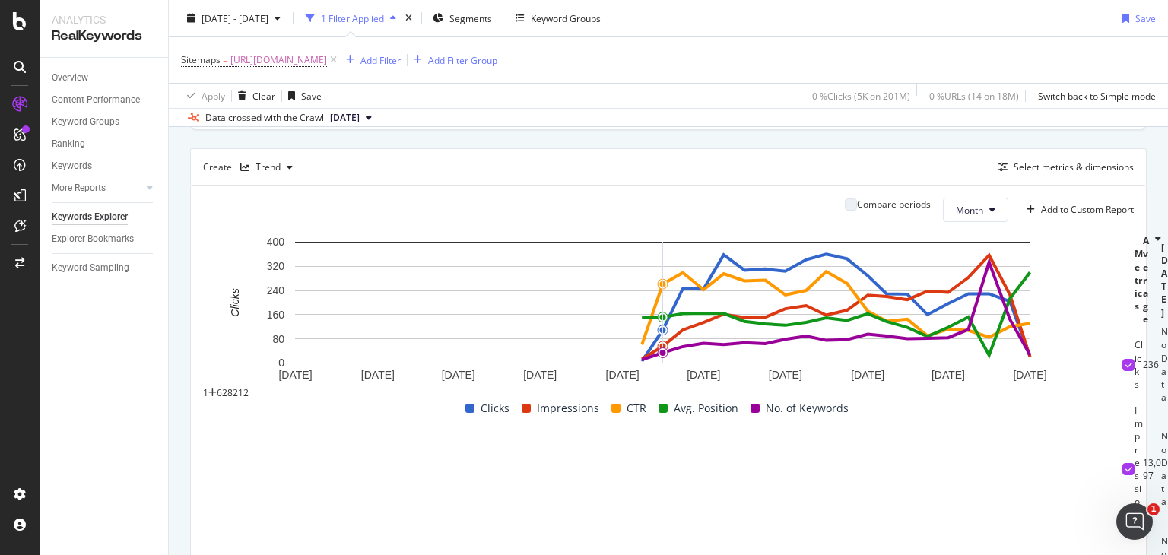
scroll to position [108, 0]
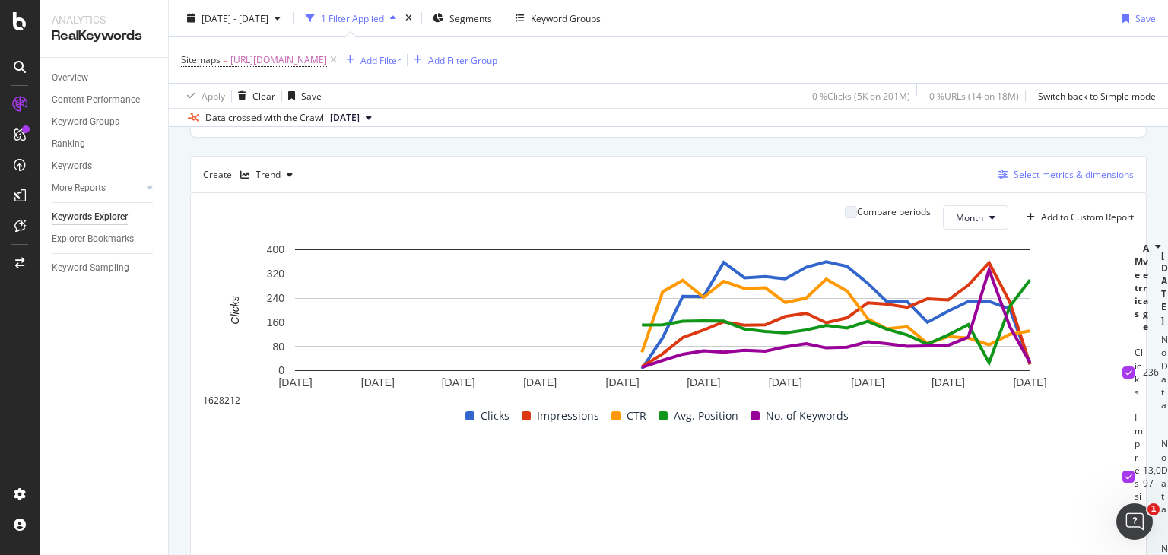
click at [1031, 174] on div "Select metrics & dimensions" at bounding box center [1074, 174] width 120 height 13
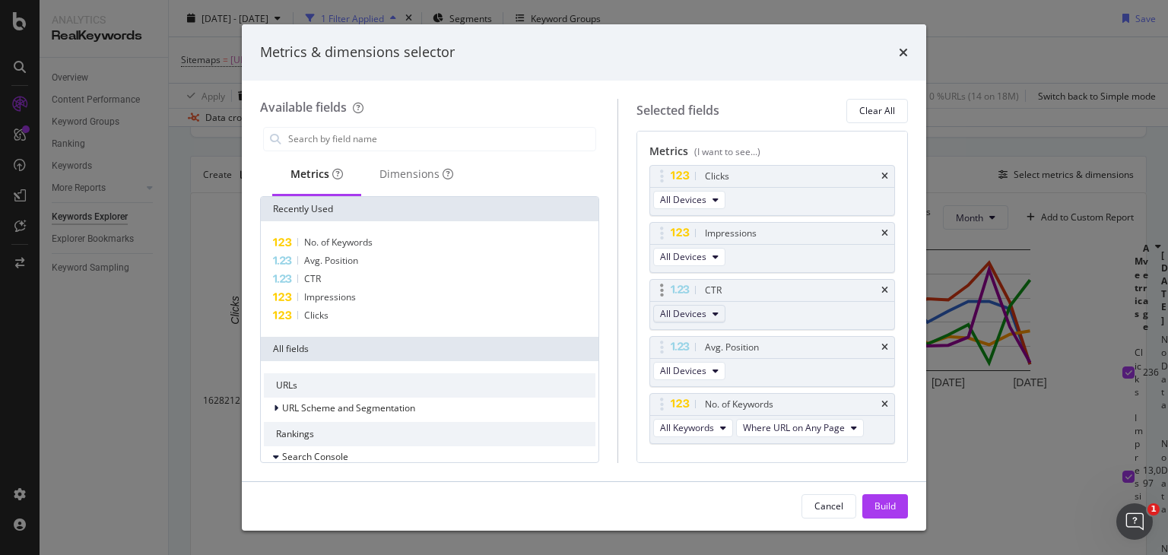
click at [726, 308] on button "All Devices" at bounding box center [689, 314] width 72 height 18
click at [671, 284] on div "modal" at bounding box center [661, 290] width 17 height 15
click at [664, 290] on icon "modal" at bounding box center [662, 290] width 4 height 15
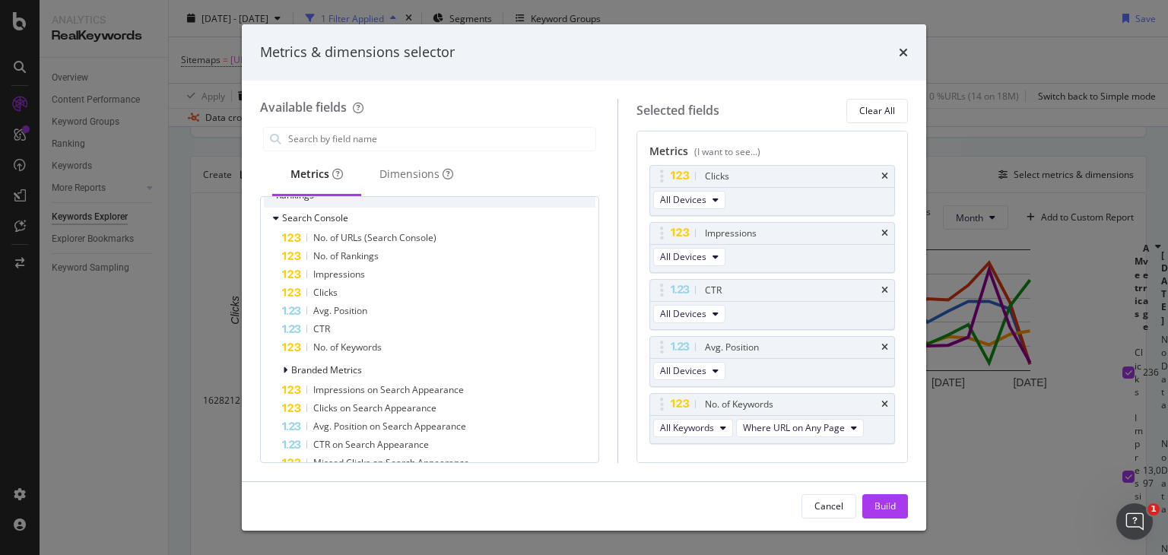
scroll to position [277, 0]
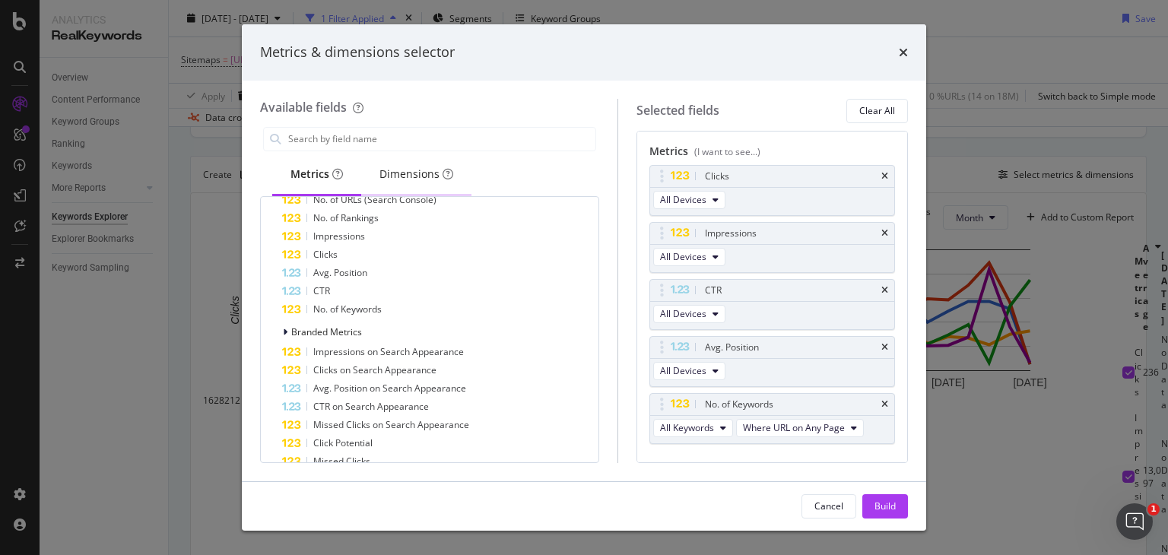
click at [411, 171] on div "Dimensions" at bounding box center [417, 174] width 74 height 15
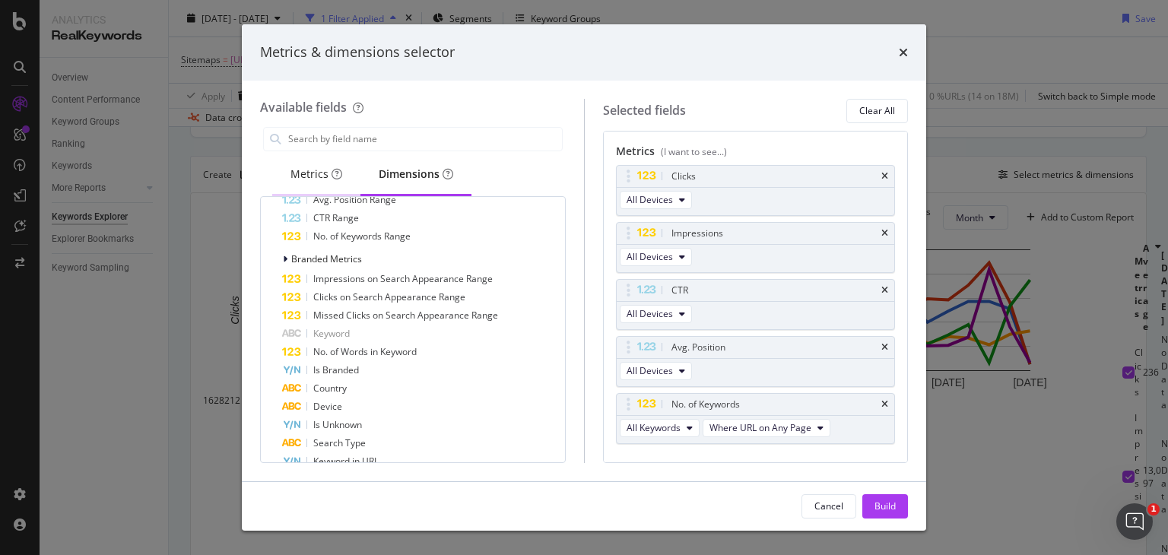
click at [323, 177] on div "Metrics" at bounding box center [317, 174] width 52 height 15
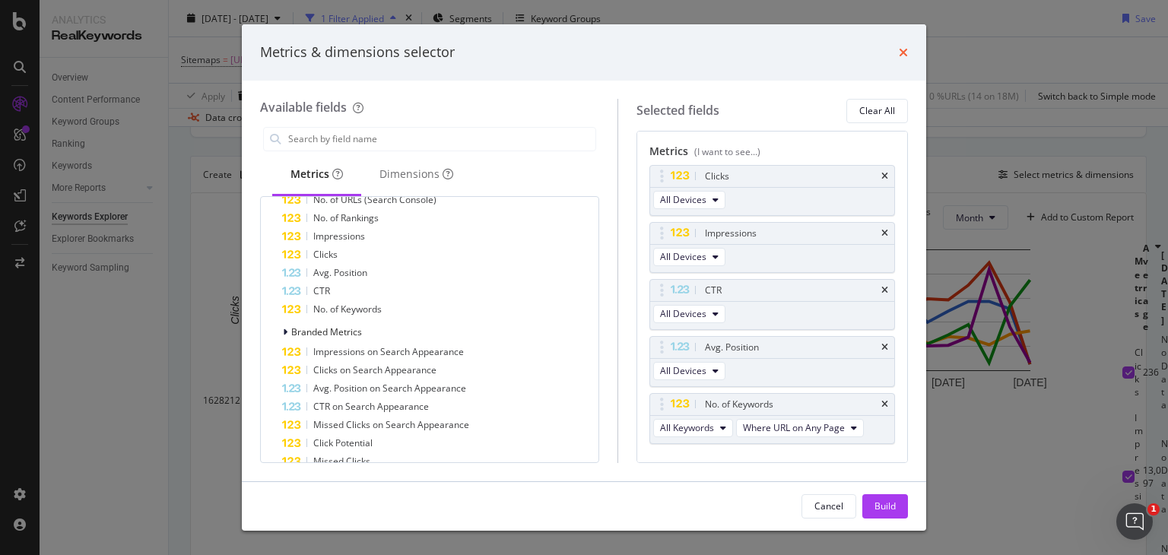
click at [901, 58] on icon "times" at bounding box center [903, 52] width 9 height 12
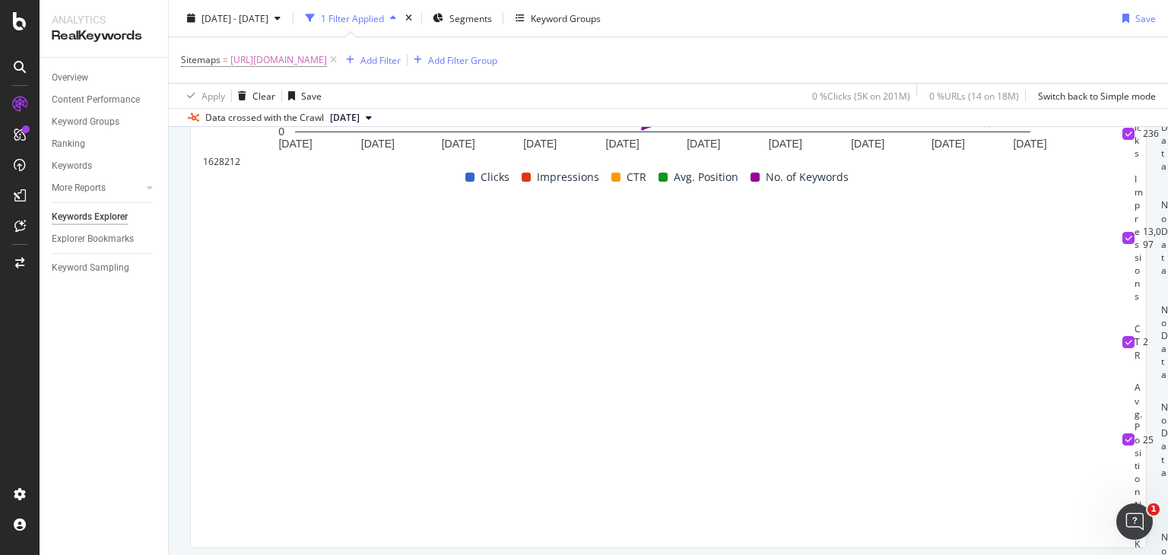
scroll to position [0, 2391]
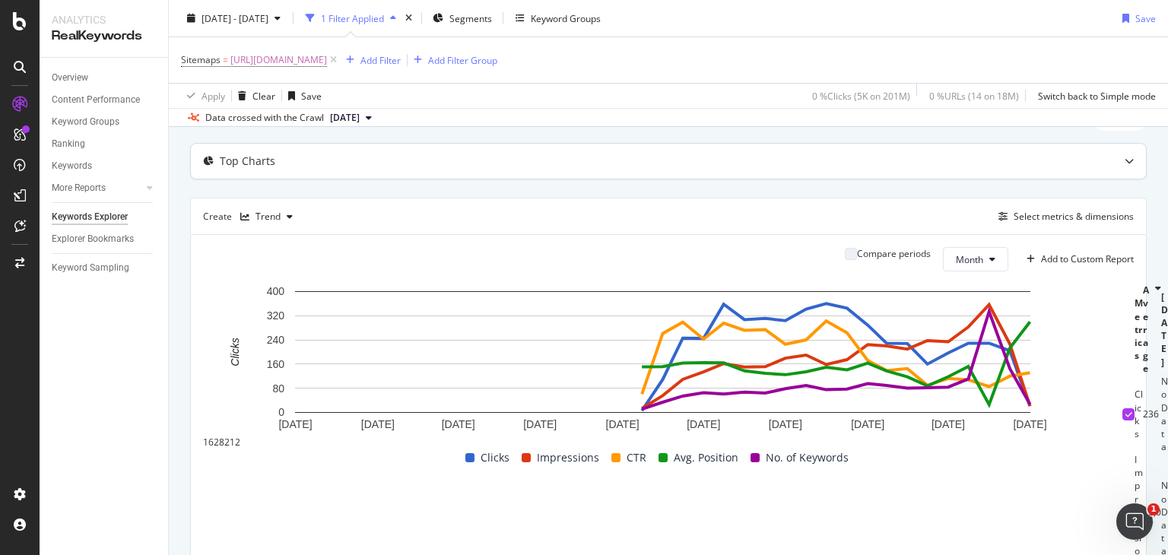
scroll to position [63, 0]
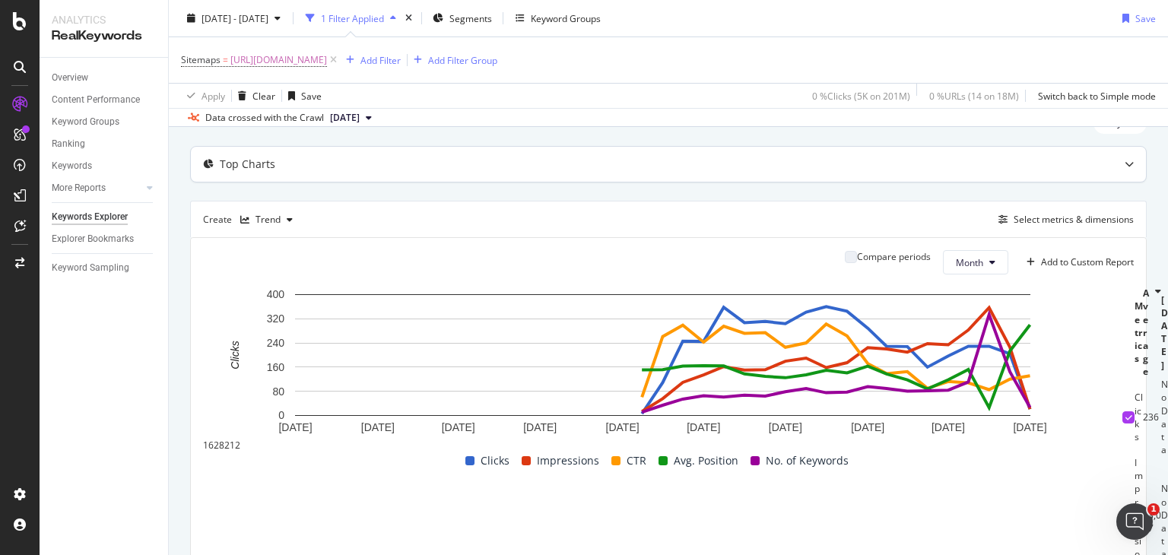
click at [1125, 160] on icon at bounding box center [1129, 164] width 9 height 9
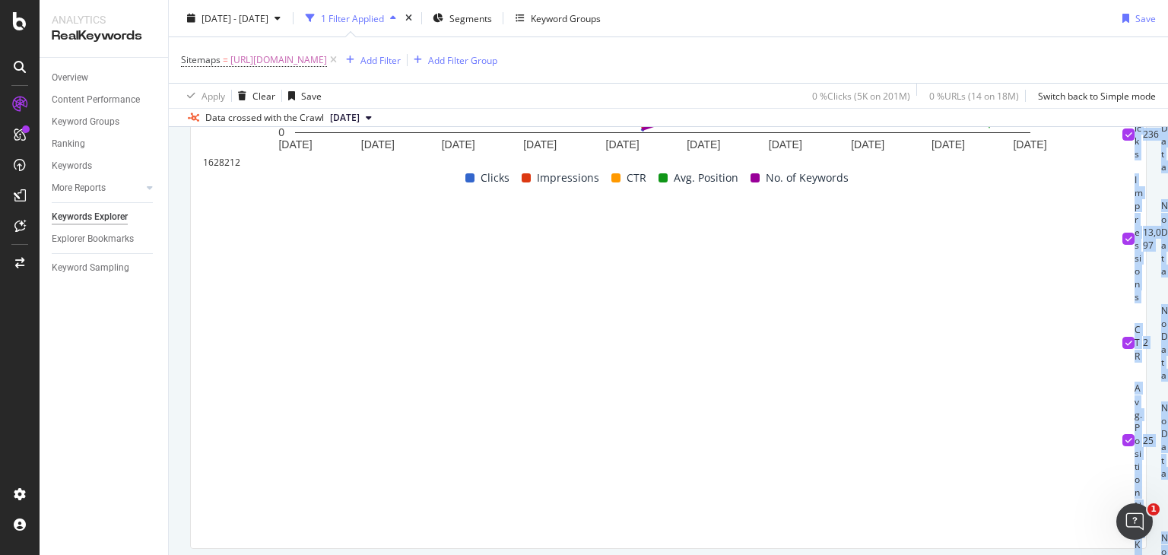
scroll to position [0, 2391]
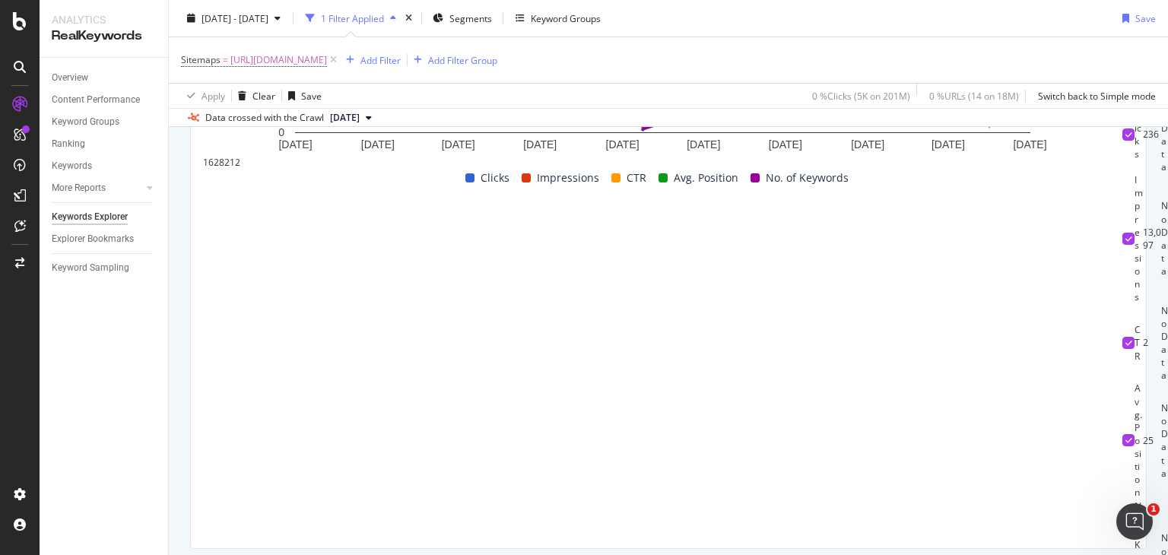
drag, startPoint x: 243, startPoint y: 257, endPoint x: 1168, endPoint y: 491, distance: 953.2
click at [1168, 491] on div "Keywords Explorer nobroker 2022 Jun. 1st - 2025 Oct. 4th 1 Filter Applied Segme…" at bounding box center [668, 277] width 999 height 555
drag, startPoint x: 253, startPoint y: 214, endPoint x: 1126, endPoint y: 460, distance: 908.0
click at [1126, 460] on div "Compare periods Month Add to Custom Report 1 Oct. 2022 1 Feb. 2023 1 Jun. 2023 …" at bounding box center [668, 251] width 955 height 593
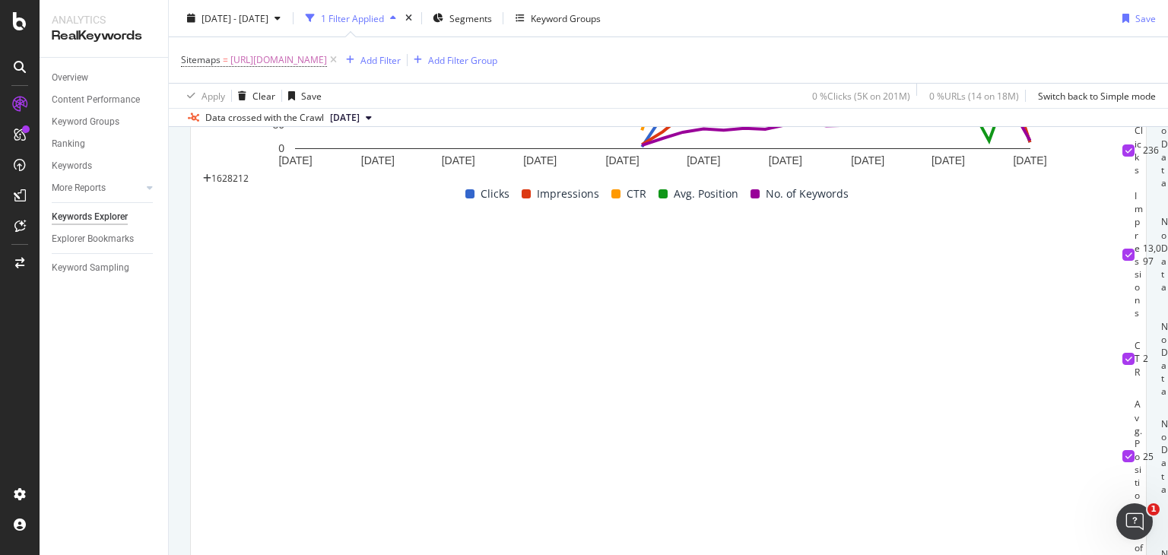
scroll to position [0, 2014]
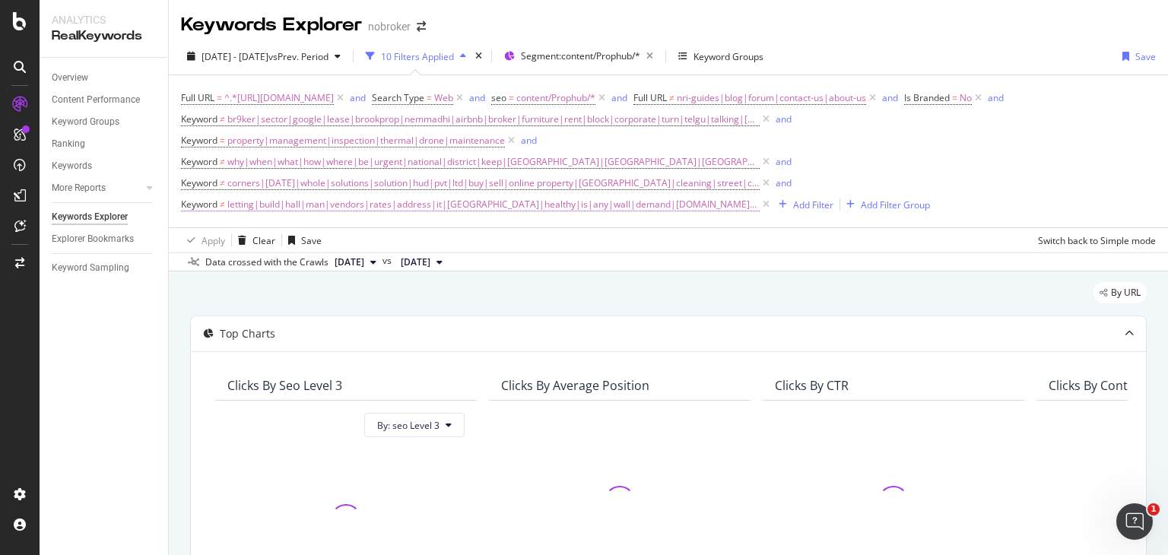
click at [386, 210] on span "letting|build|hall|man|vendors|rates|address|it|[GEOGRAPHIC_DATA]|healthy|is|an…" at bounding box center [493, 204] width 532 height 21
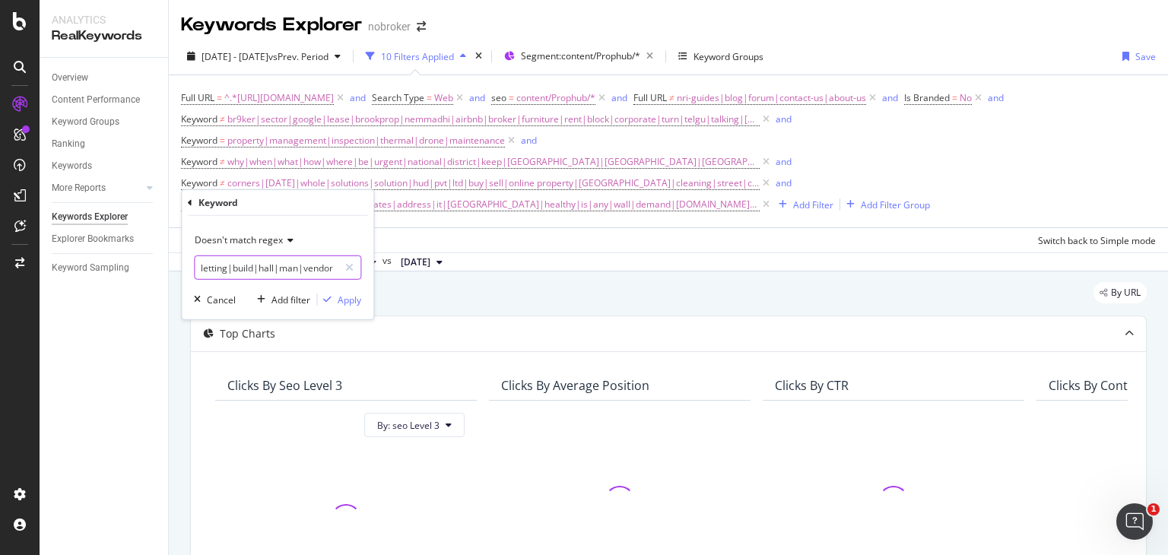
click at [211, 268] on input "letting|build|hall|man|vendors|rates|address|it|[GEOGRAPHIC_DATA]|healthy|is|an…" at bounding box center [267, 268] width 144 height 24
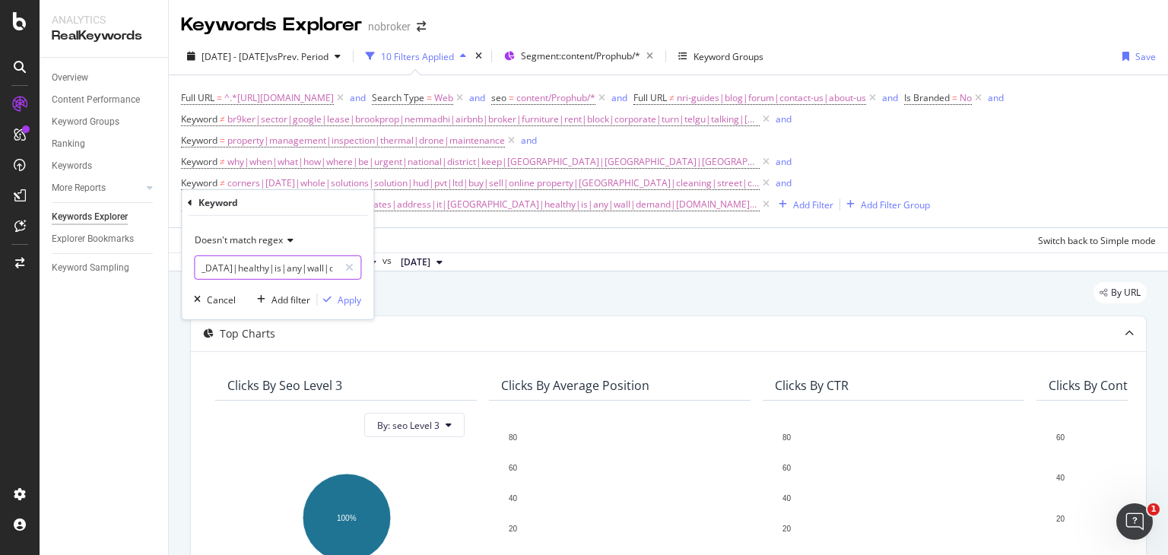
scroll to position [0, 285]
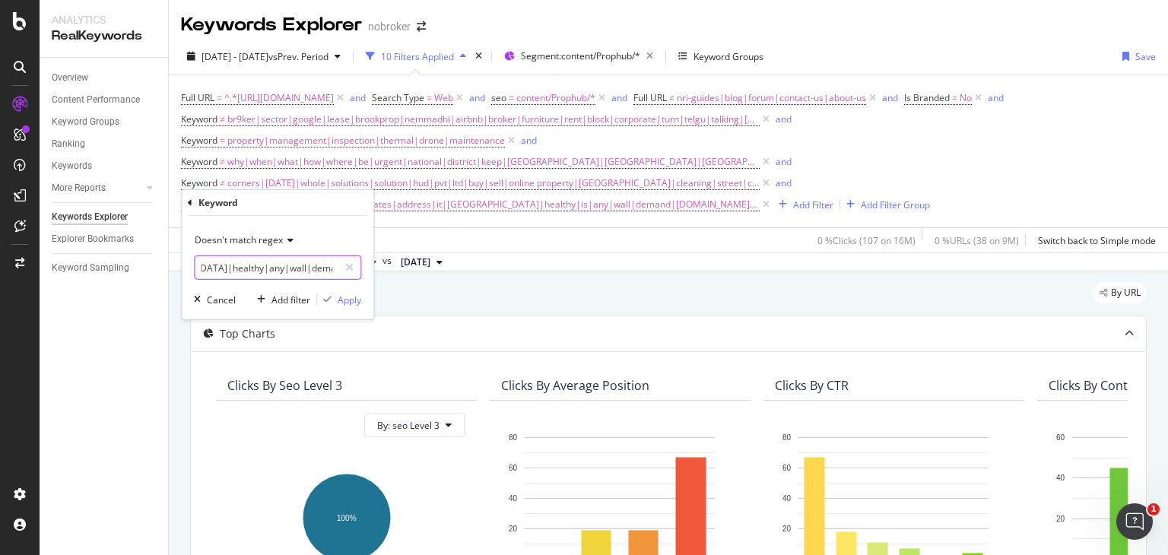
click at [280, 265] on input "letting|build|hall|man|vendors|rates|address|it|[GEOGRAPHIC_DATA]|healthy|any|w…" at bounding box center [267, 268] width 144 height 24
click at [298, 267] on input "letting|build|hall|man|vendors|rates|address|it|[GEOGRAPHIC_DATA]|healthy|any|w…" at bounding box center [267, 268] width 144 height 24
click at [310, 265] on input "letting|build|hall|man|vendors|rates|address|it|[GEOGRAPHIC_DATA]|healthy|any|w…" at bounding box center [267, 268] width 144 height 24
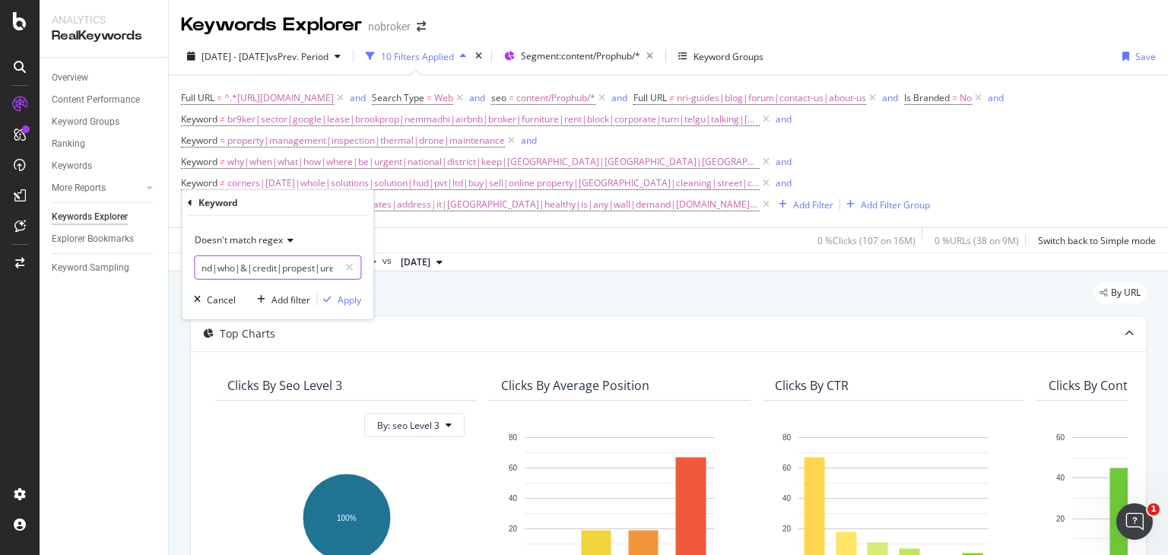
scroll to position [0, 411]
click at [259, 266] on input "letting|build|hall|man|vendors|rates|address|it|[GEOGRAPHIC_DATA]|healthy|any|w…" at bounding box center [267, 268] width 144 height 24
click at [291, 265] on input "letting|build|hall|man|vendors|rates|address|it|[GEOGRAPHIC_DATA]|healthy|any|w…" at bounding box center [267, 268] width 144 height 24
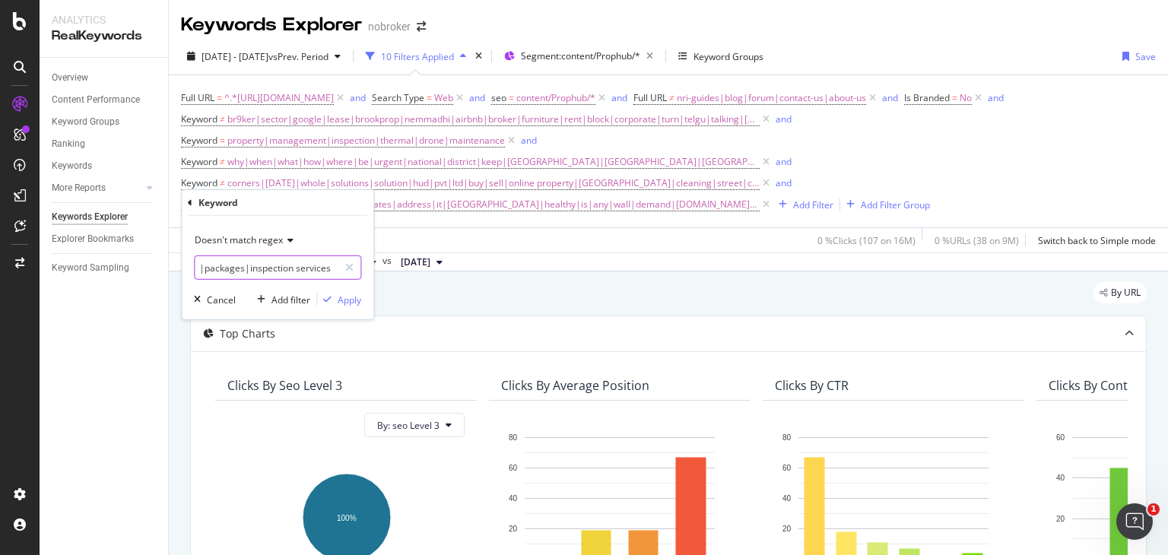
click at [303, 266] on input "letting|build|hall|man|vendors|rates|address|it|norfolk|healthy|any|wall|demand…" at bounding box center [267, 268] width 144 height 24
click at [246, 266] on input "letting|build|hall|man|vendors|rates|address|it|norfolk|healthy|any|wall|demand…" at bounding box center [267, 268] width 144 height 24
click at [281, 267] on input "letting|build|hall|man|vendors|rates|address|it|norfolk|healthy|any|wall|demand…" at bounding box center [267, 268] width 144 height 24
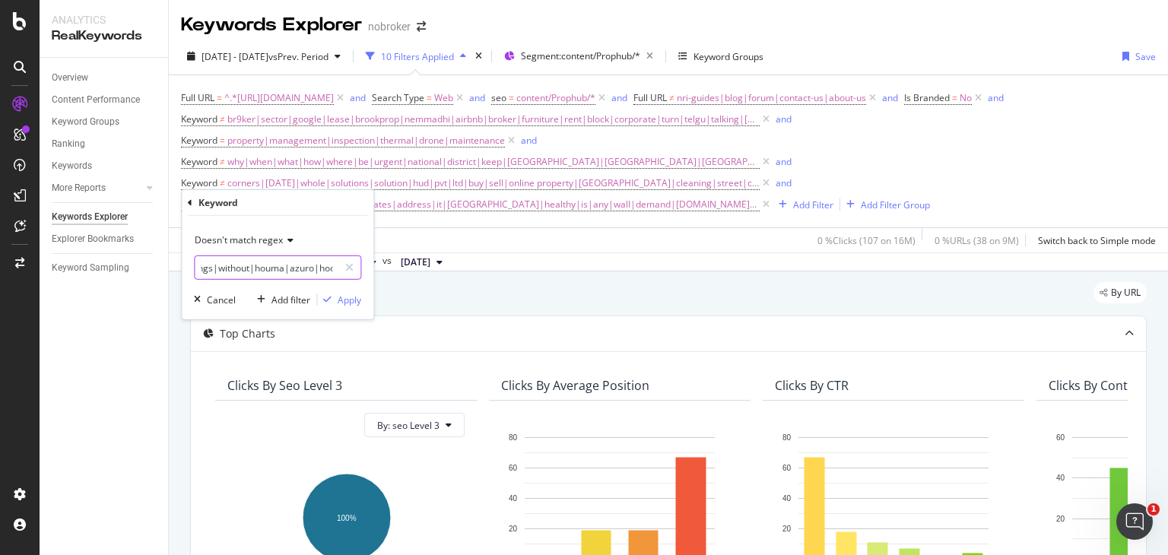
scroll to position [0, 1019]
type input "letting|build|hall|man|vendors|rates|address|it|norfolk|healthy|any|wall|demand…"
click at [342, 300] on div "Apply" at bounding box center [350, 299] width 24 height 13
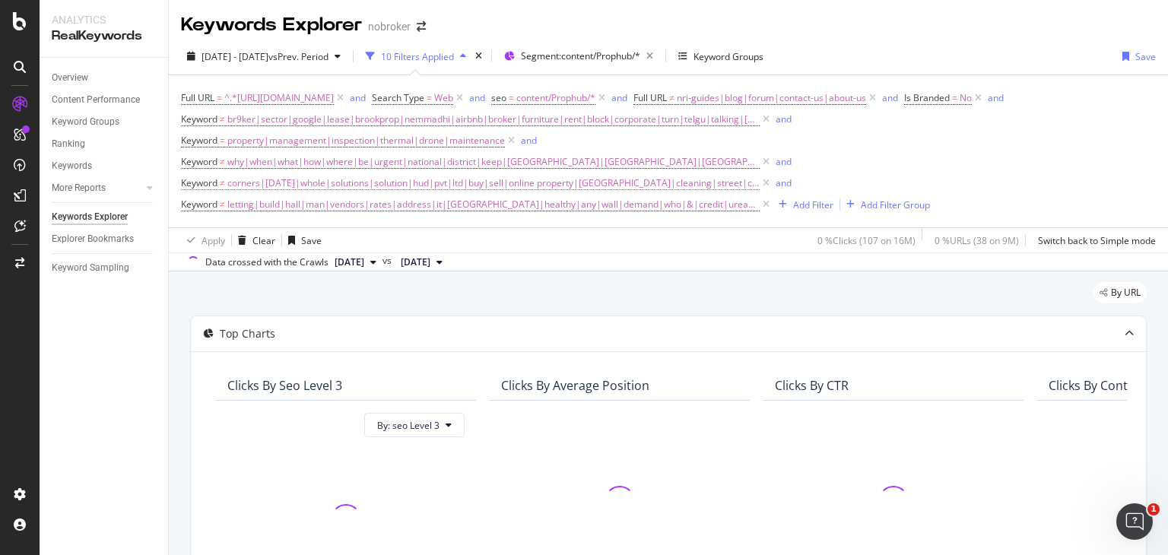
click at [339, 178] on span "corners|today|whole|solutions|solution|hud|pvt|ltd|buy|sell|online property|tul…" at bounding box center [493, 183] width 532 height 21
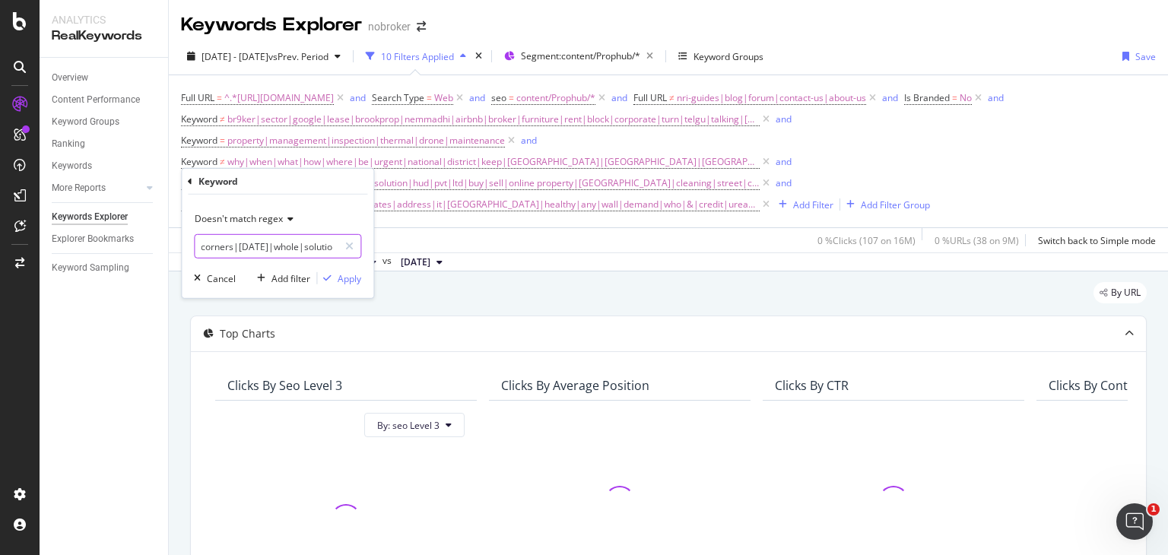
click at [216, 250] on input "corners|today|whole|solutions|solution|hud|pvt|ltd|buy|sell|online property|tul…" at bounding box center [267, 246] width 144 height 24
click at [245, 241] on input "corners|today|whole|solutions|solution|hud|pvt|ltd|buy|sell|online property|tul…" at bounding box center [267, 246] width 144 height 24
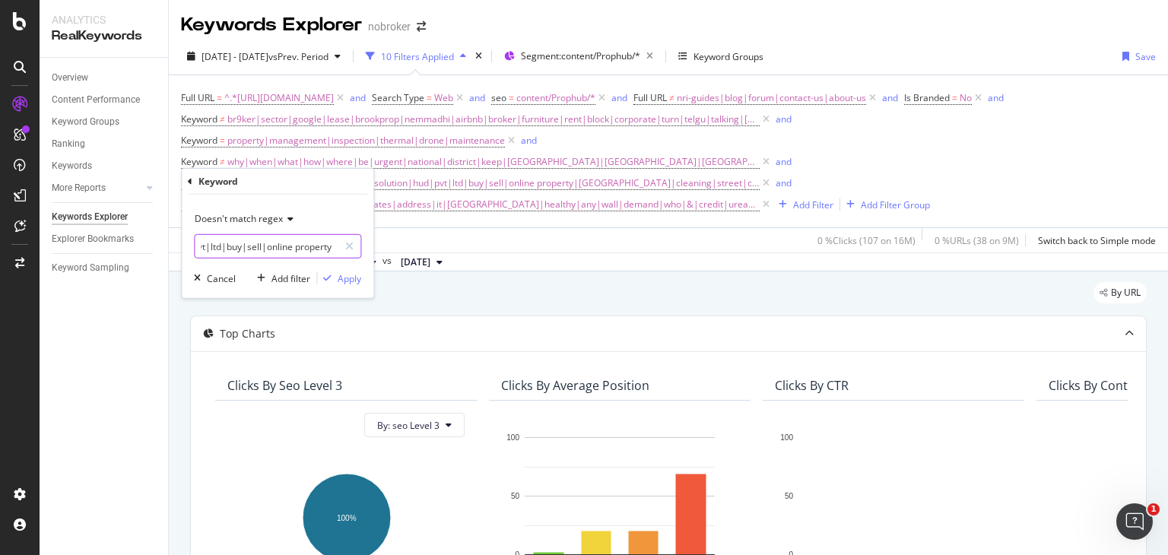
scroll to position [0, 236]
click at [310, 243] on input "corners|today|whole|solutions|solution|hud|pvt|ltd|buy|sell|online property|tul…" at bounding box center [267, 246] width 144 height 24
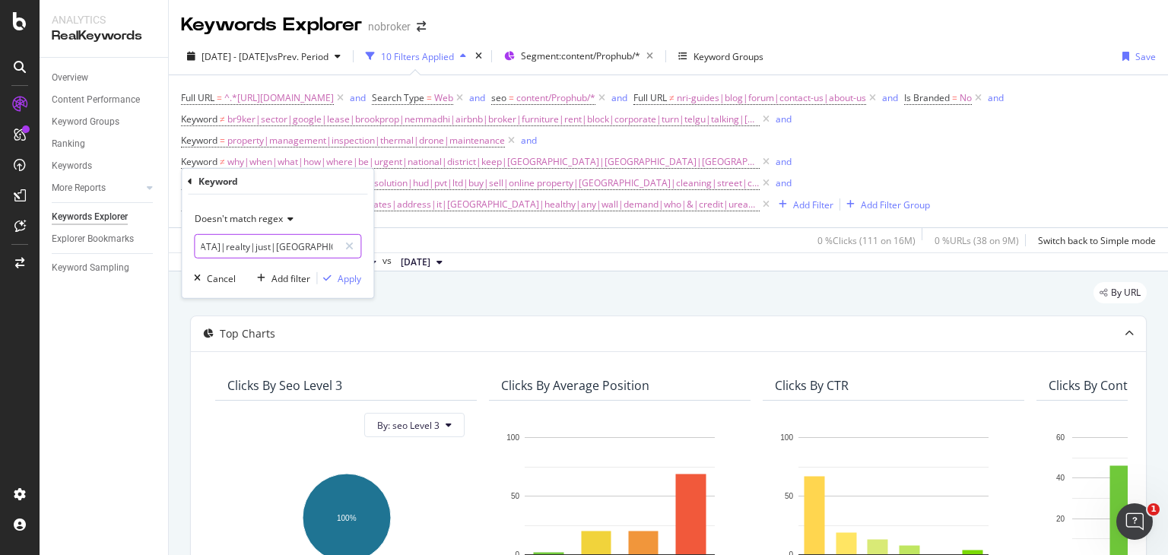
scroll to position [0, 1585]
type input "corners|today|whole|solutions|solution|hud|pvt|ltd|buy|sell|tulsa|cleaning|stre…"
click at [347, 276] on div "Apply" at bounding box center [350, 278] width 24 height 13
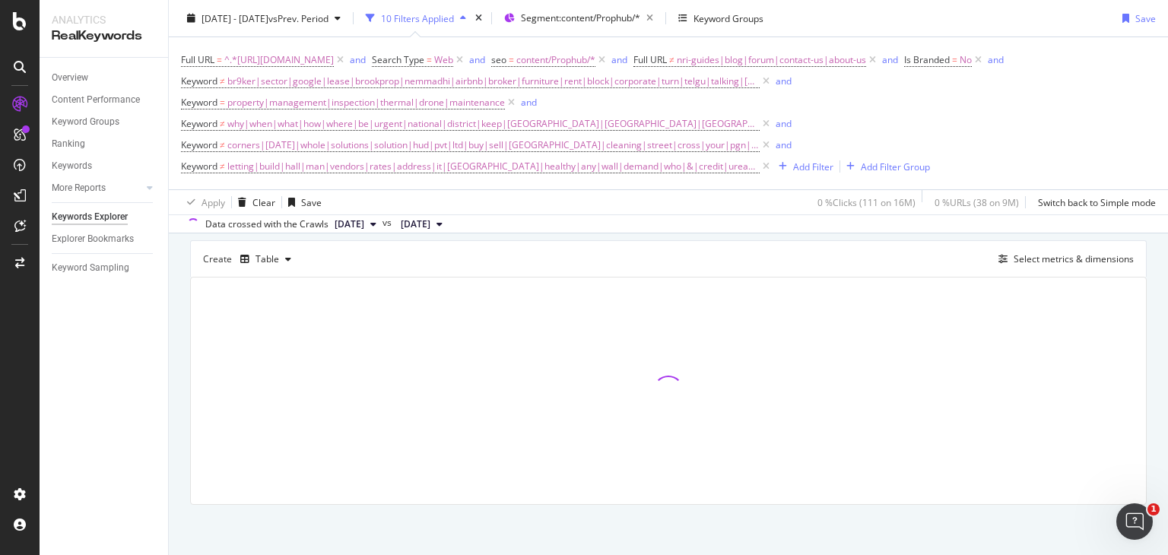
scroll to position [413, 0]
click at [289, 122] on span "why|when|what|how|where|be|urgent|national|district|keep|albania|ireland|ghana|…" at bounding box center [493, 123] width 532 height 21
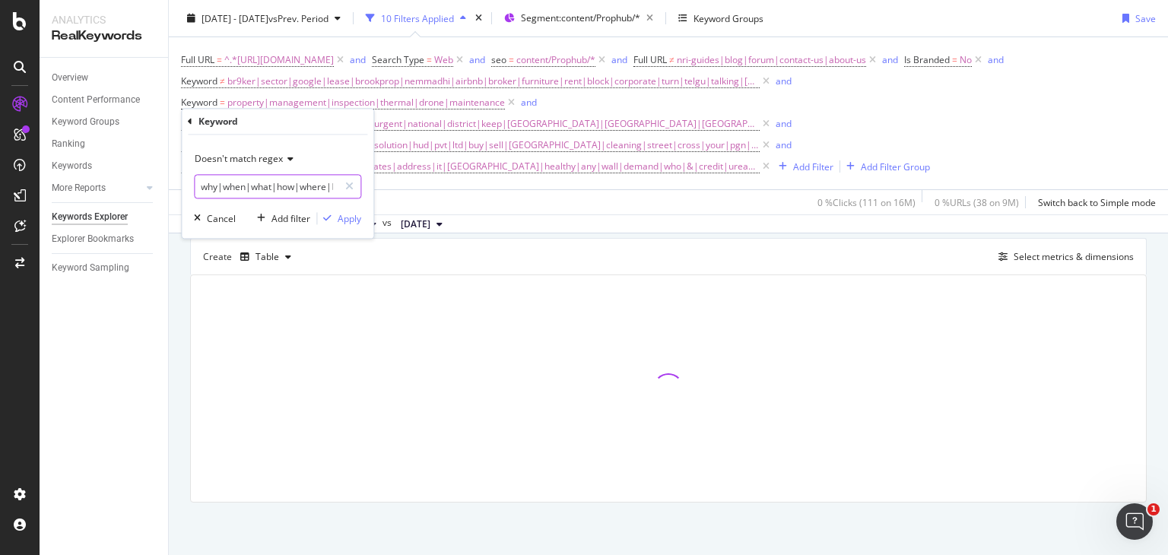
click at [225, 191] on input "why|when|what|how|where|be|urgent|national|district|keep|albania|ireland|ghana|…" at bounding box center [267, 187] width 144 height 24
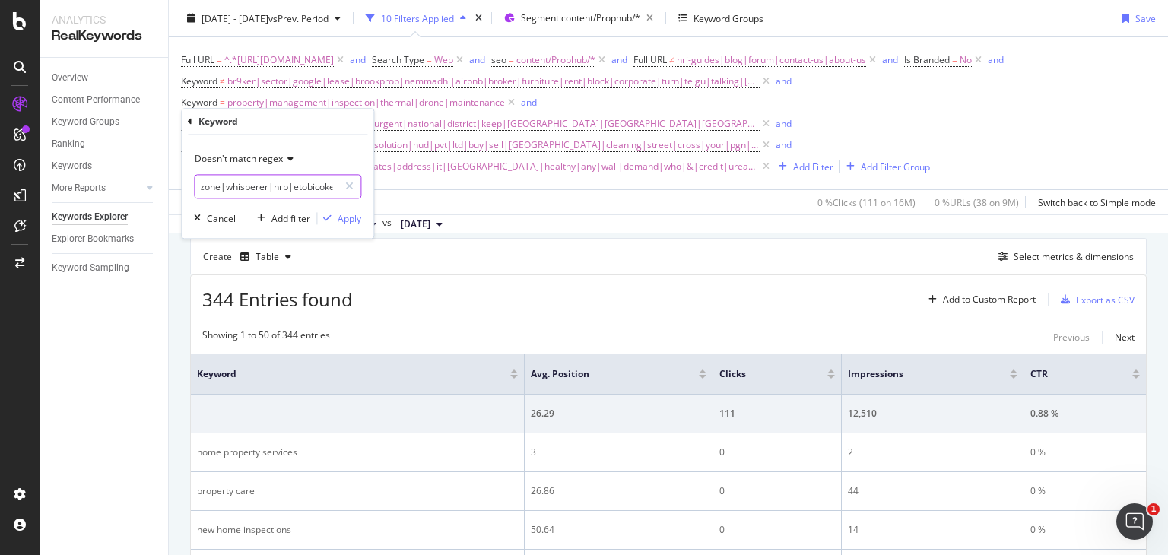
scroll to position [0, 1494]
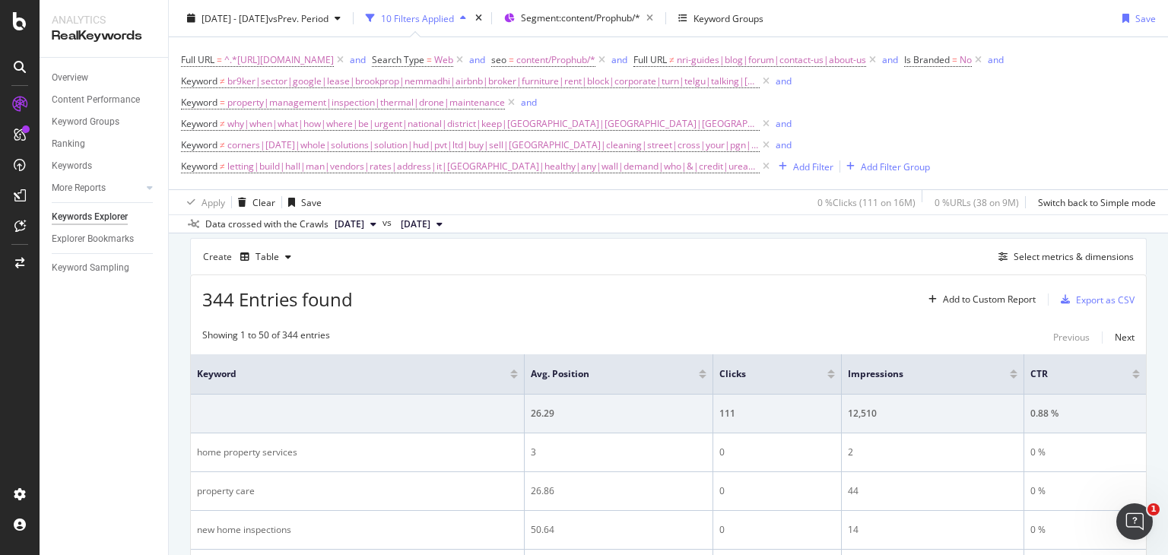
click at [508, 300] on div "344 Entries found Add to Custom Report Export as CSV" at bounding box center [668, 293] width 955 height 37
click at [590, 84] on span "br9ker|sector|google|lease|brookprop|nemmadhi|airbnb|broker|furniture|rent|bloc…" at bounding box center [493, 81] width 532 height 21
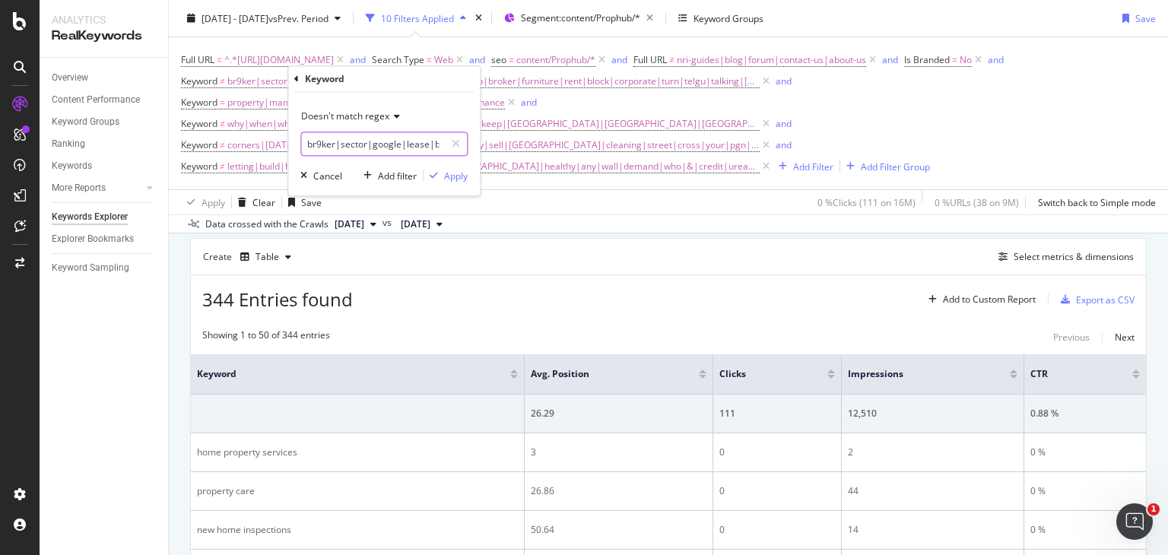
click at [312, 144] on input "br9ker|sector|google|lease|brookprop|nemmadhi|airbnb|broker|furniture|rent|bloc…" at bounding box center [373, 144] width 144 height 24
click at [428, 141] on input "br9ker|sector|google|lease|brookprop|nemmadhi|airbnb|broker|furniture|rent|bloc…" at bounding box center [373, 144] width 144 height 24
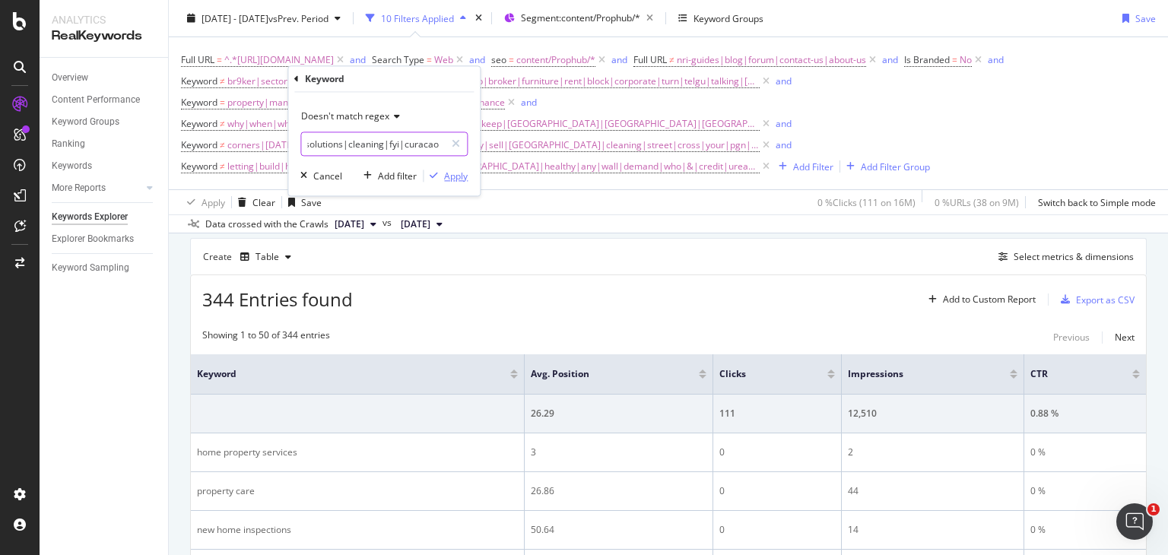
type input "br9ker|sector|google|lease|brookprop|nemmadhi|airbnb|broker|furniture|rent|bloc…"
click at [452, 177] on div "Apply" at bounding box center [456, 176] width 24 height 13
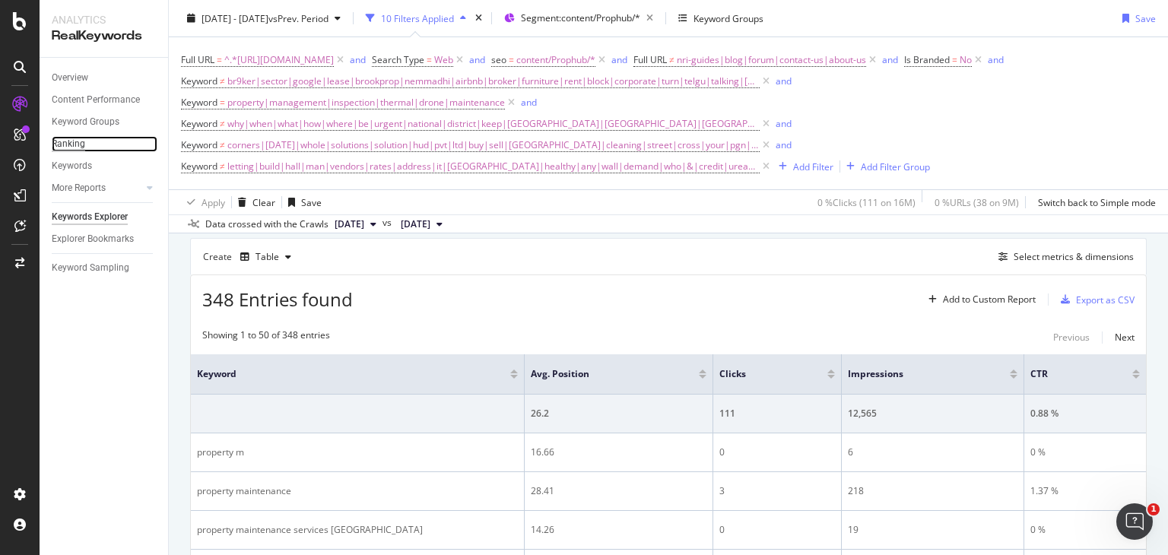
click at [61, 144] on div "Ranking" at bounding box center [68, 144] width 33 height 16
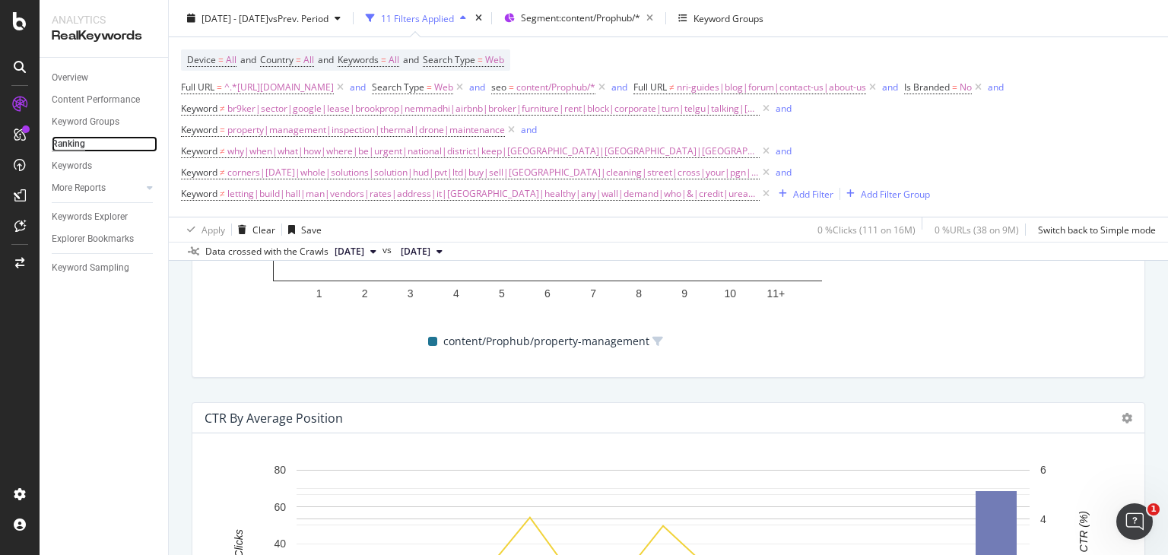
scroll to position [1682, 0]
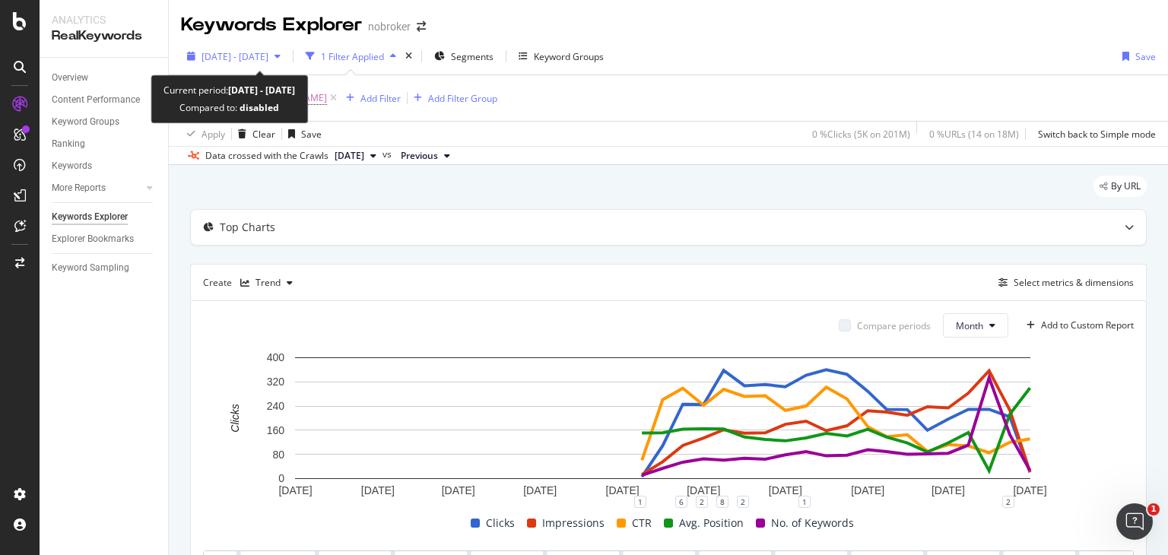
click at [268, 50] on span "[DATE] - [DATE]" at bounding box center [235, 56] width 67 height 13
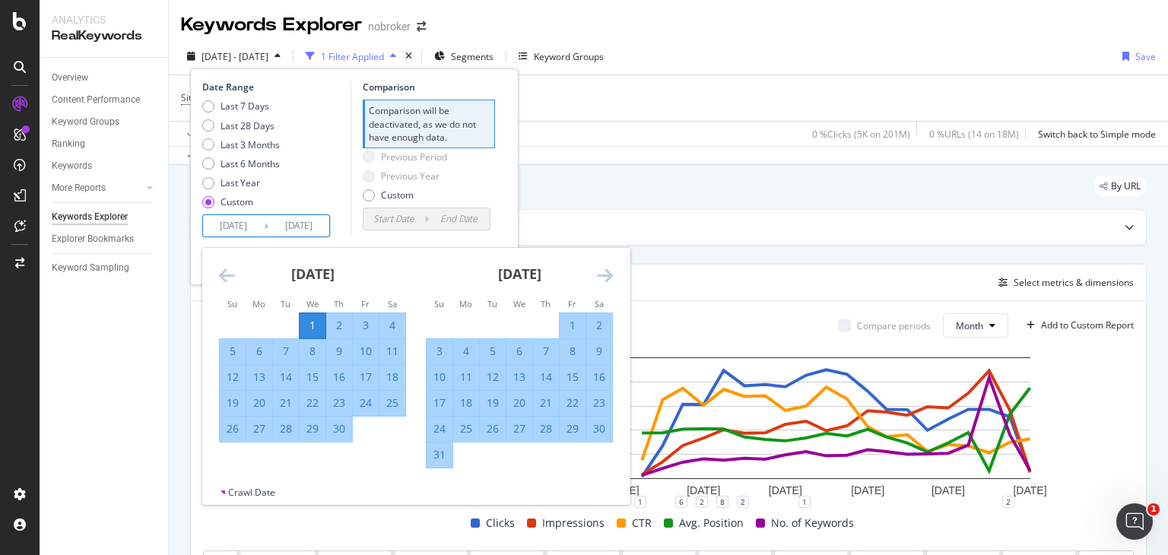
click at [249, 227] on input "[DATE]" at bounding box center [233, 225] width 61 height 21
click at [602, 278] on icon "Move forward to switch to the next month." at bounding box center [605, 275] width 16 height 18
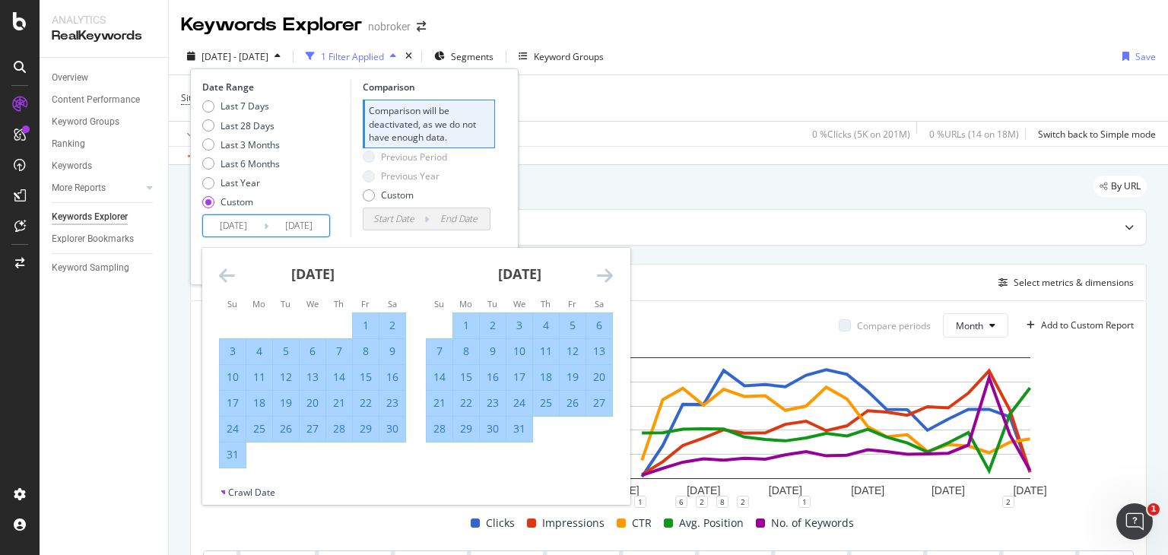
click at [602, 278] on icon "Move forward to switch to the next month." at bounding box center [605, 275] width 16 height 18
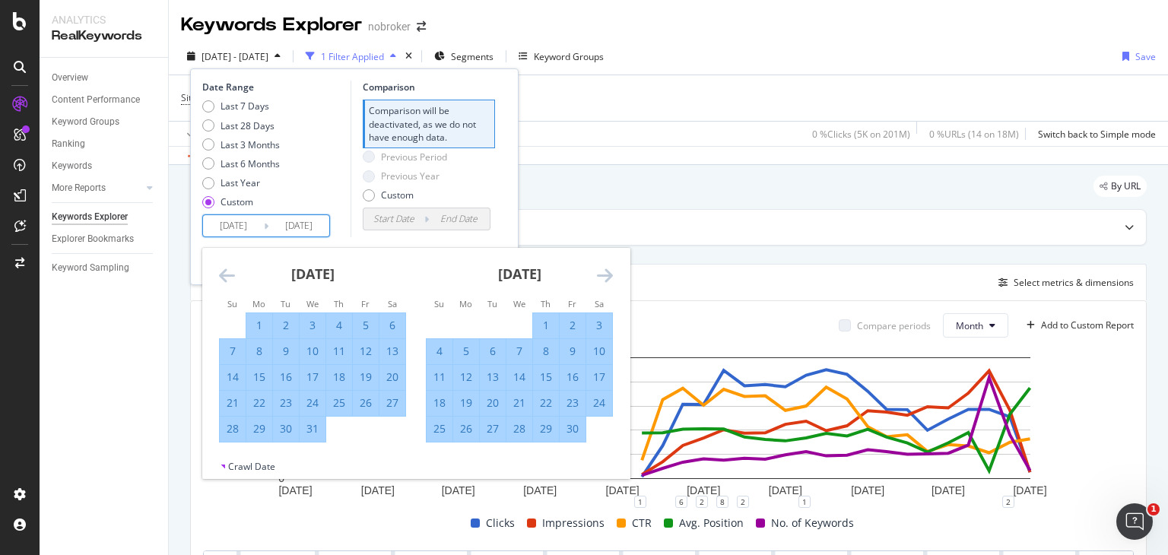
click at [602, 278] on icon "Move forward to switch to the next month." at bounding box center [605, 275] width 16 height 18
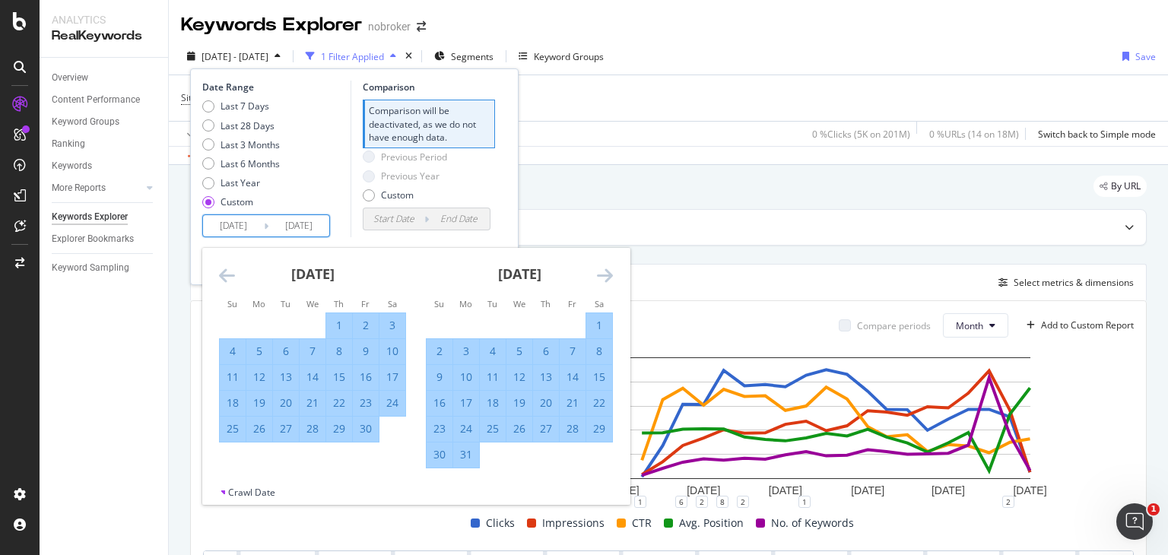
click at [602, 278] on icon "Move forward to switch to the next month." at bounding box center [605, 275] width 16 height 18
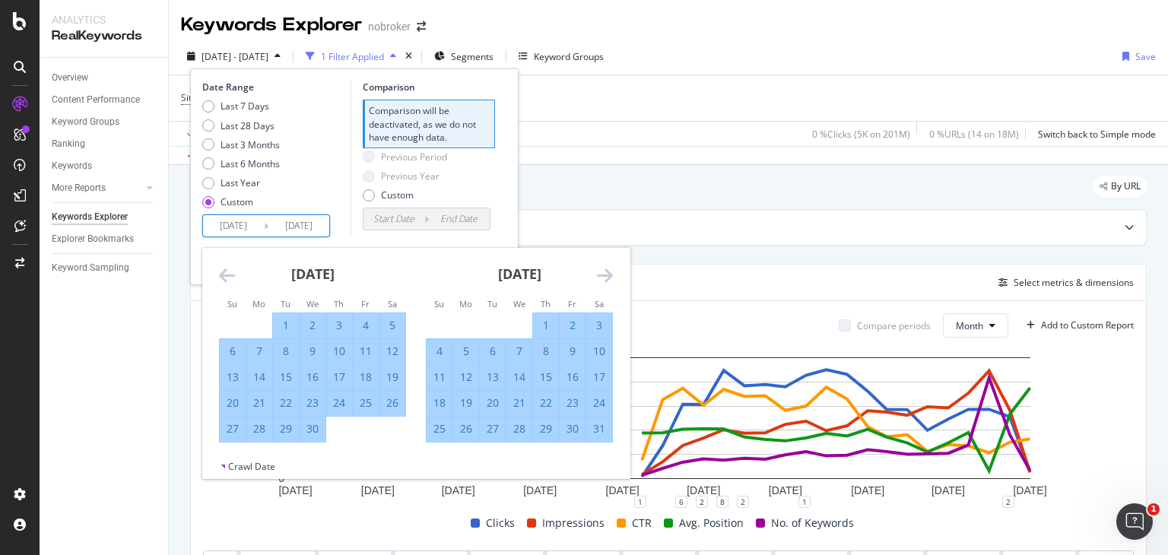
click at [602, 278] on icon "Move forward to switch to the next month." at bounding box center [605, 275] width 16 height 18
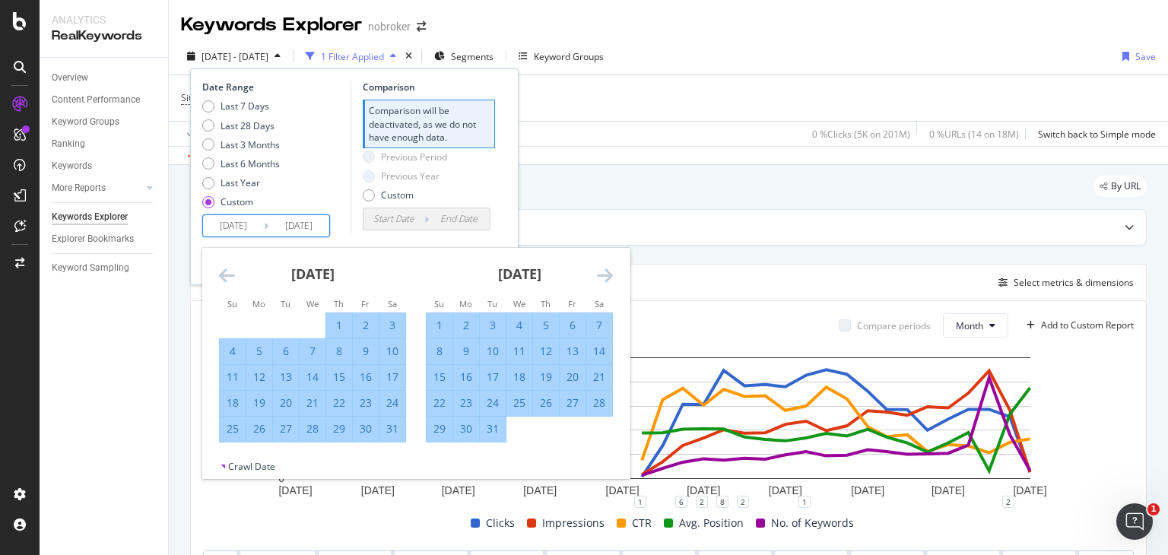
click at [602, 278] on icon "Move forward to switch to the next month." at bounding box center [605, 275] width 16 height 18
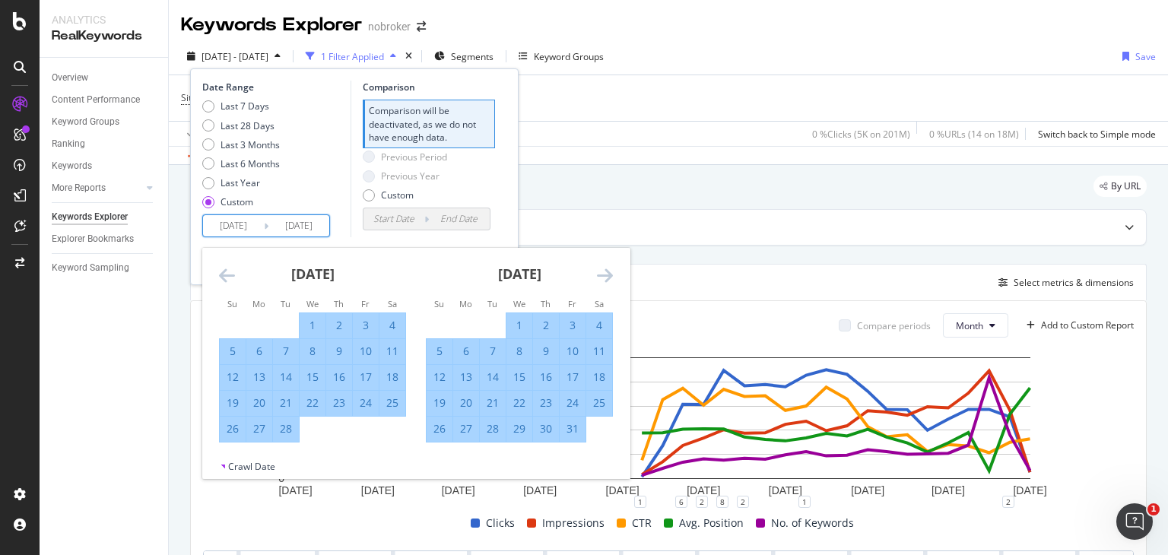
click at [602, 278] on icon "Move forward to switch to the next month." at bounding box center [605, 275] width 16 height 18
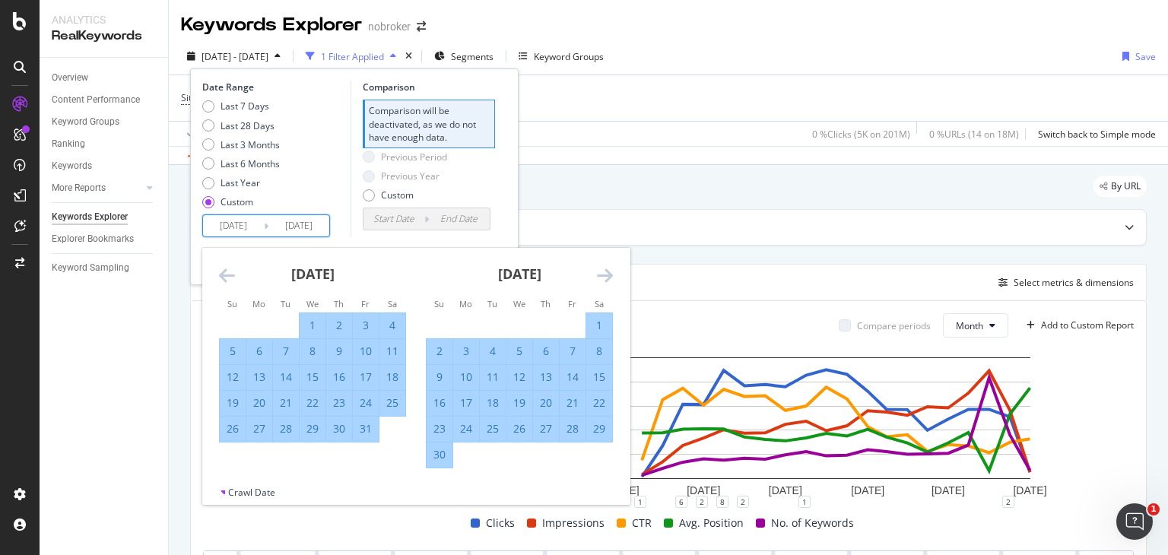
click at [602, 278] on icon "Move forward to switch to the next month." at bounding box center [605, 275] width 16 height 18
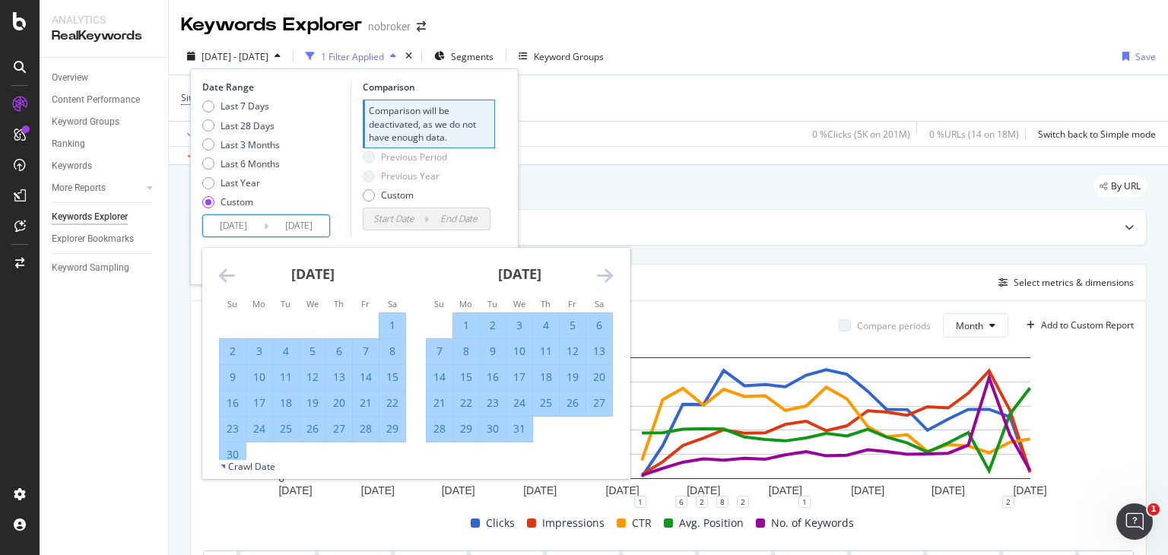
click at [602, 278] on icon "Move forward to switch to the next month." at bounding box center [605, 275] width 16 height 18
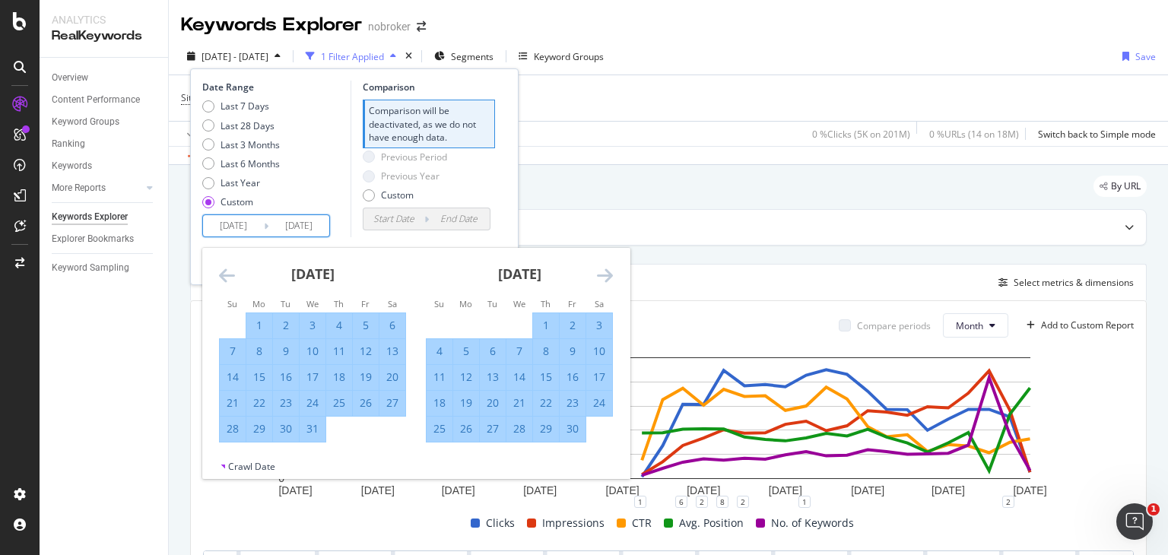
click at [602, 278] on icon "Move forward to switch to the next month." at bounding box center [605, 275] width 16 height 18
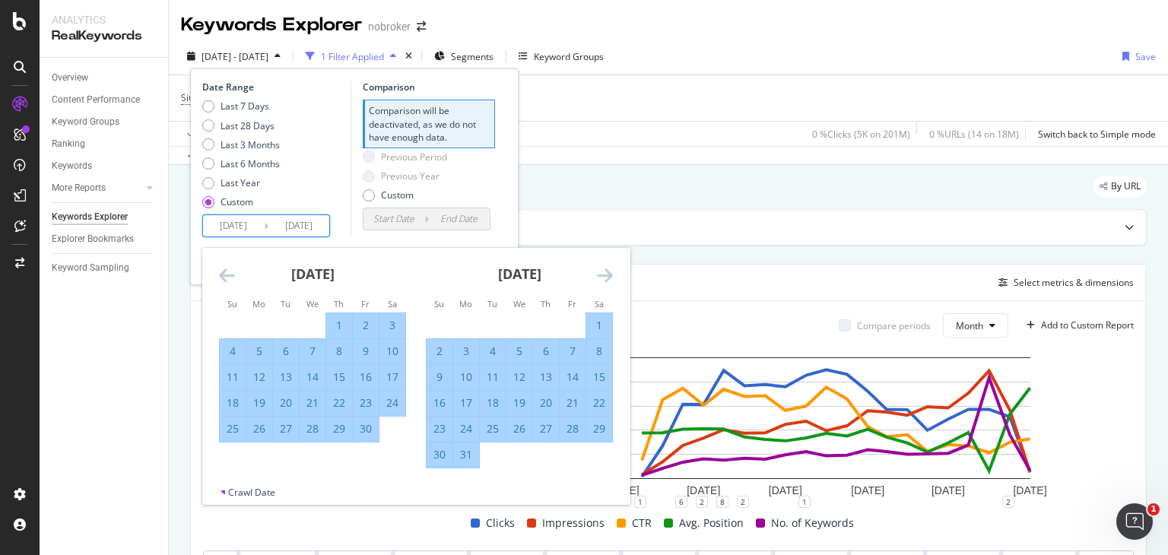
click at [602, 278] on icon "Move forward to switch to the next month." at bounding box center [605, 275] width 16 height 18
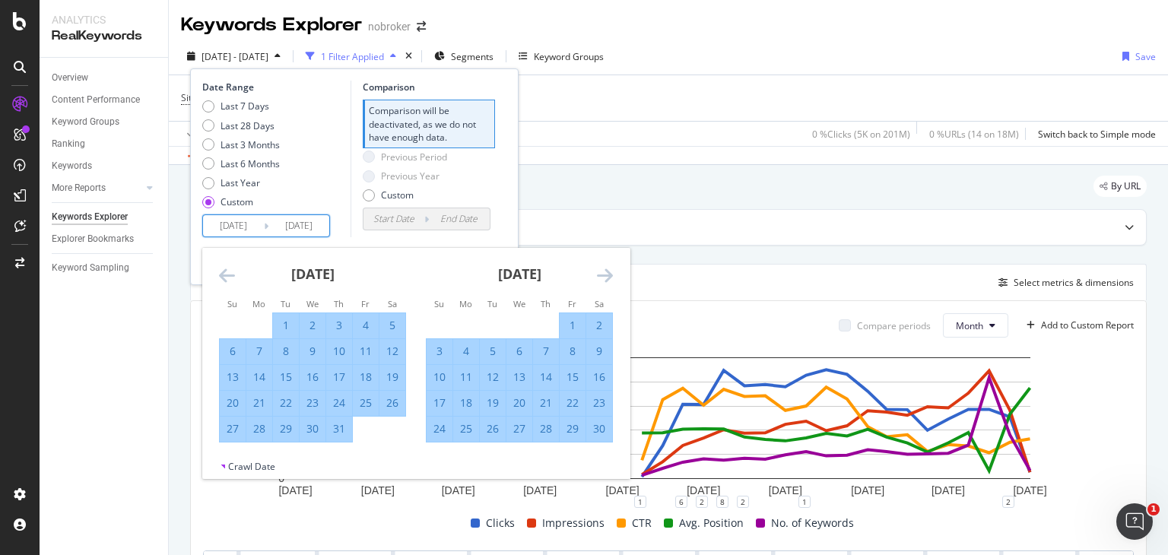
click at [602, 278] on icon "Move forward to switch to the next month." at bounding box center [605, 275] width 16 height 18
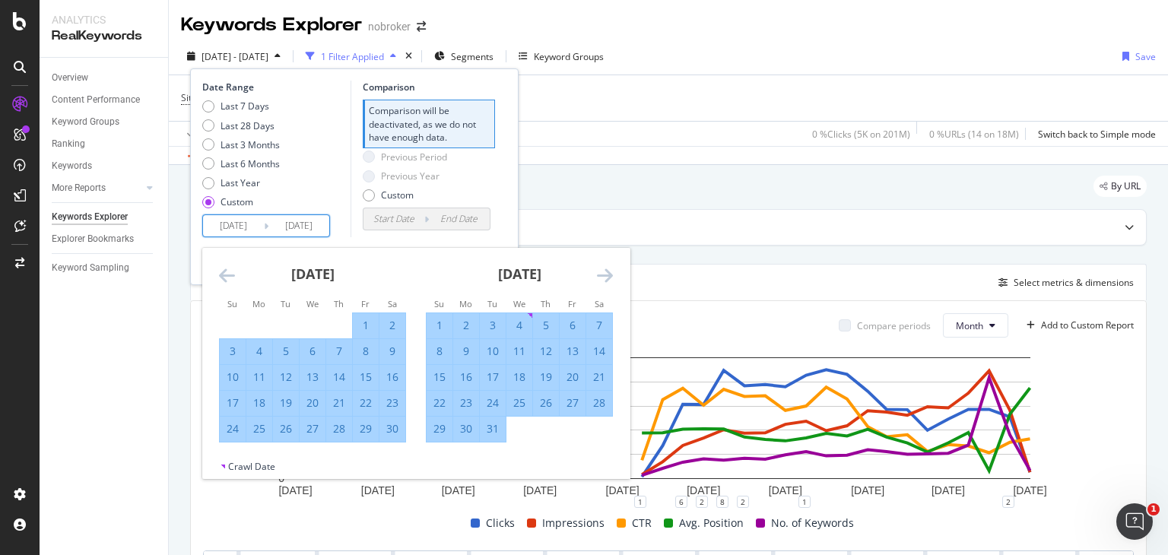
click at [602, 278] on icon "Move forward to switch to the next month." at bounding box center [605, 275] width 16 height 18
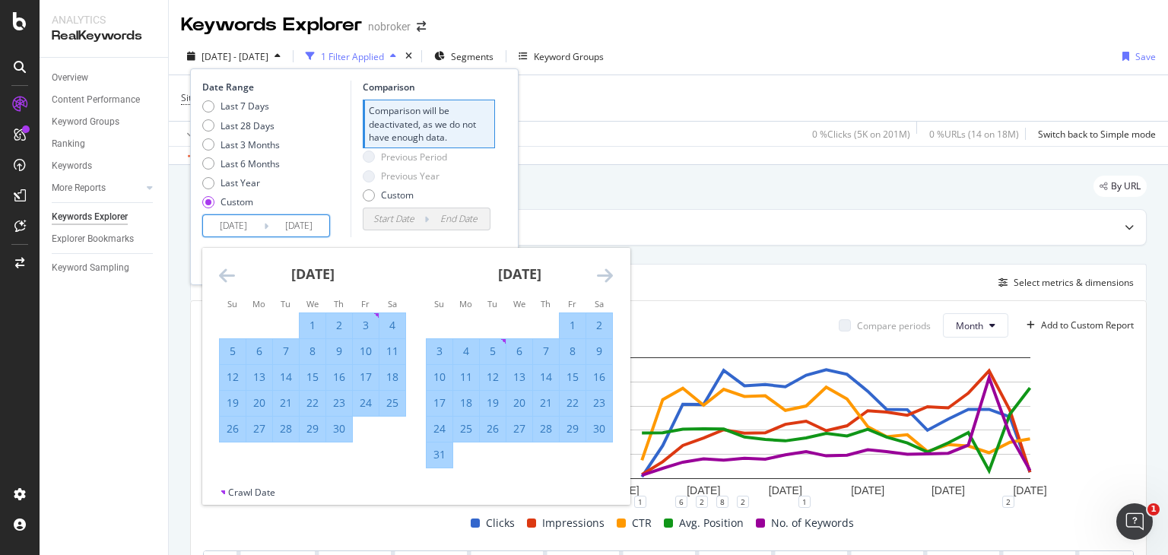
click at [602, 278] on icon "Move forward to switch to the next month." at bounding box center [605, 275] width 16 height 18
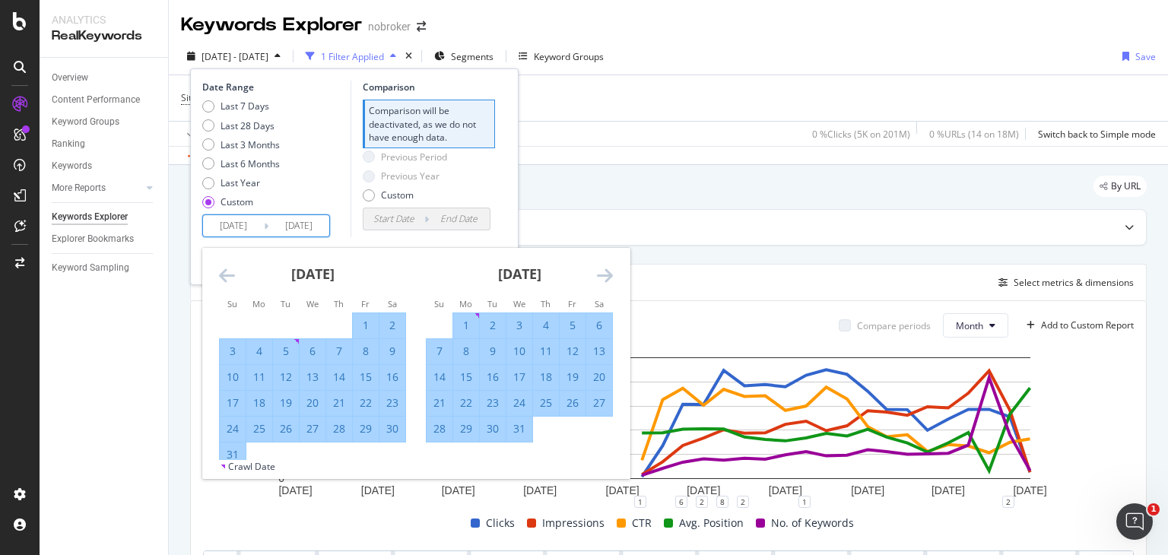
click at [602, 278] on icon "Move forward to switch to the next month." at bounding box center [605, 275] width 16 height 18
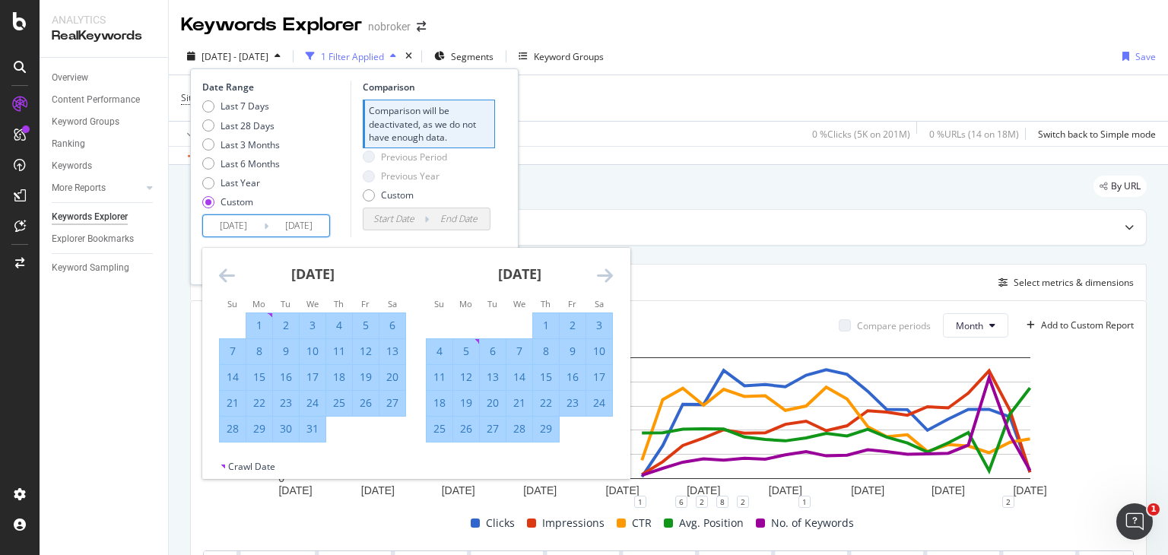
click at [603, 277] on icon "Move forward to switch to the next month." at bounding box center [605, 275] width 16 height 18
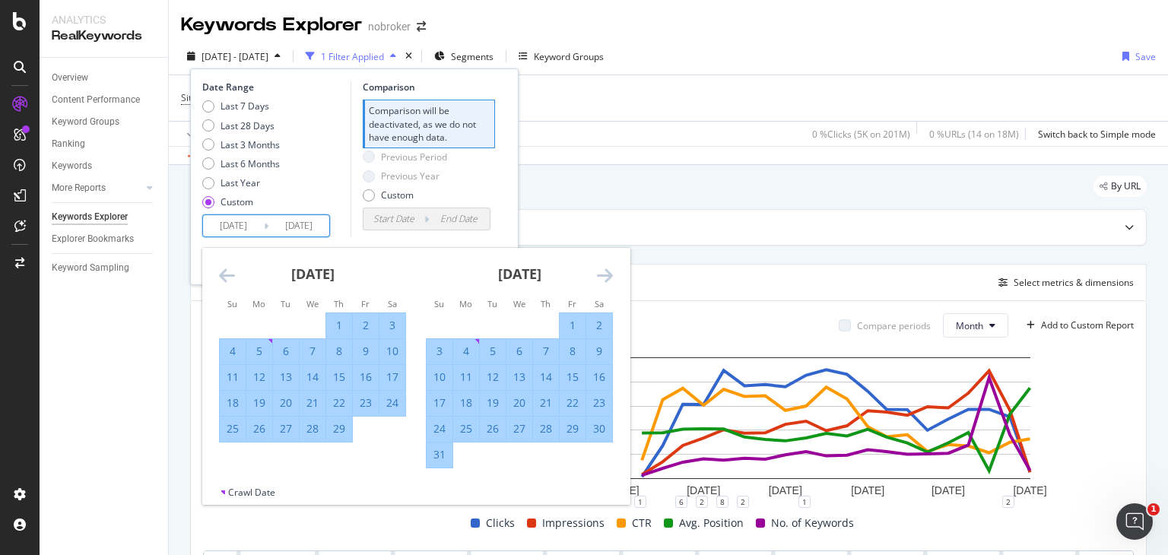
click at [603, 277] on icon "Move forward to switch to the next month." at bounding box center [605, 275] width 16 height 18
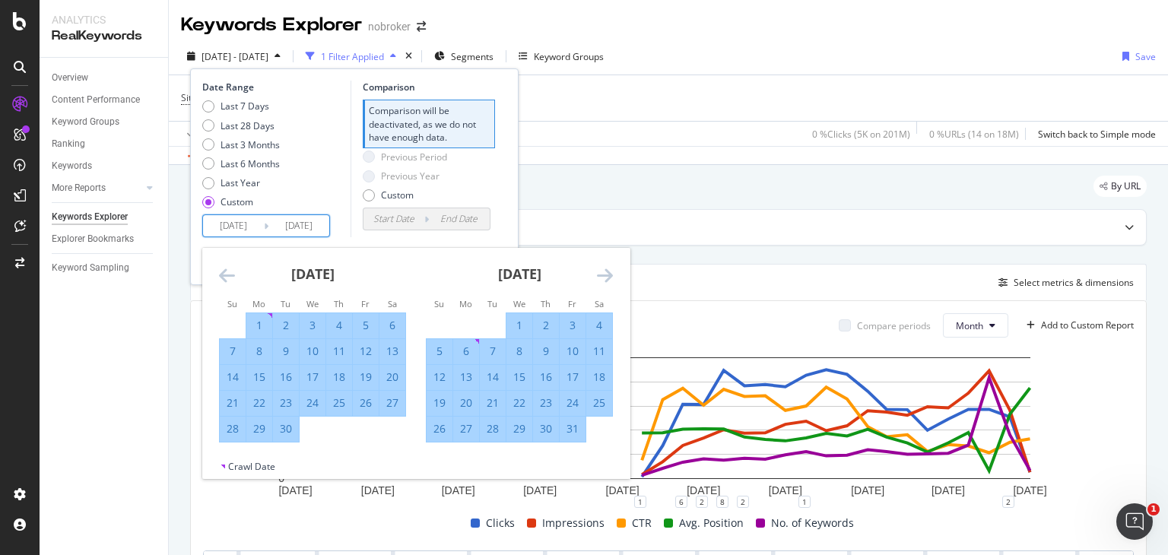
click at [603, 277] on icon "Move forward to switch to the next month." at bounding box center [605, 275] width 16 height 18
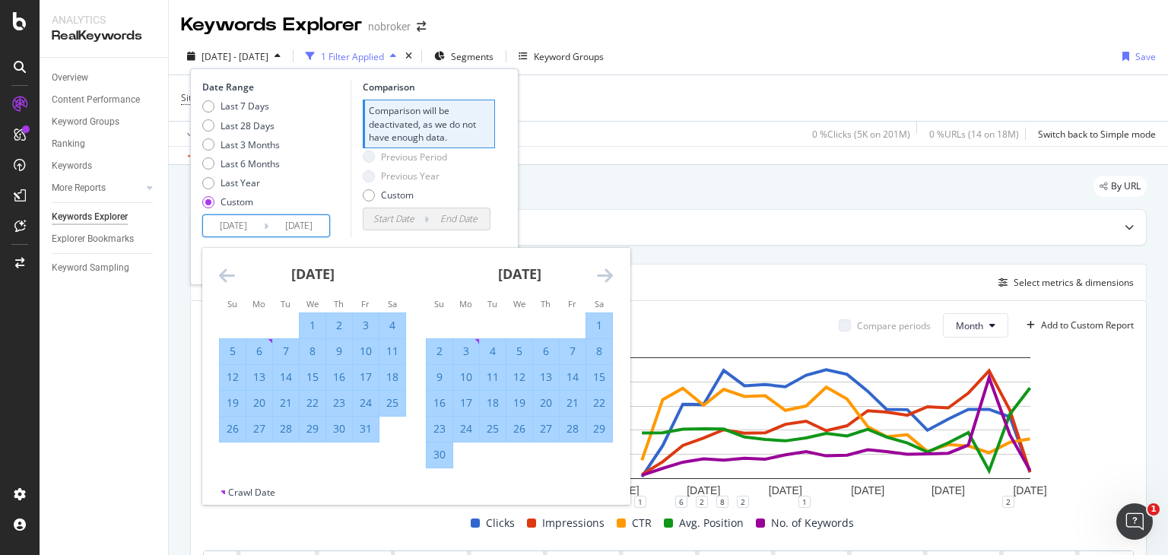
click at [603, 277] on icon "Move forward to switch to the next month." at bounding box center [605, 275] width 16 height 18
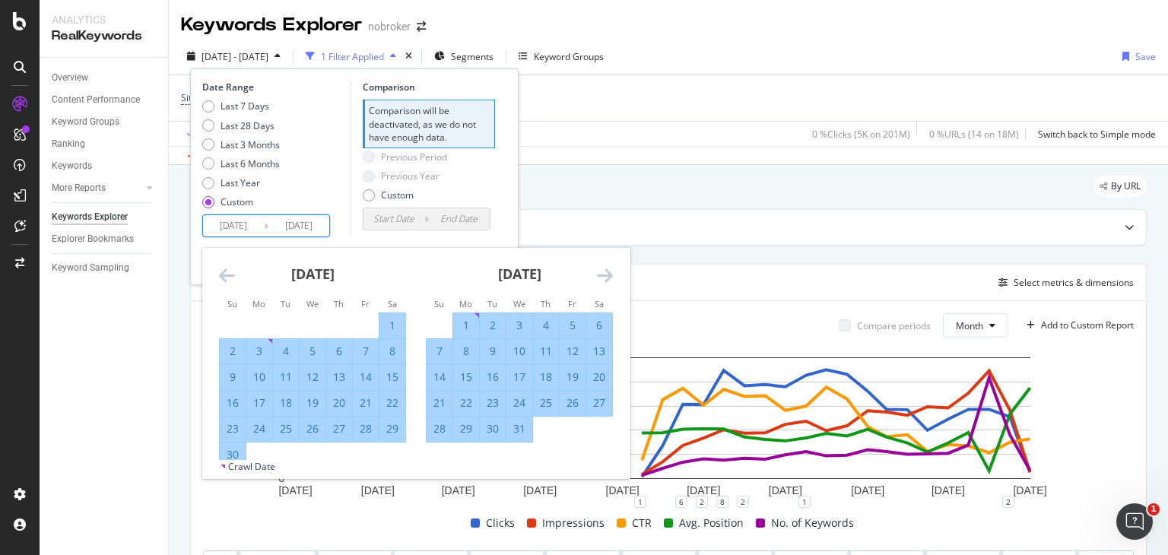
click at [603, 277] on icon "Move forward to switch to the next month." at bounding box center [605, 275] width 16 height 18
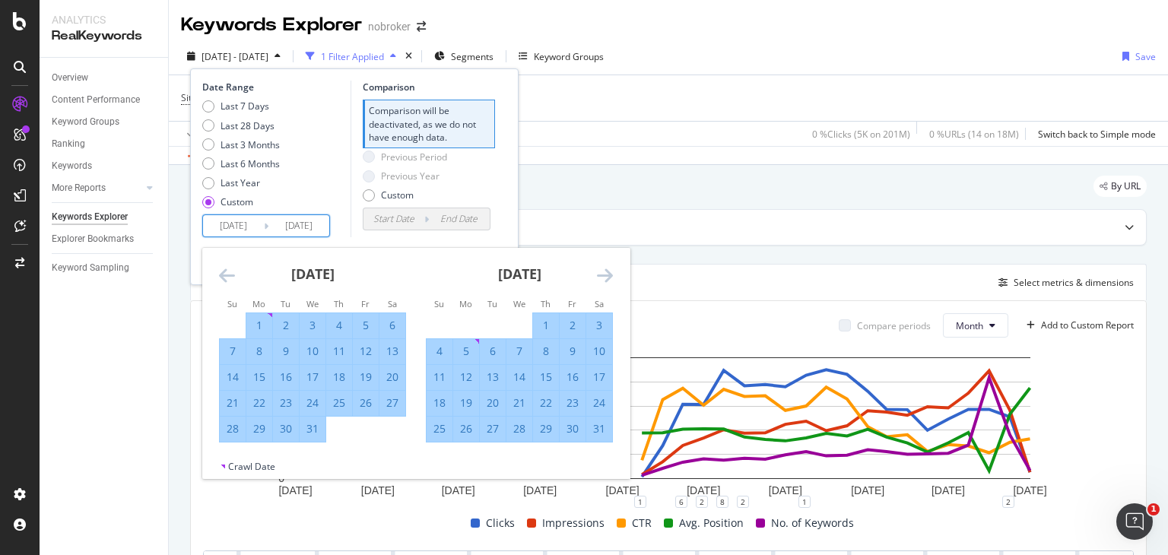
click at [603, 277] on icon "Move forward to switch to the next month." at bounding box center [605, 275] width 16 height 18
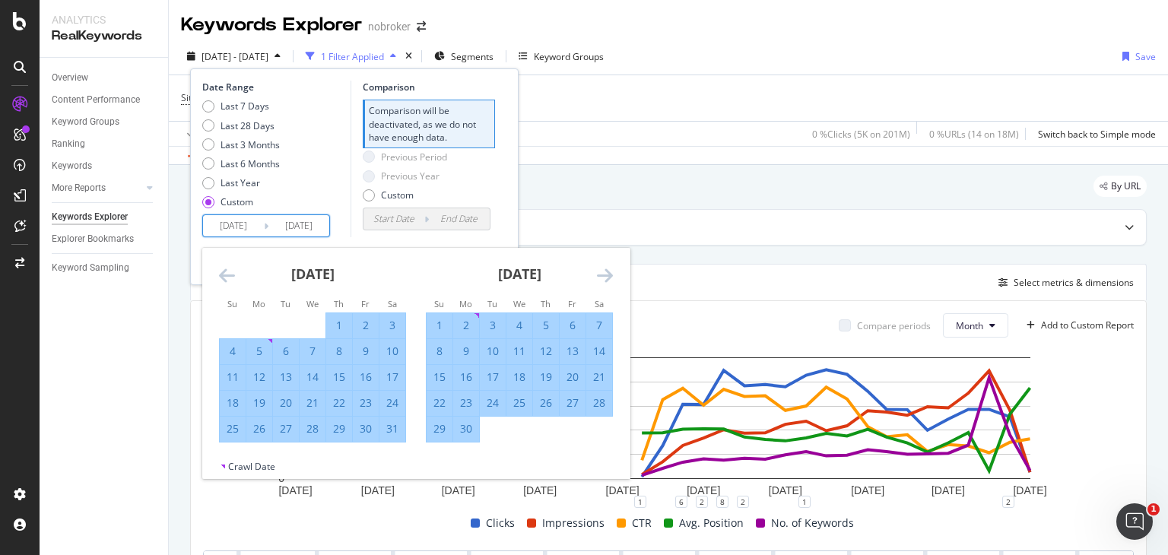
click at [603, 277] on icon "Move forward to switch to the next month." at bounding box center [605, 275] width 16 height 18
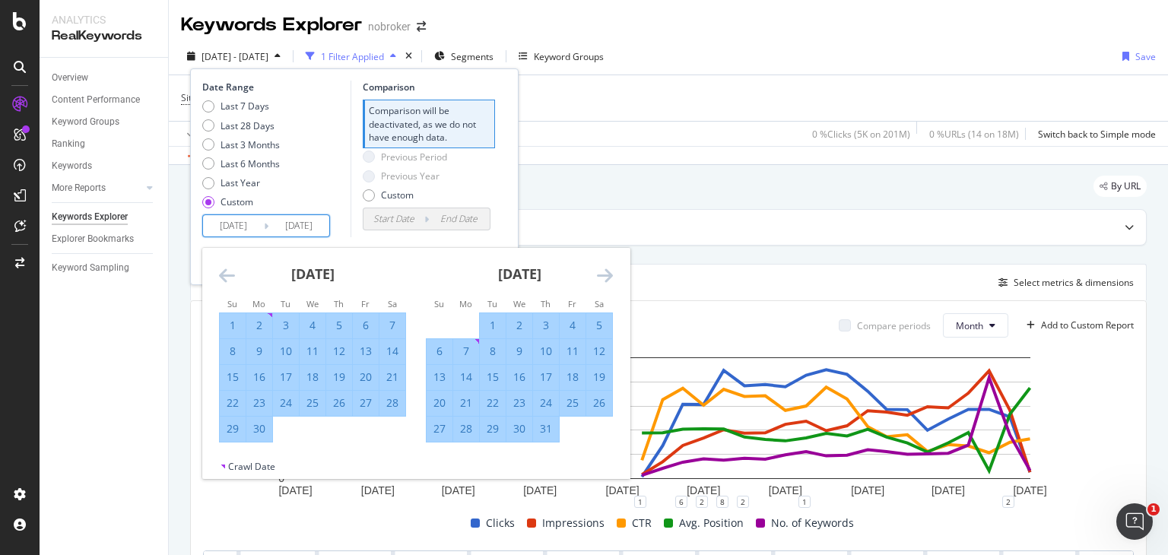
click at [603, 277] on icon "Move forward to switch to the next month." at bounding box center [605, 275] width 16 height 18
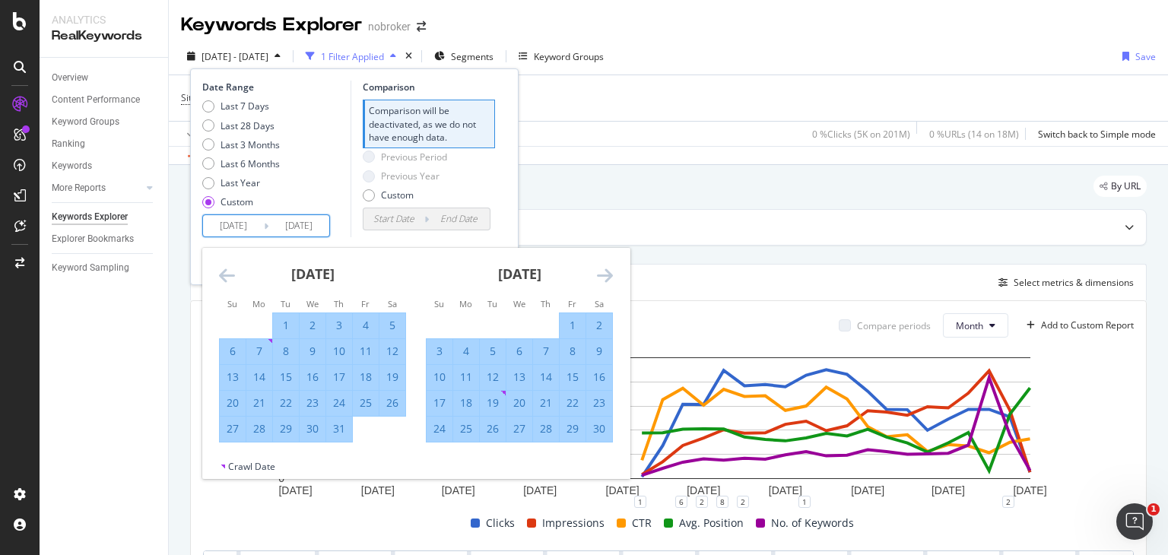
click at [575, 326] on div "1" at bounding box center [573, 325] width 26 height 15
type input "[DATE]"
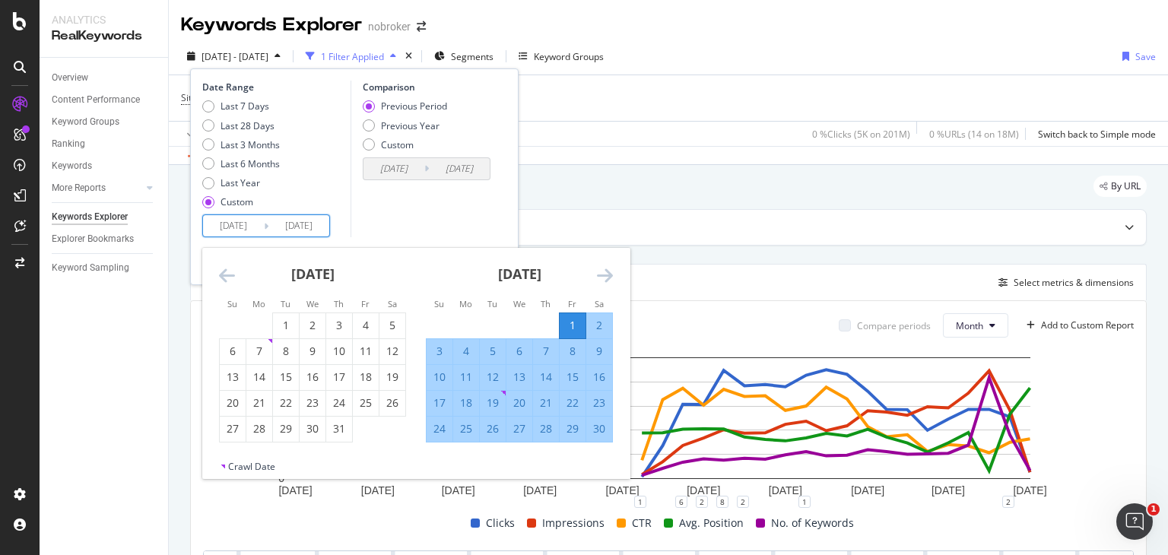
click at [602, 427] on div "30" at bounding box center [599, 428] width 26 height 15
type input "[DATE]"
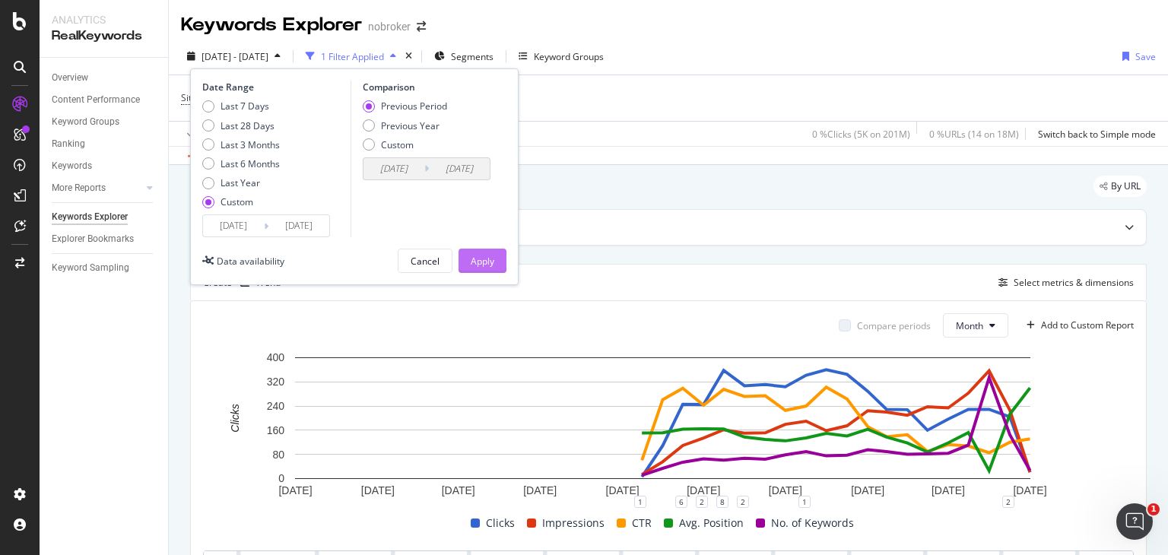
click at [482, 251] on div "Apply" at bounding box center [483, 260] width 24 height 23
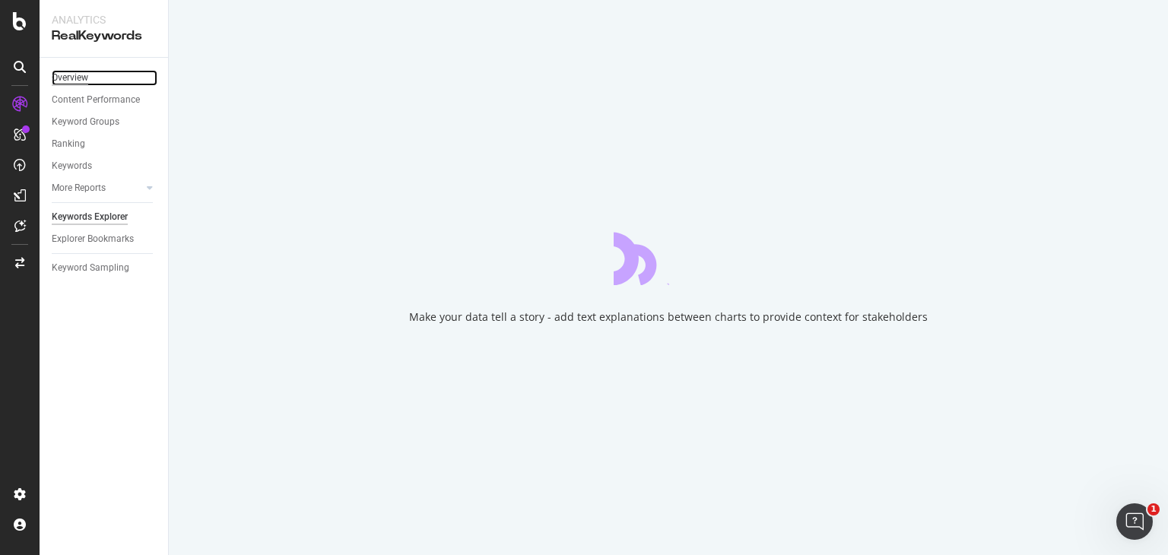
click at [73, 75] on div "Overview" at bounding box center [70, 78] width 37 height 16
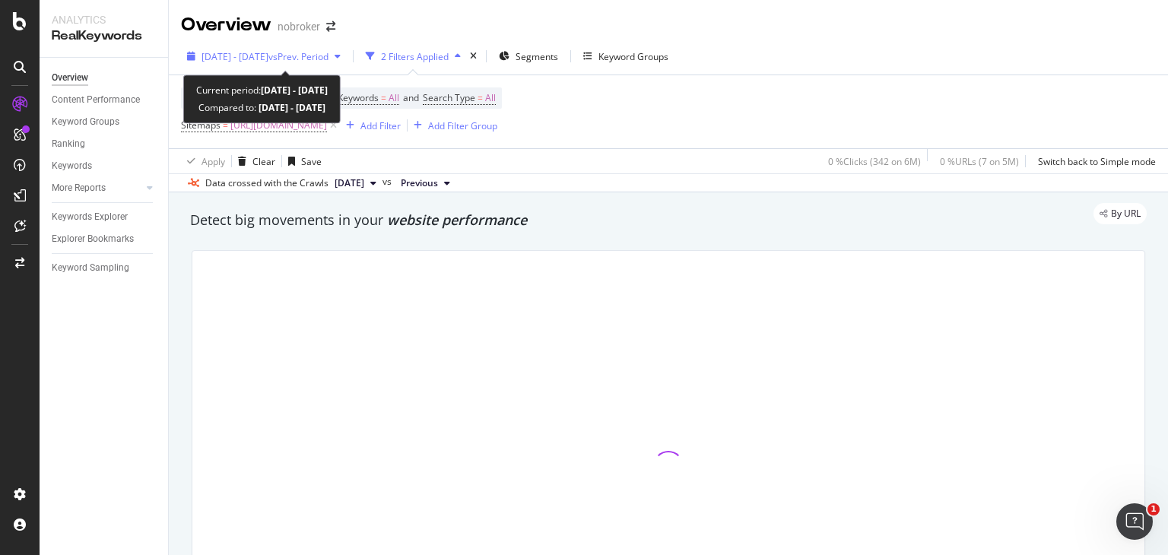
click at [268, 52] on span "[DATE] - [DATE]" at bounding box center [235, 56] width 67 height 13
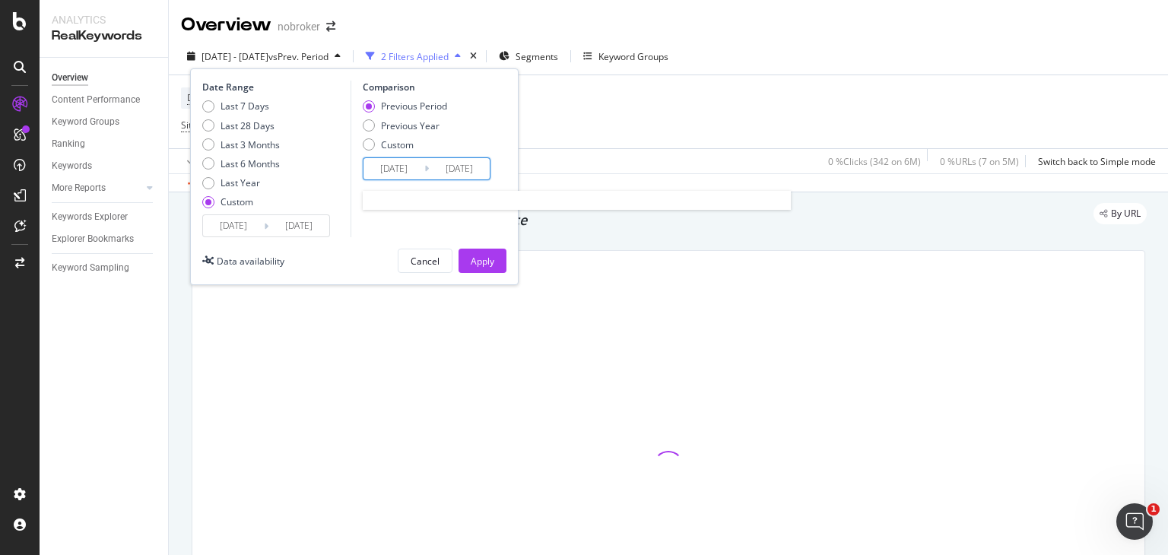
click at [414, 172] on input "[DATE]" at bounding box center [394, 168] width 61 height 21
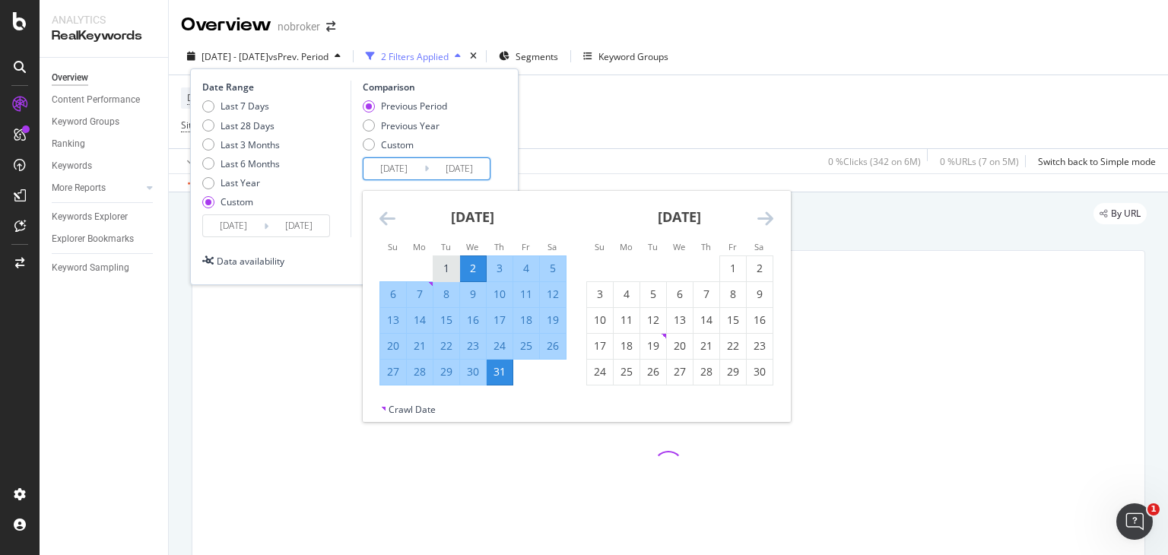
click at [449, 261] on div "1" at bounding box center [447, 268] width 26 height 15
type input "[DATE]"
click at [503, 364] on div "31" at bounding box center [500, 371] width 26 height 15
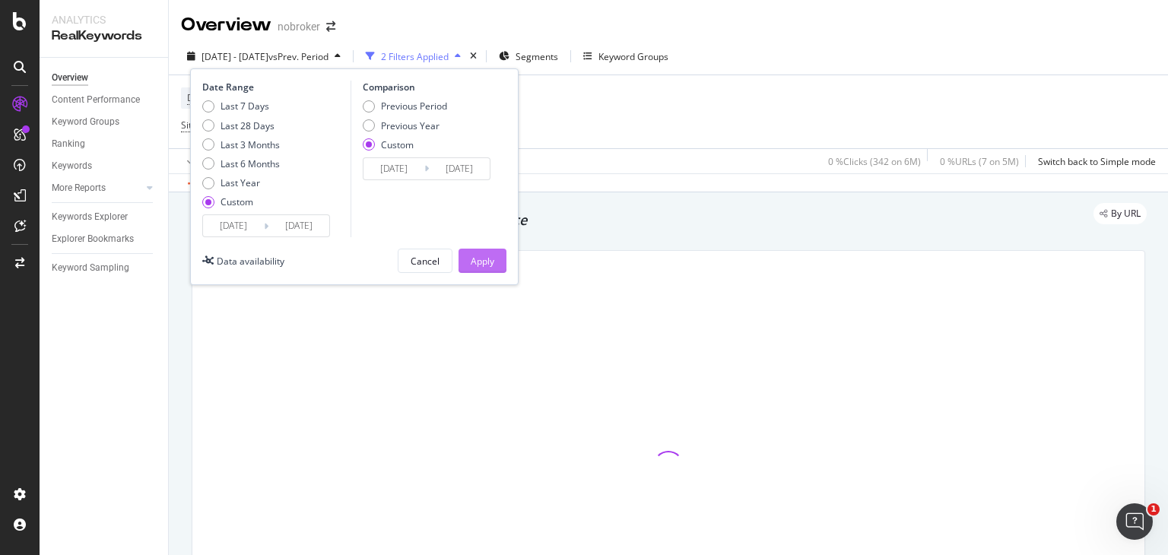
click at [481, 263] on div "Apply" at bounding box center [483, 261] width 24 height 13
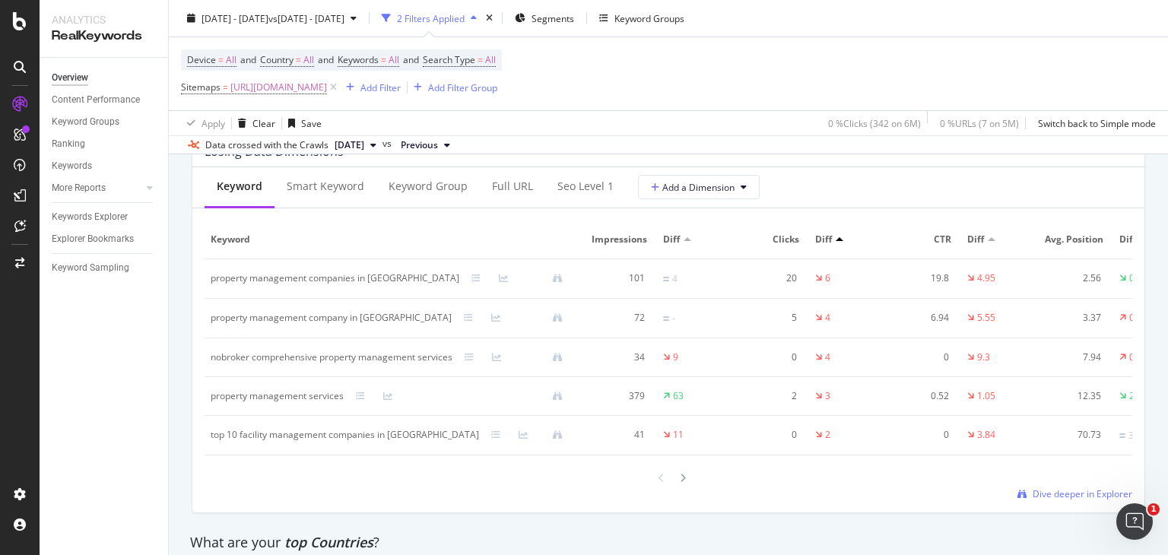
scroll to position [1829, 0]
click at [680, 484] on icon at bounding box center [683, 479] width 6 height 9
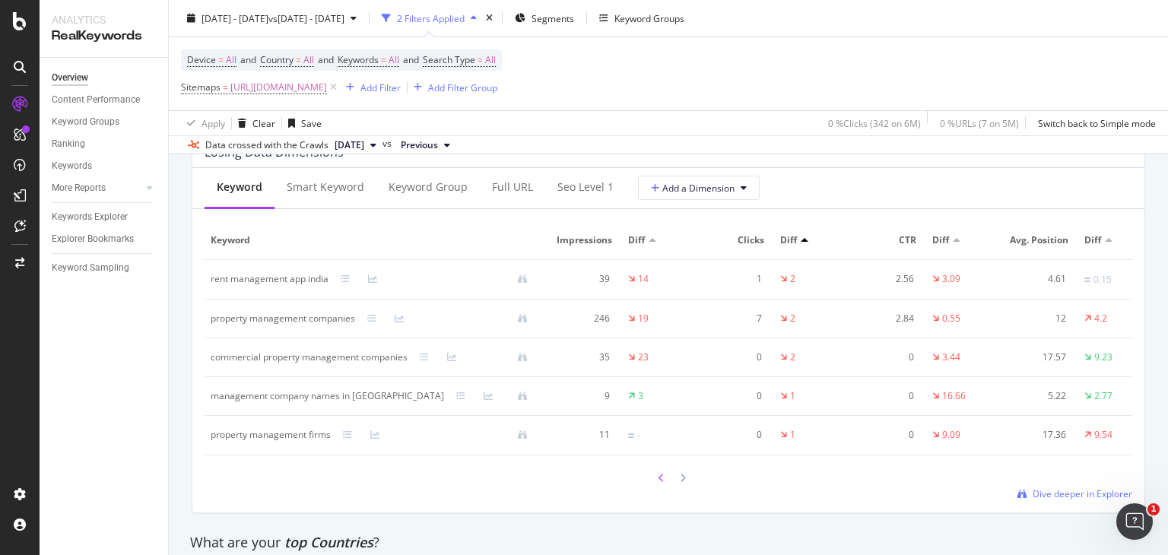
click at [659, 476] on icon at bounding box center [662, 478] width 6 height 9
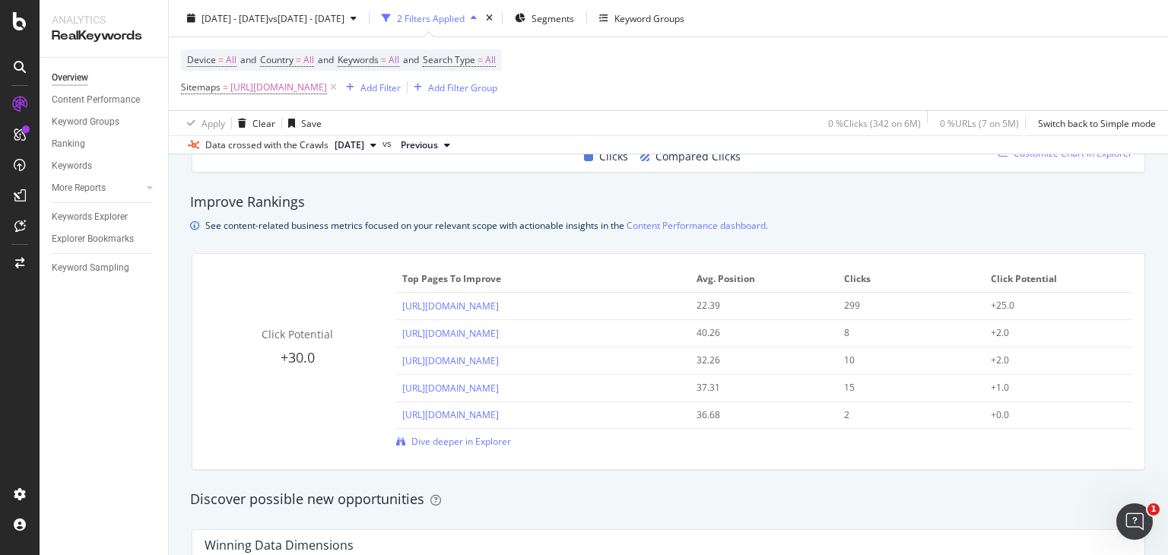
scroll to position [1040, 0]
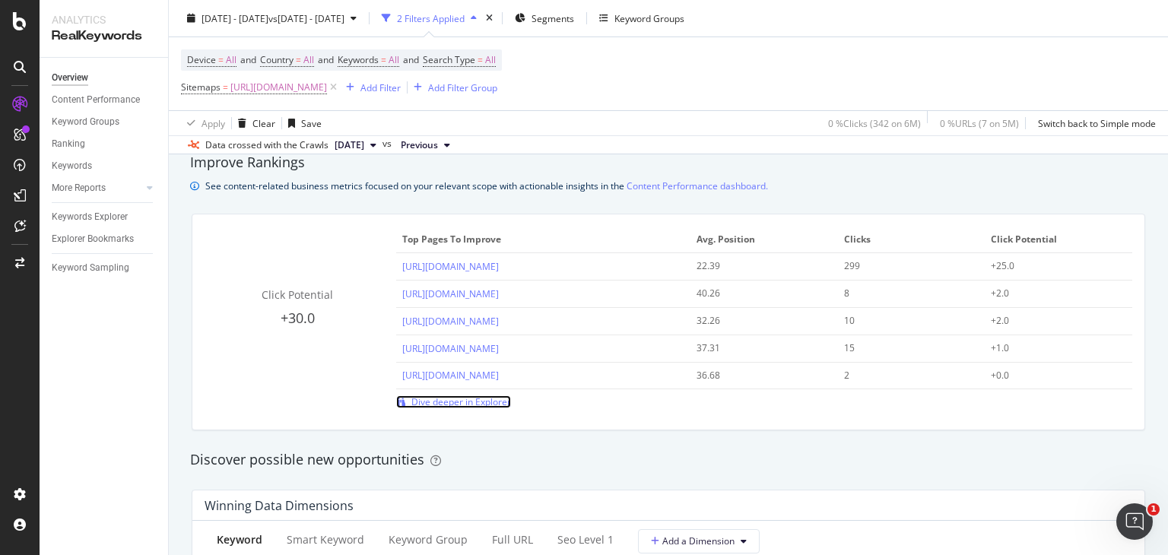
click at [469, 402] on span "Dive deeper in Explorer" at bounding box center [461, 402] width 100 height 13
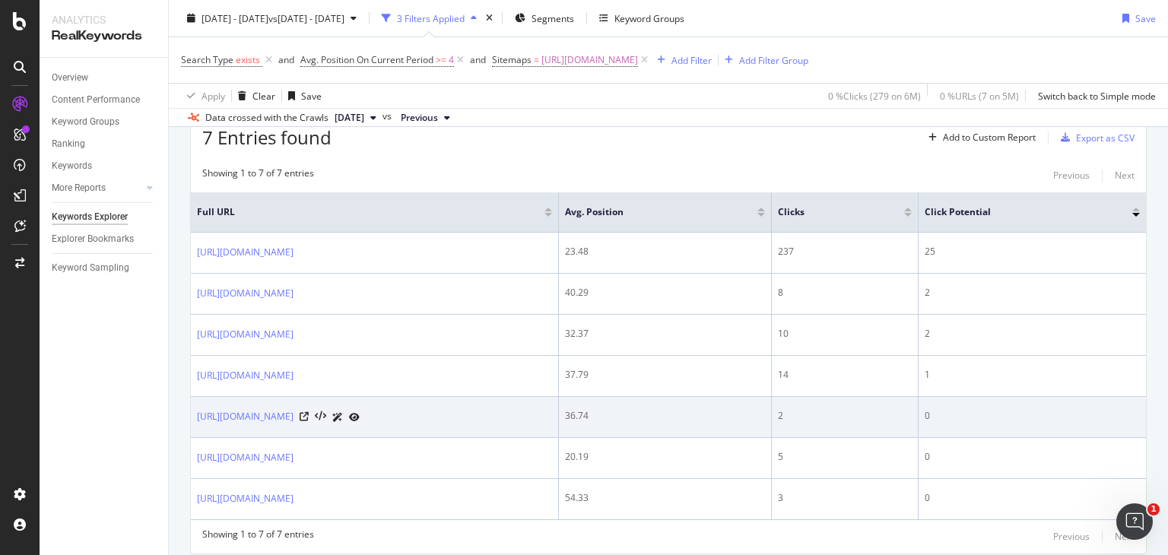
scroll to position [237, 0]
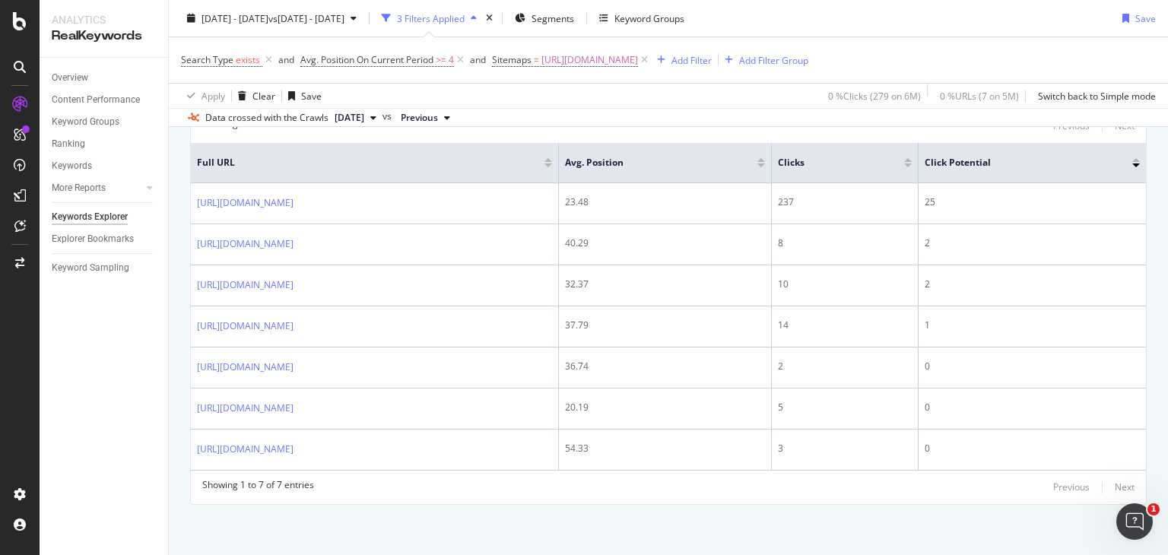
click at [600, 139] on div "Showing 1 to 7 of 7 entries Previous Next Full URL Avg. Position Clicks Click P…" at bounding box center [668, 307] width 955 height 395
click at [461, 59] on icon at bounding box center [460, 59] width 13 height 15
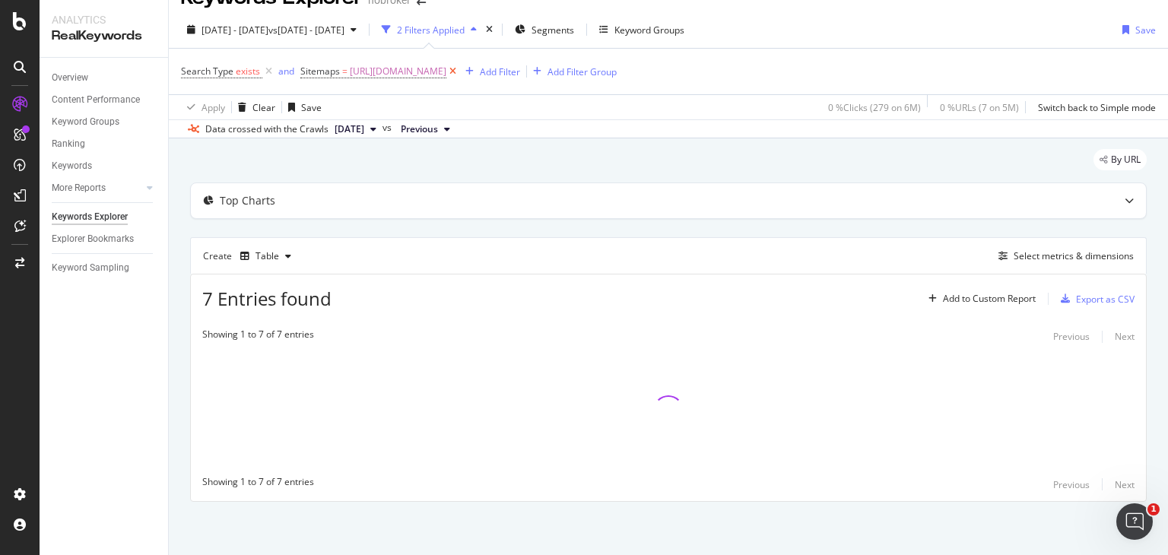
scroll to position [26, 0]
click at [1075, 256] on div "Select metrics & dimensions" at bounding box center [1074, 256] width 120 height 13
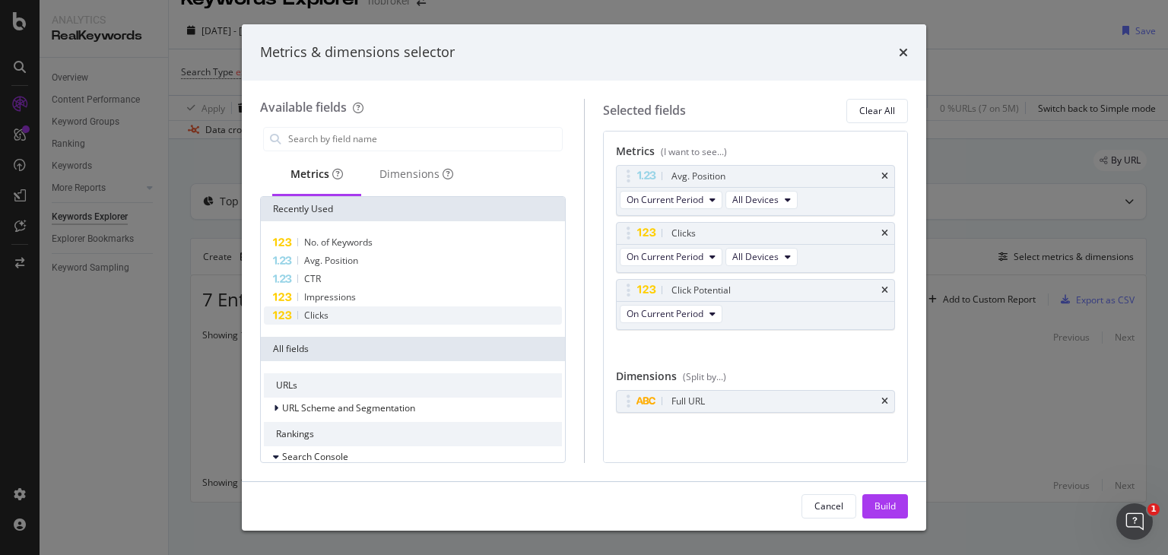
click at [329, 315] on div "Clicks" at bounding box center [413, 316] width 298 height 18
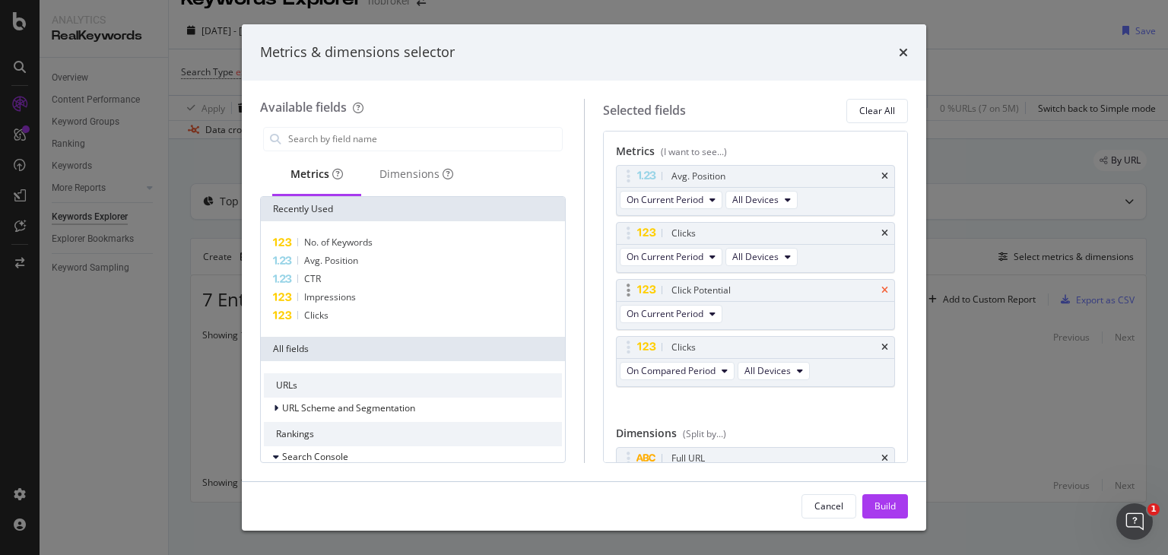
click at [882, 291] on icon "times" at bounding box center [885, 290] width 7 height 9
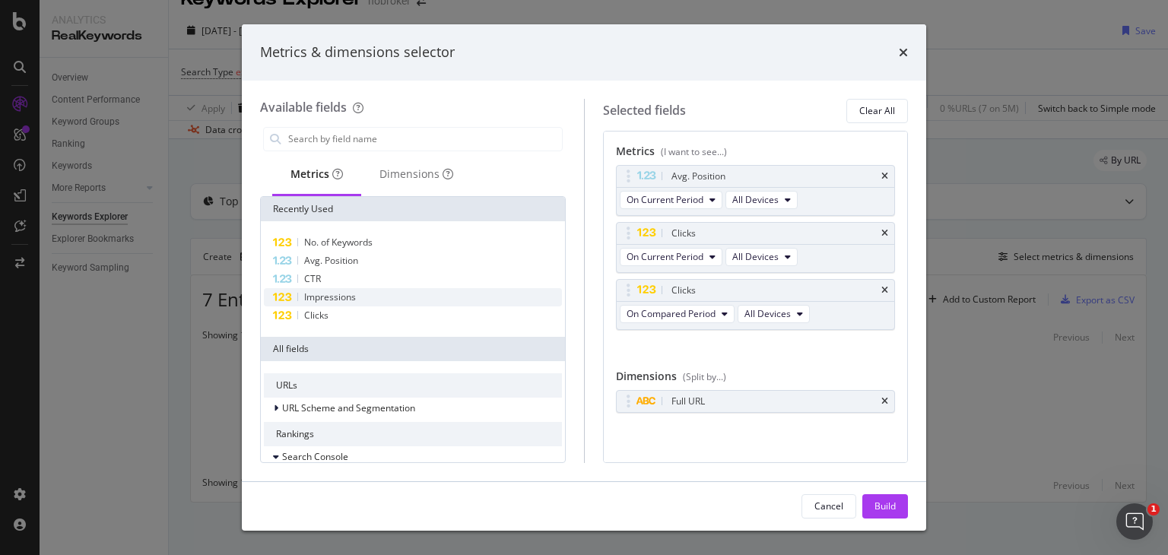
click at [345, 296] on span "Impressions" at bounding box center [330, 297] width 52 height 13
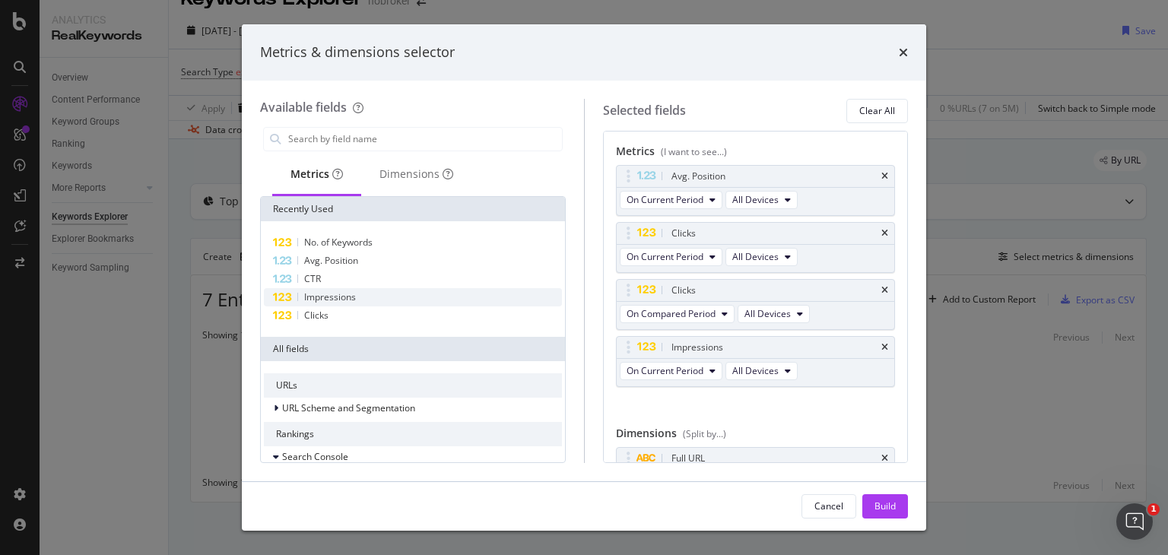
click at [345, 296] on span "Impressions" at bounding box center [330, 297] width 52 height 13
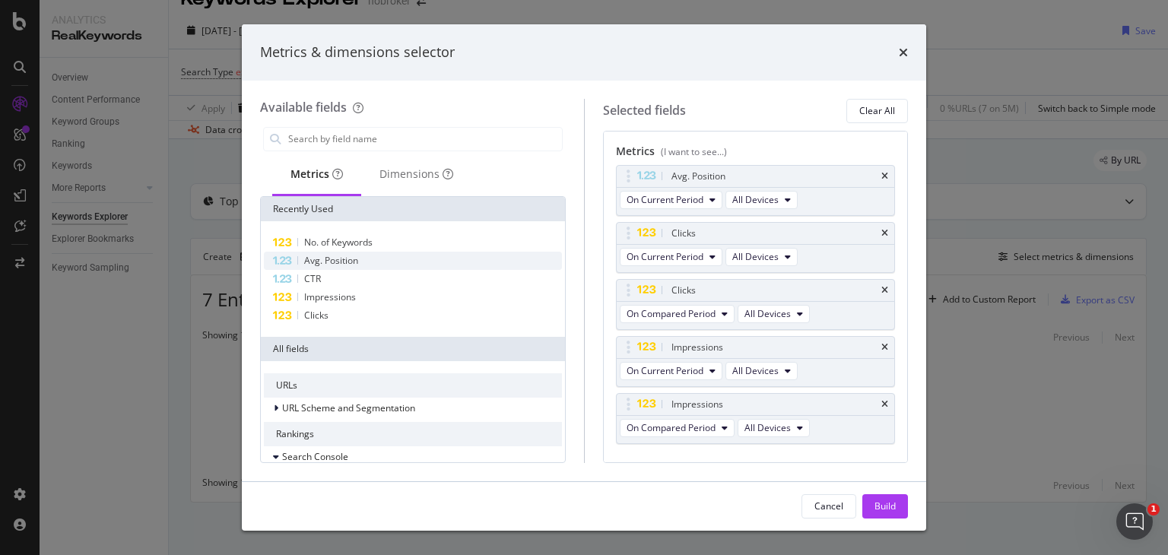
click at [331, 258] on span "Avg. Position" at bounding box center [331, 260] width 54 height 13
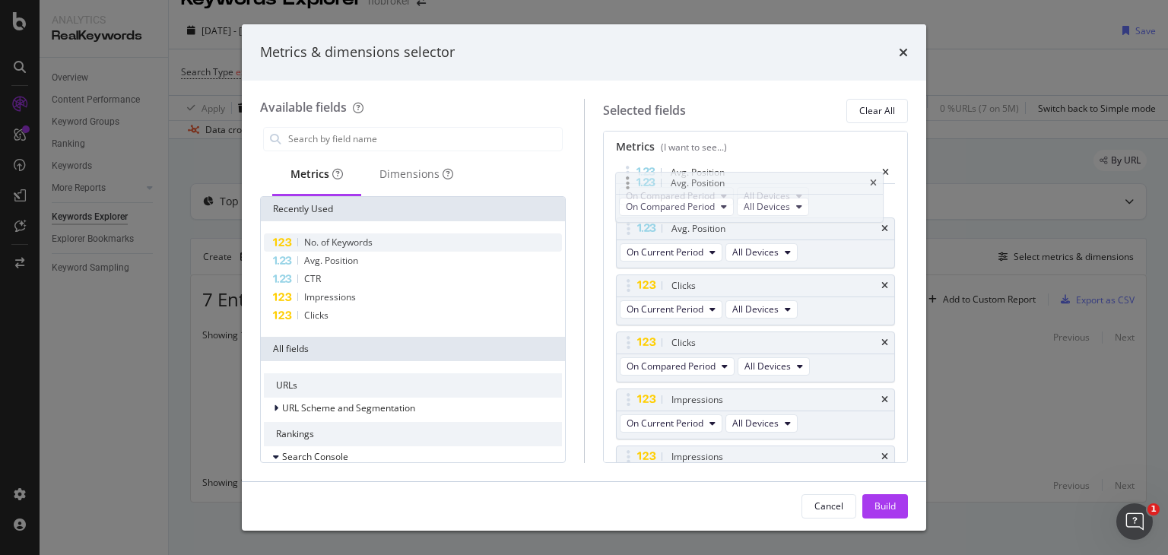
scroll to position [0, 0]
drag, startPoint x: 627, startPoint y: 417, endPoint x: 631, endPoint y: 219, distance: 197.8
click at [631, 219] on body "Analytics RealKeywords Overview Content Performance Keyword Groups Ranking Keyw…" at bounding box center [584, 277] width 1168 height 555
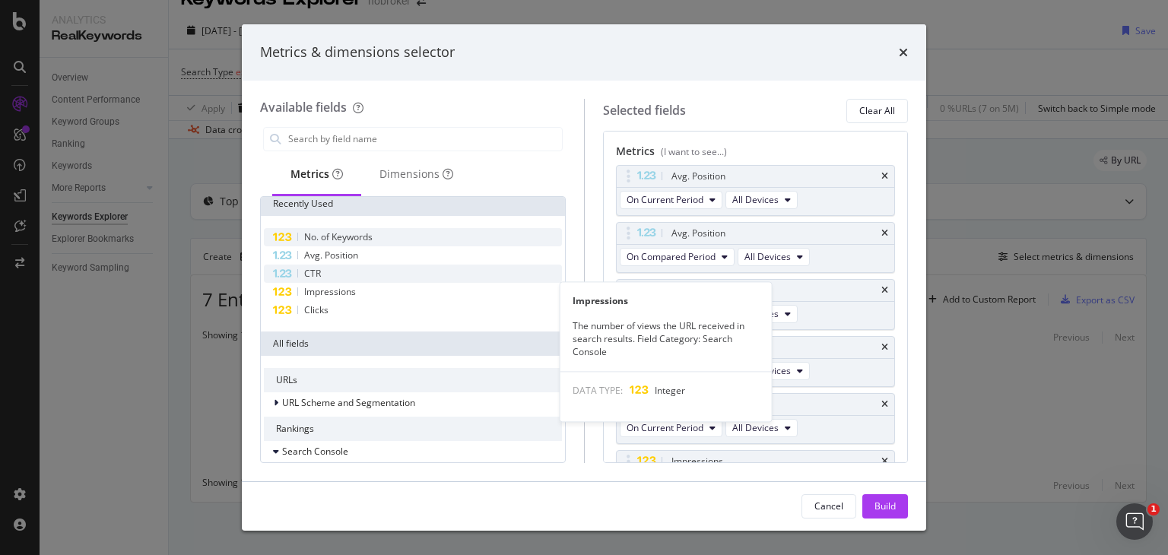
scroll to position [6, 0]
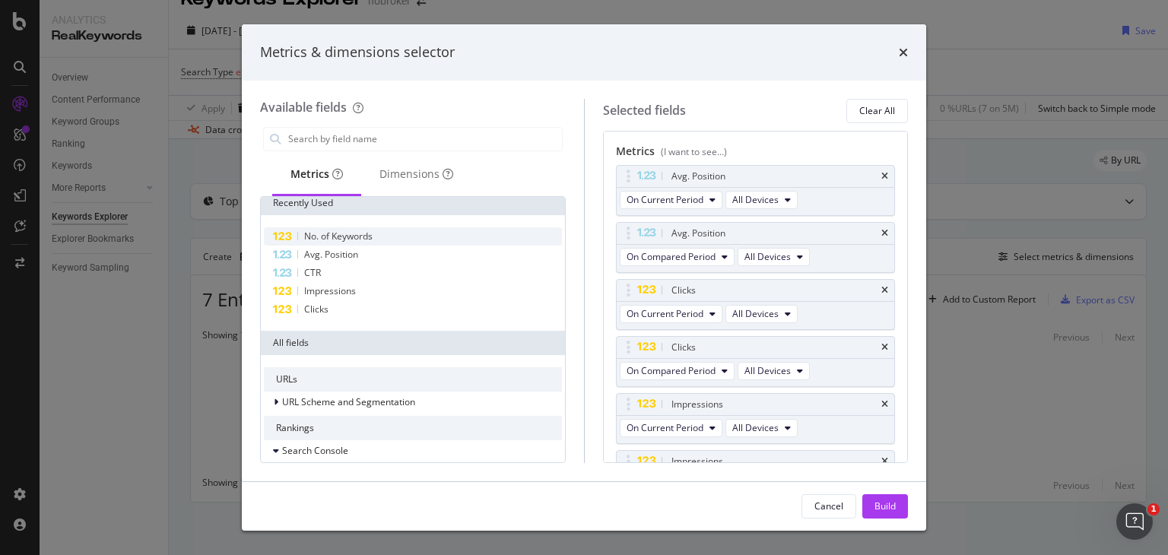
click at [334, 236] on span "No. of Keywords" at bounding box center [338, 236] width 68 height 13
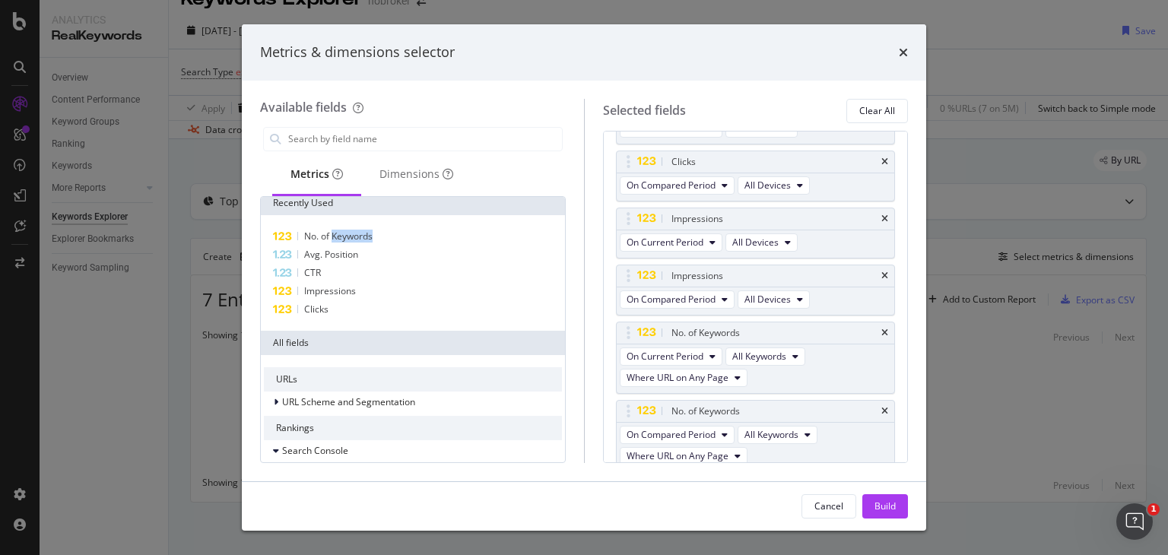
scroll to position [192, 0]
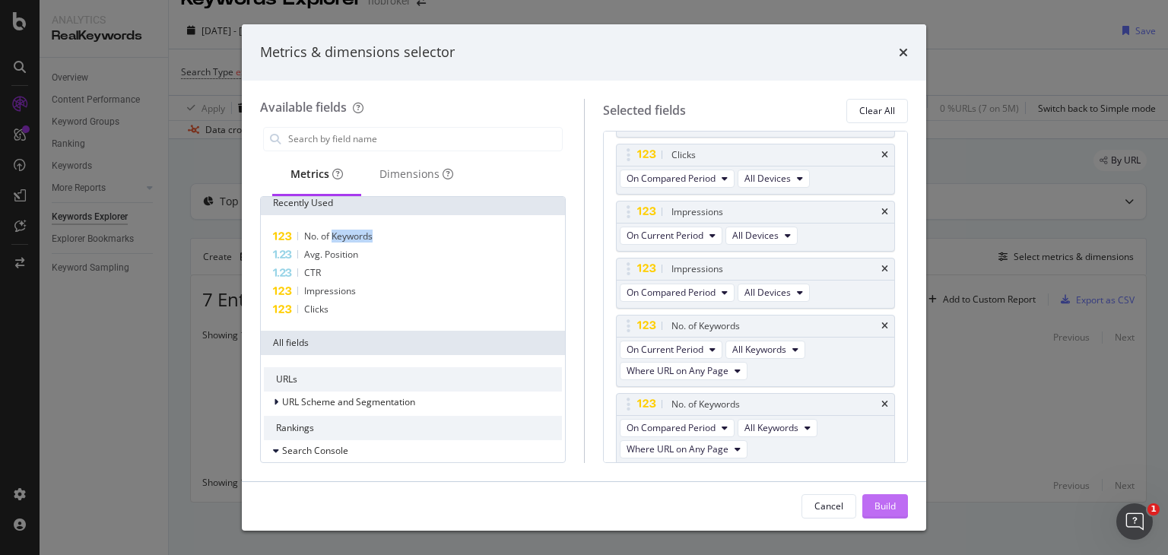
click at [878, 506] on div "Build" at bounding box center [885, 506] width 21 height 13
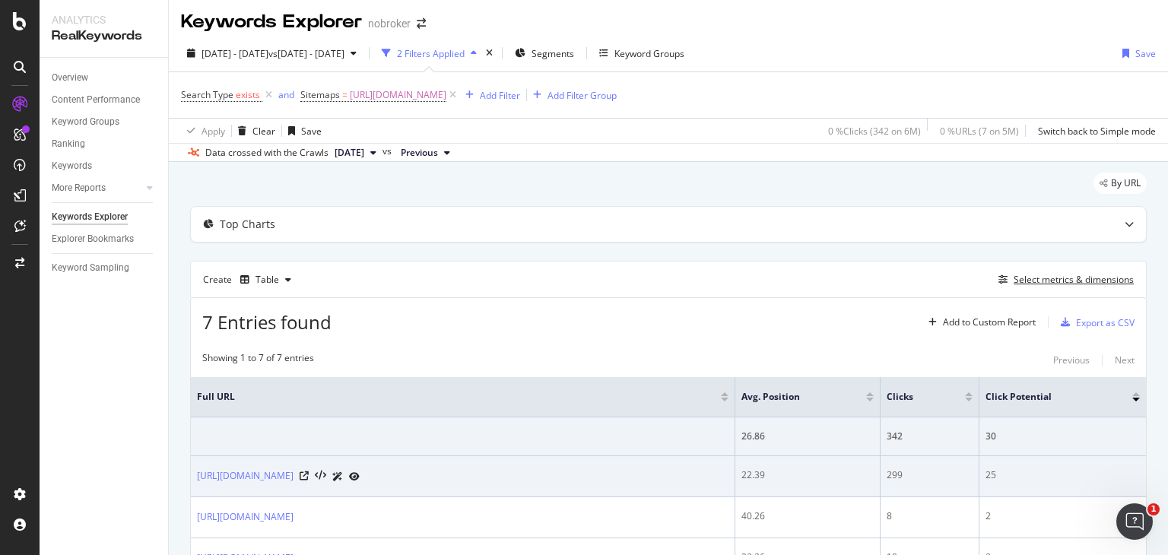
scroll to position [2, 0]
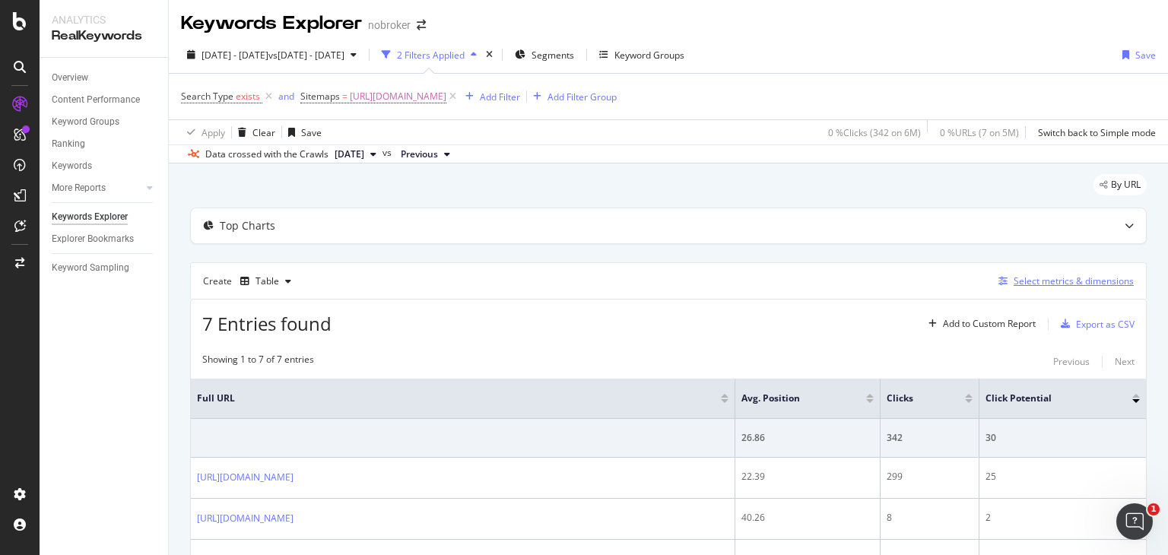
click at [1014, 279] on div "Select metrics & dimensions" at bounding box center [1074, 281] width 120 height 13
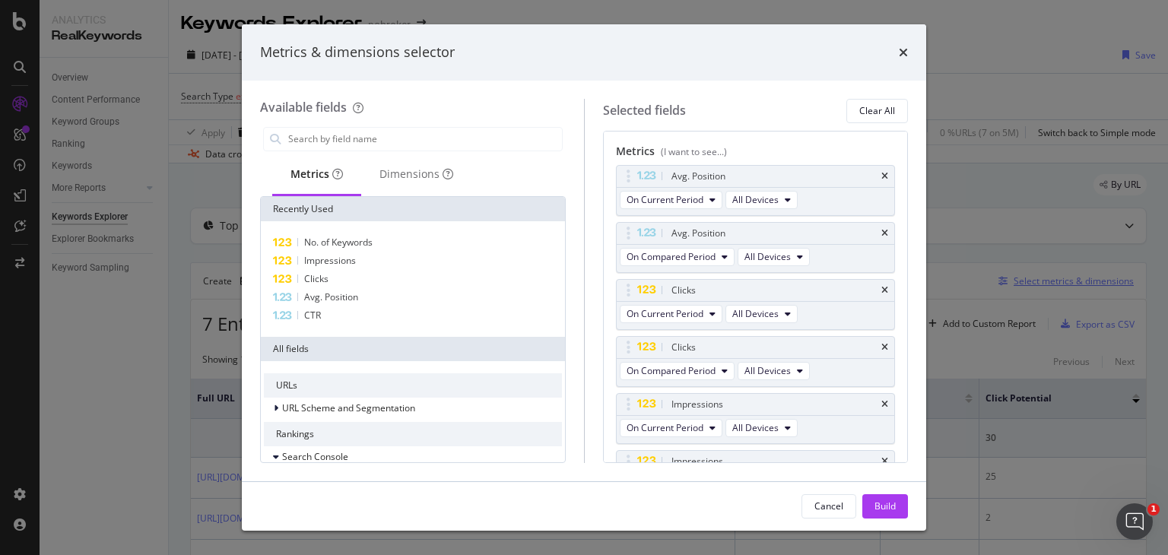
click at [1007, 279] on div "Metrics & dimensions selector Available fields Metrics Dimensions Recently Used…" at bounding box center [584, 277] width 1168 height 555
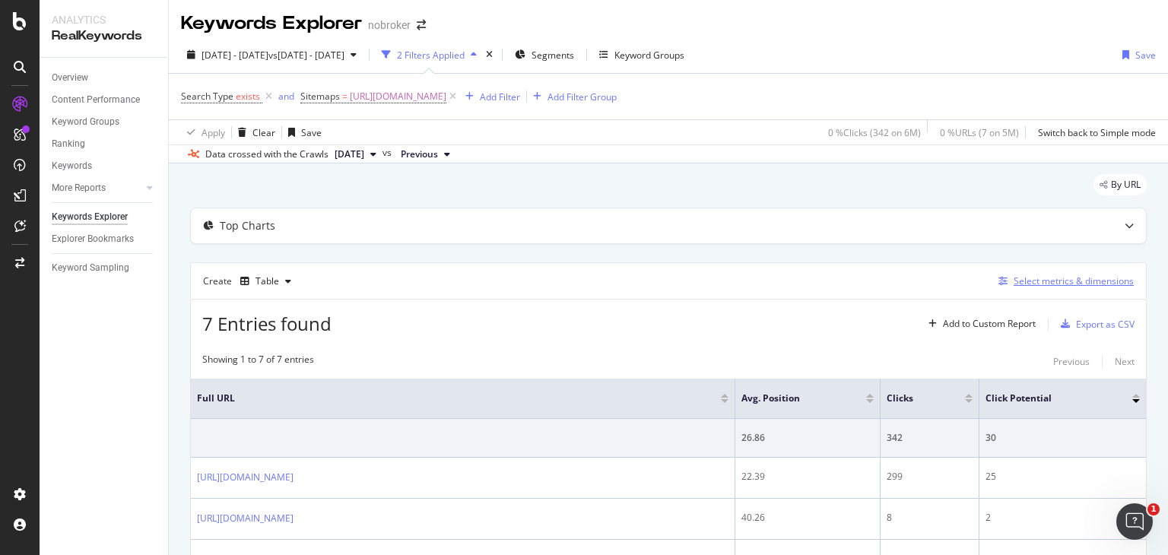
click at [1014, 279] on div "Select metrics & dimensions" at bounding box center [1074, 281] width 120 height 13
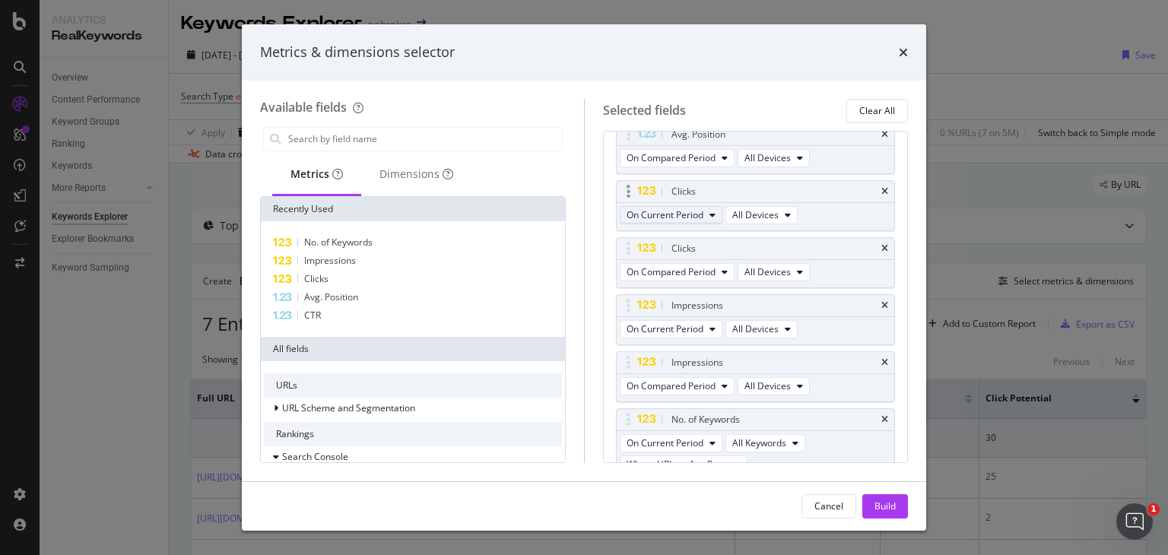
scroll to position [116, 0]
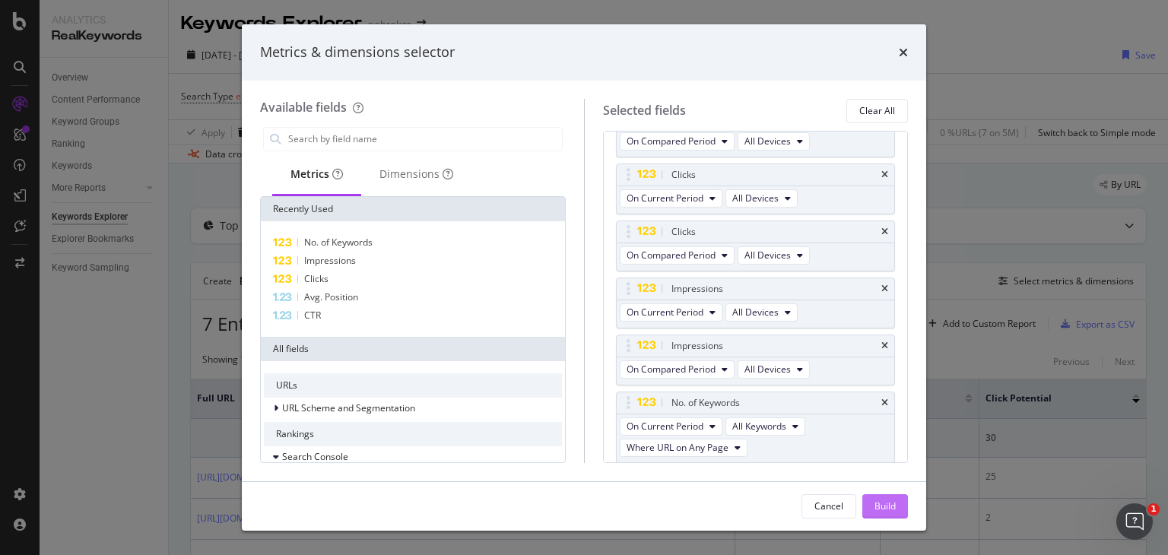
click at [886, 510] on div "Build" at bounding box center [885, 506] width 21 height 13
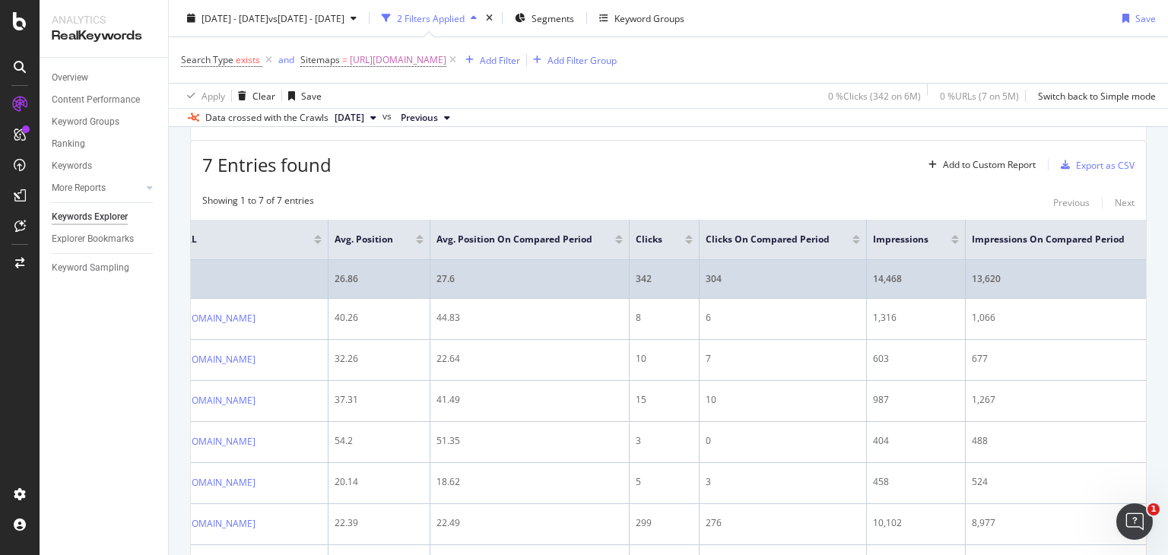
scroll to position [0, 43]
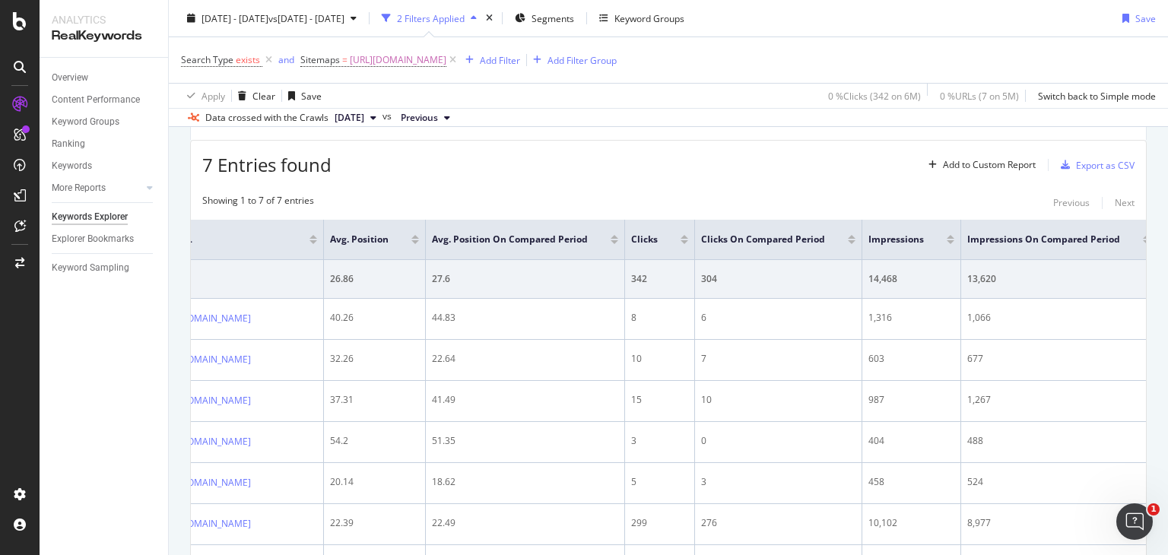
click at [688, 240] on div at bounding box center [685, 242] width 8 height 4
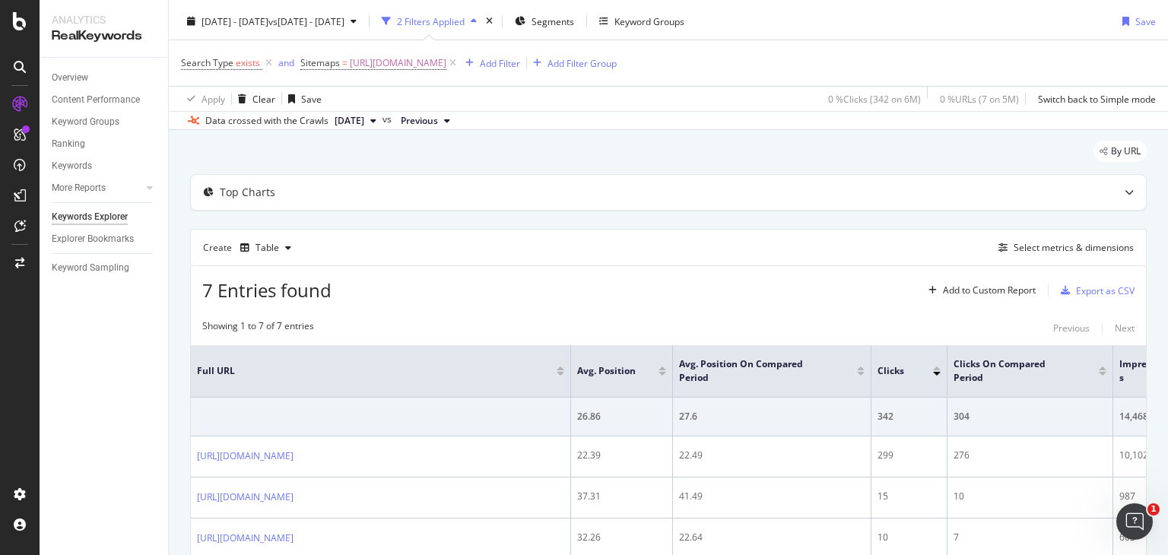
scroll to position [37, 0]
